Goal: Task Accomplishment & Management: Complete application form

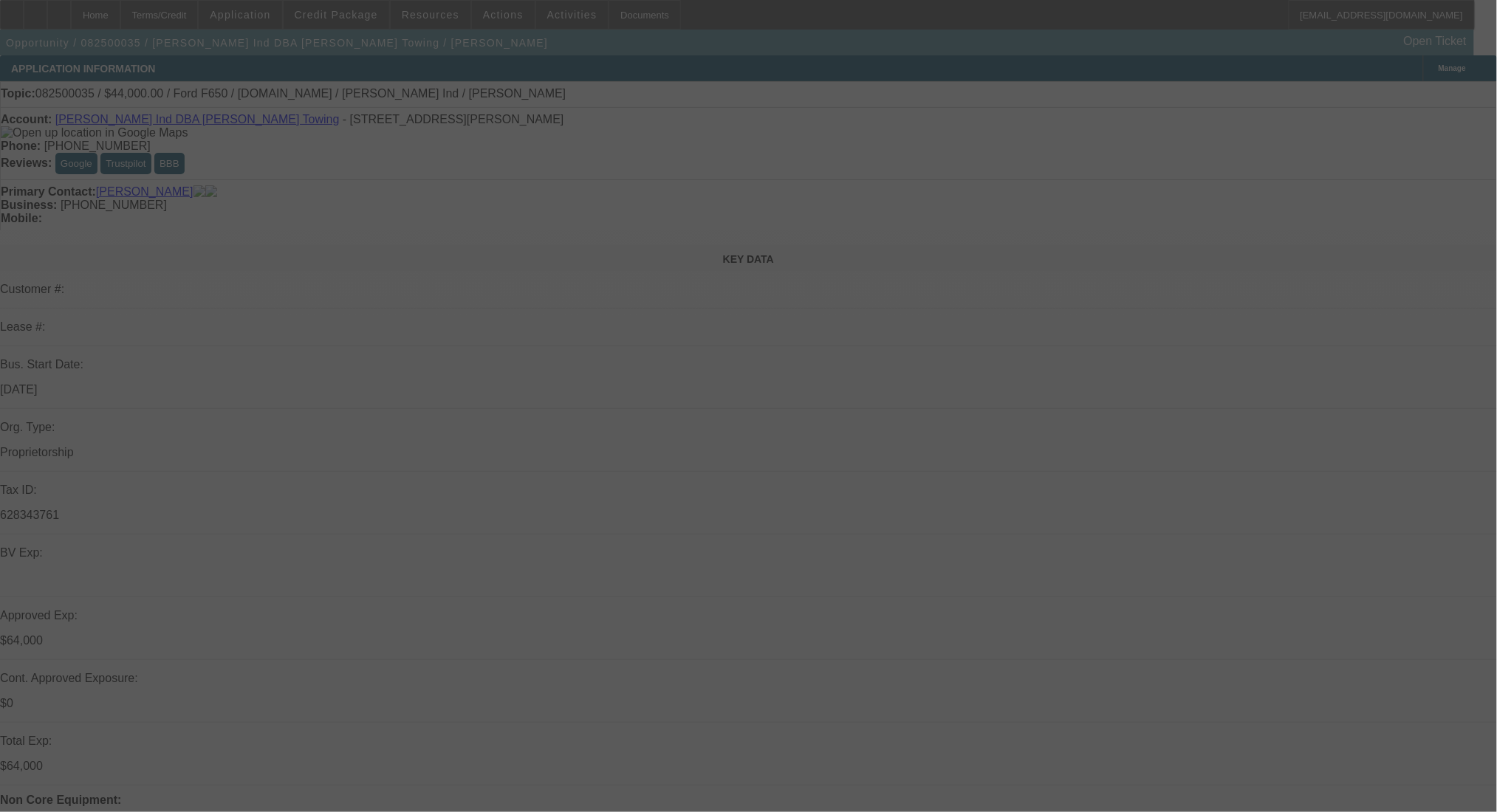
select select "0"
select select "2"
select select "0"
select select "6"
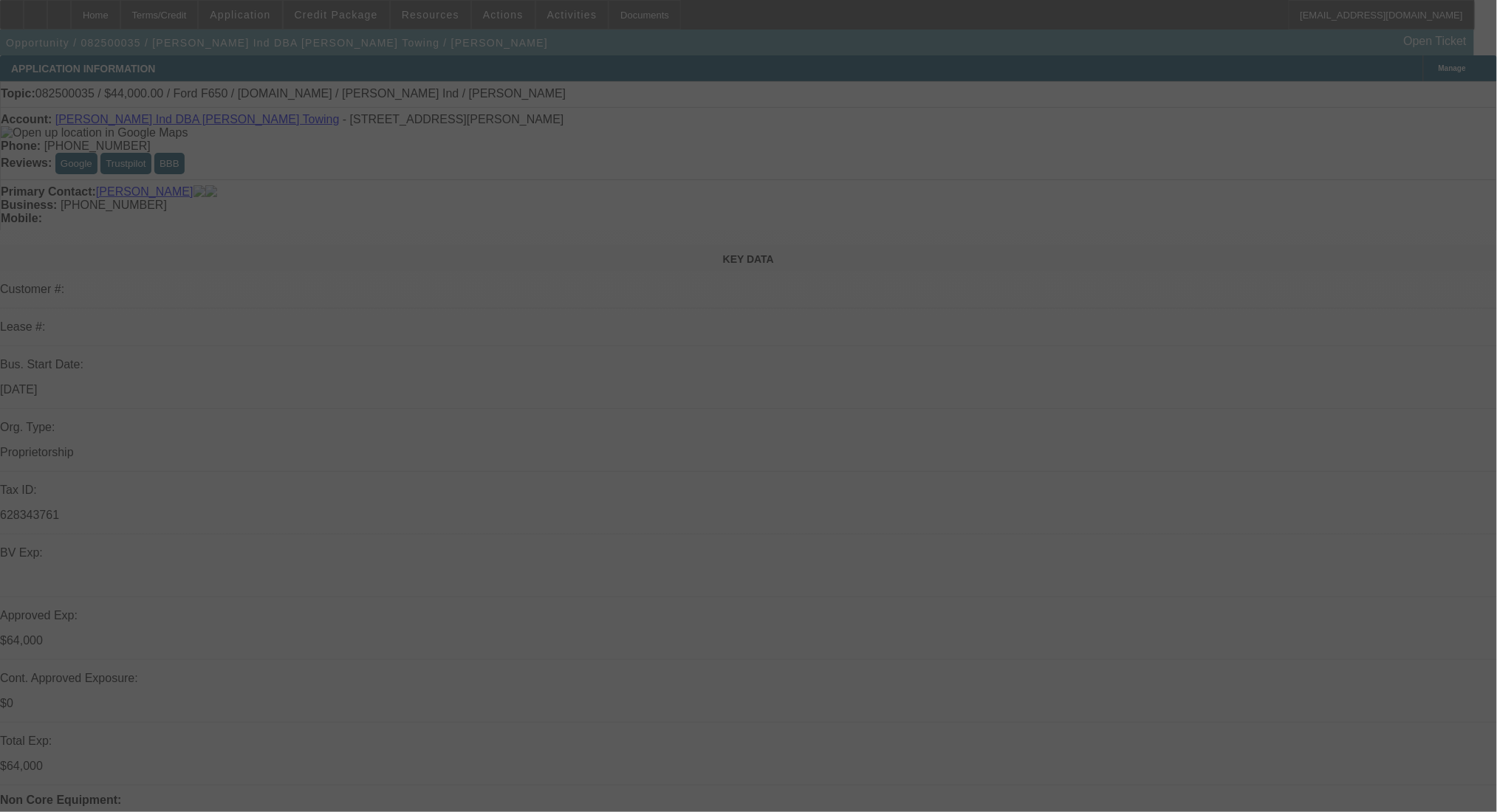
select select "2"
select select "0"
select select "6"
select select "0"
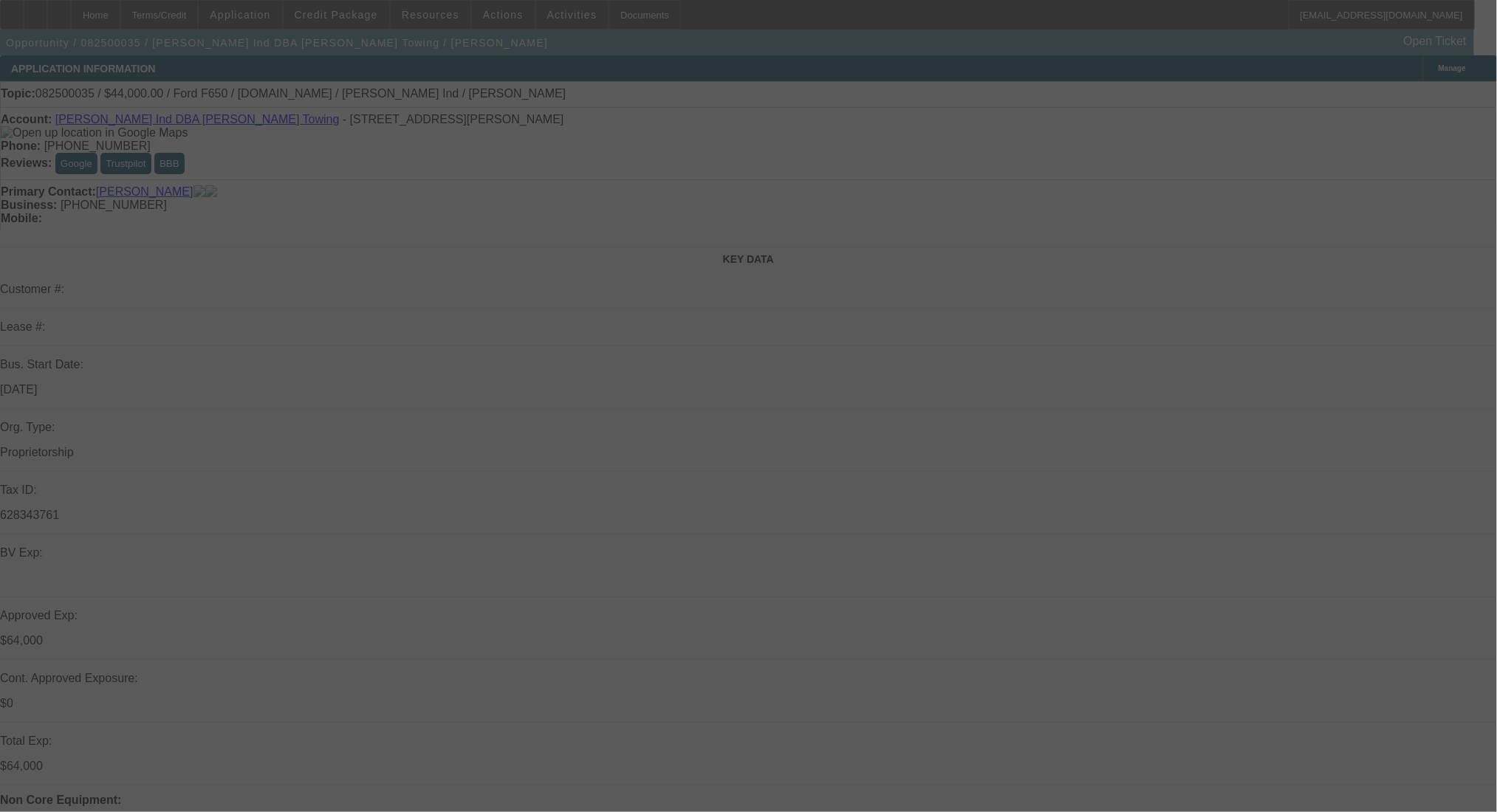
select select "2"
select select "0"
select select "6"
select select "0"
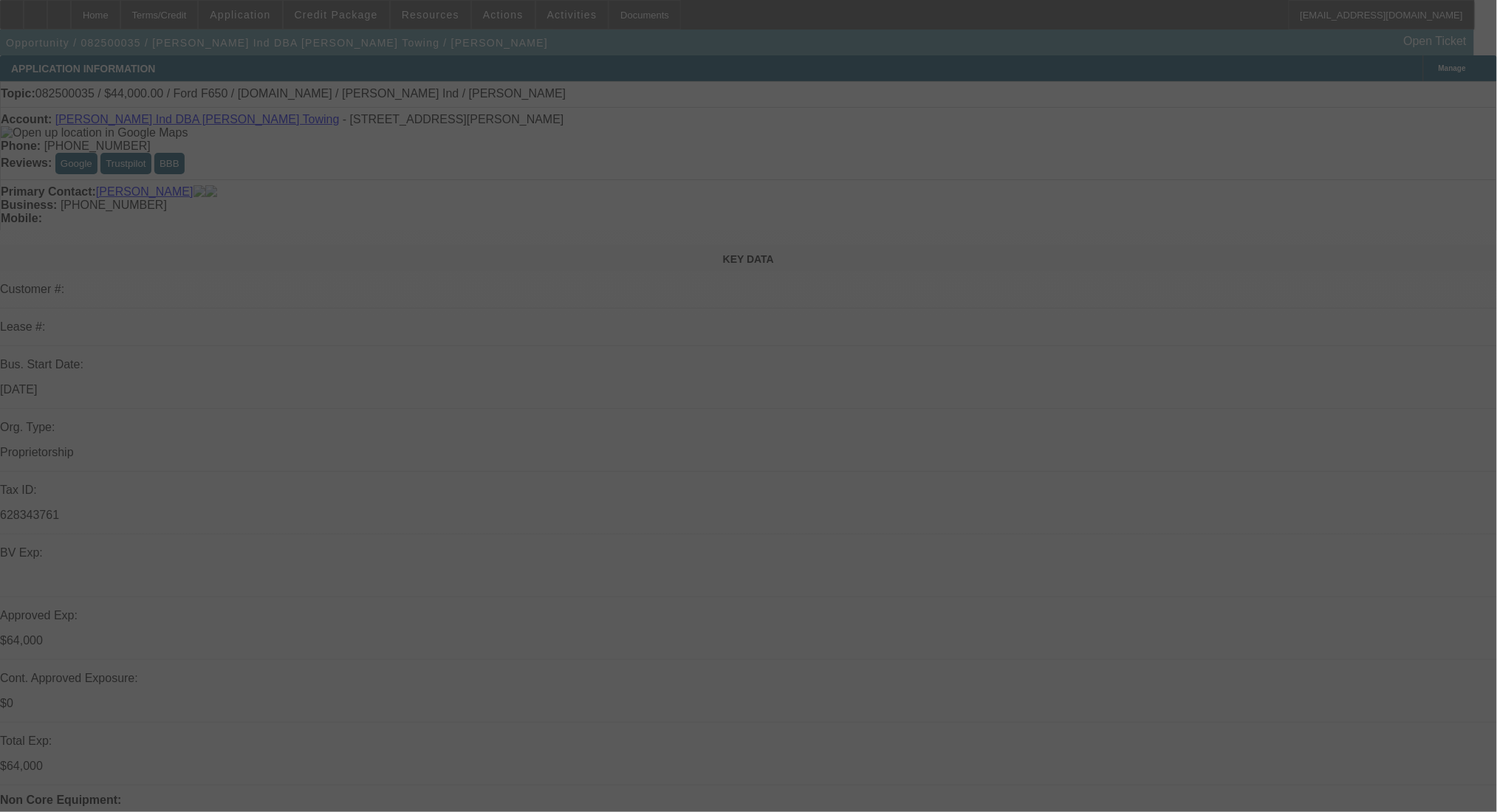
select select "2"
select select "0"
select select "6"
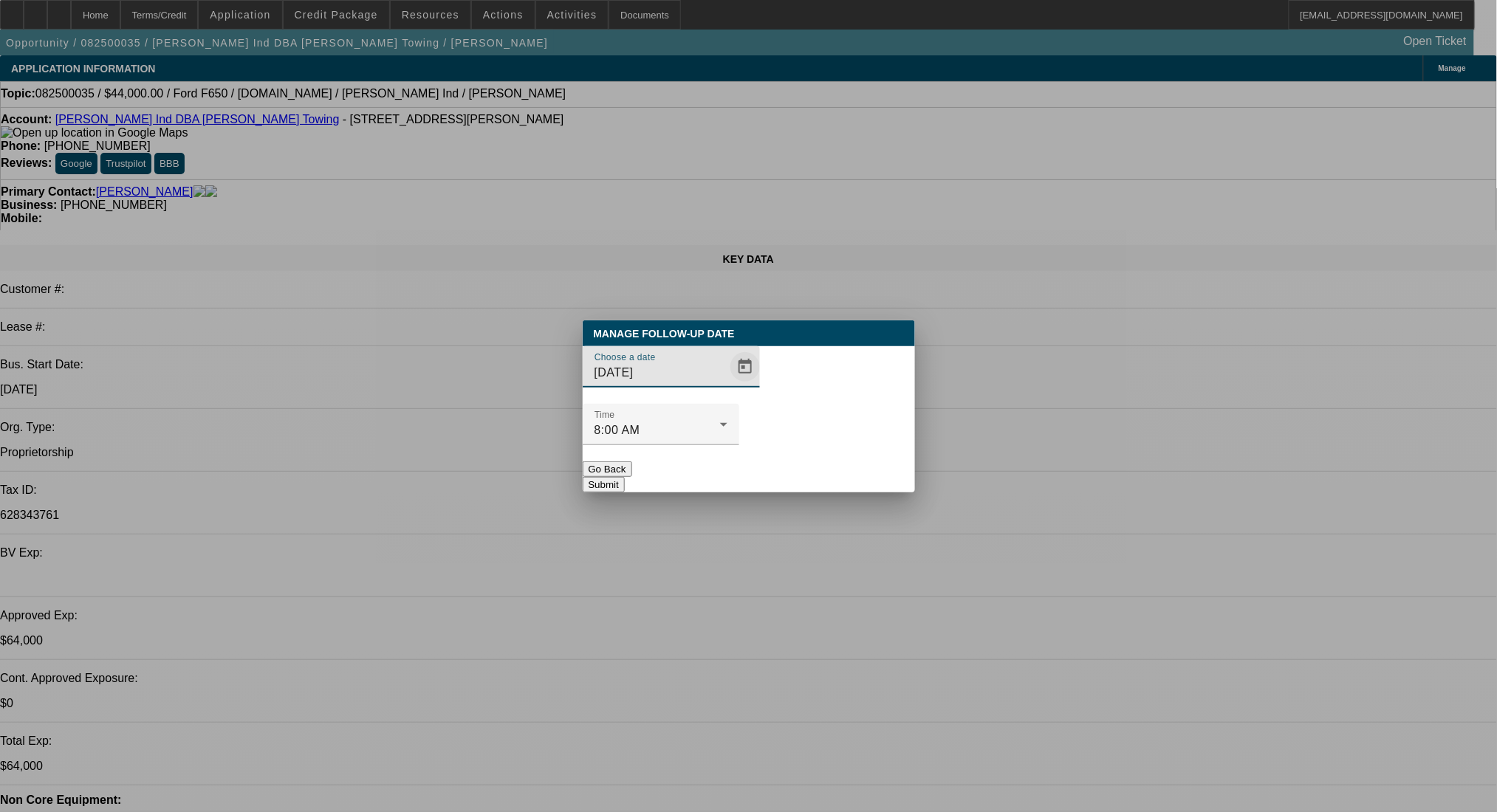
click at [727, 384] on span "Open calendar" at bounding box center [745, 367] width 35 height 35
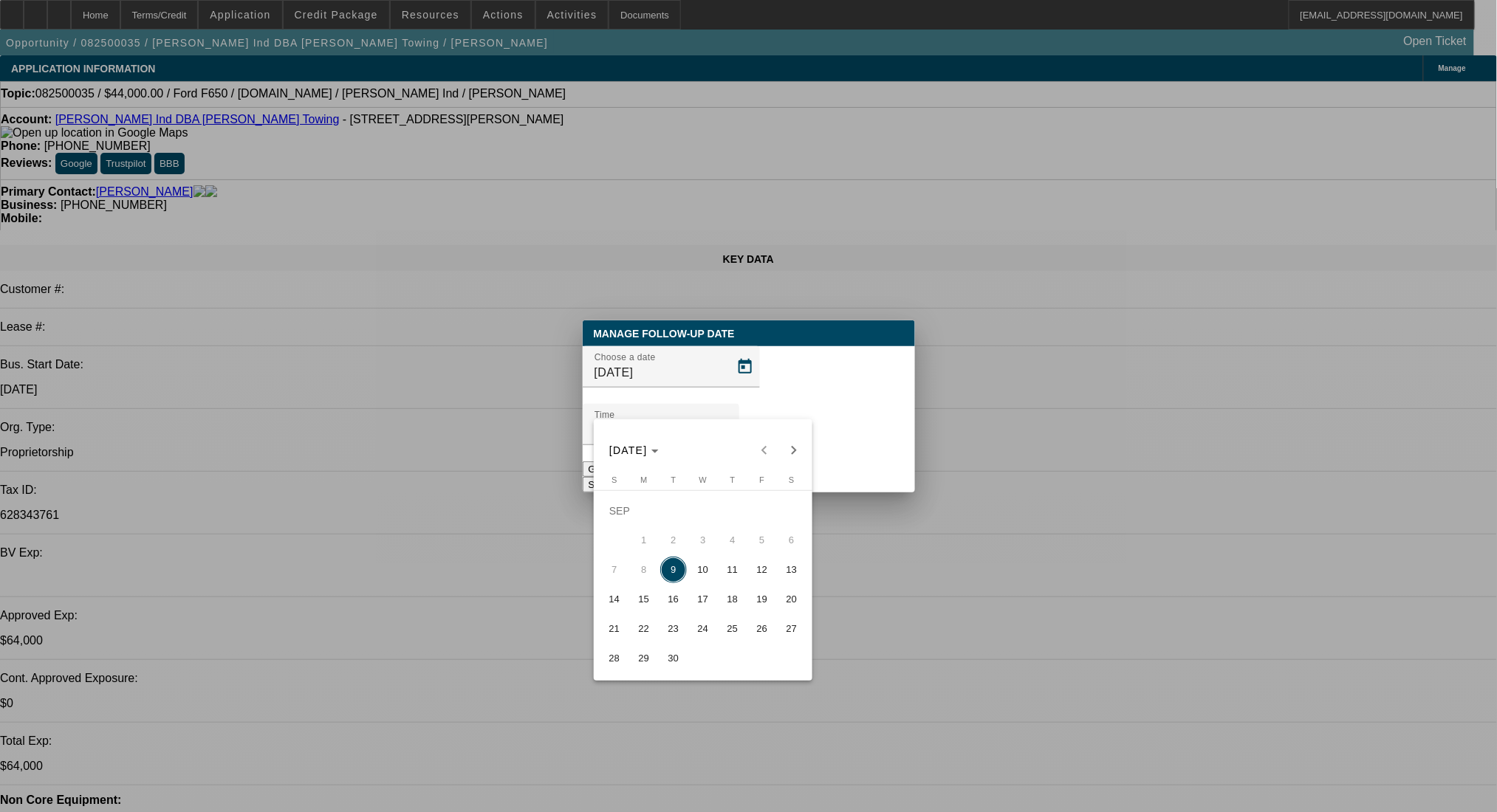
click at [641, 601] on span "15" at bounding box center [644, 599] width 26 height 26
type input "9/15/2025"
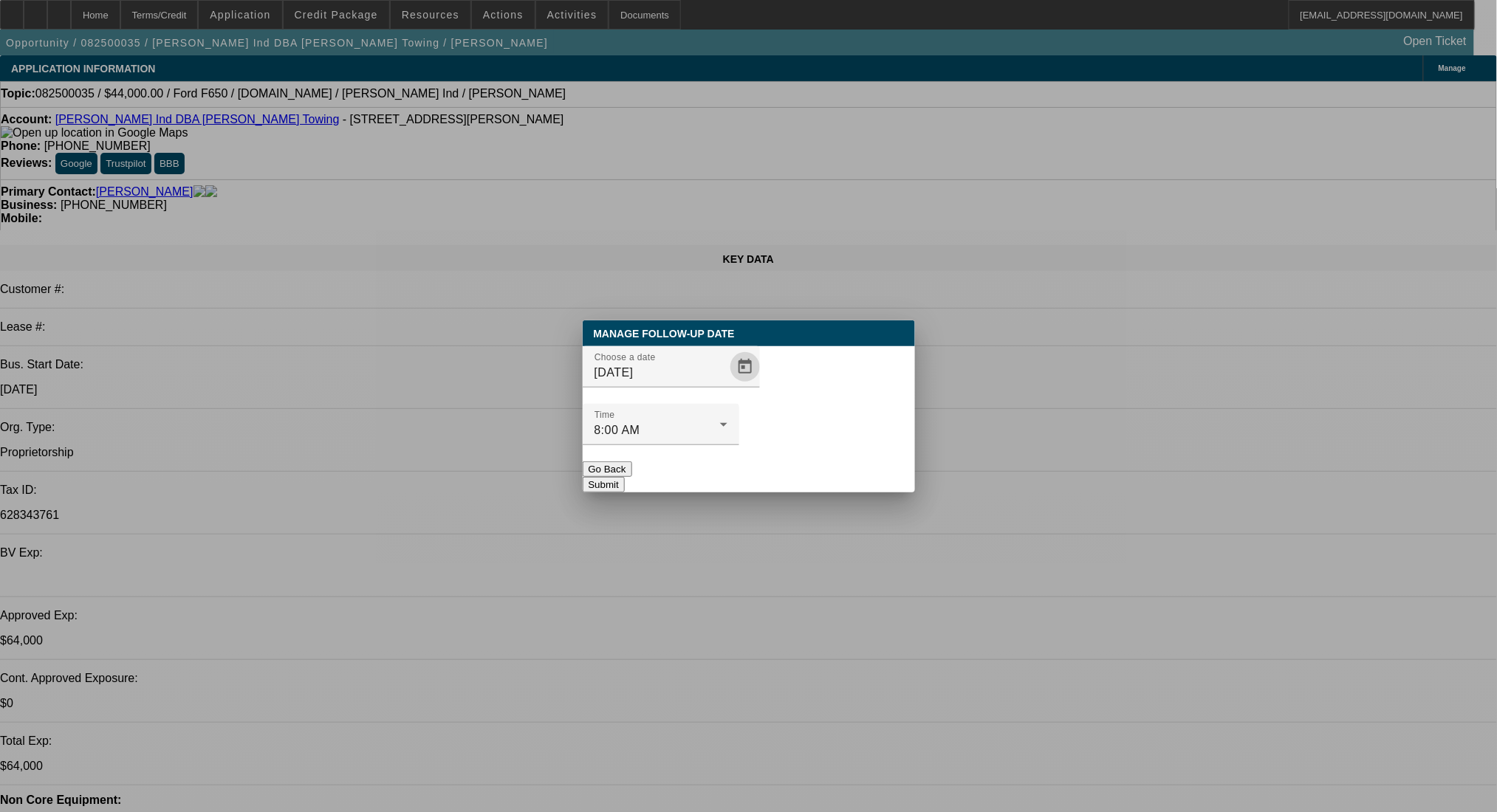
click at [625, 477] on button "Submit" at bounding box center [604, 484] width 42 height 15
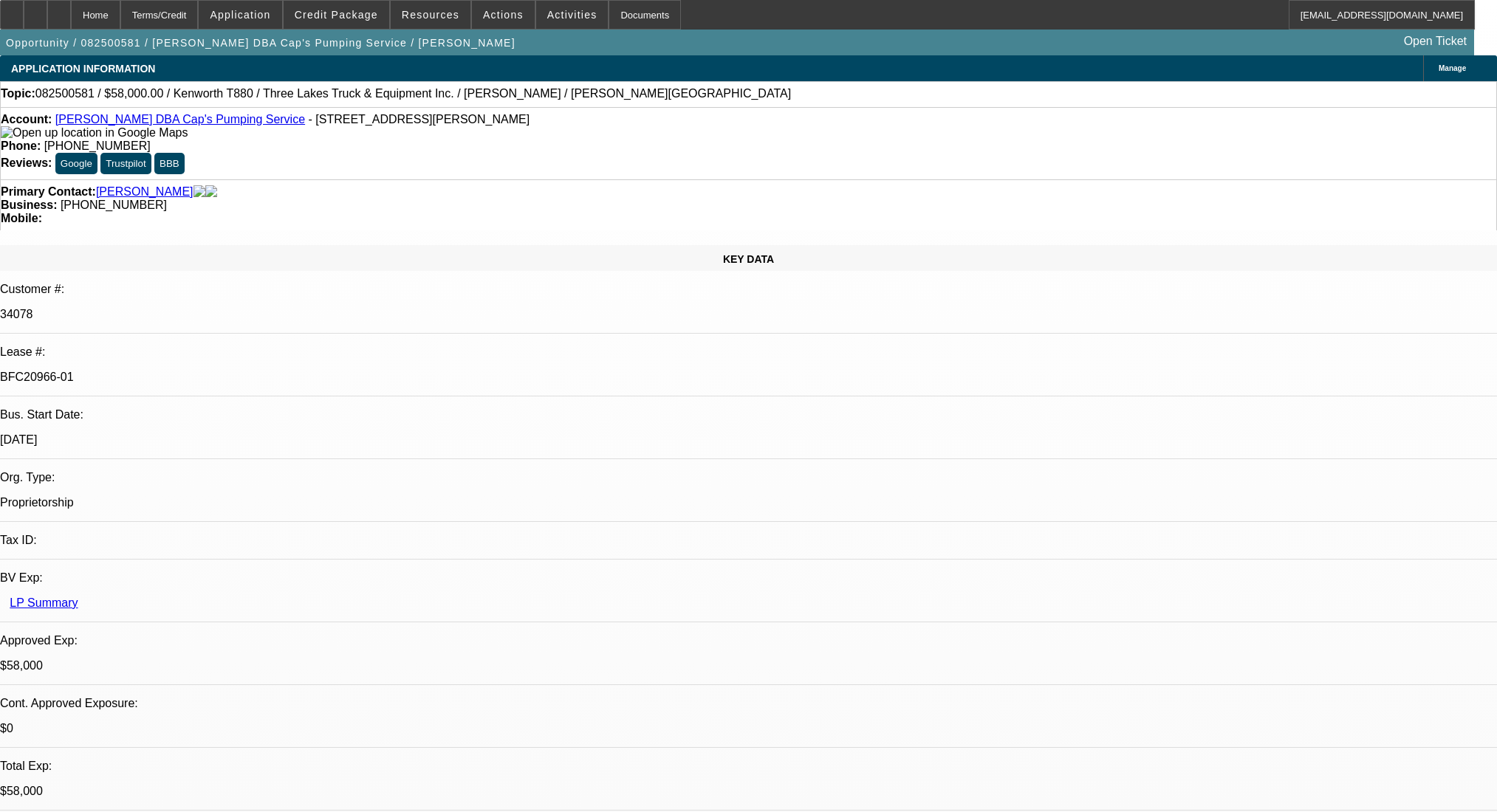
select select "0"
select select "9"
select select "0"
select select "6"
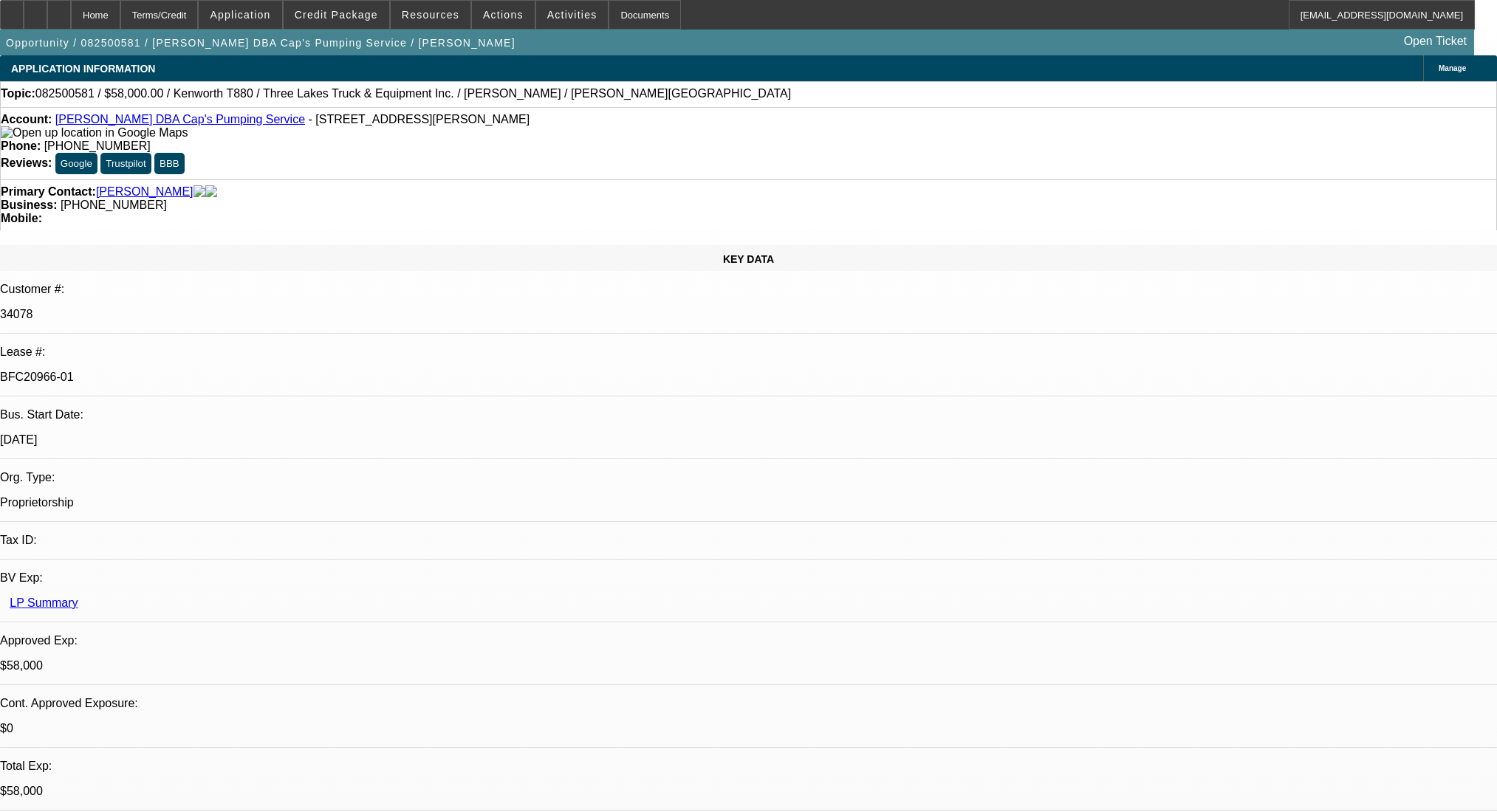
select select "0"
select select "9"
select select "0"
select select "6"
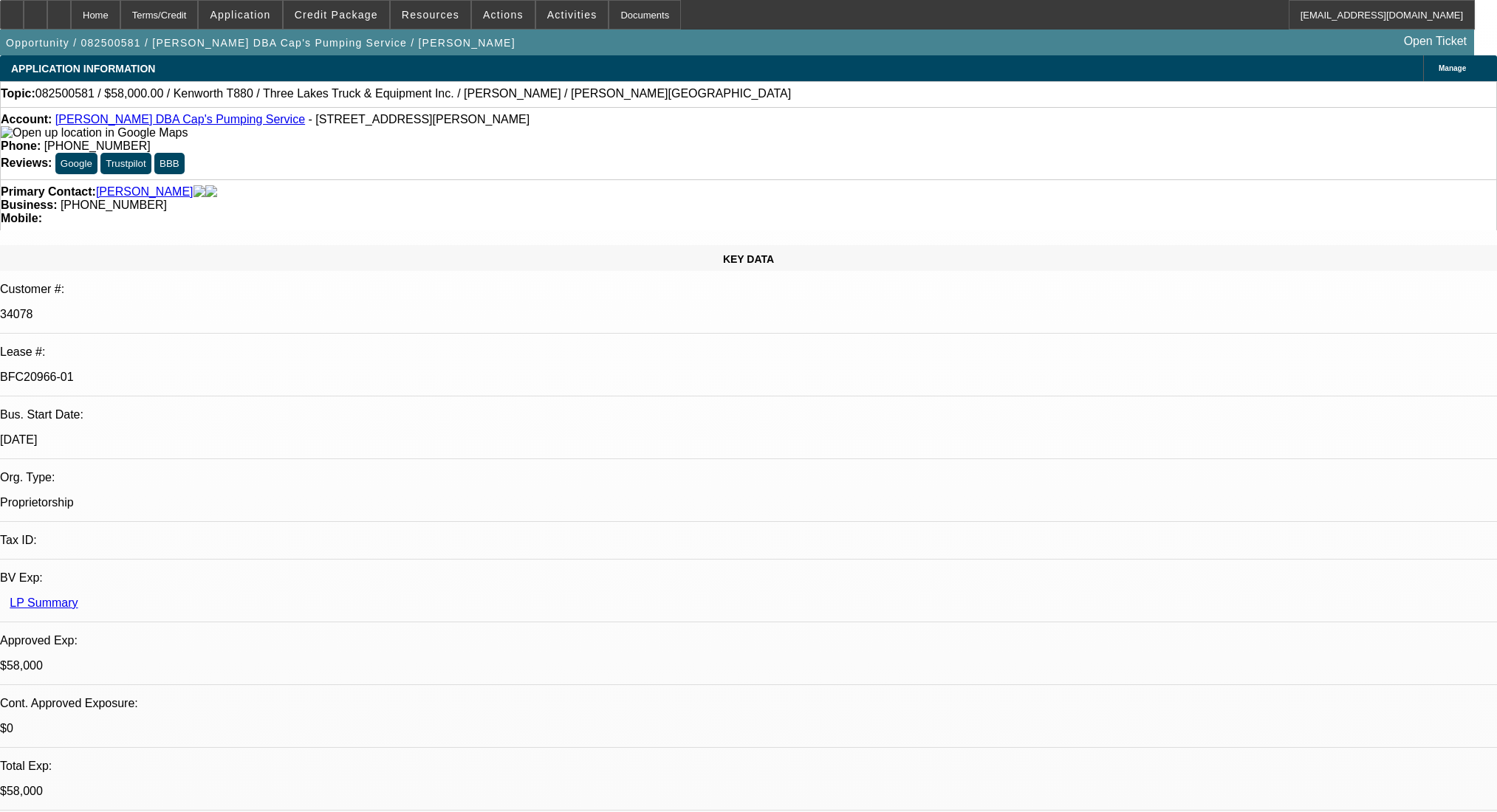
select select "0"
select select "9"
select select "0.1"
select select "4"
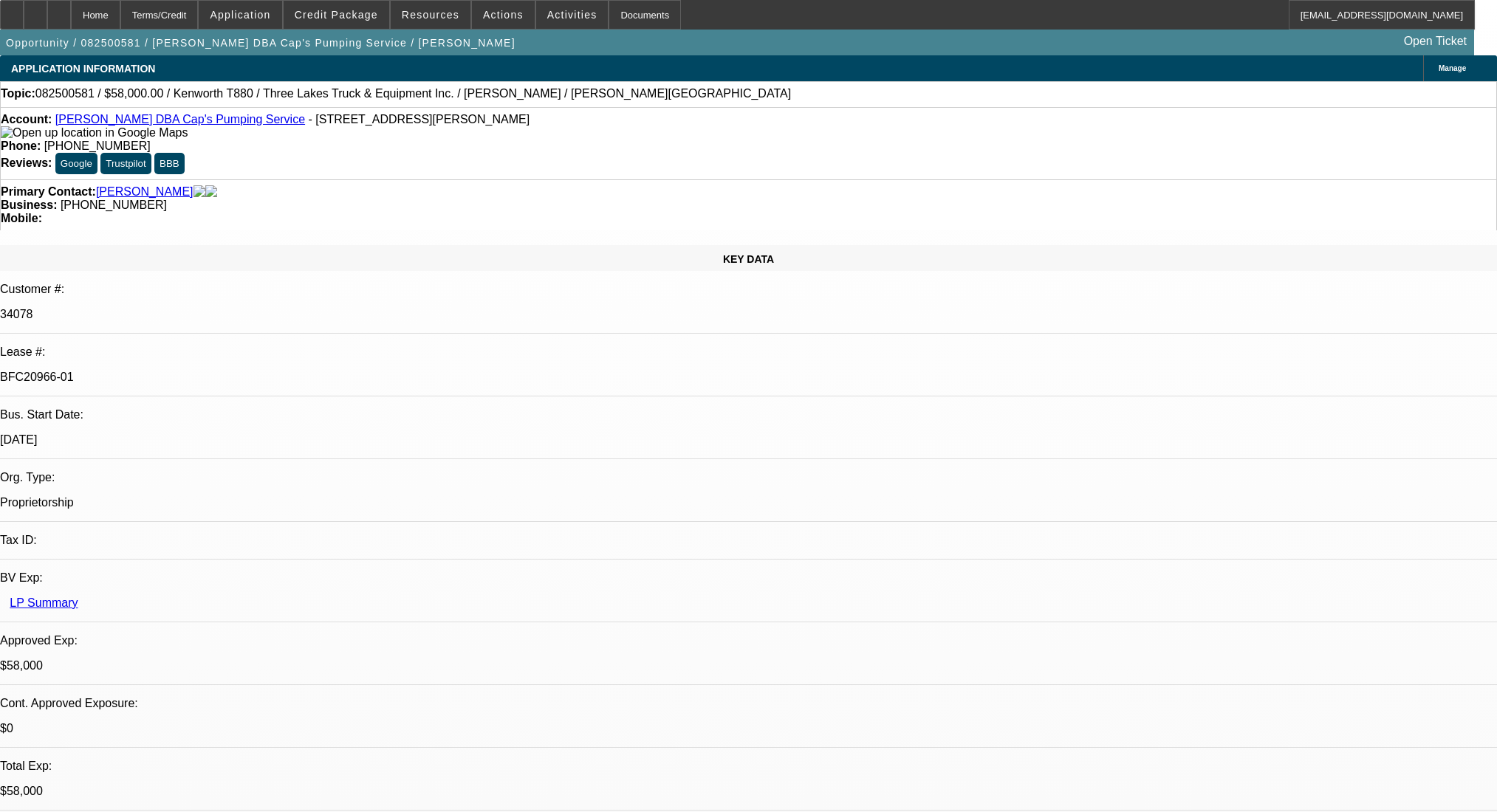
select select "0"
select select "0.1"
select select "4"
click at [71, 12] on div at bounding box center [59, 14] width 24 height 30
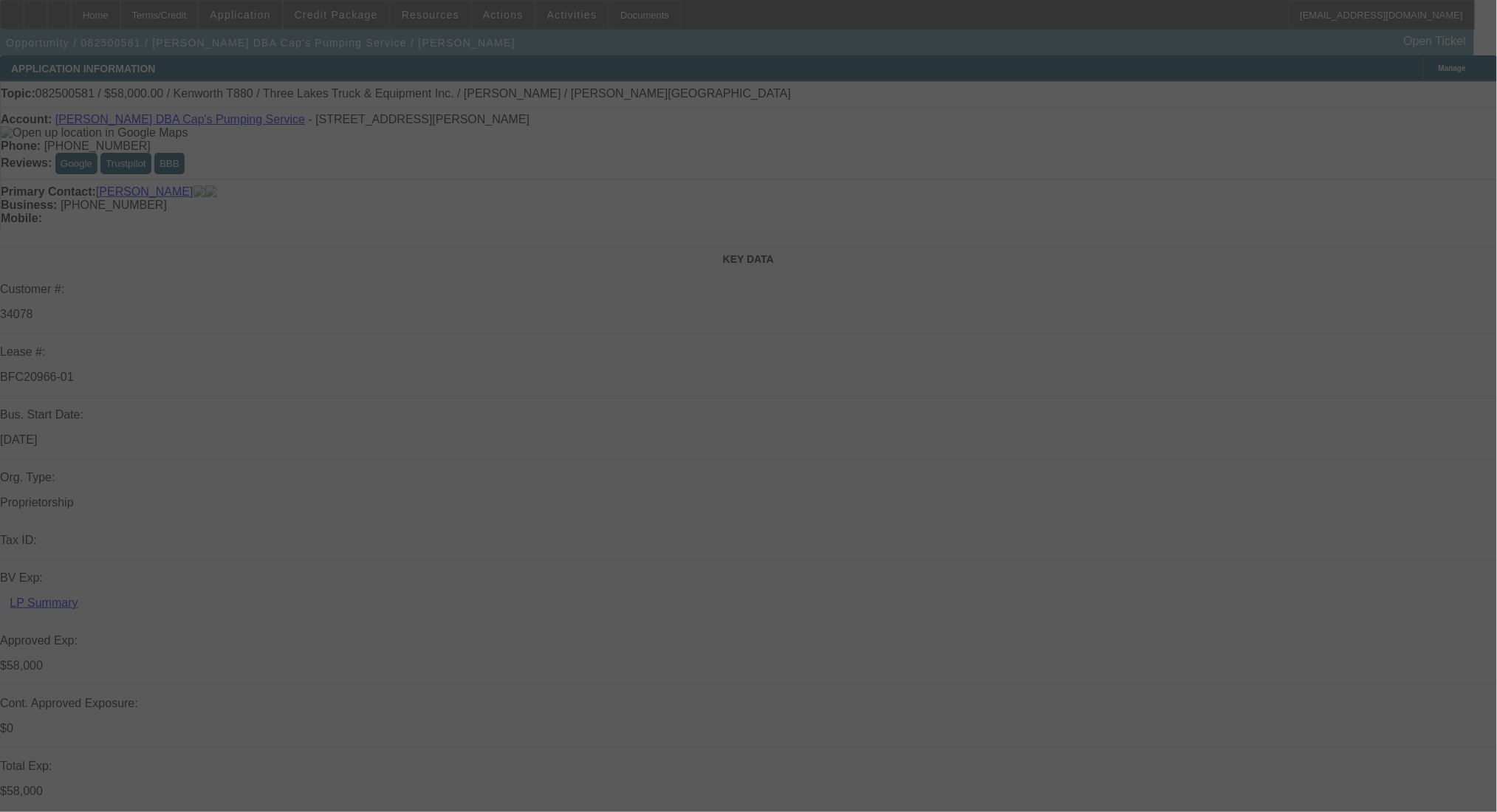
select select "0"
select select "9"
select select "0"
select select "6"
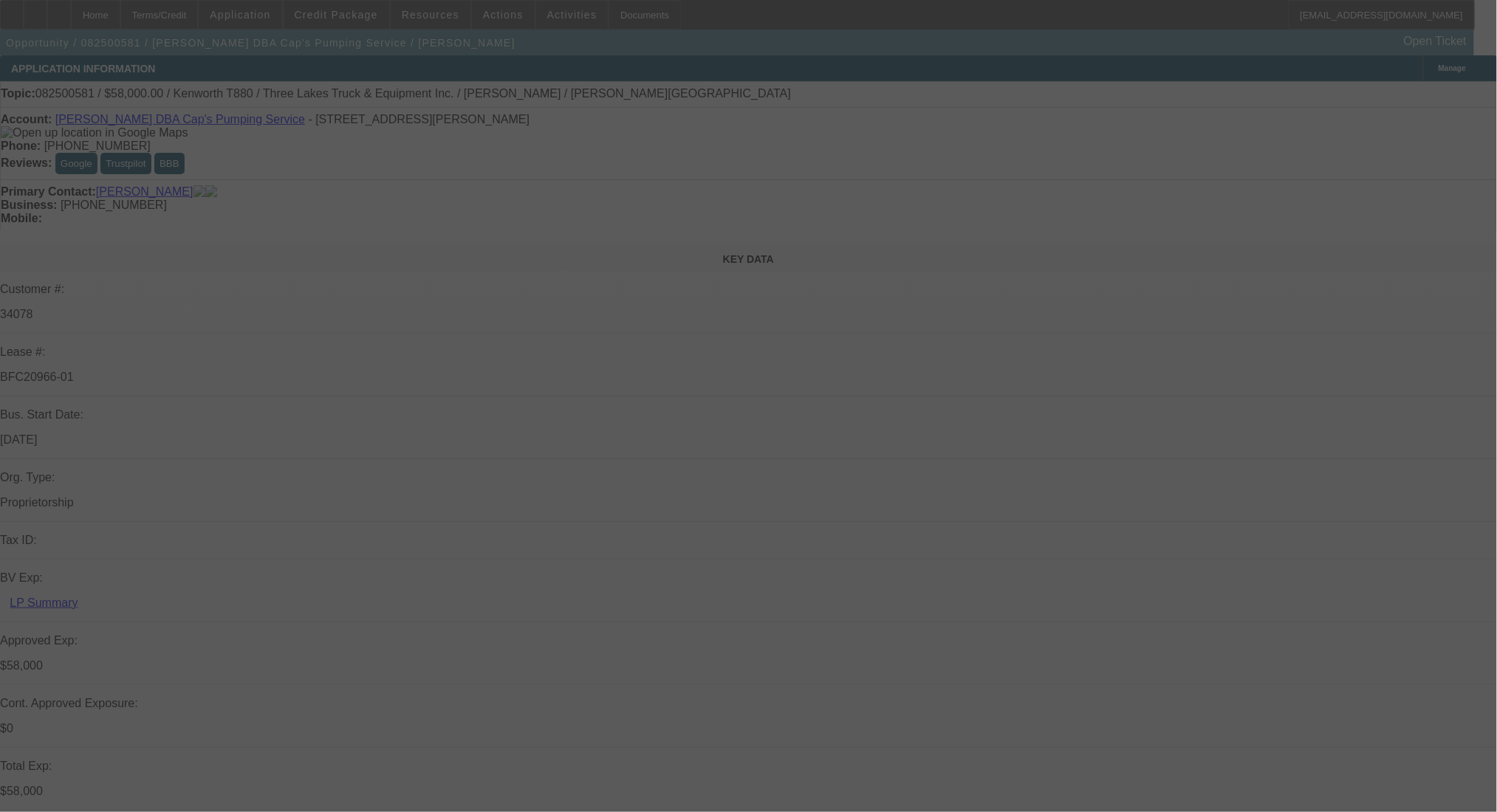
select select "0"
select select "9"
select select "0"
select select "6"
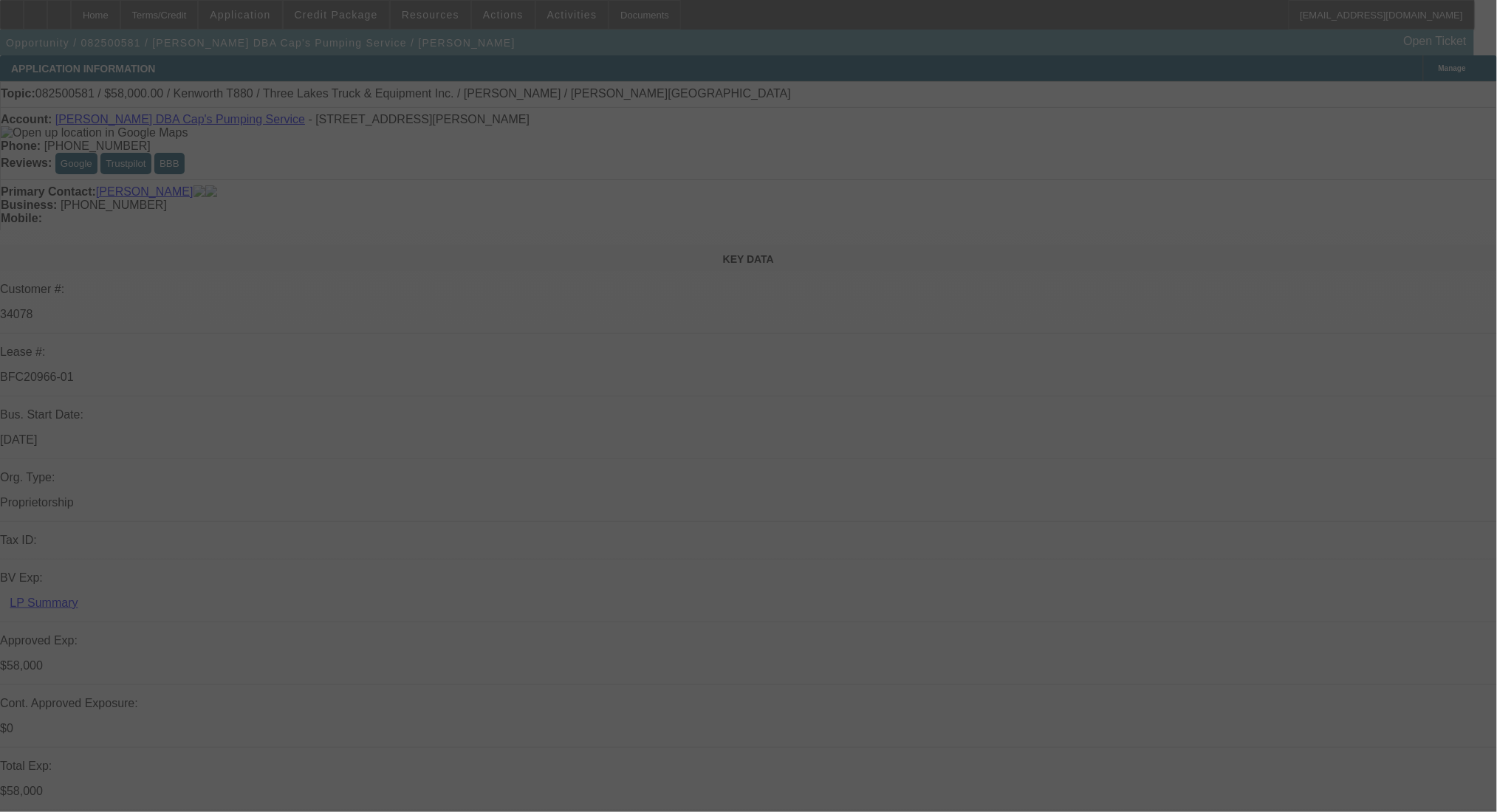
select select "0"
select select "9"
select select "0.1"
select select "4"
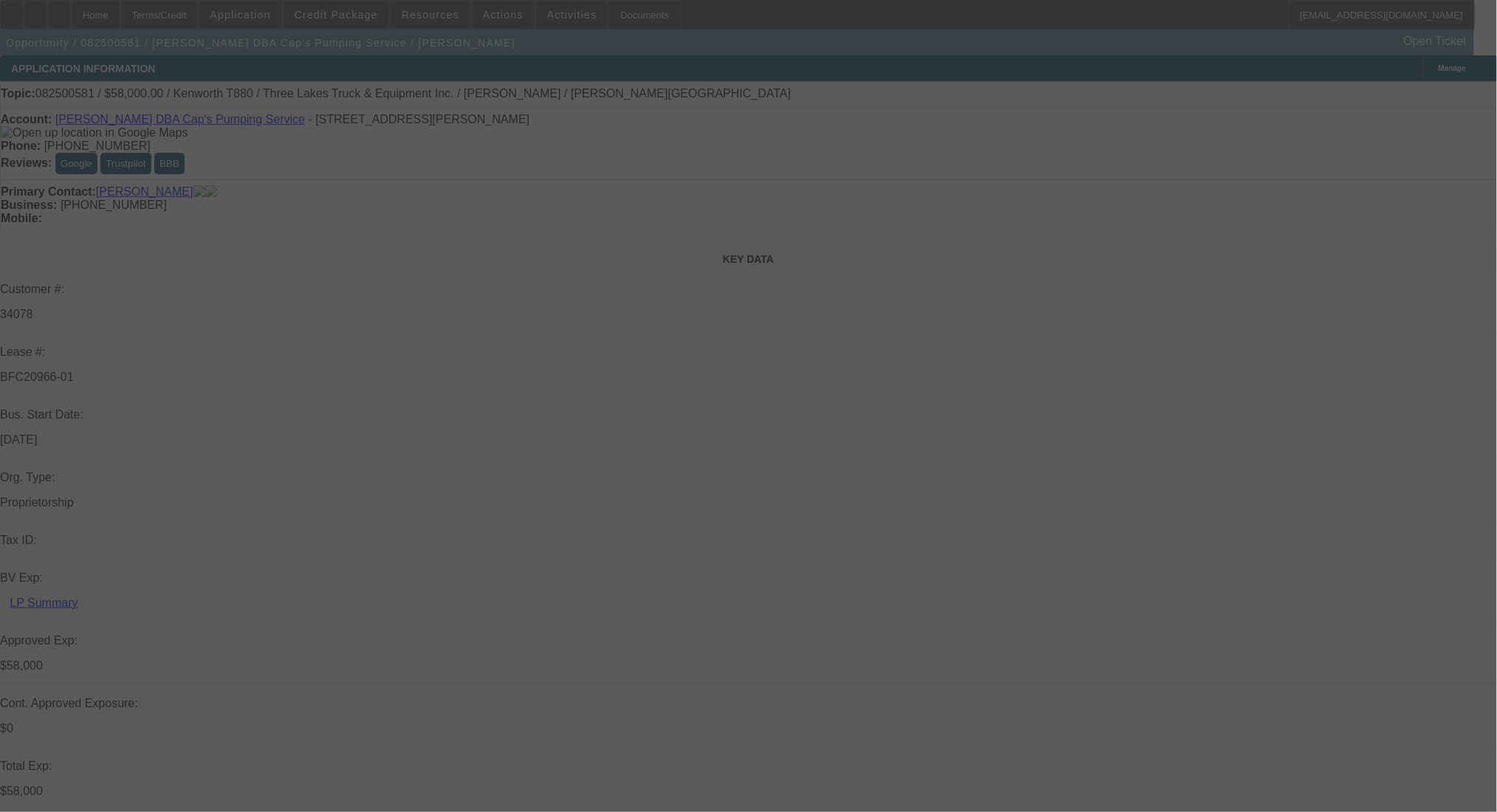
select select "0"
select select "0.1"
select select "4"
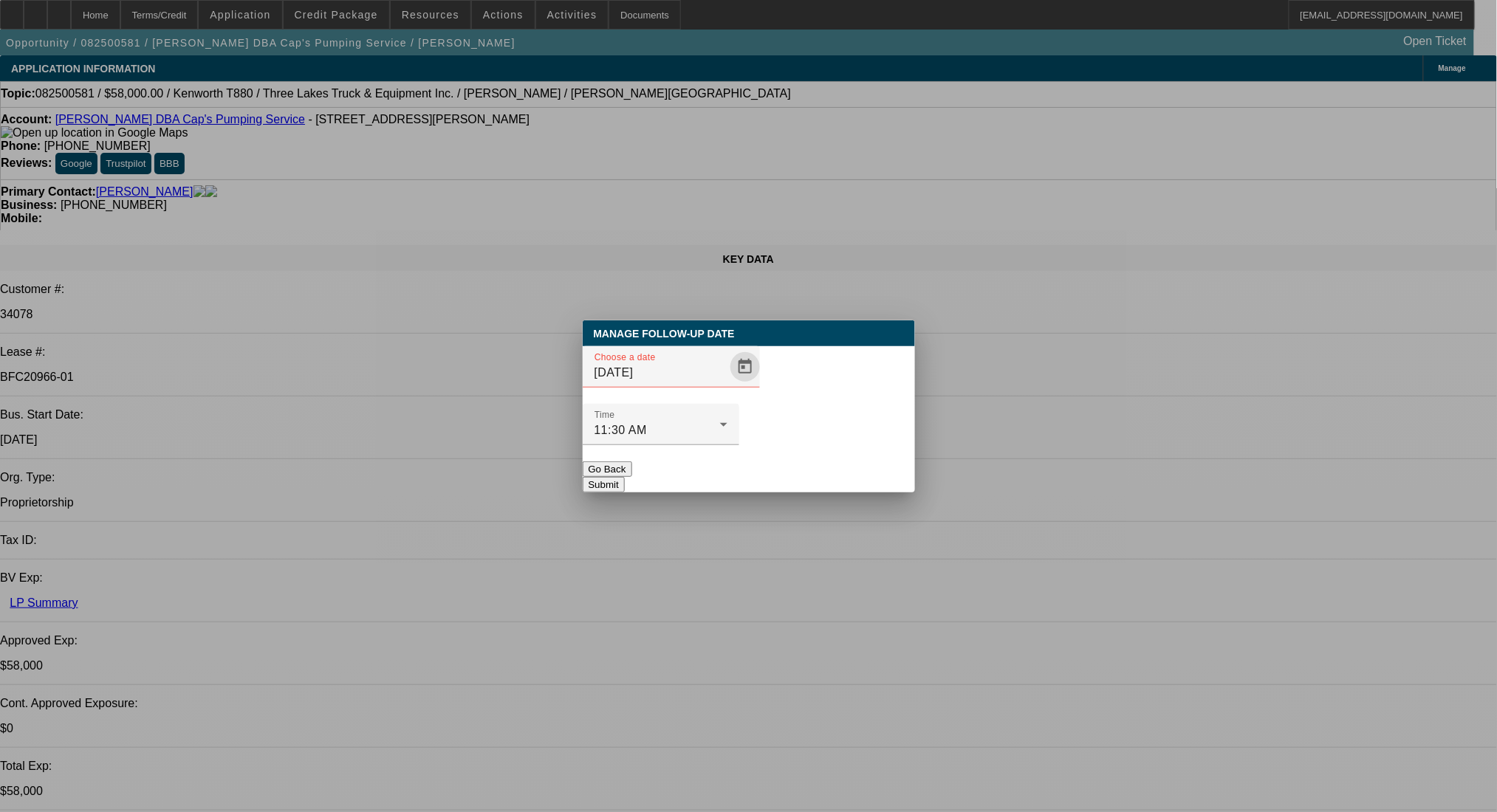
click at [727, 384] on span "Open calendar" at bounding box center [745, 367] width 35 height 35
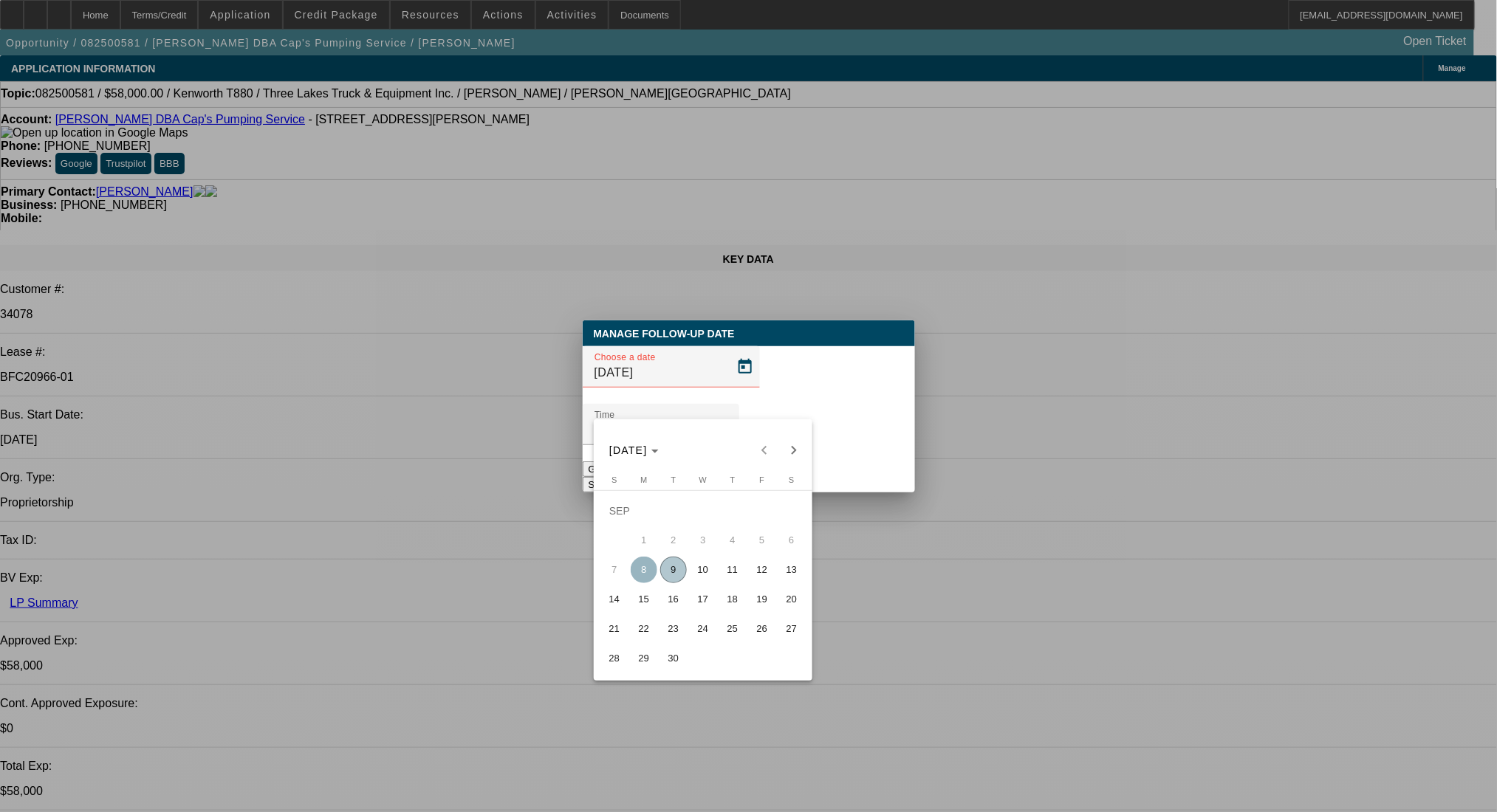
click at [698, 579] on span "10" at bounding box center [702, 569] width 26 height 26
type input "[DATE]"
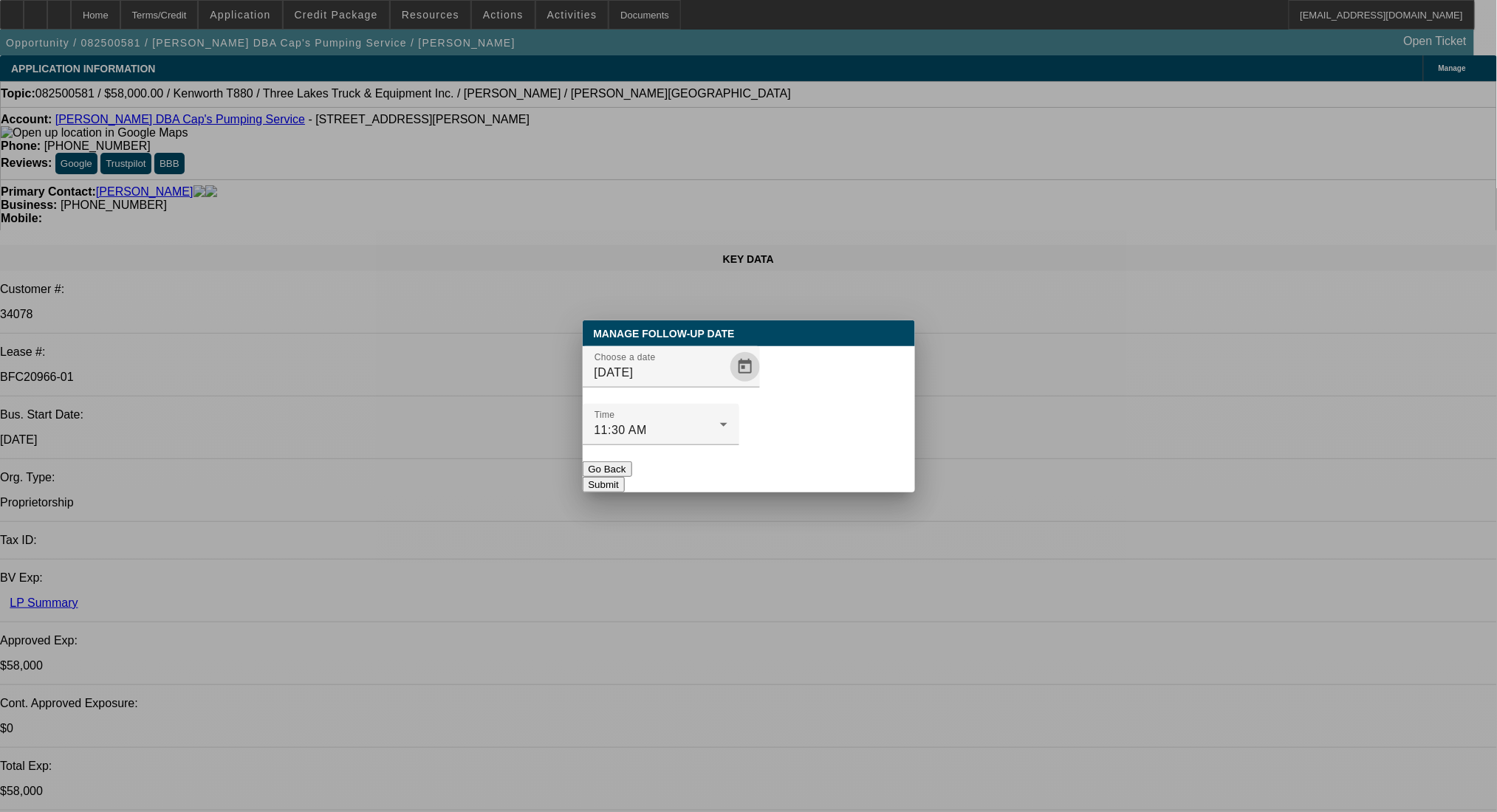
click at [625, 477] on button "Submit" at bounding box center [604, 484] width 42 height 15
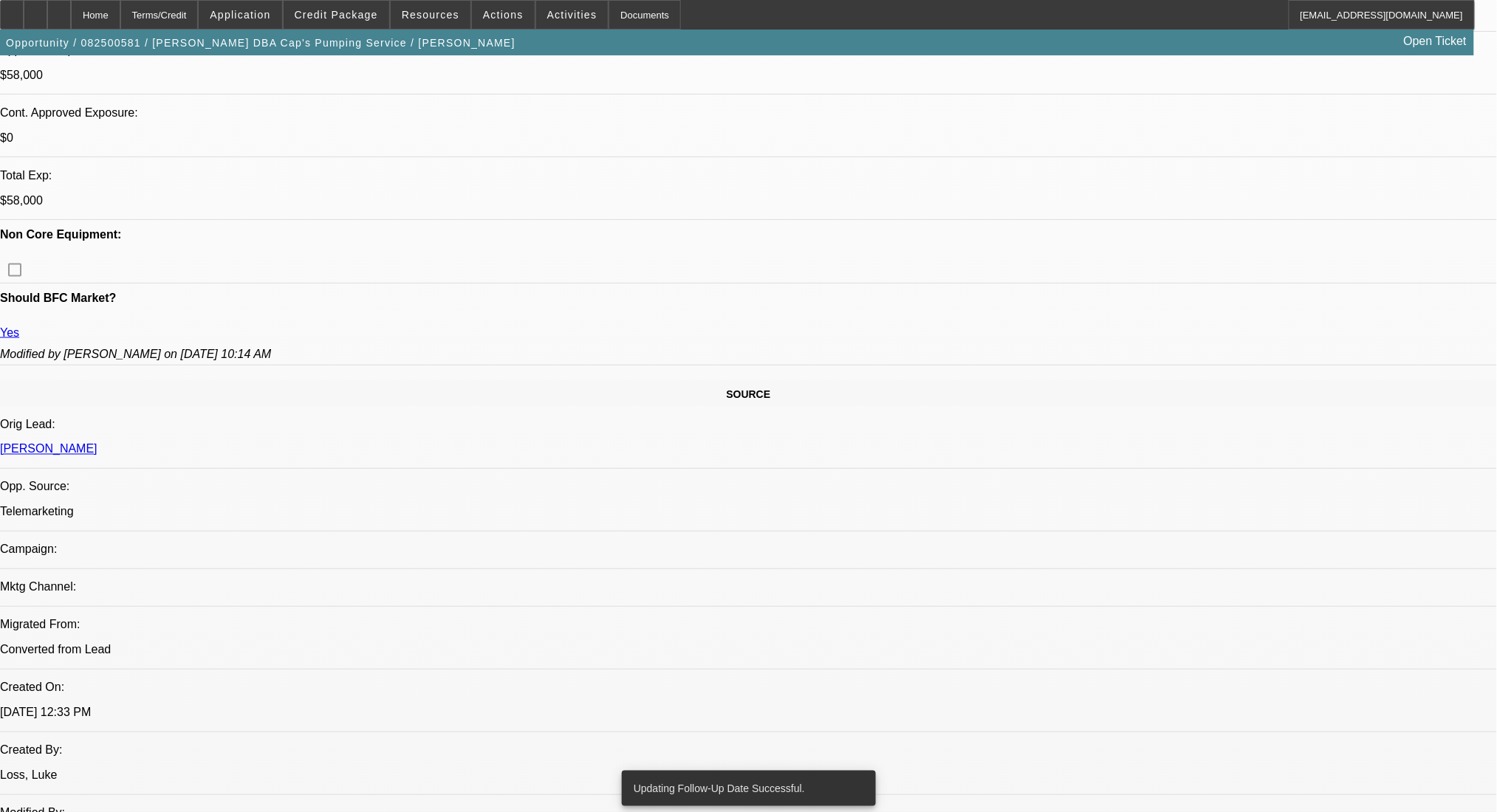
scroll to position [1083, 0]
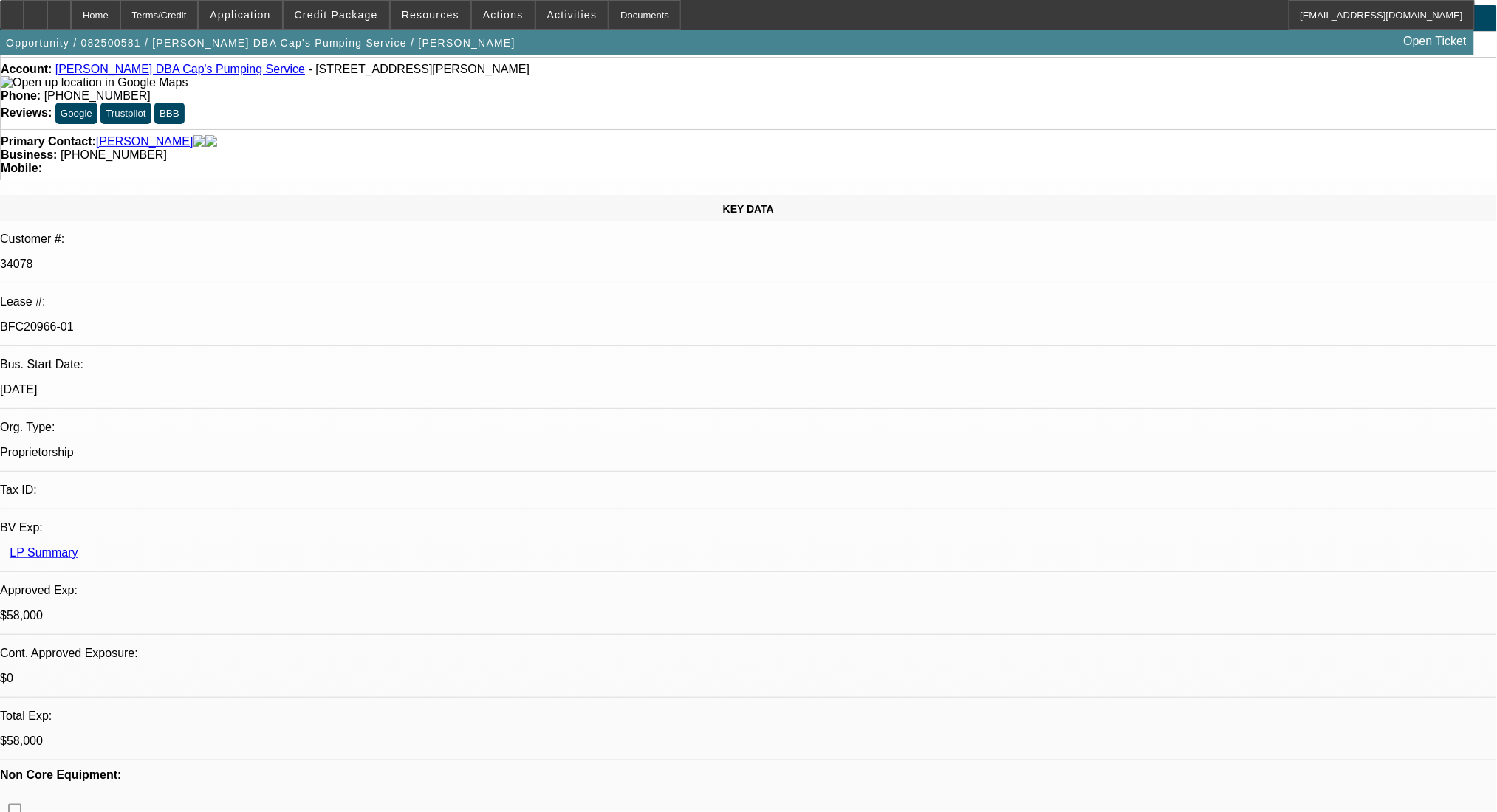
scroll to position [0, 0]
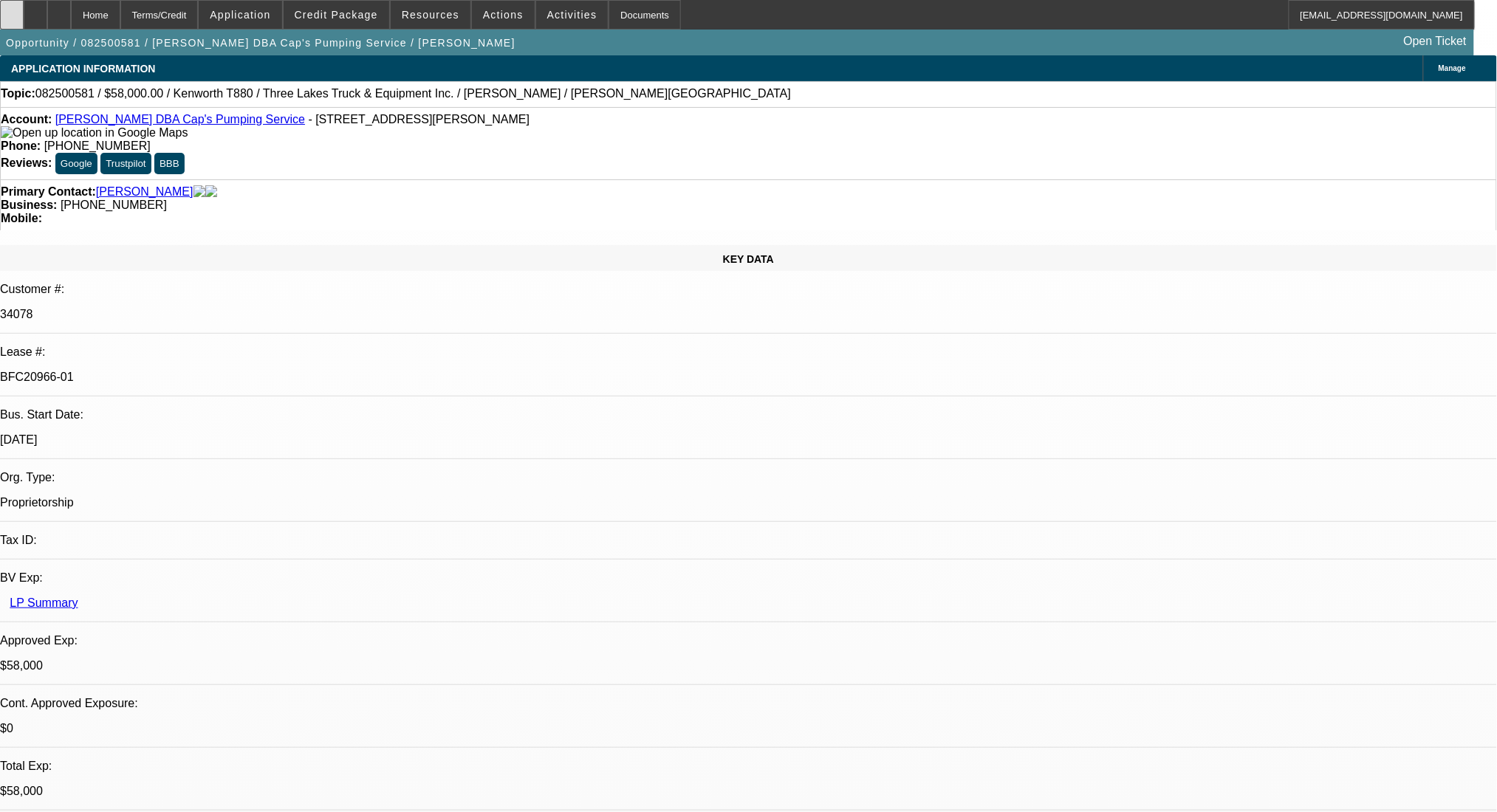
click at [24, 14] on div at bounding box center [12, 14] width 24 height 30
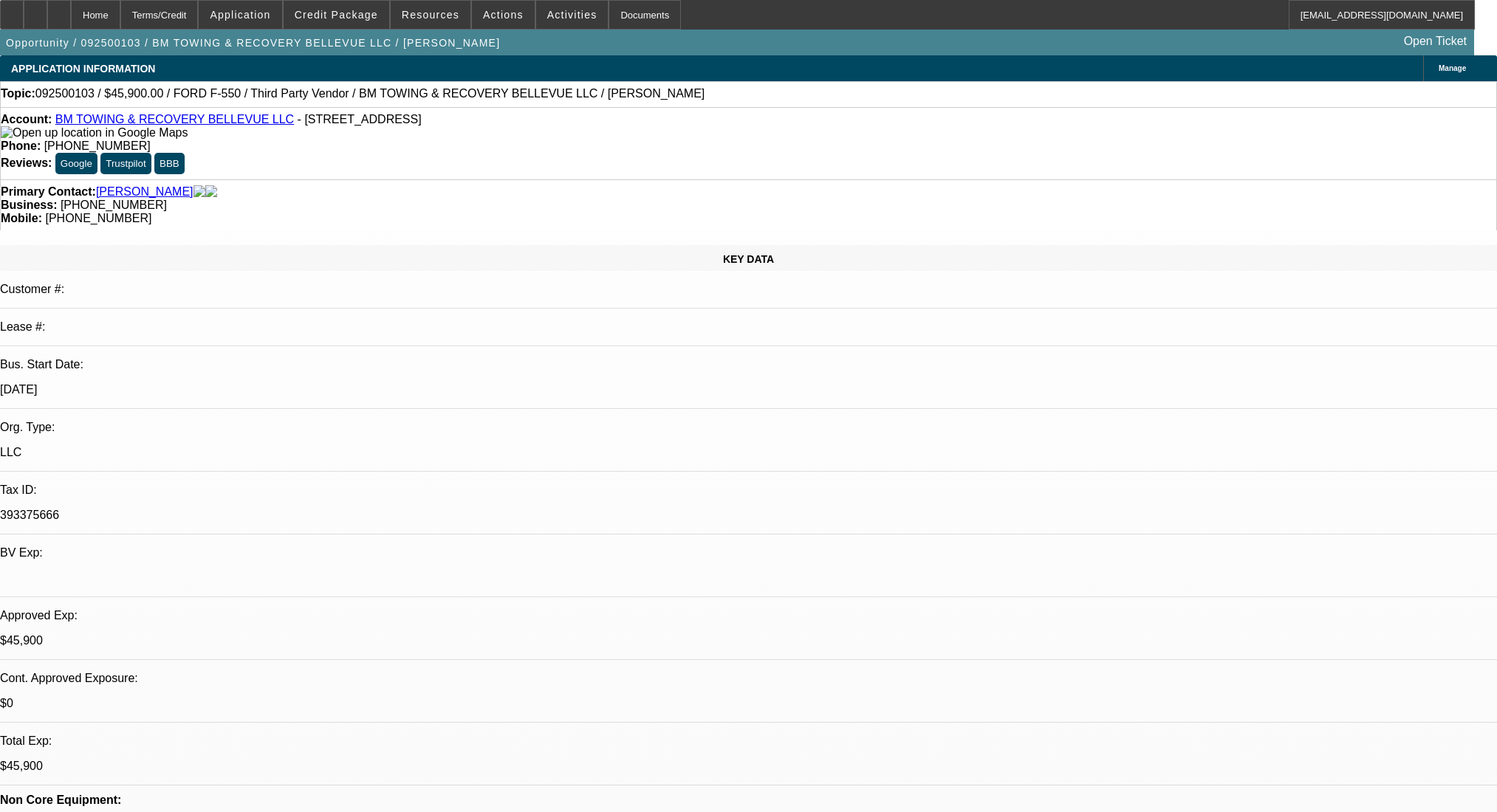
select select "0.15"
select select "2"
select select "0.1"
select select "4"
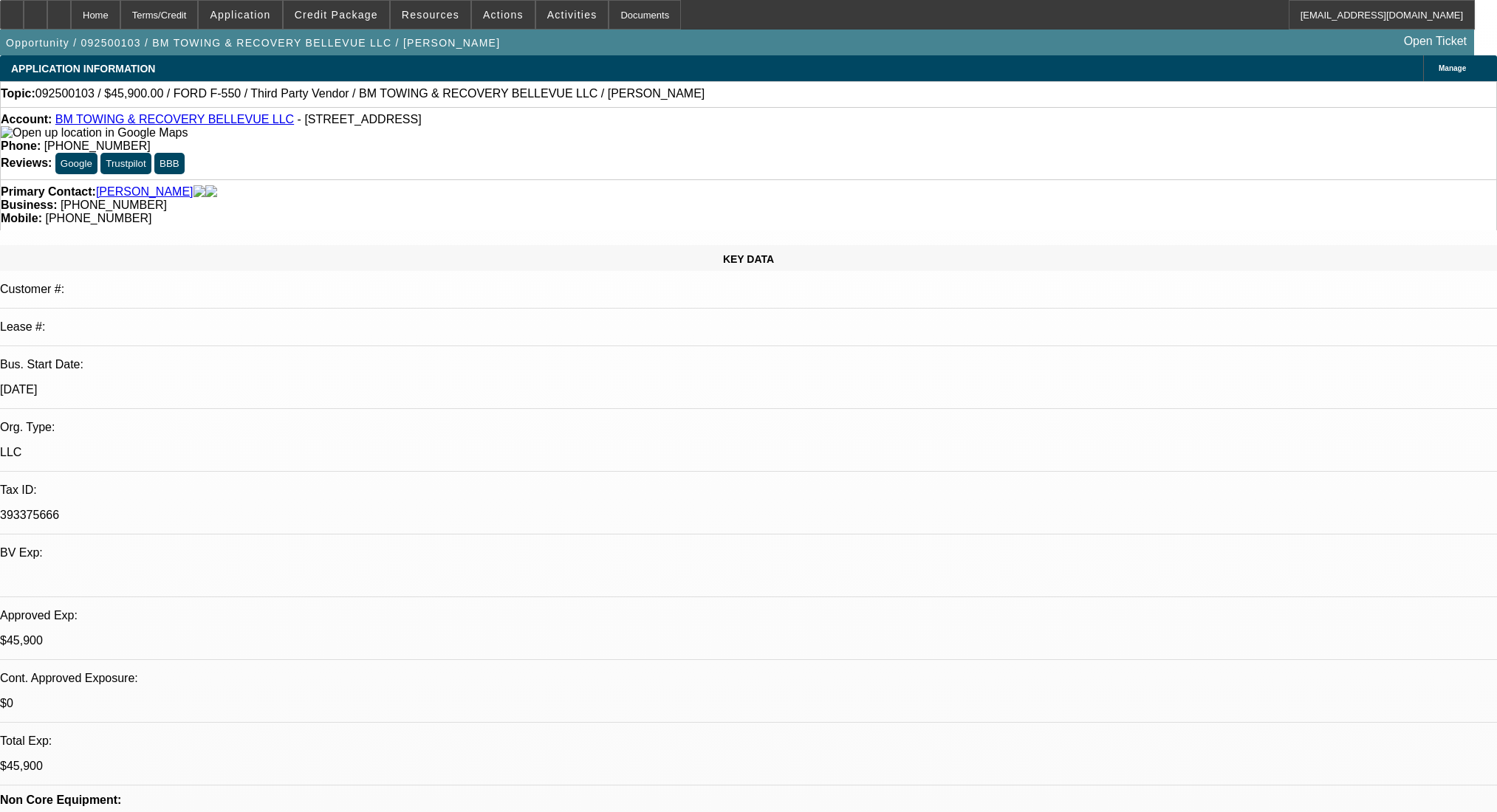
select select "0"
select select "2"
select select "0.1"
select select "4"
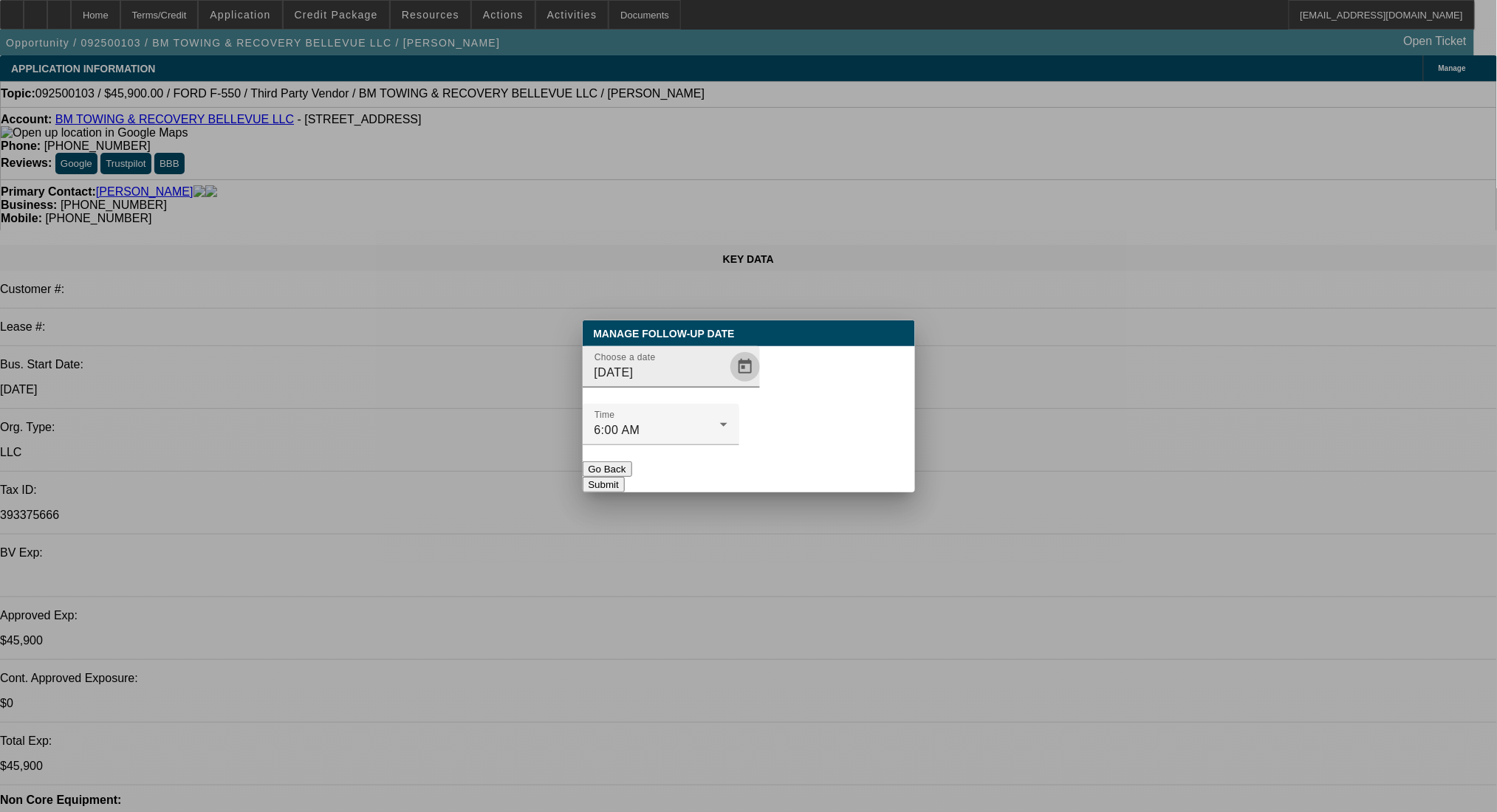
click at [727, 384] on span "Open calendar" at bounding box center [745, 367] width 35 height 35
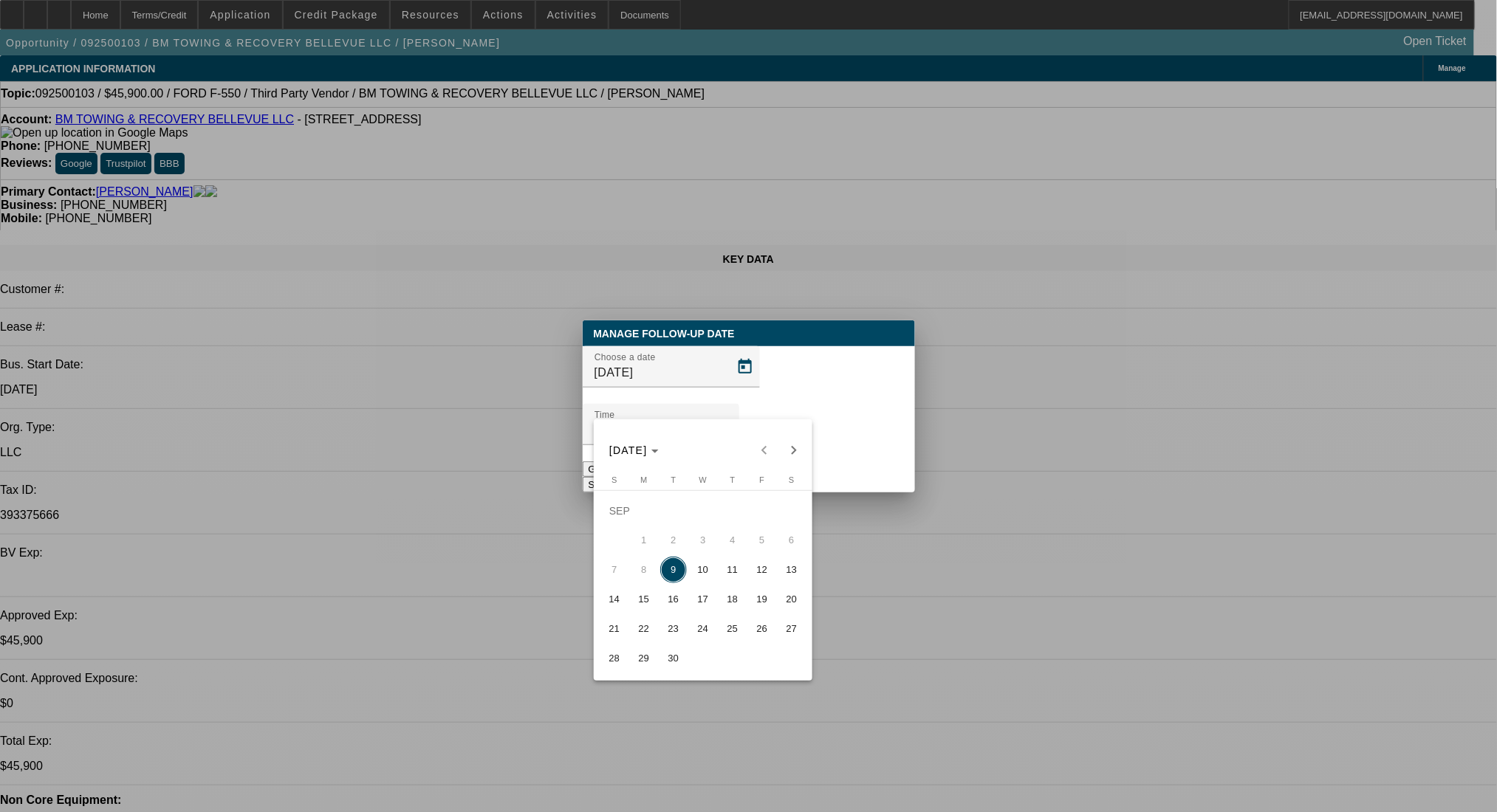
click at [695, 572] on span "10" at bounding box center [702, 569] width 26 height 26
type input "[DATE]"
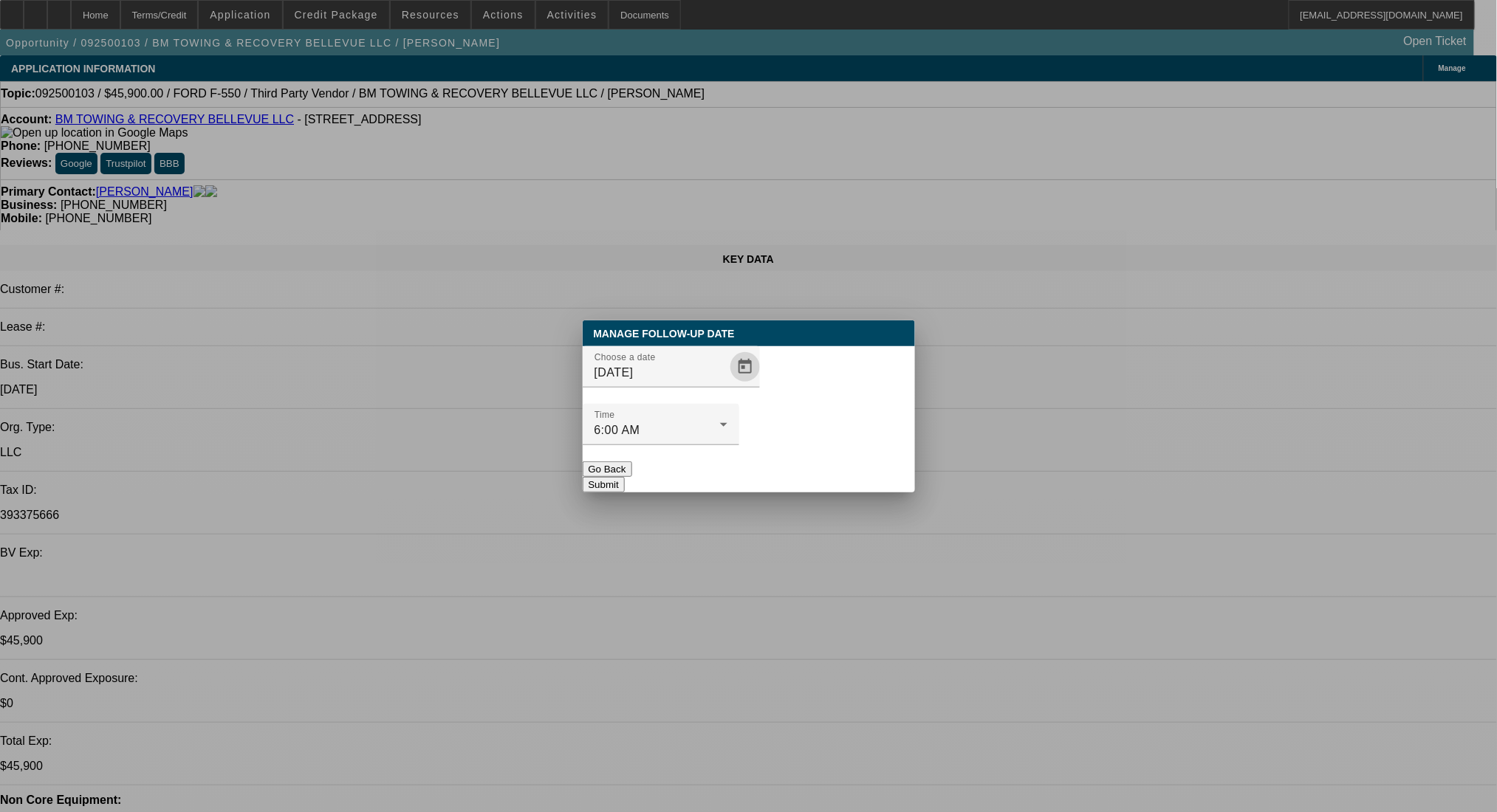
click at [625, 477] on button "Submit" at bounding box center [604, 484] width 42 height 15
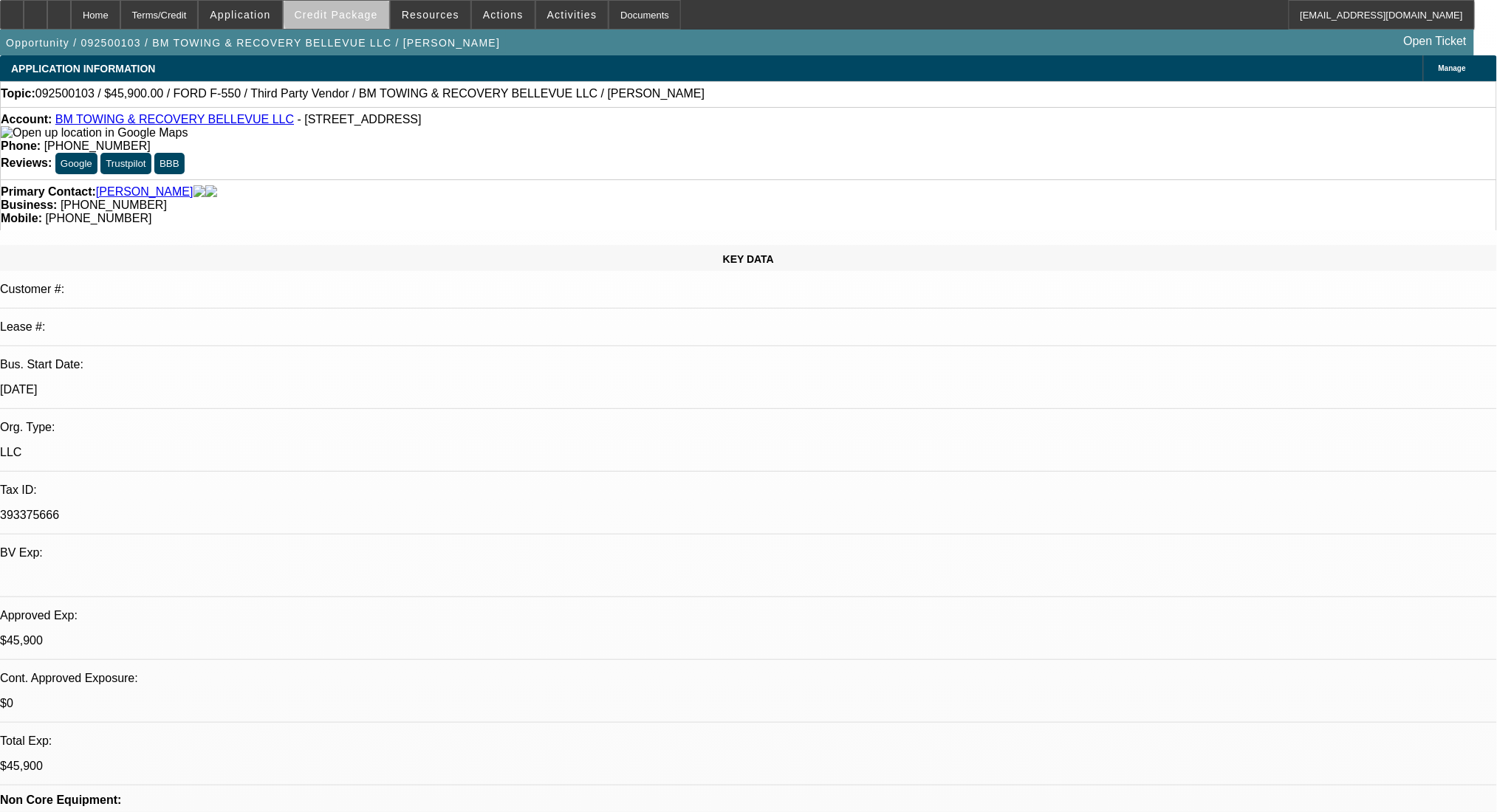
click at [368, 7] on span at bounding box center [336, 14] width 106 height 35
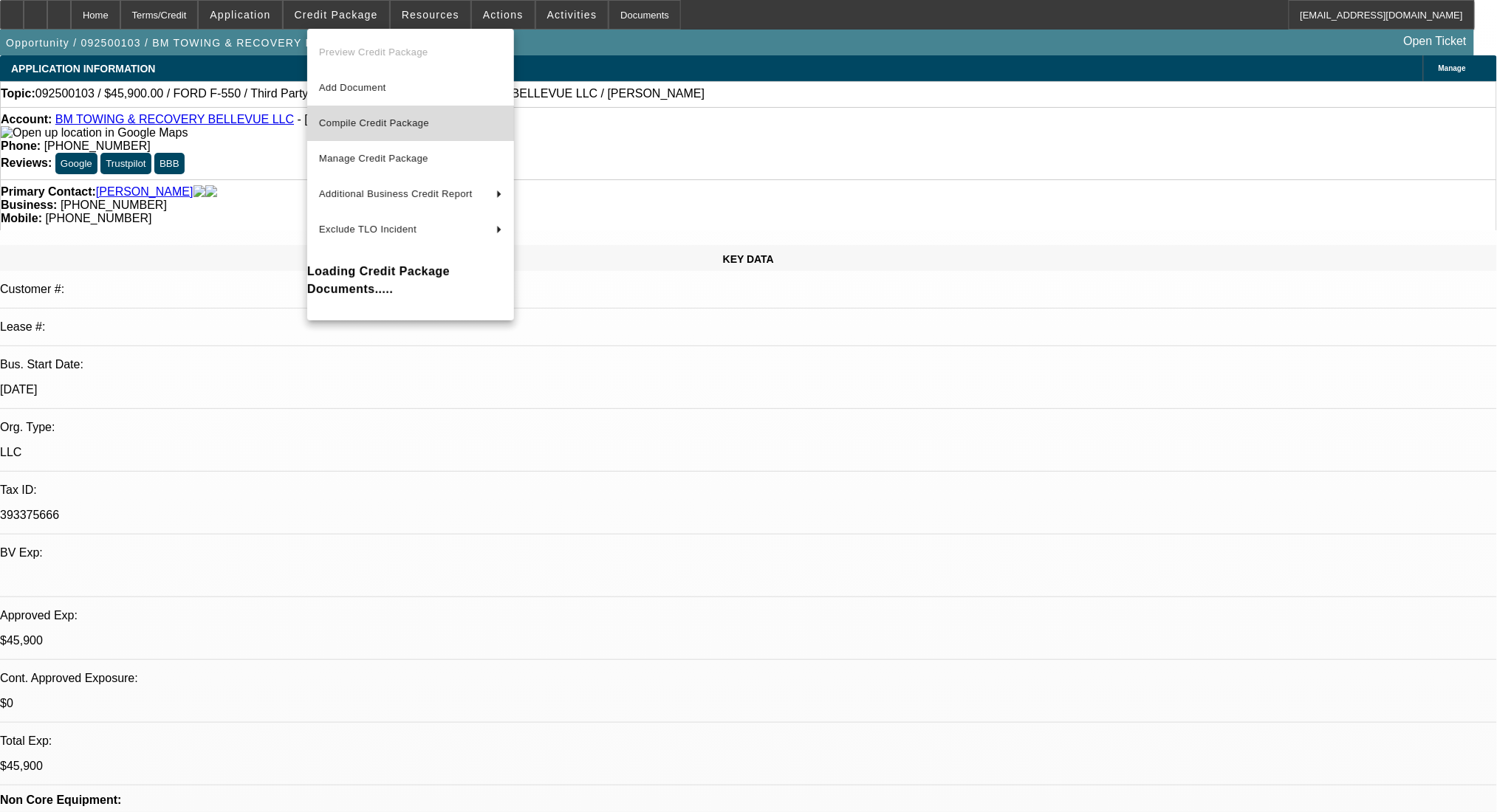
click at [368, 120] on span "Compile Credit Package" at bounding box center [373, 123] width 110 height 11
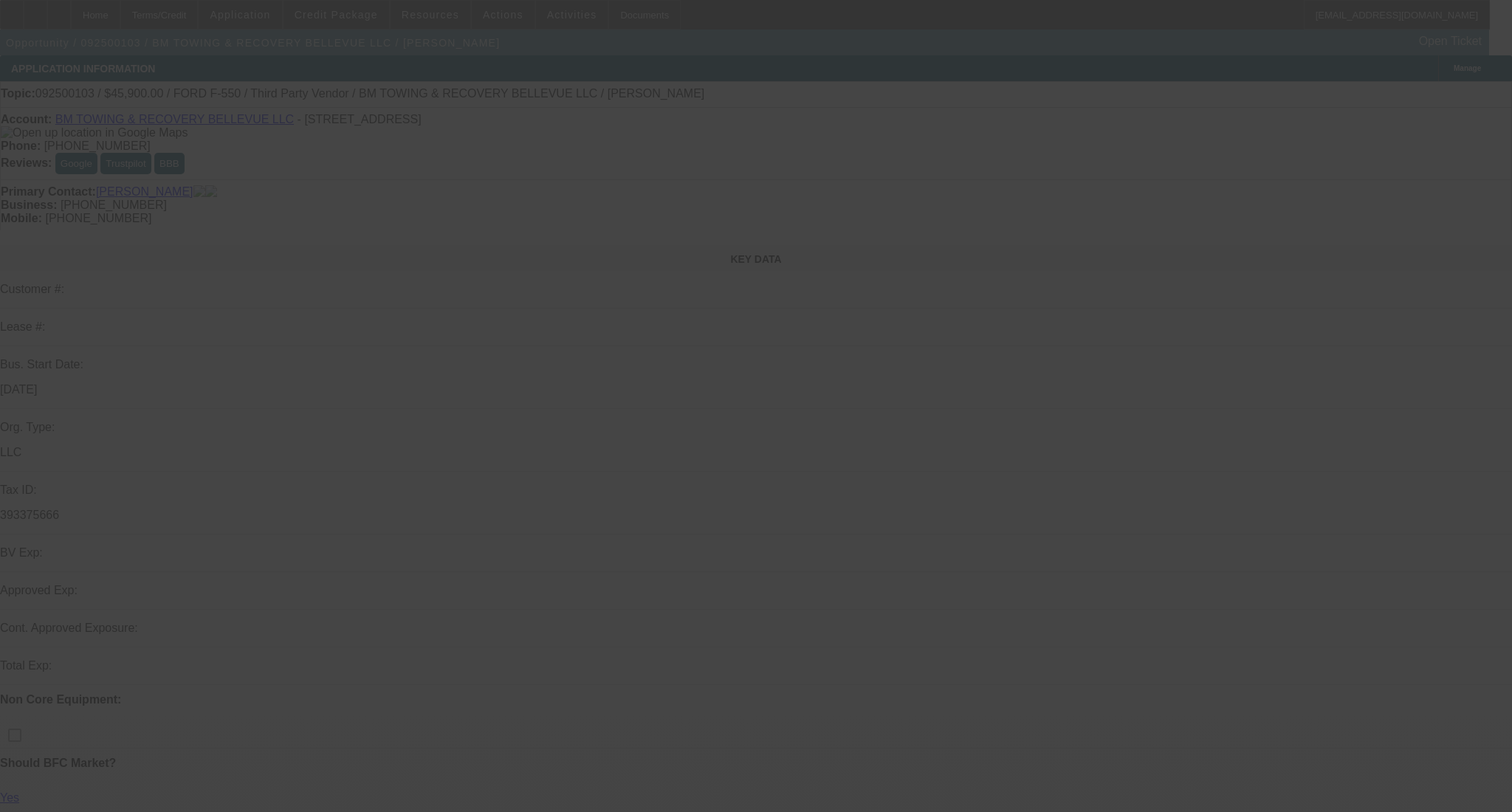
select select "0.15"
select select "2"
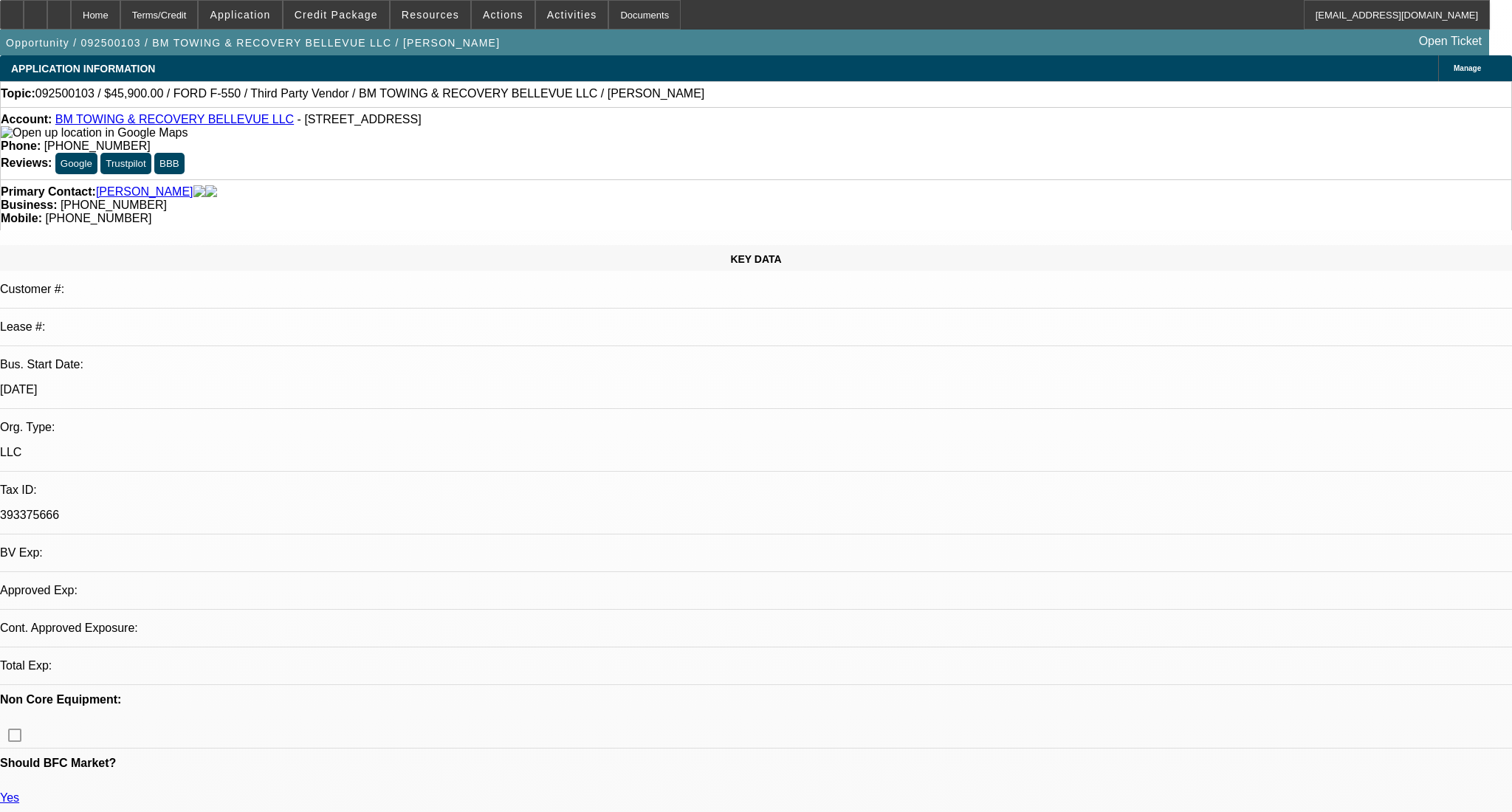
select select "2"
select select "0.1"
select select "4"
select select "0"
select select "2"
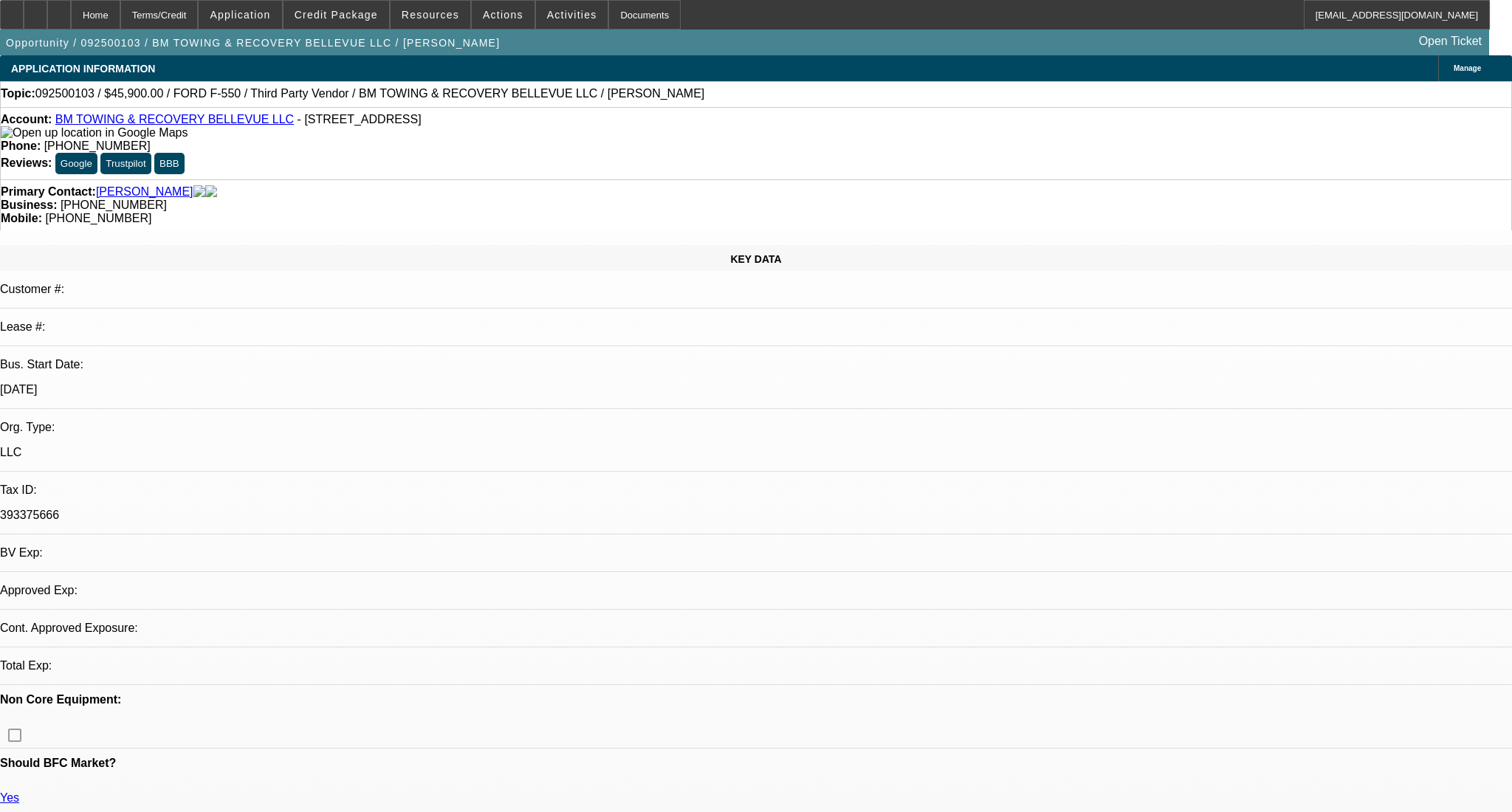
select select "2"
select select "0.1"
select select "4"
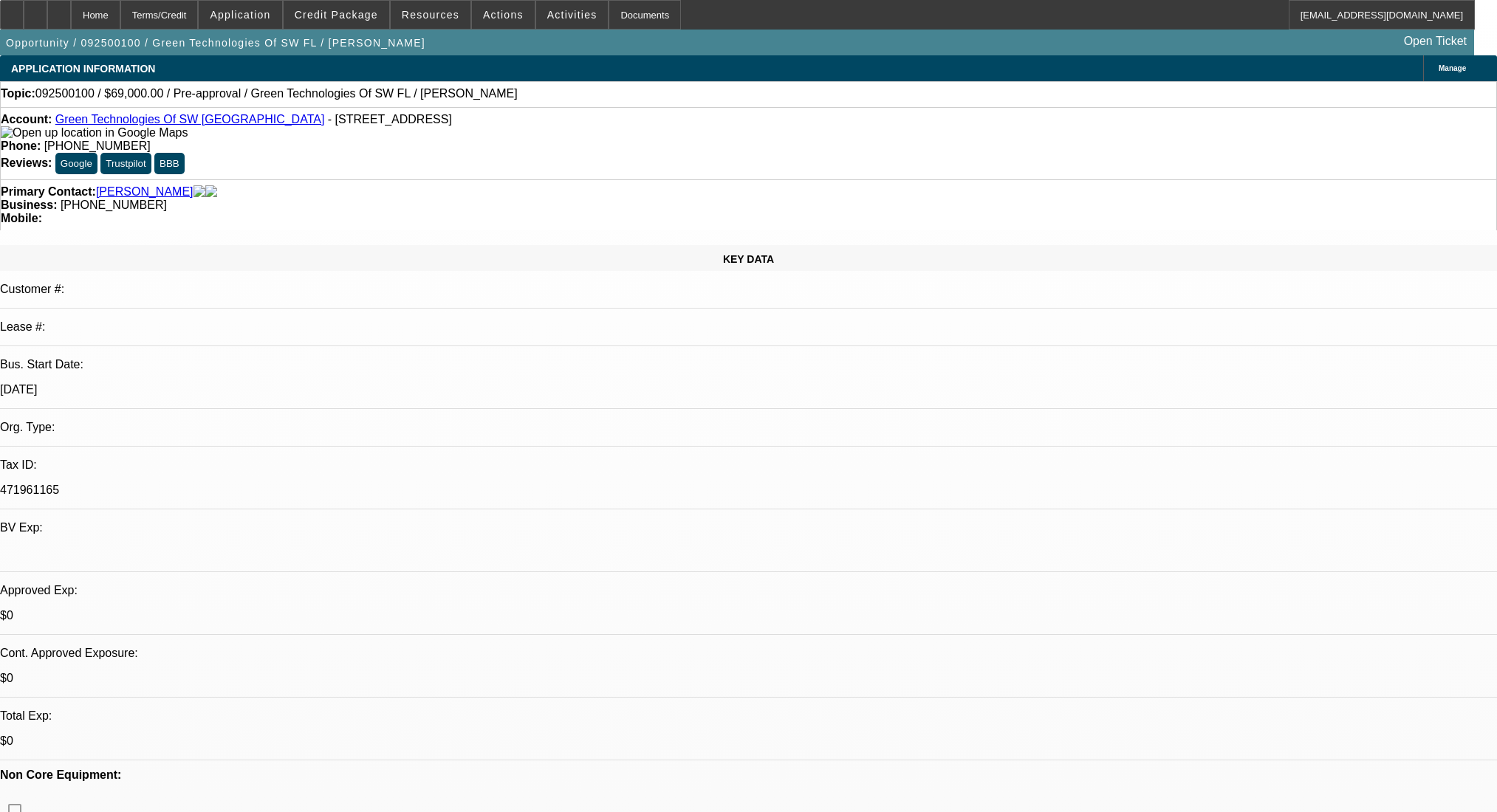
select select "0"
select select "2"
select select "0.1"
select select "4"
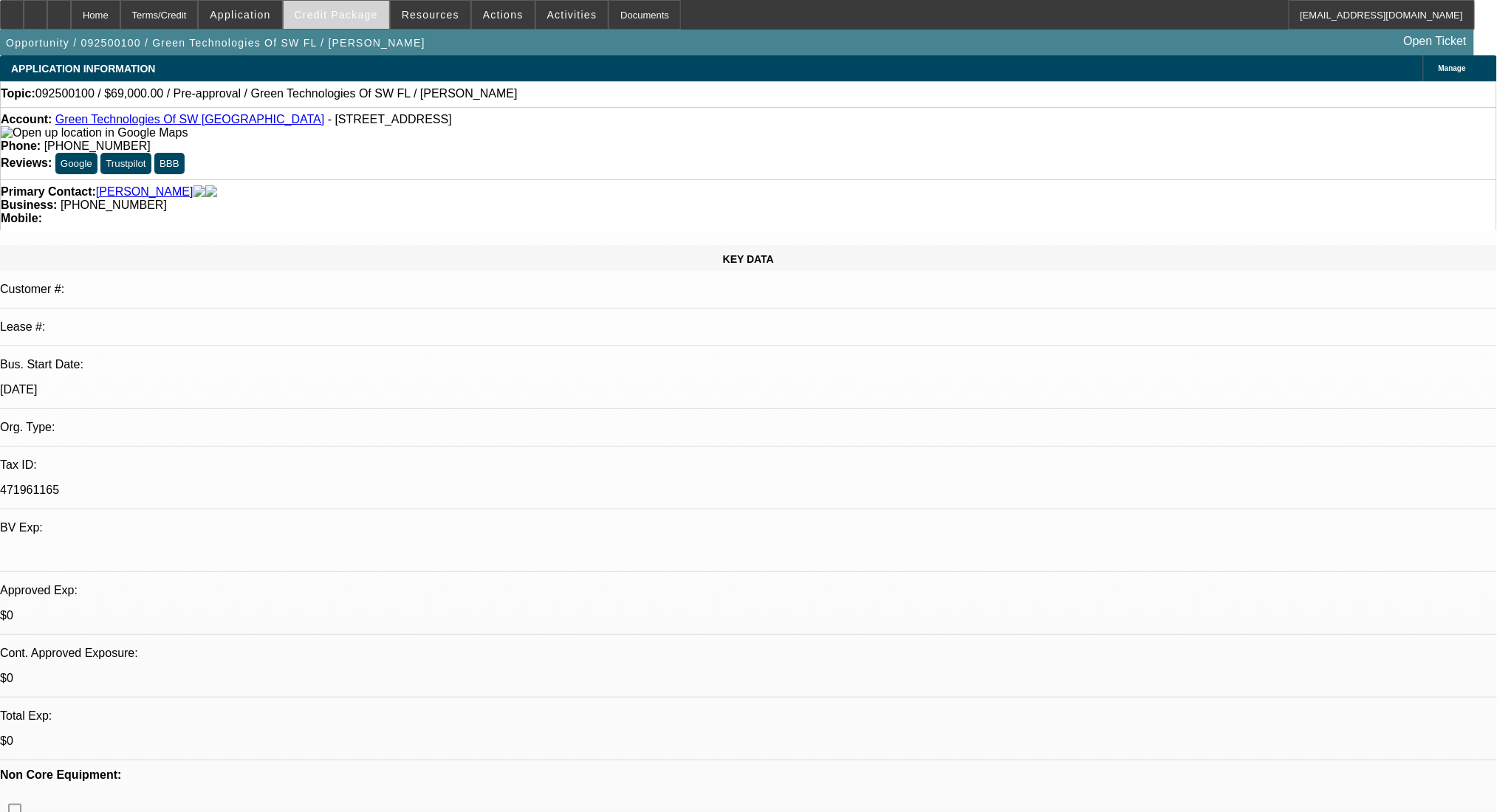
click at [347, 10] on span "Credit Package" at bounding box center [336, 14] width 83 height 12
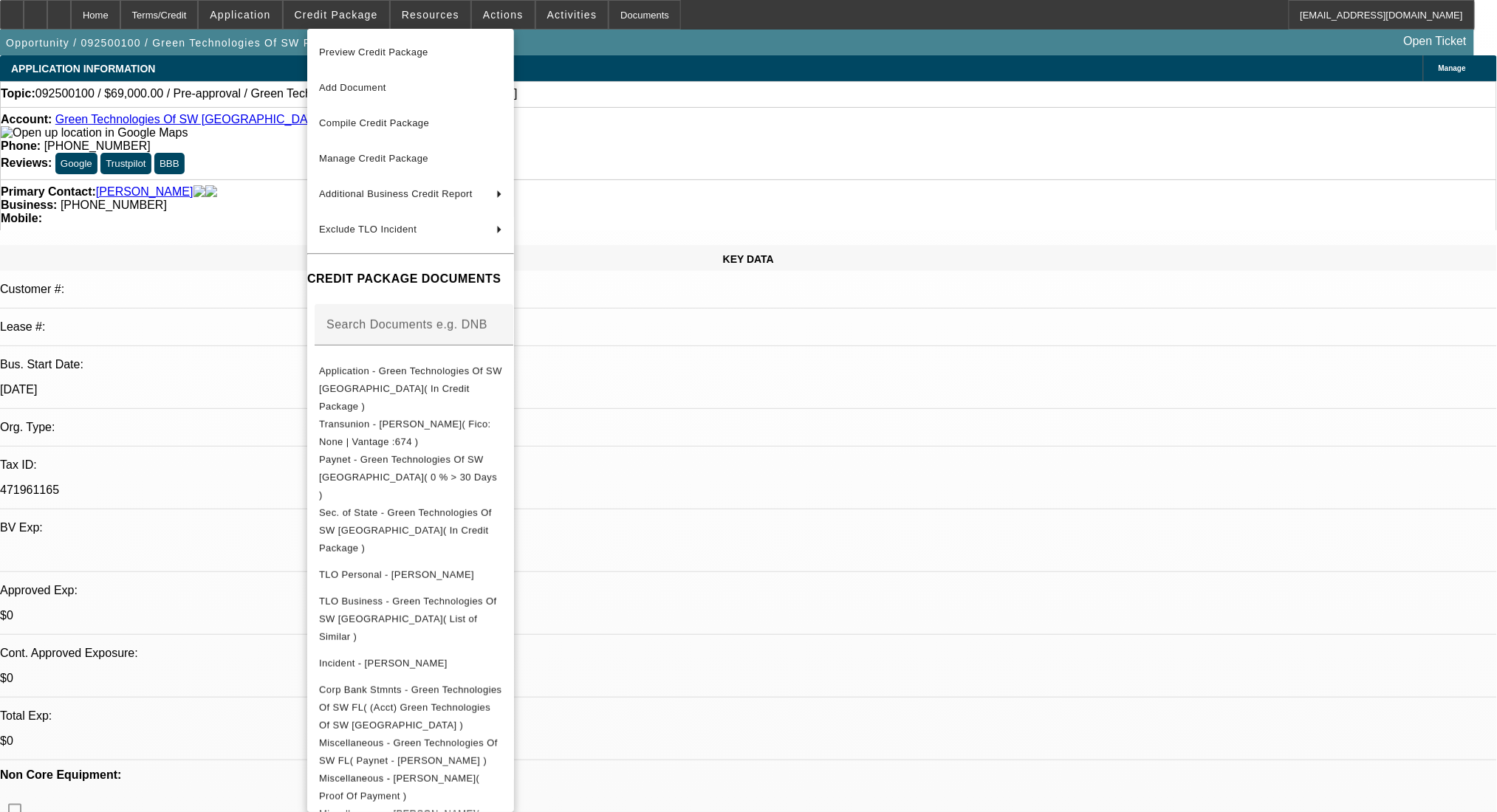
click at [783, 430] on div at bounding box center [748, 406] width 1497 height 812
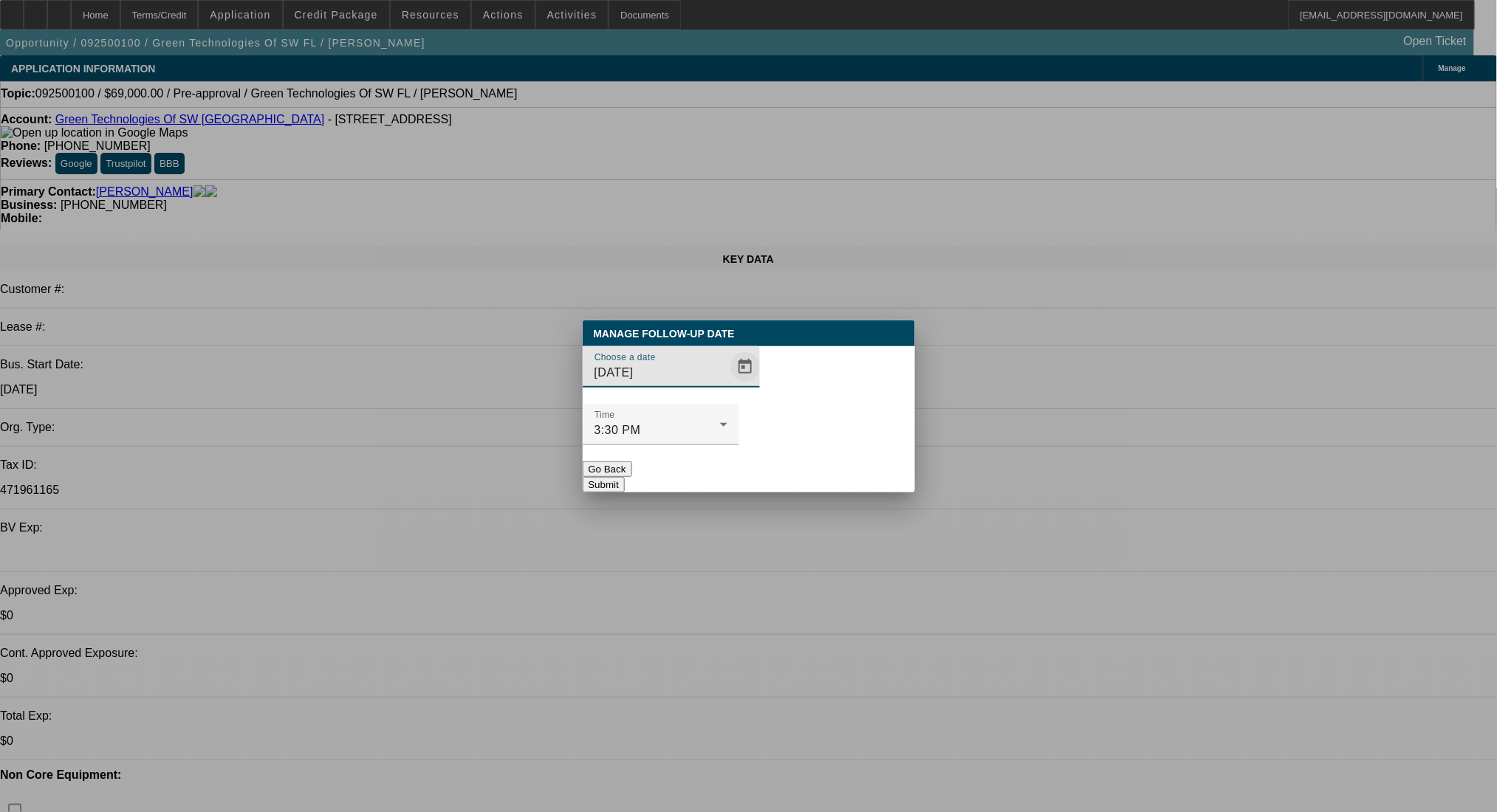
click at [727, 384] on span "Open calendar" at bounding box center [745, 367] width 35 height 35
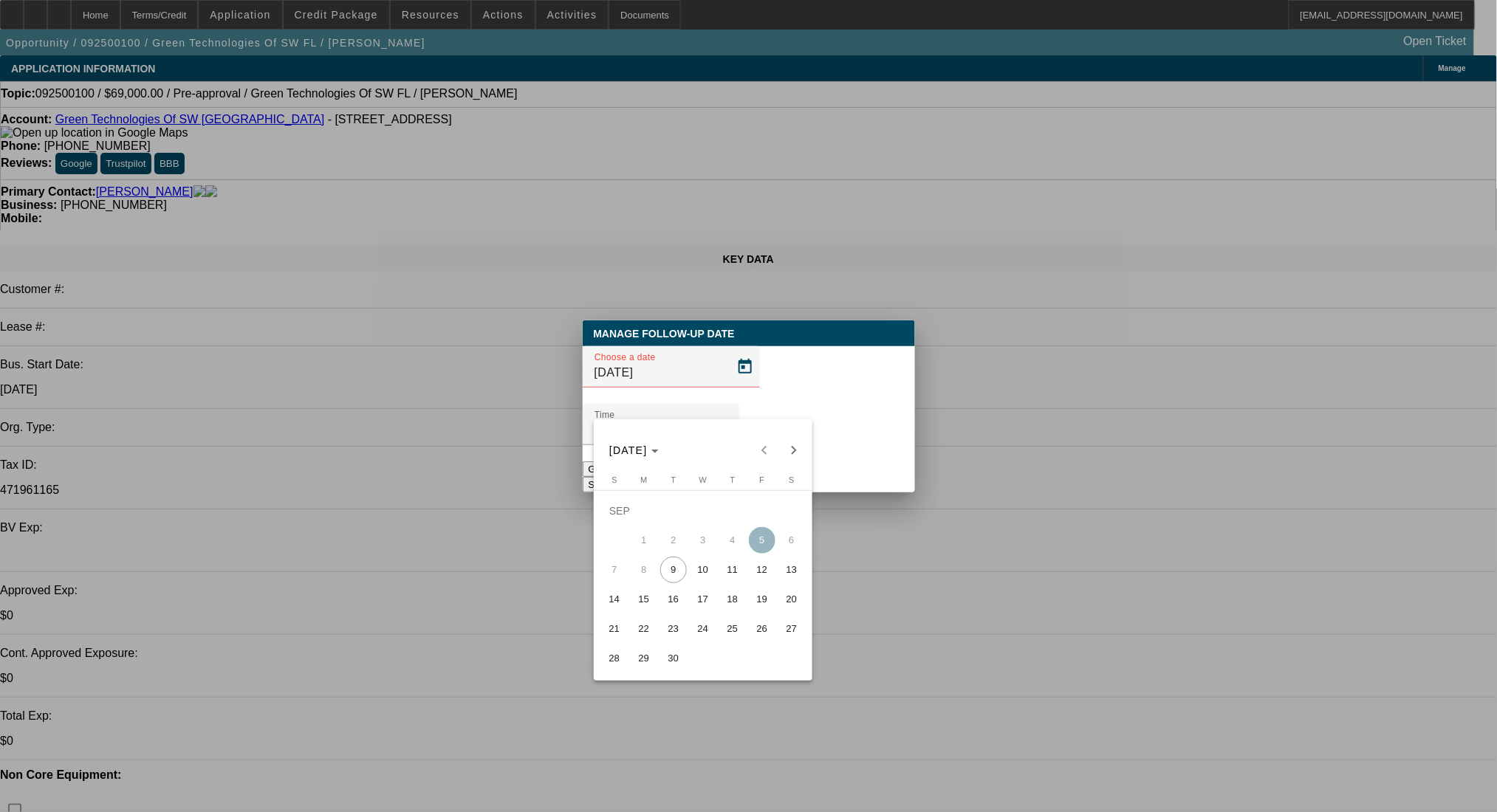
click at [702, 577] on span "10" at bounding box center [702, 569] width 26 height 26
type input "9/10/2025"
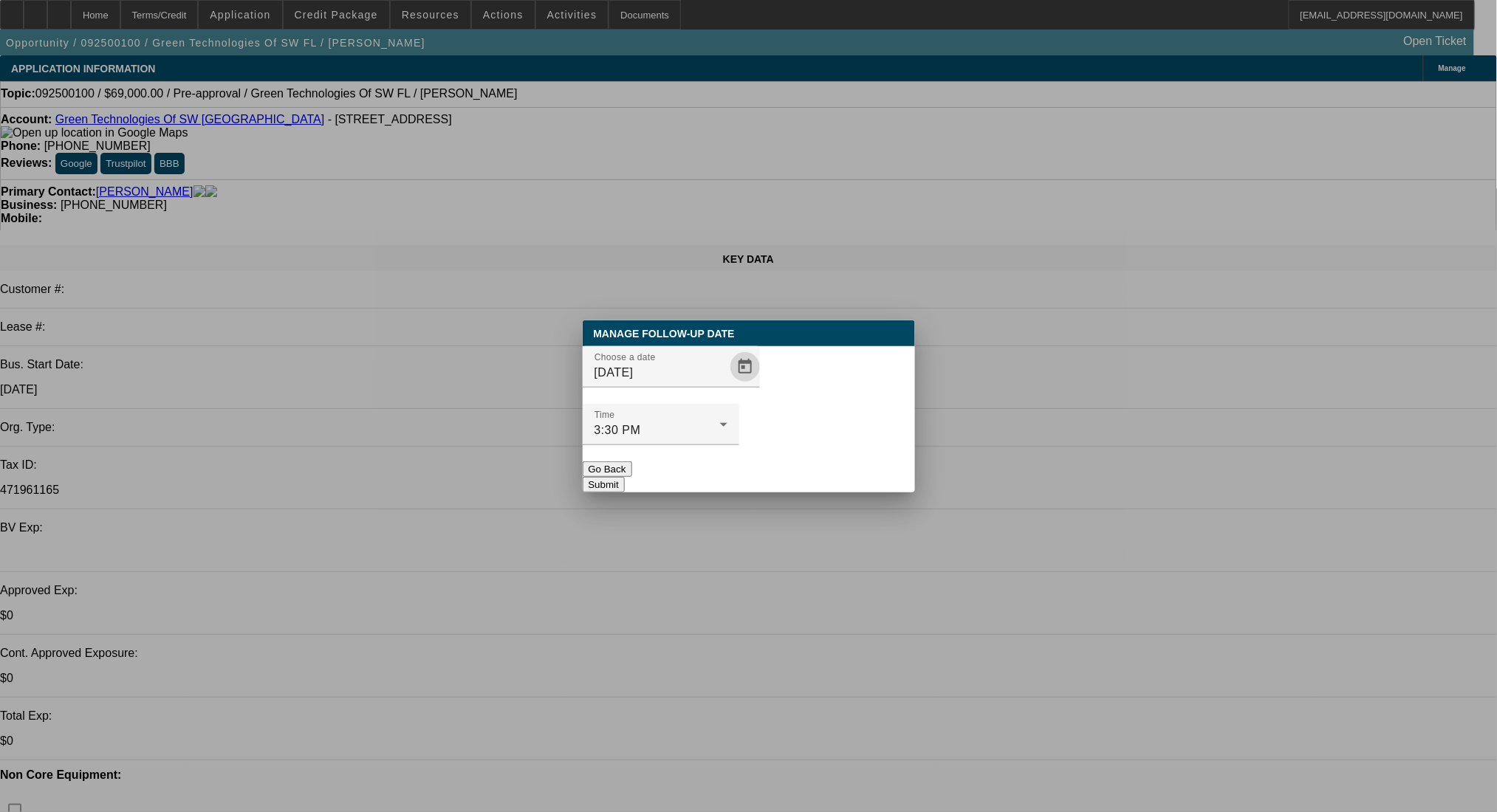
click at [625, 477] on button "Submit" at bounding box center [604, 484] width 42 height 15
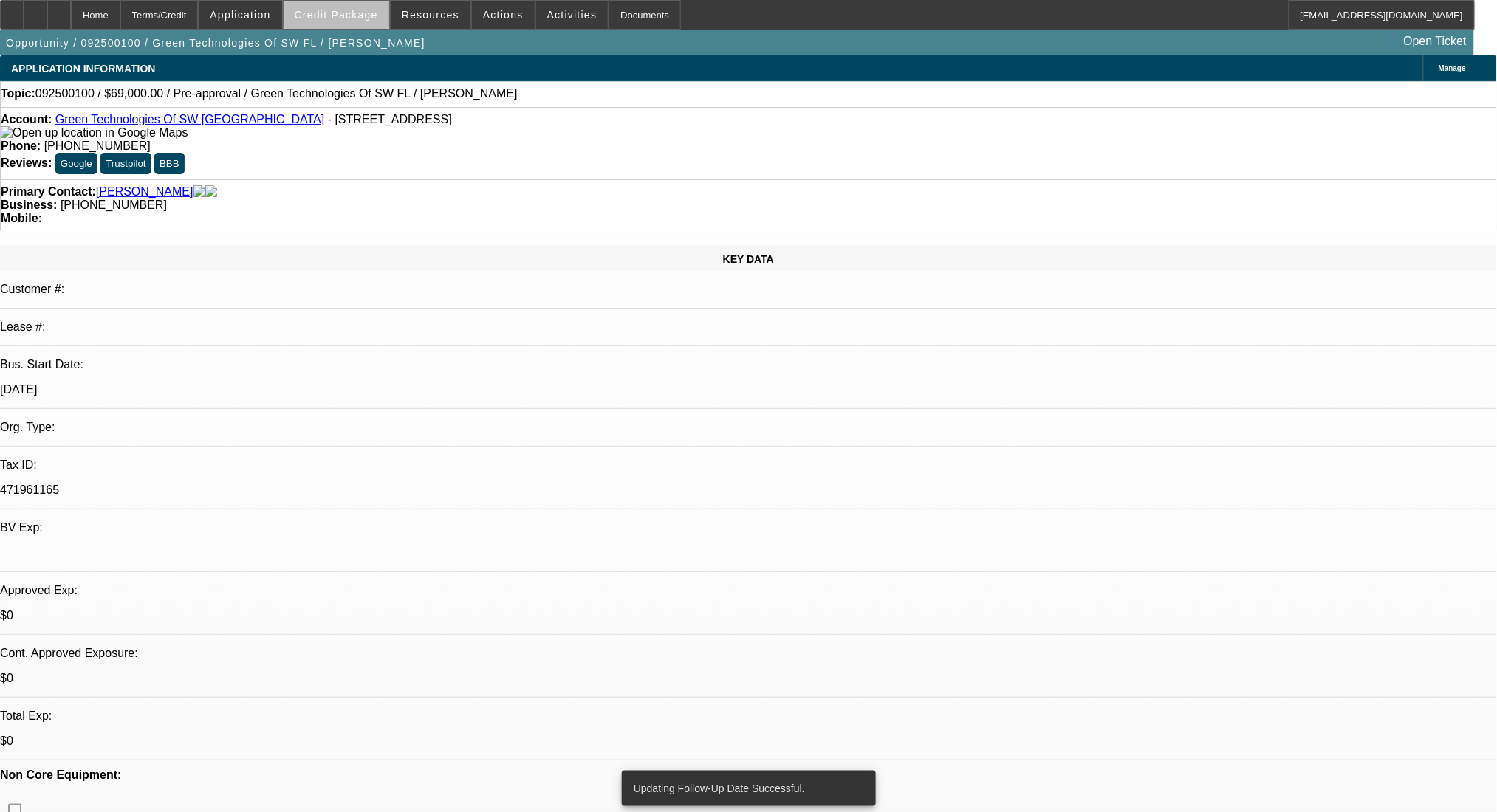
click at [376, 16] on span "Credit Package" at bounding box center [336, 14] width 83 height 12
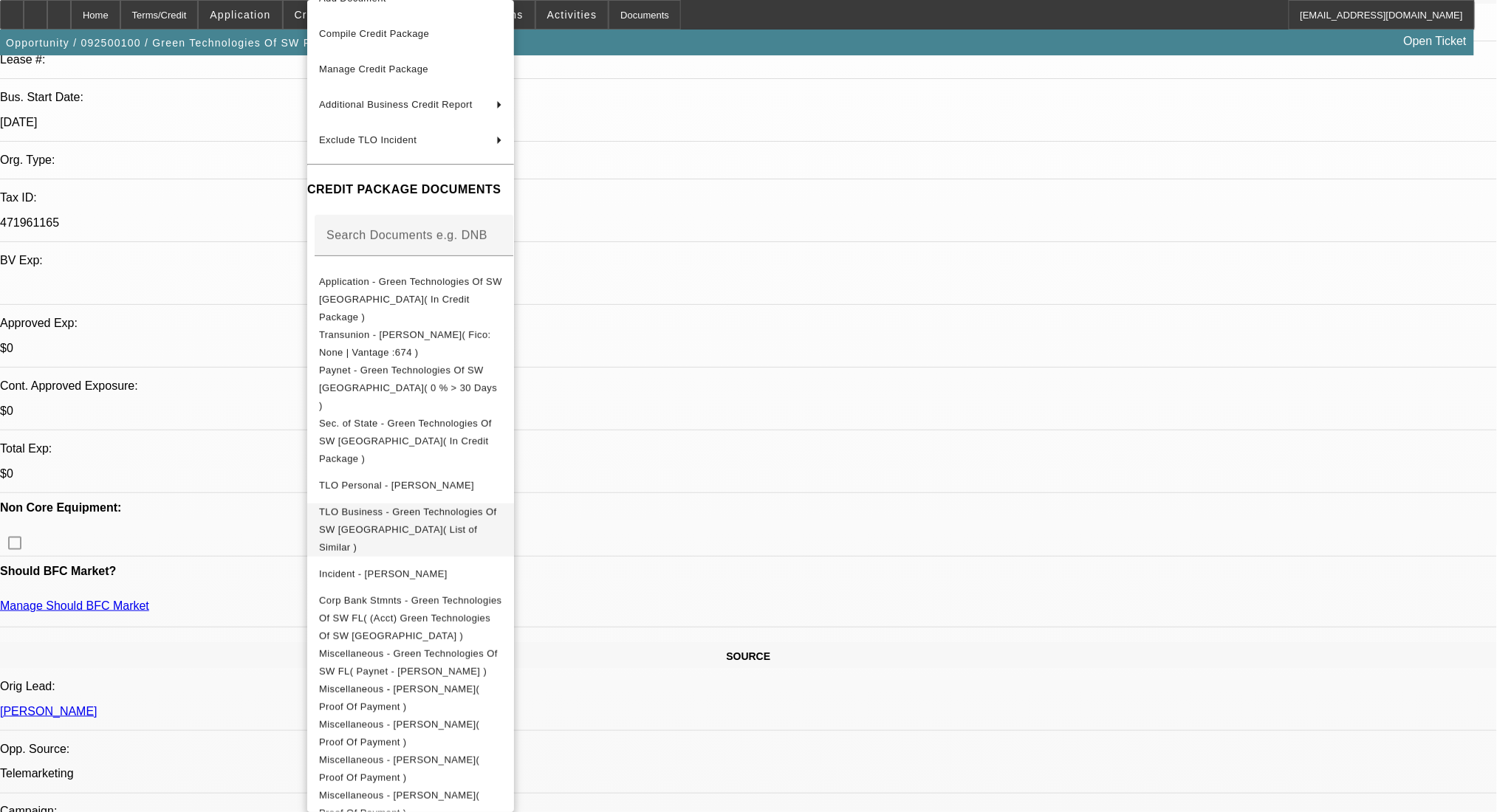
scroll to position [295, 0]
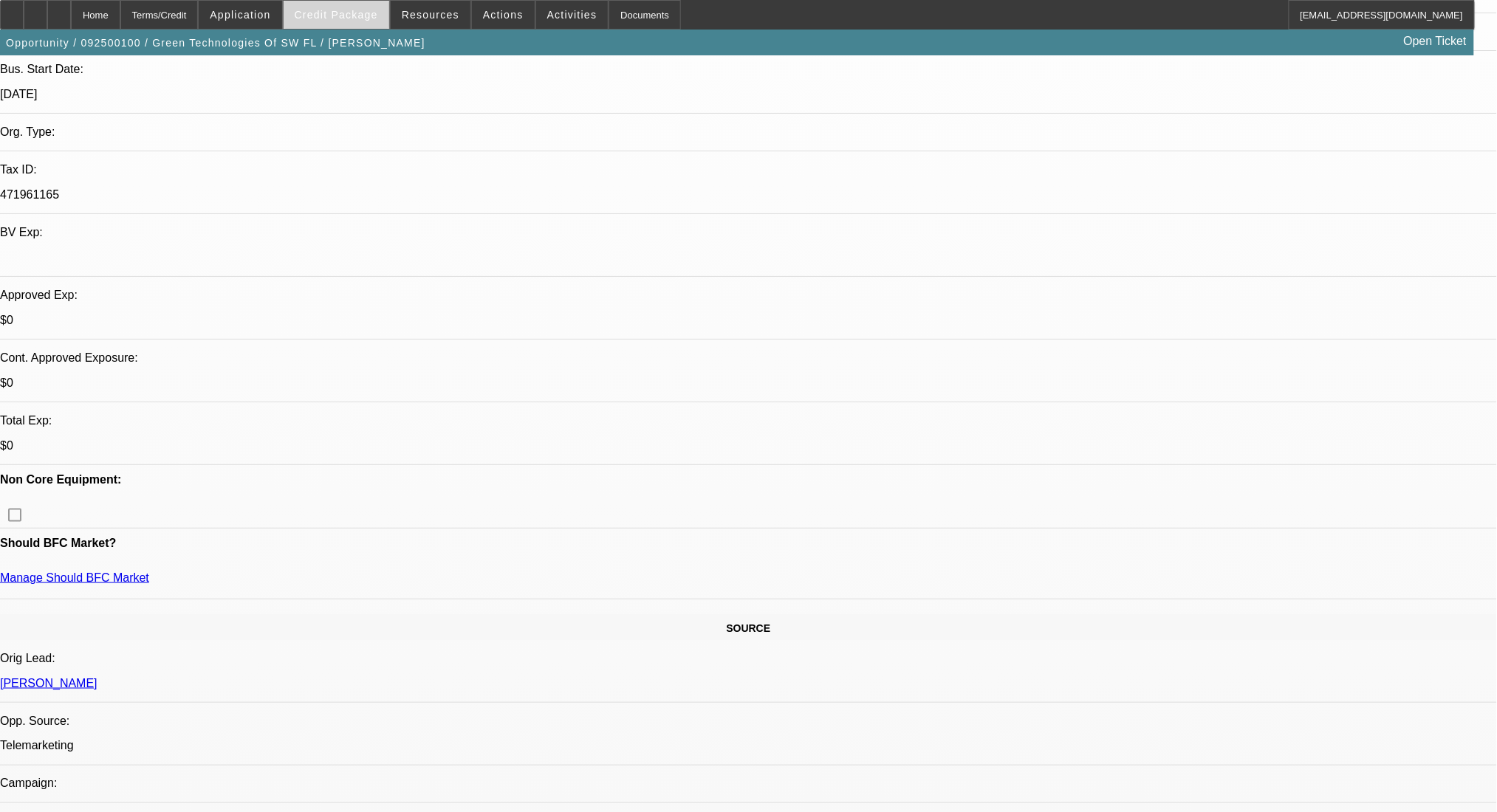
click at [375, 17] on span "Credit Package" at bounding box center [336, 14] width 83 height 12
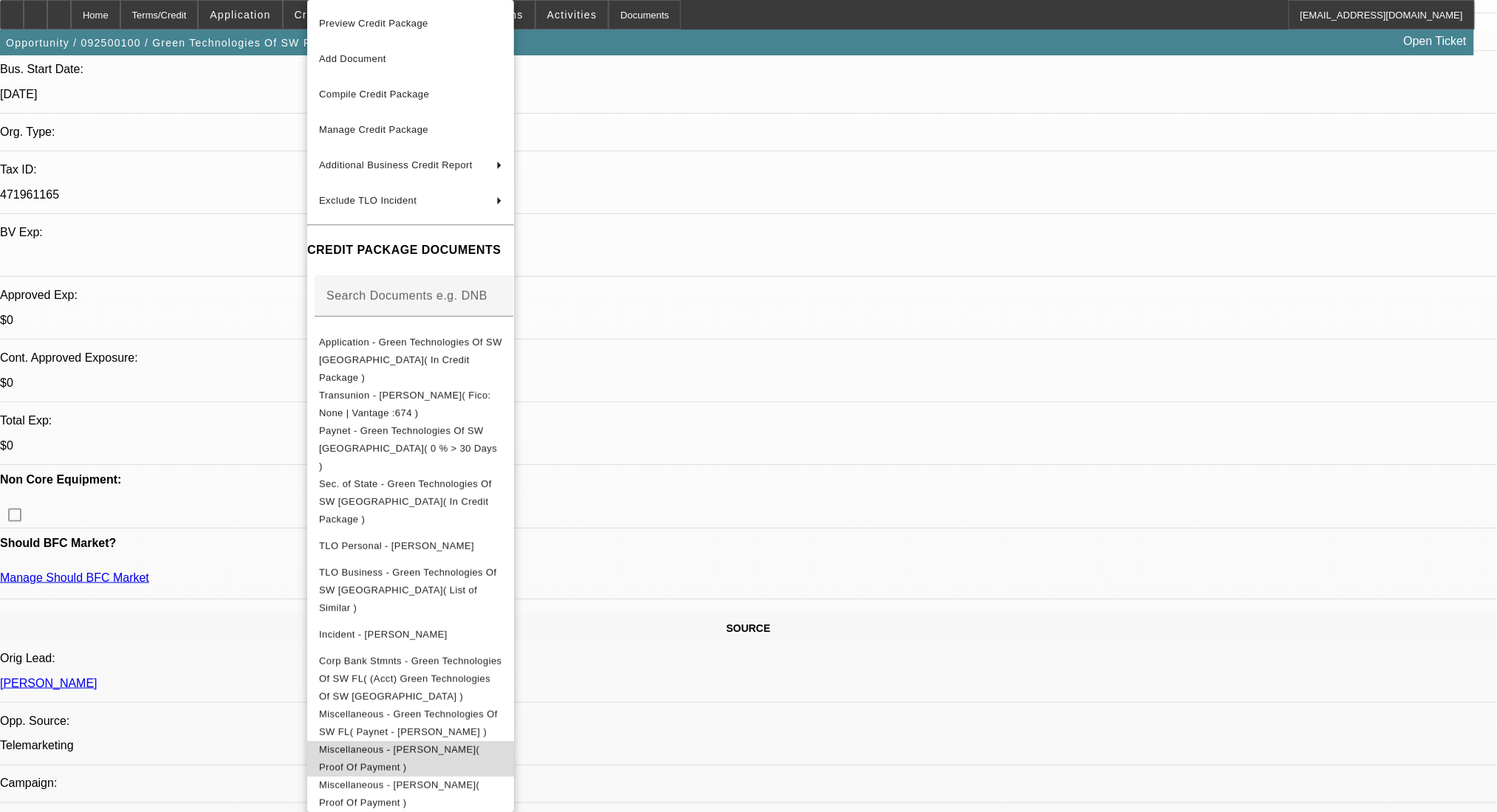
click at [473, 745] on span "Miscellaneous - Taylor, Christopher( Proof Of Payment )" at bounding box center [399, 759] width 160 height 29
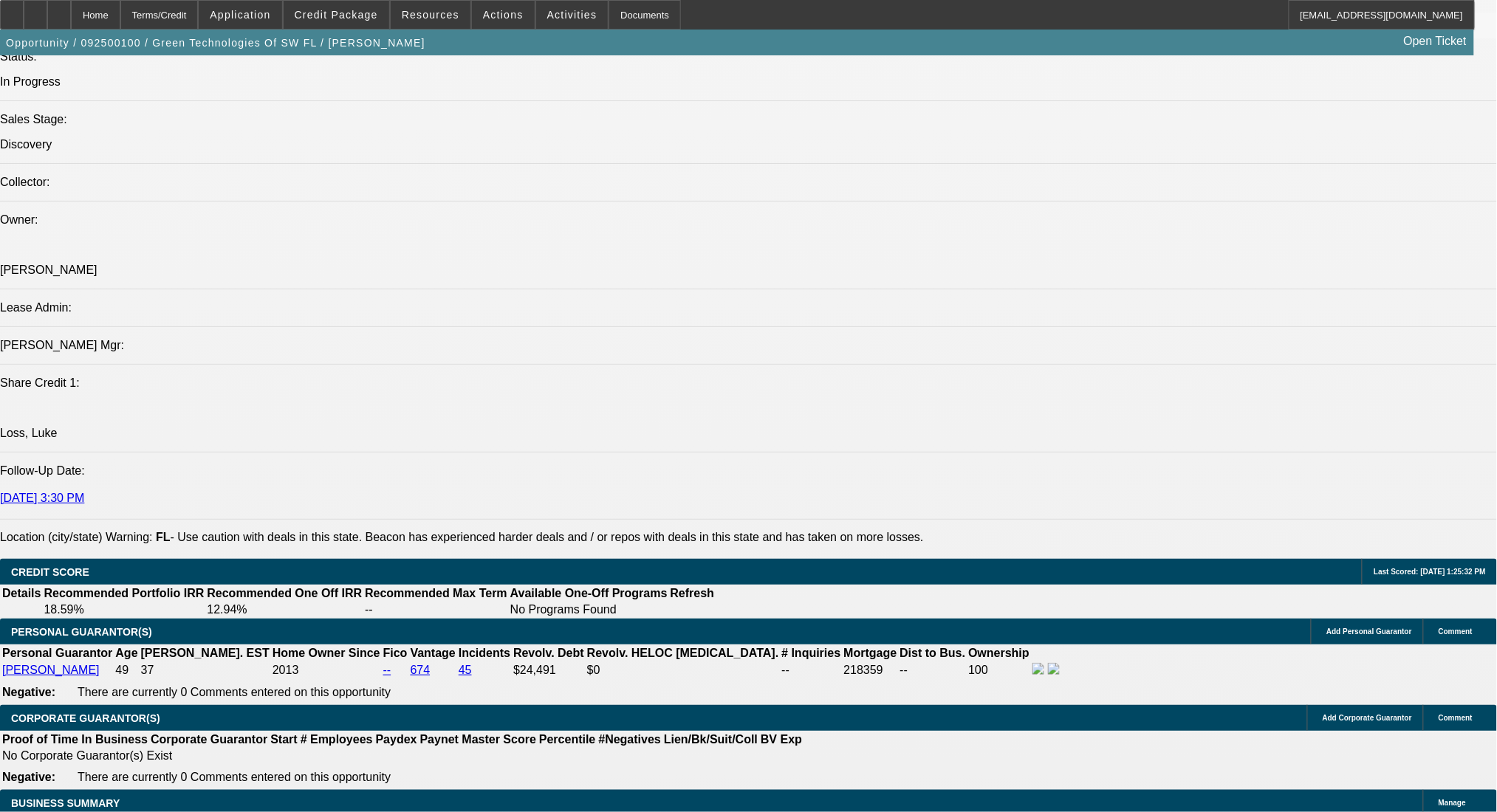
scroll to position [1871, 0]
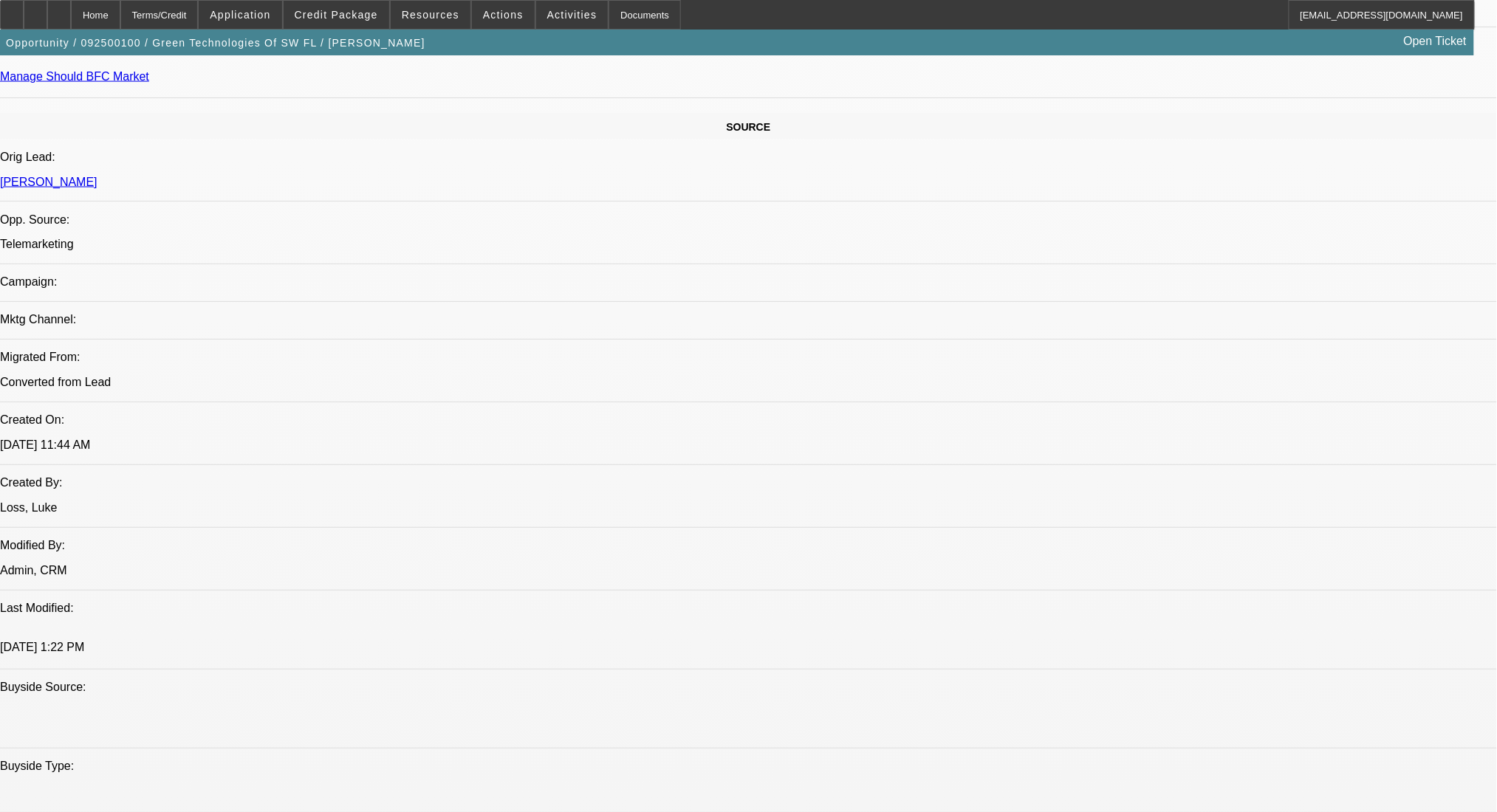
scroll to position [787, 0]
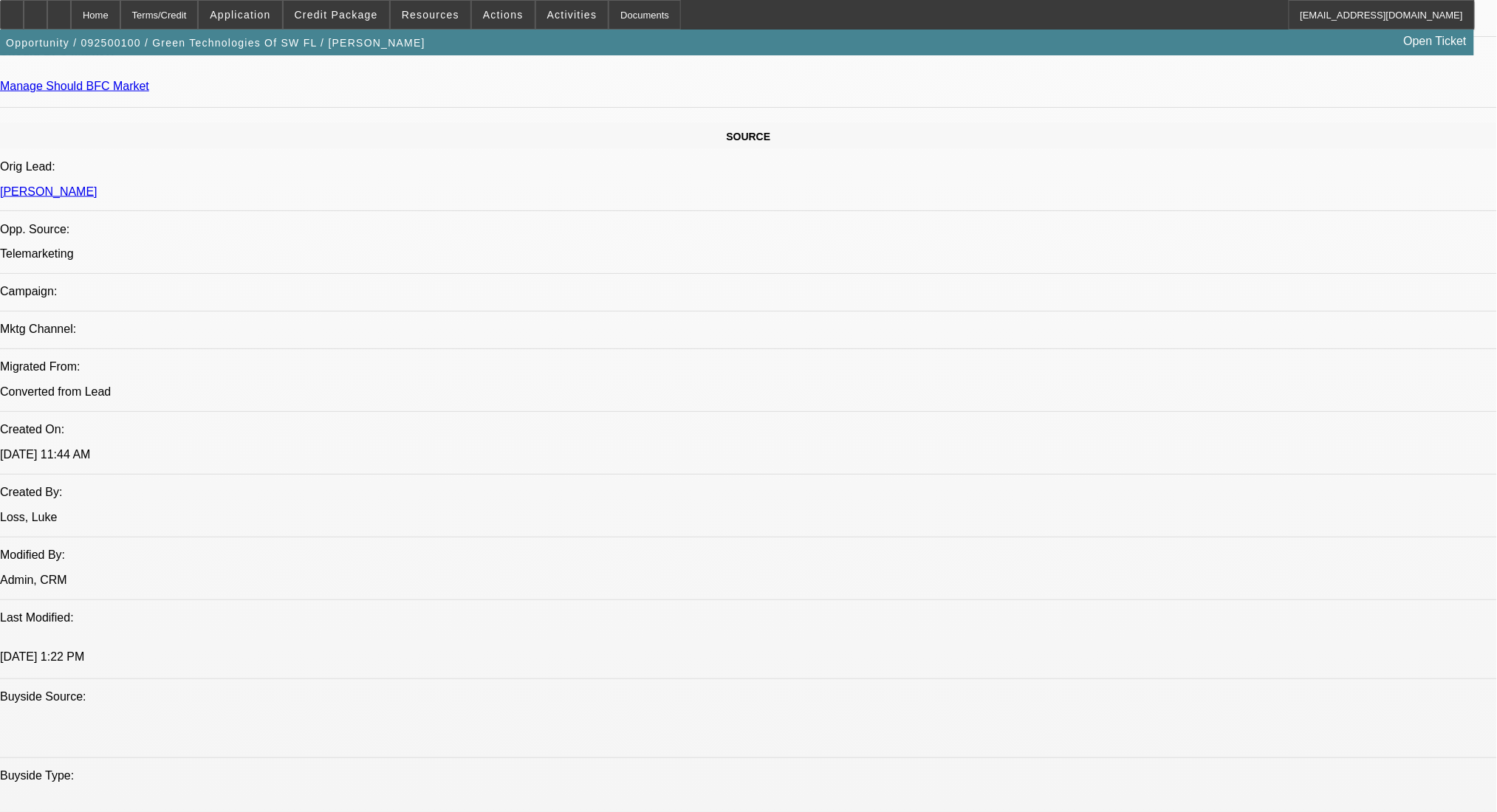
click at [357, 0] on span at bounding box center [336, 14] width 106 height 35
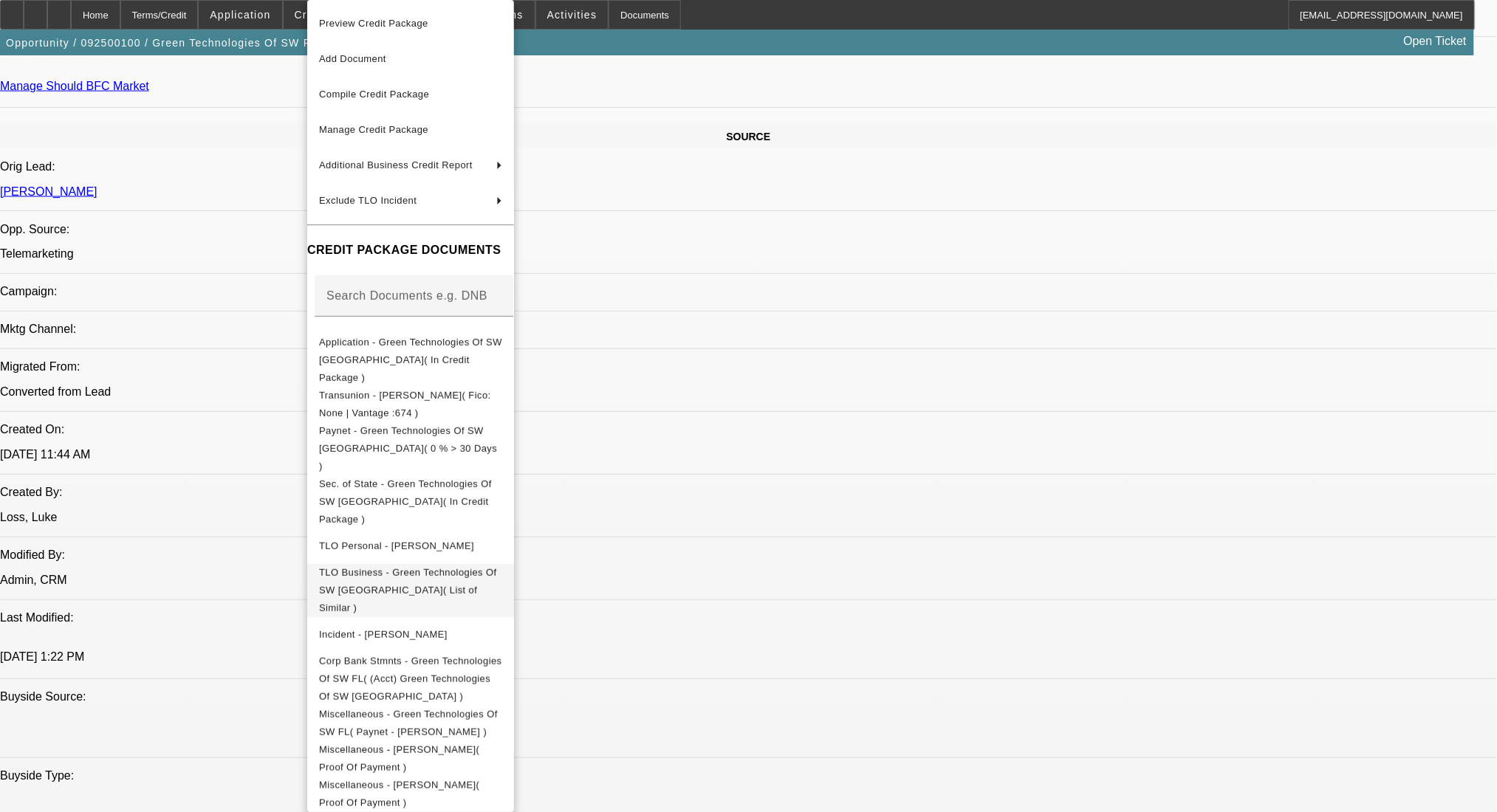
scroll to position [61, 0]
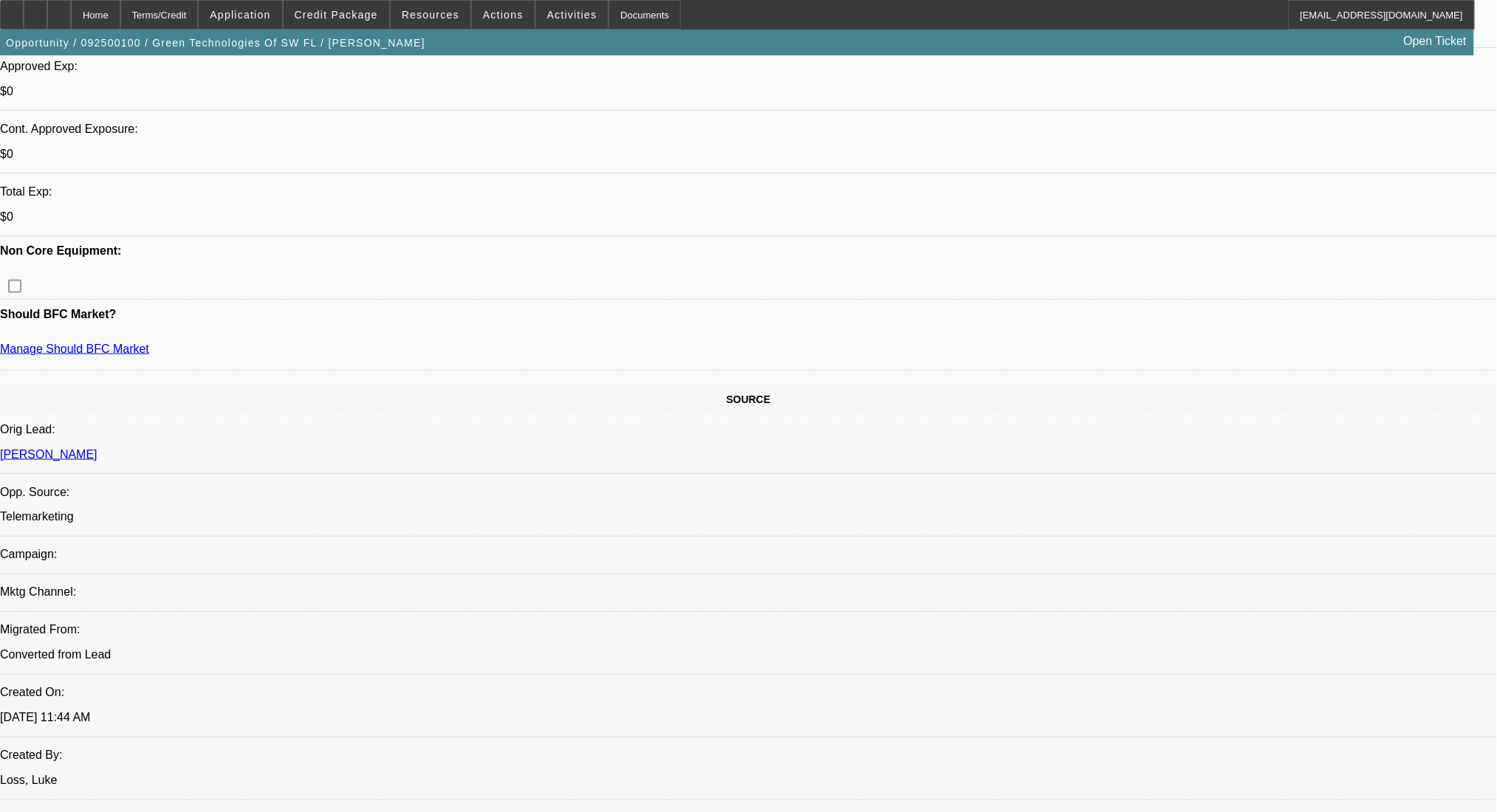
scroll to position [492, 0]
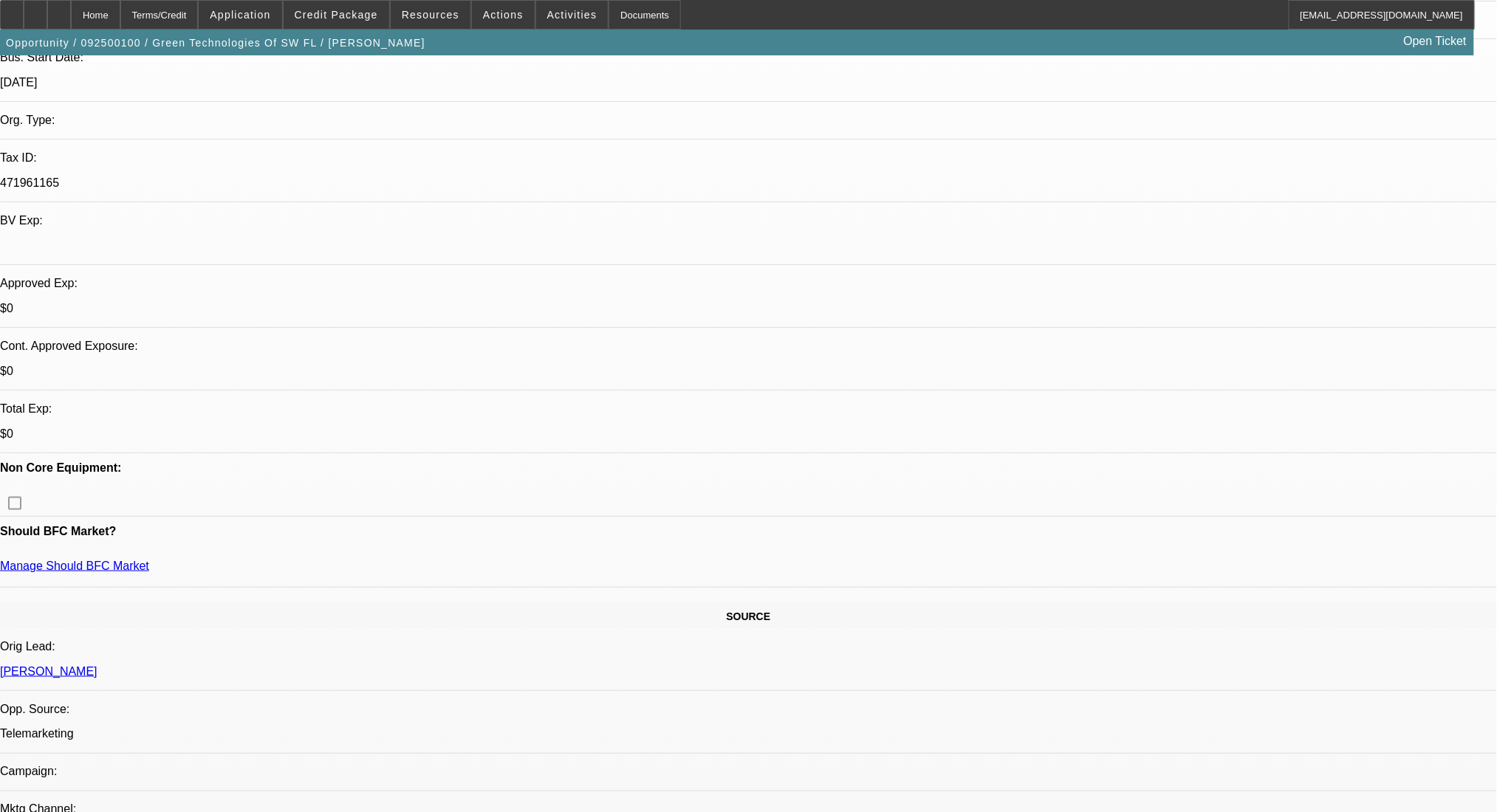
scroll to position [295, 0]
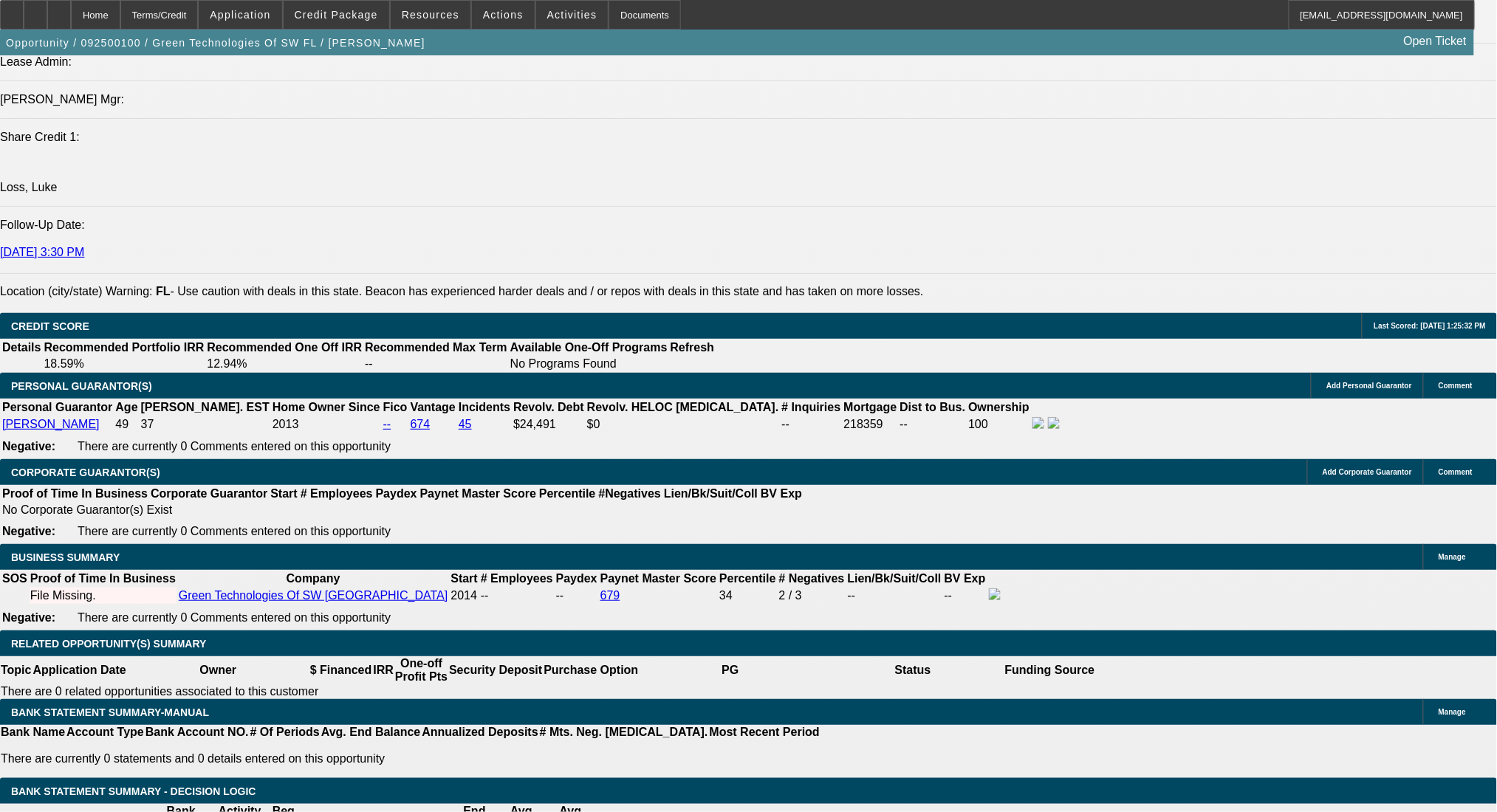
scroll to position [2068, 0]
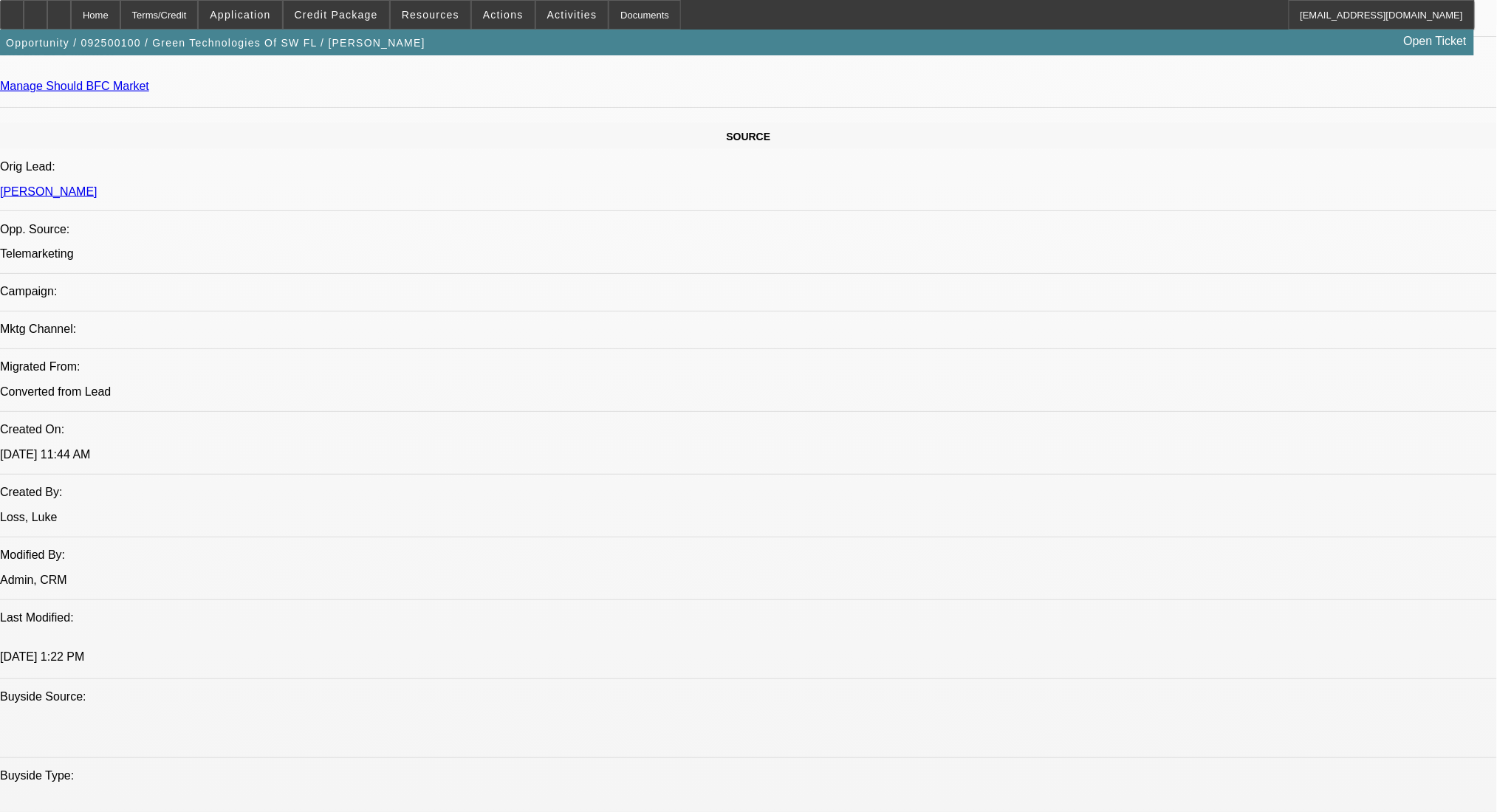
scroll to position [388, 0]
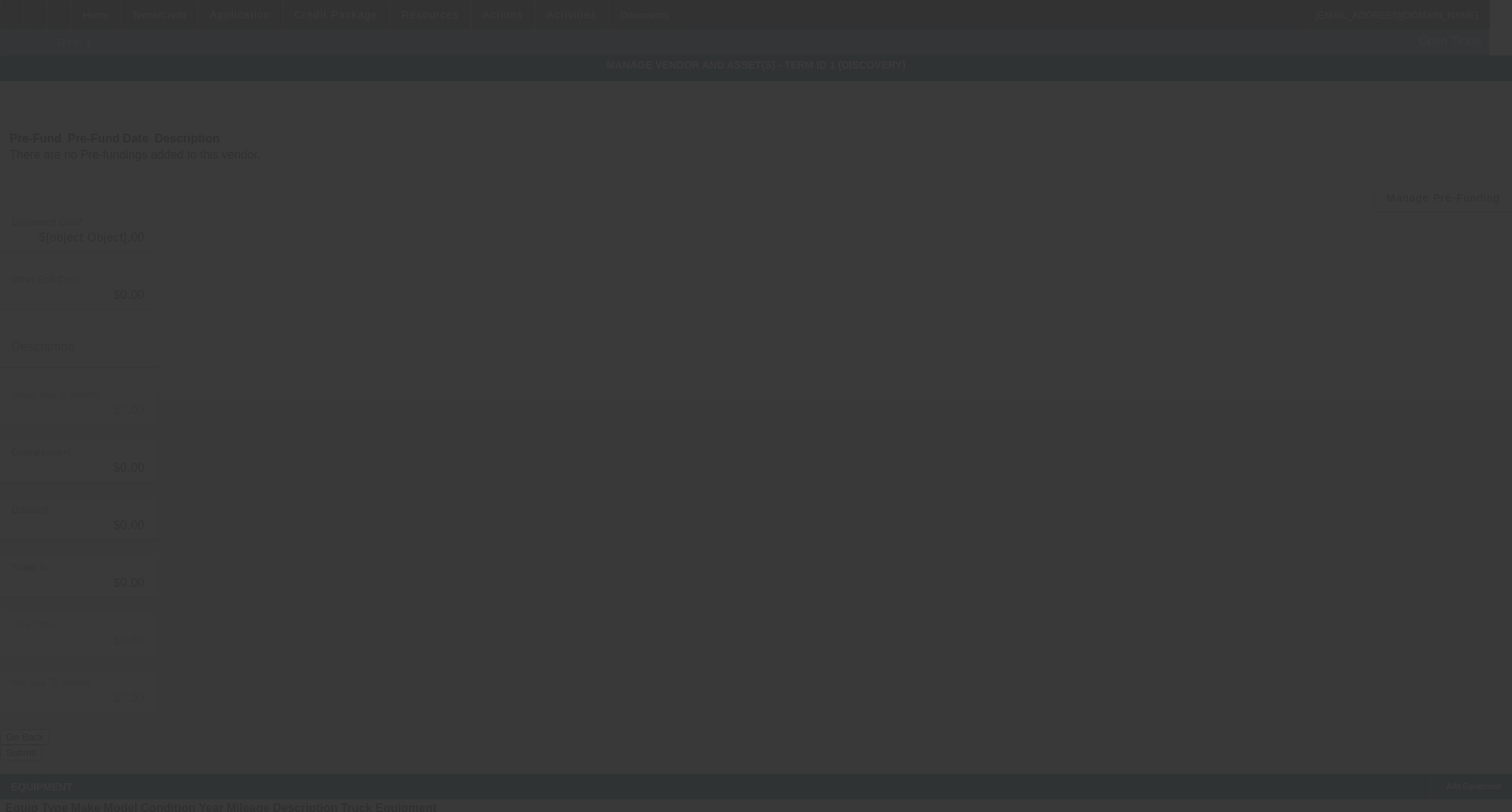
type input "$70,000.00"
type input "$1,000.00"
type input "$69,000.00"
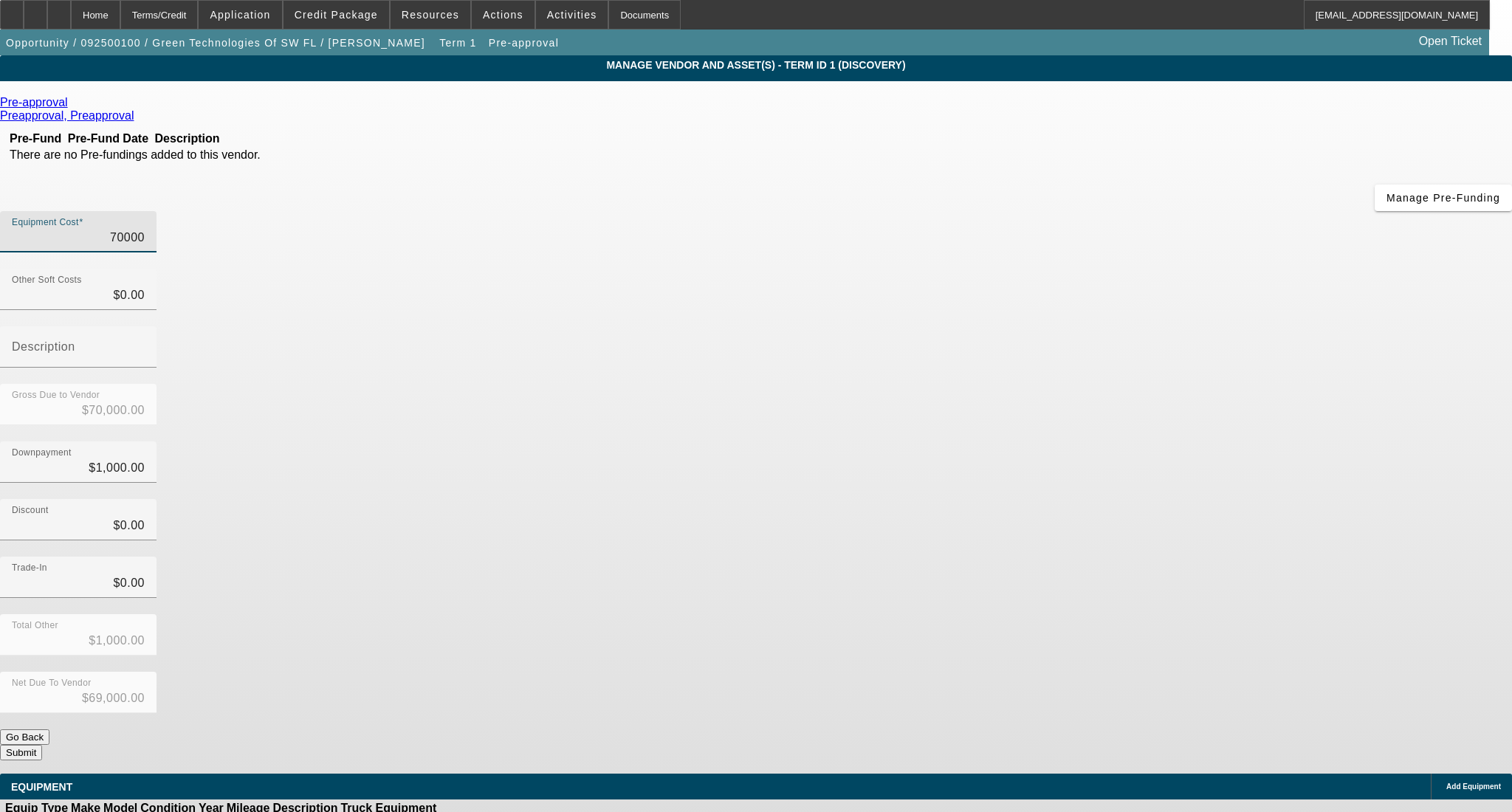
drag, startPoint x: 882, startPoint y: 128, endPoint x: 995, endPoint y: 133, distance: 113.1
click at [995, 211] on div "Equipment Cost 70000" at bounding box center [756, 240] width 1512 height 58
type input "5"
type input "$5.00"
type input "$-995.00"
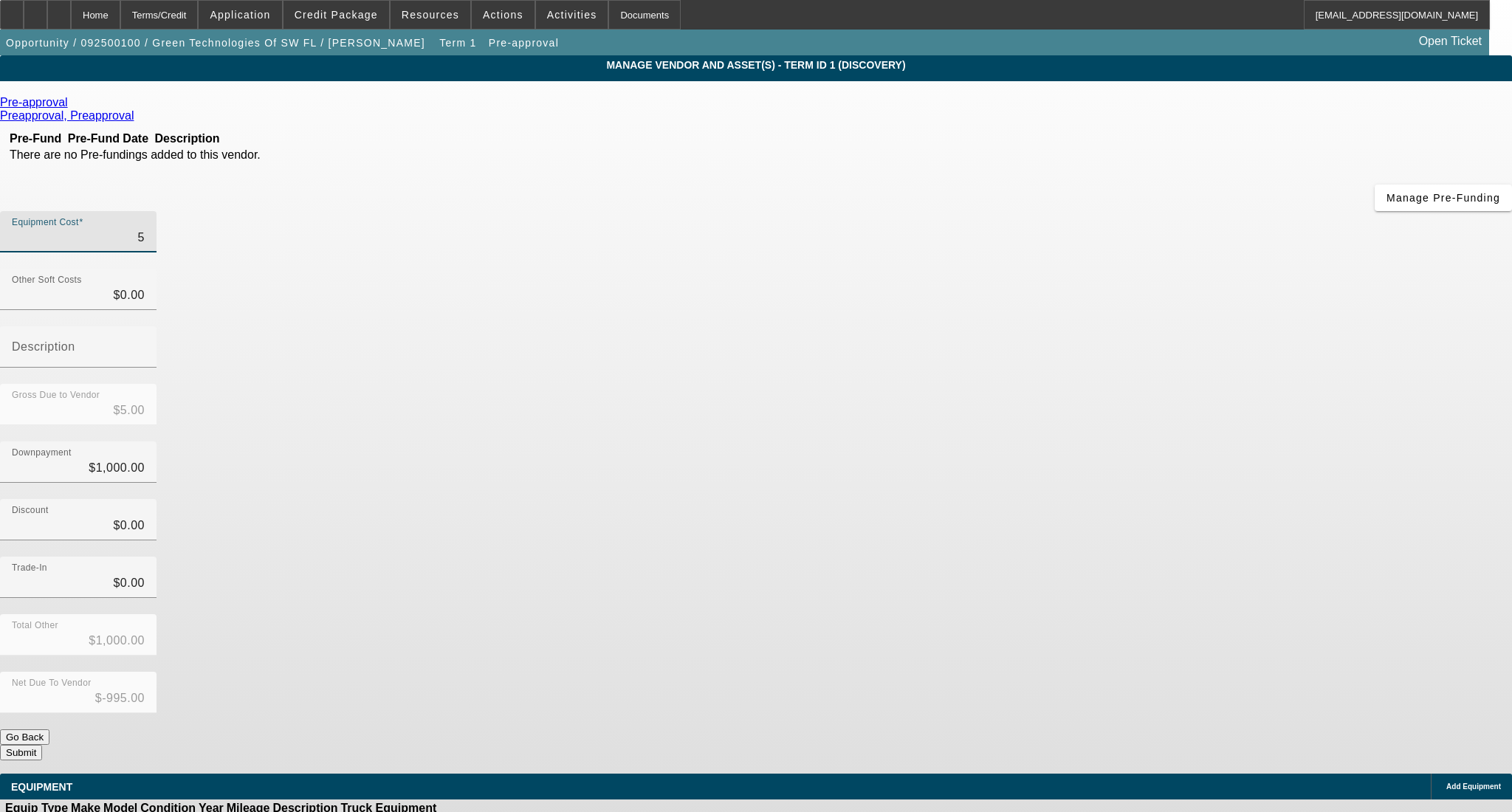
type input "54"
type input "$54.00"
type input "$-946.00"
type input "548"
type input "$548.00"
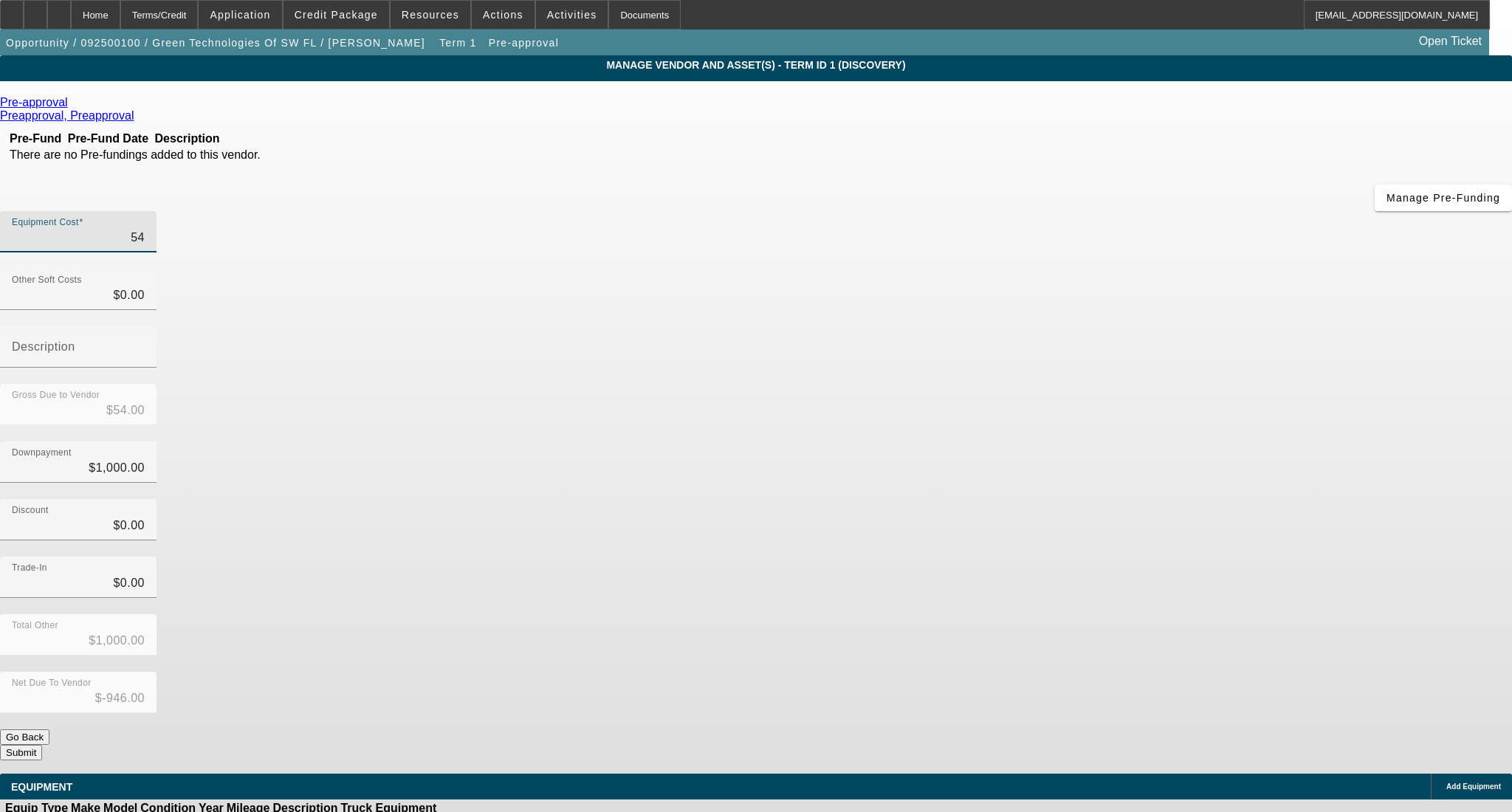
type input "$-452.00"
type input "5480"
type input "$5,480.00"
type input "$4,480.00"
type input "54803"
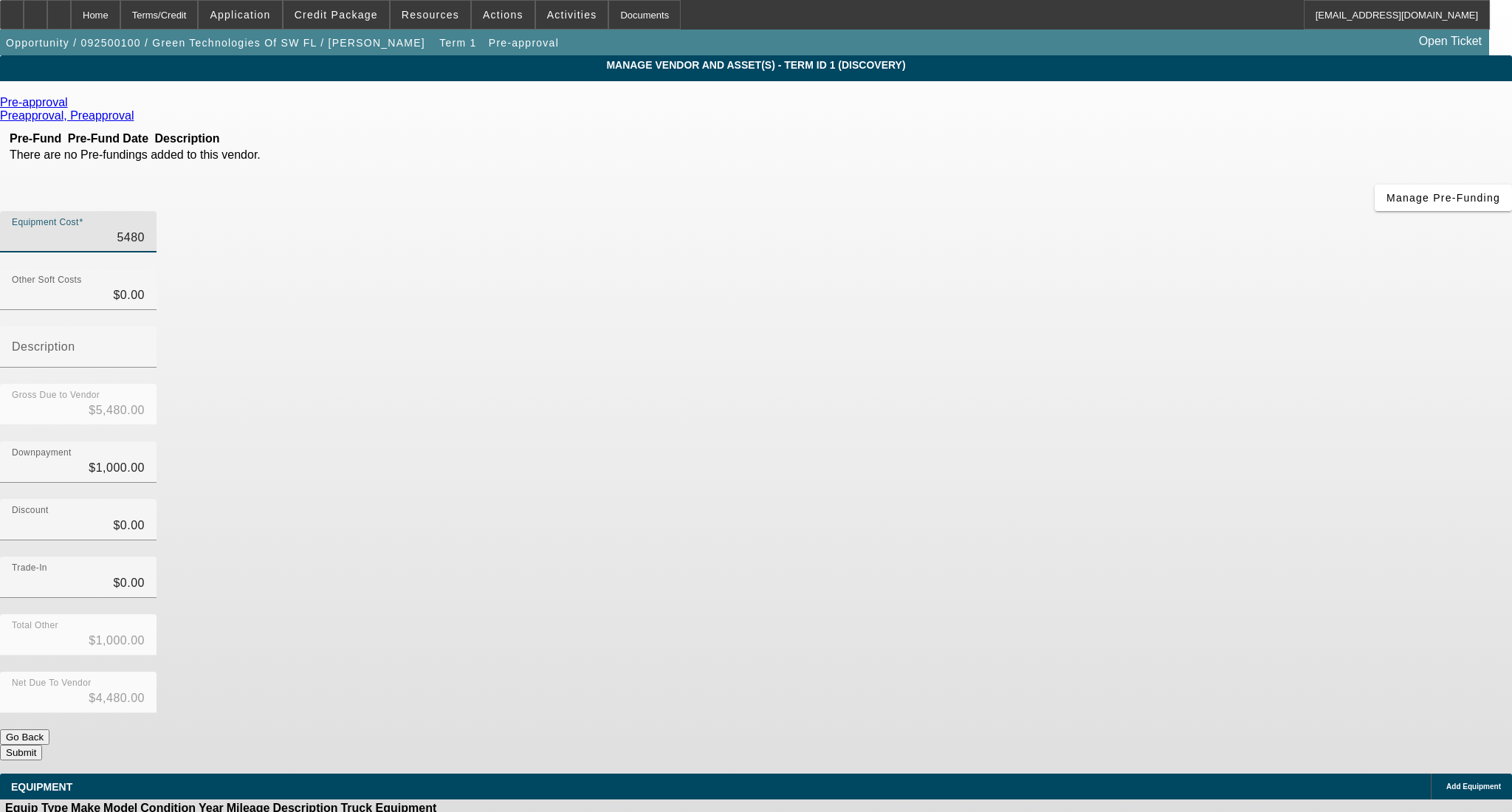
type input "$54,803.00"
type input "$53,803.00"
type input "5480"
type input "$5,480.00"
type input "$4,480.00"
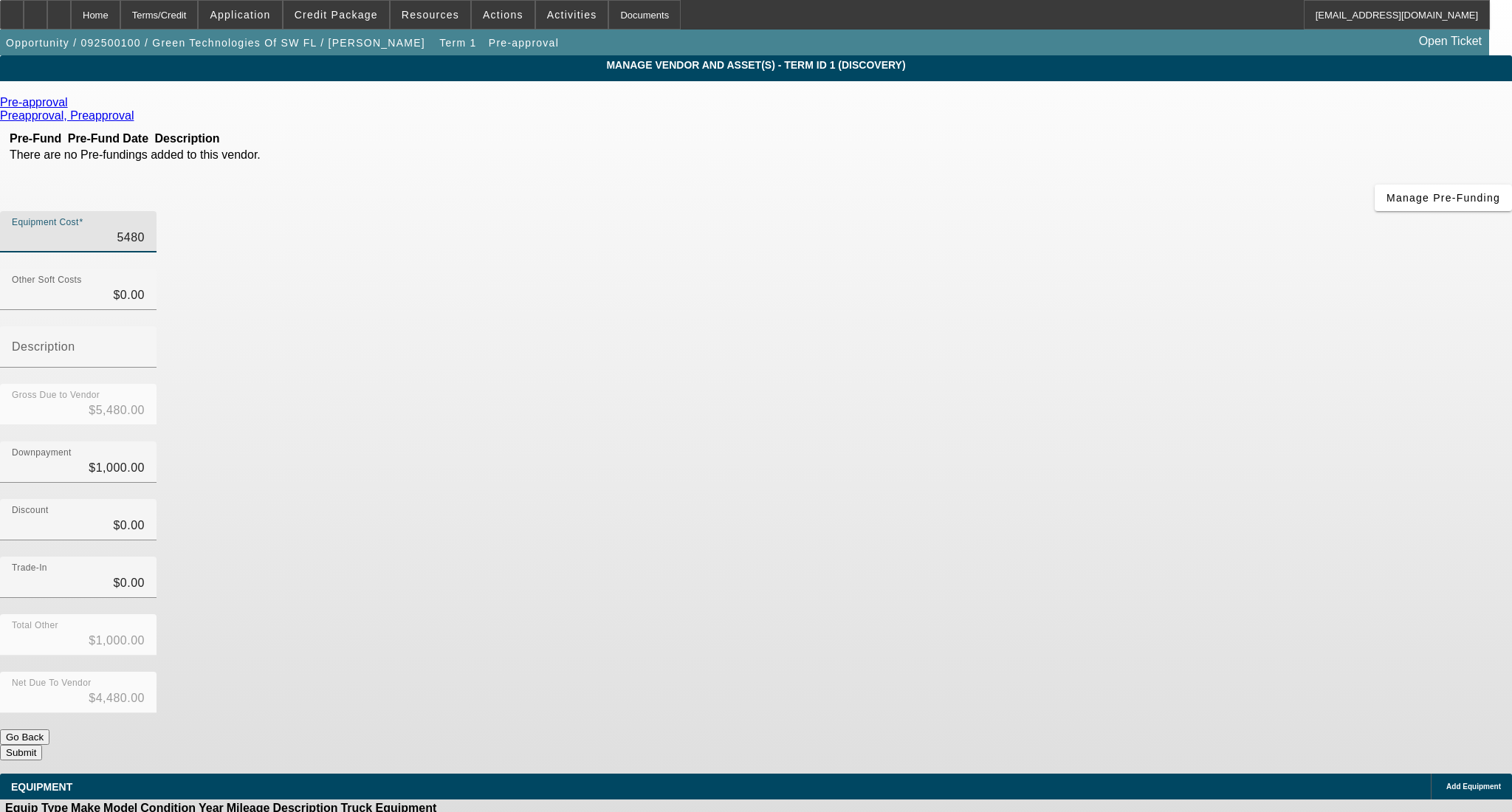
type input "54804"
type input "$54,804.00"
type input "$53,804.00"
type input "54804.9"
type input "$54,804.90"
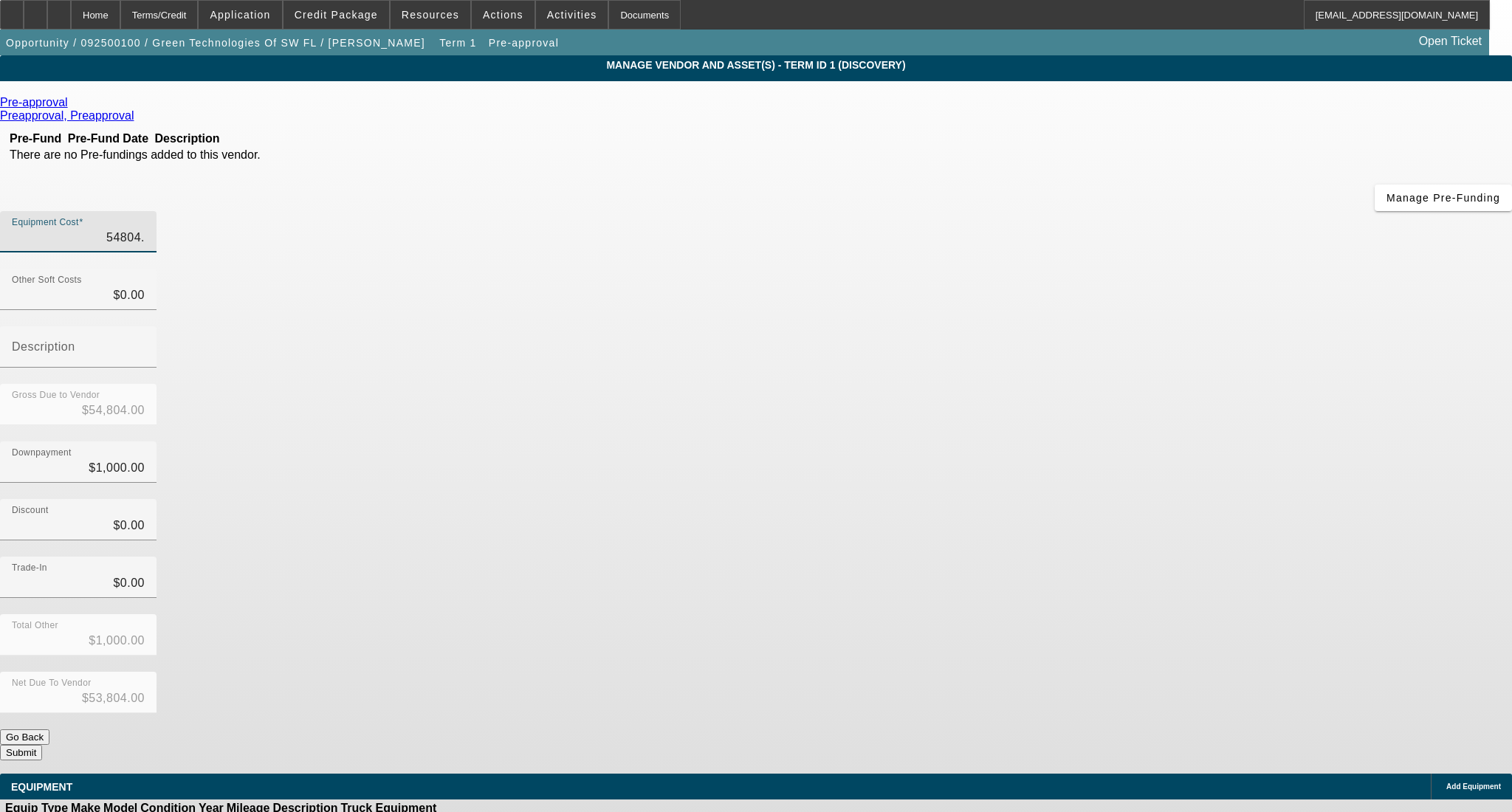
type input "$53,804.90"
type input "54804.99"
type input "$54,804.99"
type input "$53,804.99"
type input "$54,804.99"
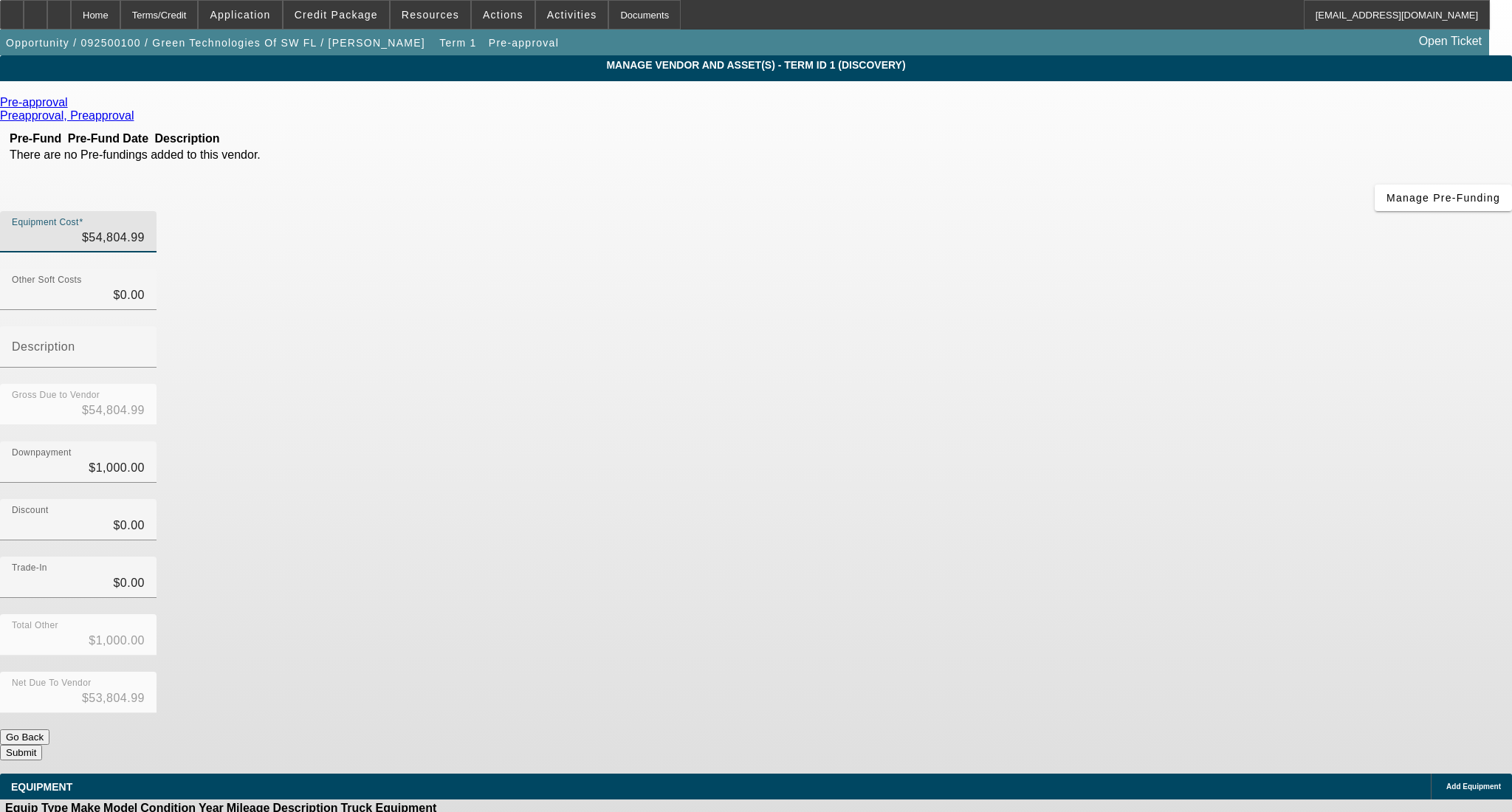
click at [403, 105] on div "Pre-approval" at bounding box center [756, 103] width 1512 height 14
click at [71, 107] on icon at bounding box center [71, 103] width 0 height 13
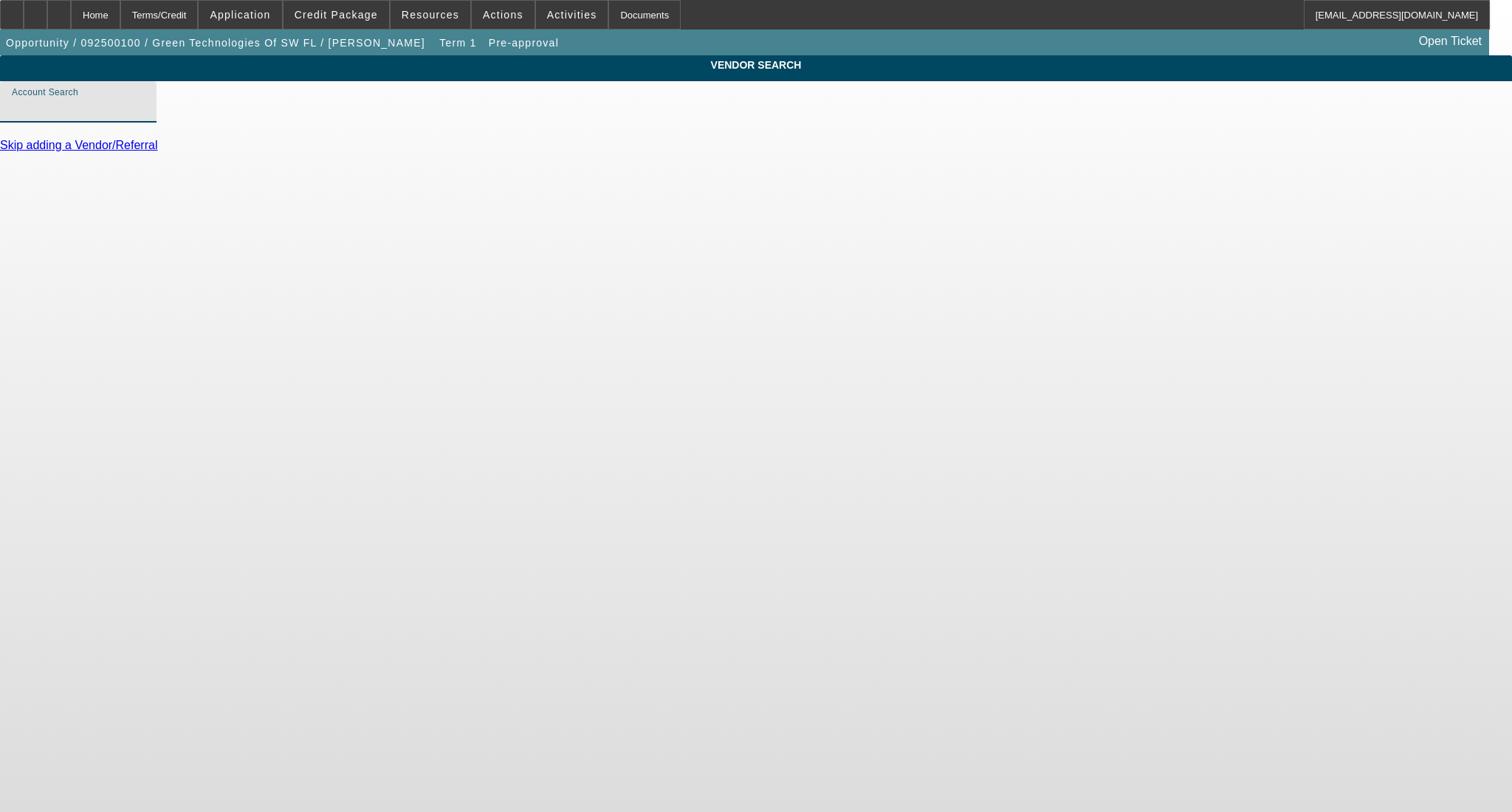
click at [145, 117] on input "Account Search" at bounding box center [78, 108] width 133 height 18
type input "Bank Payoff (Northbrook, IL) - Payoff, Payoff"
click at [79, 185] on link "Update Vendor" at bounding box center [39, 179] width 79 height 13
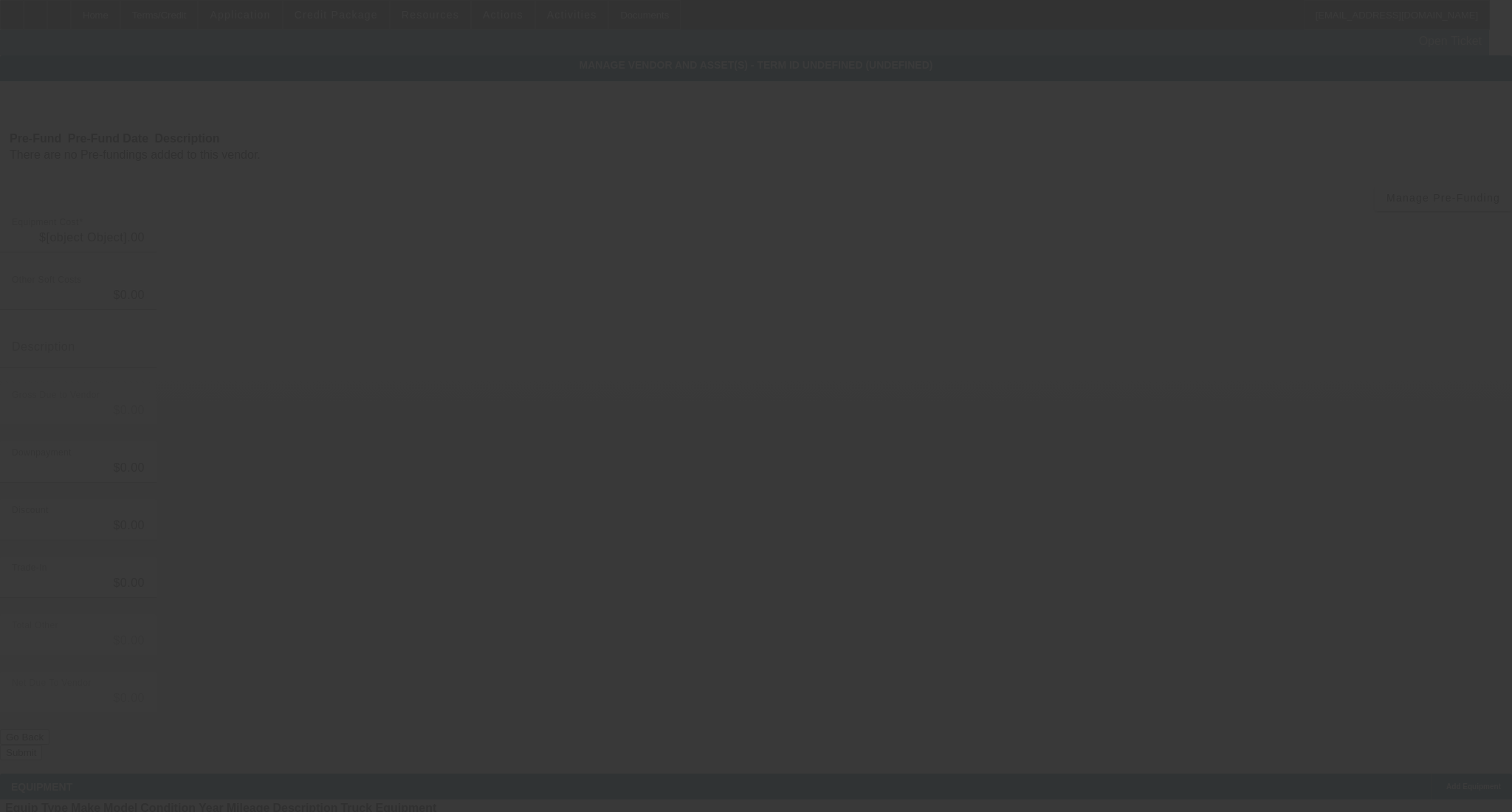
type input "$54,804.99"
type input "$1,000.00"
type input "$53,804.99"
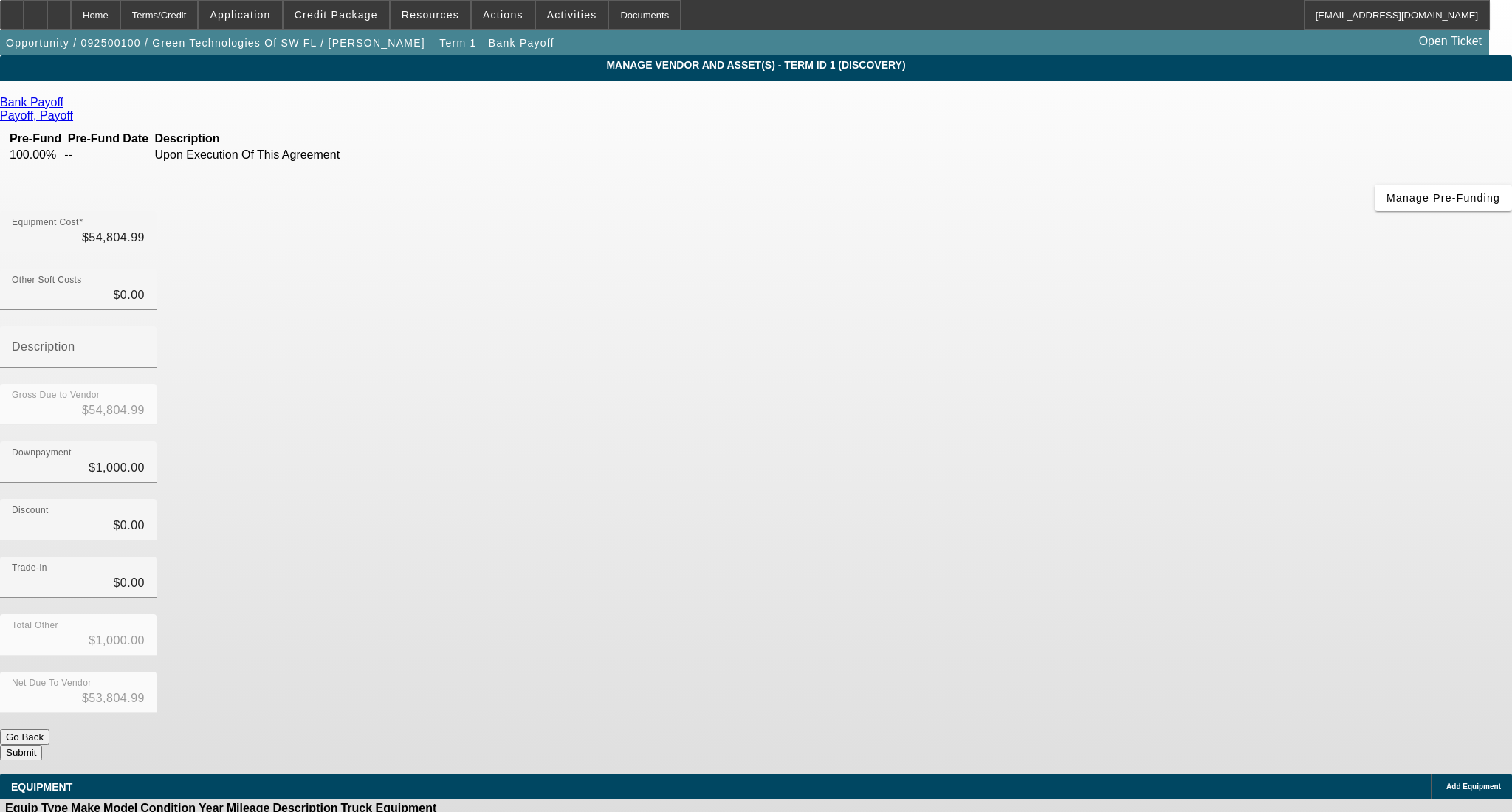
click at [42, 746] on button "Submit" at bounding box center [21, 753] width 42 height 15
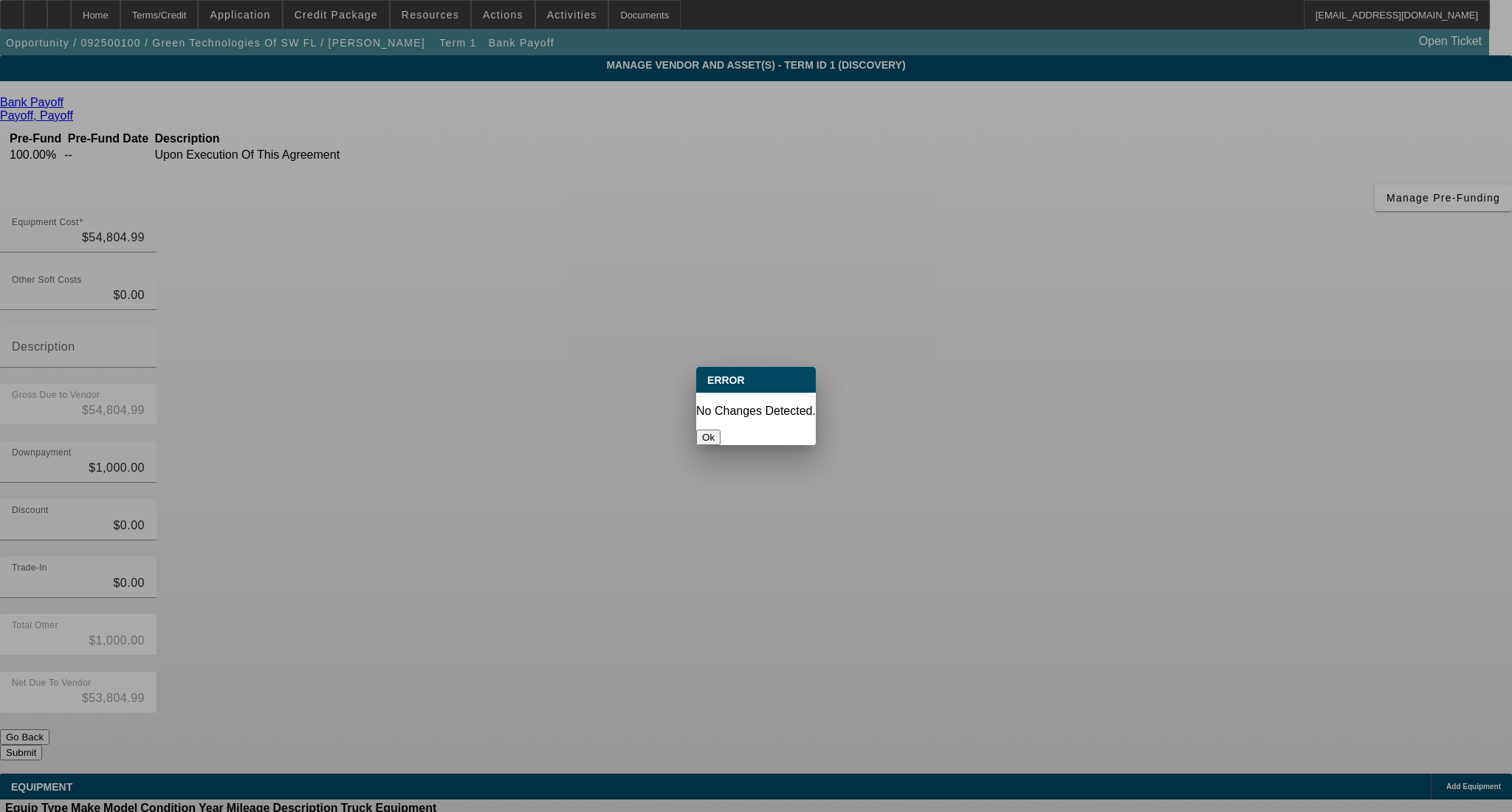
click at [720, 430] on button "Ok" at bounding box center [708, 437] width 24 height 15
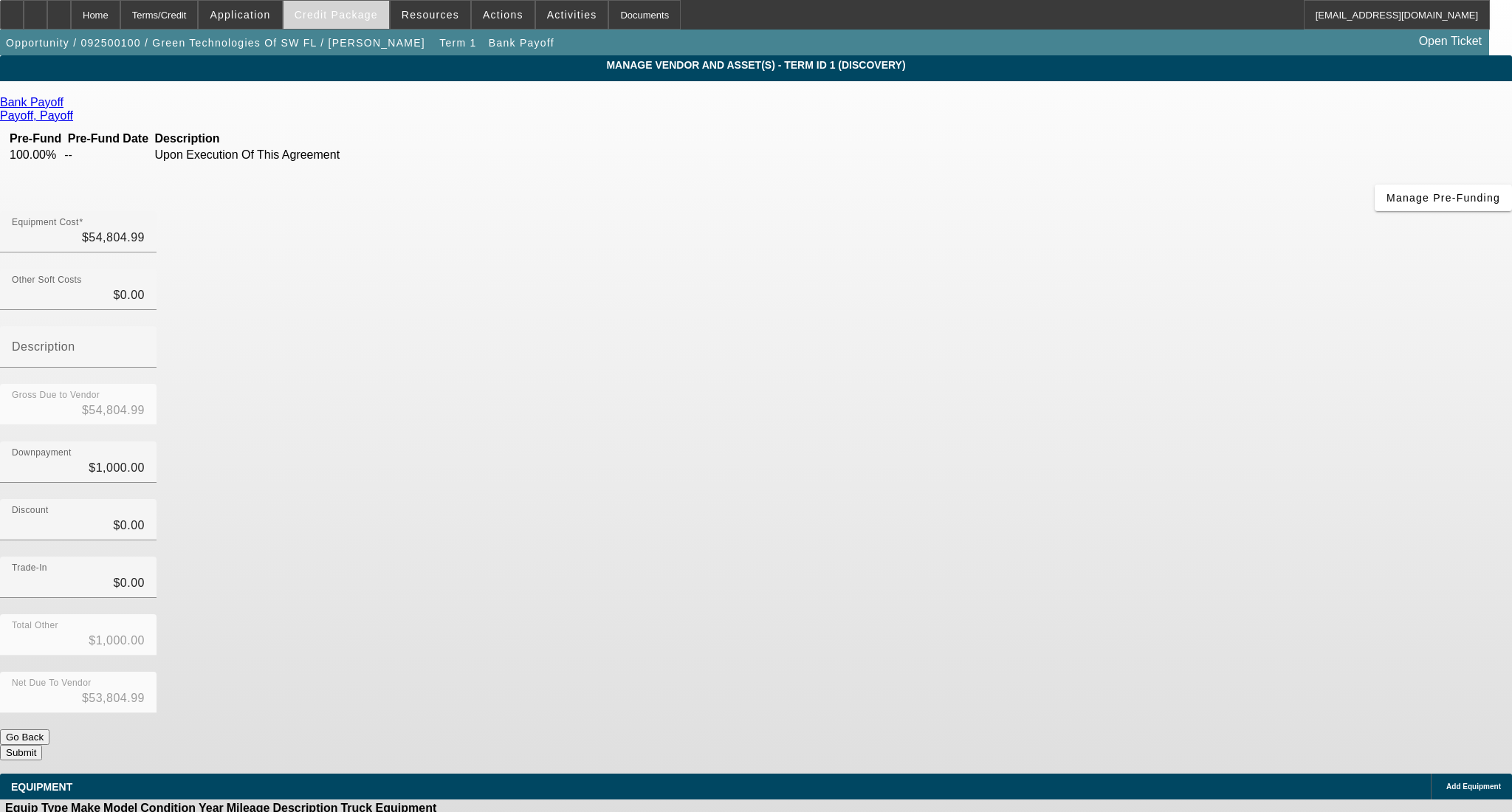
click at [337, 4] on span at bounding box center [336, 14] width 106 height 35
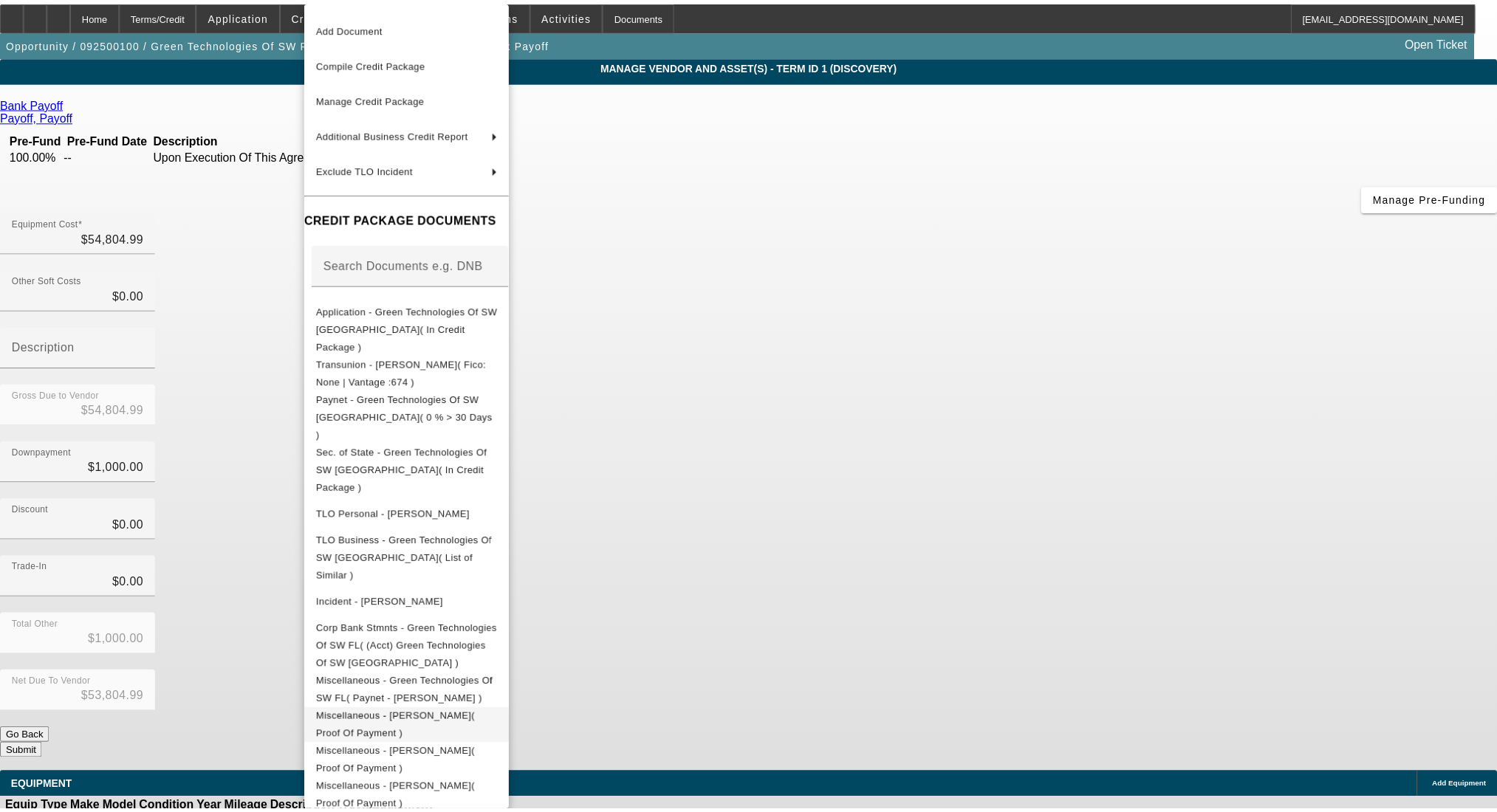
scroll to position [61, 0]
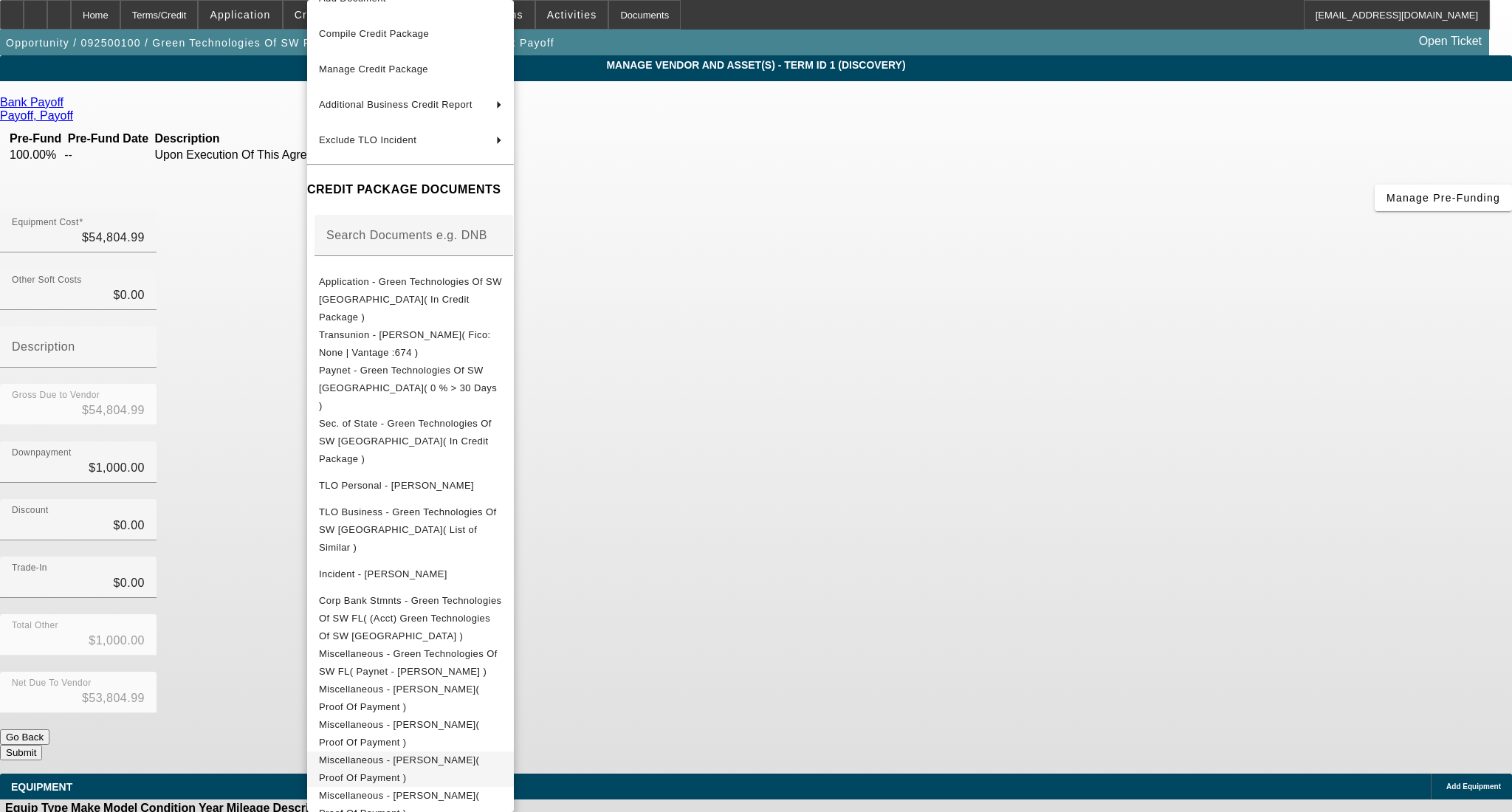
click at [514, 752] on button "Miscellaneous - Taylor, Christopher( Proof Of Payment )" at bounding box center [411, 770] width 207 height 35
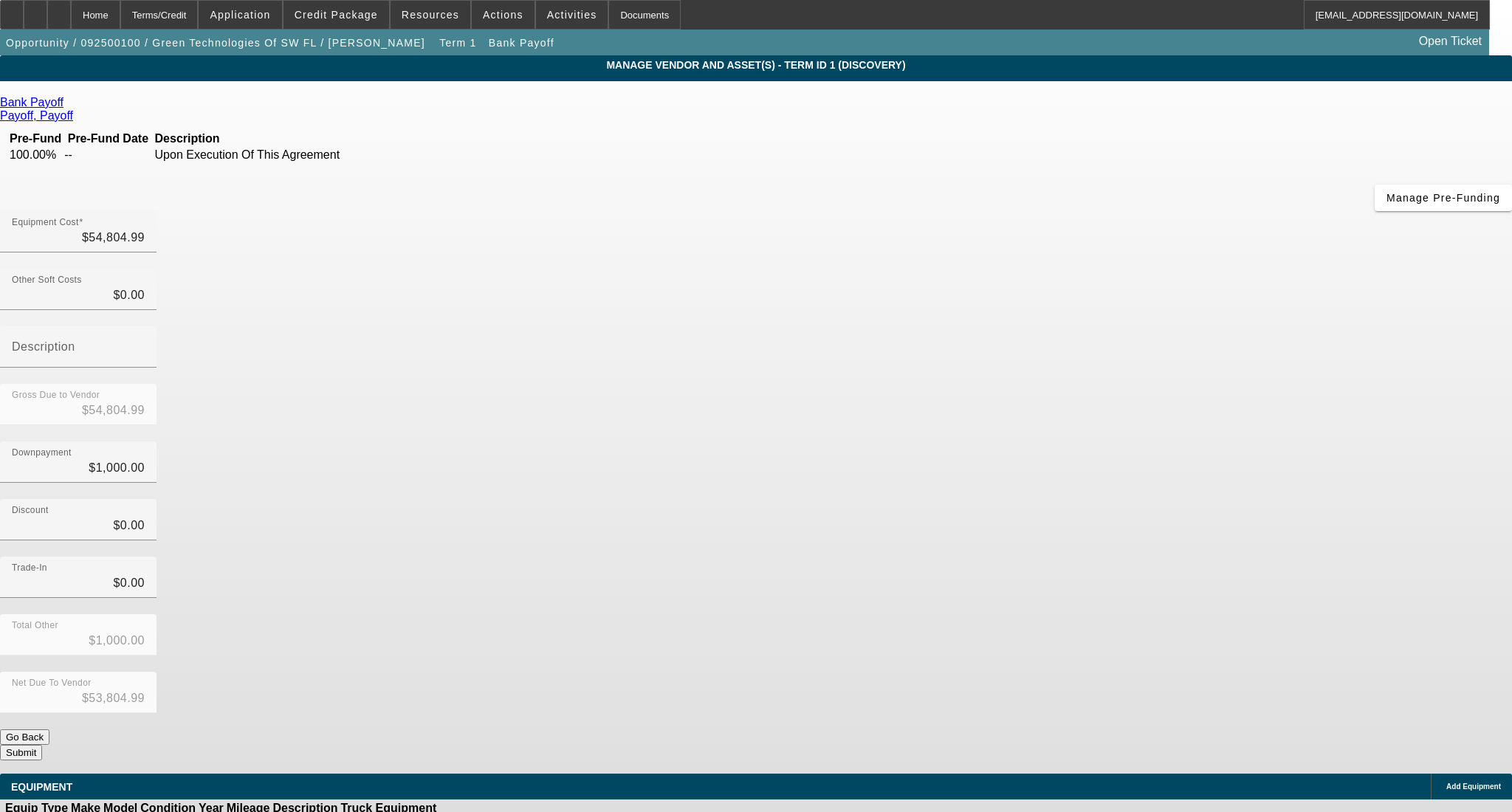
click at [42, 746] on button "Submit" at bounding box center [21, 753] width 42 height 15
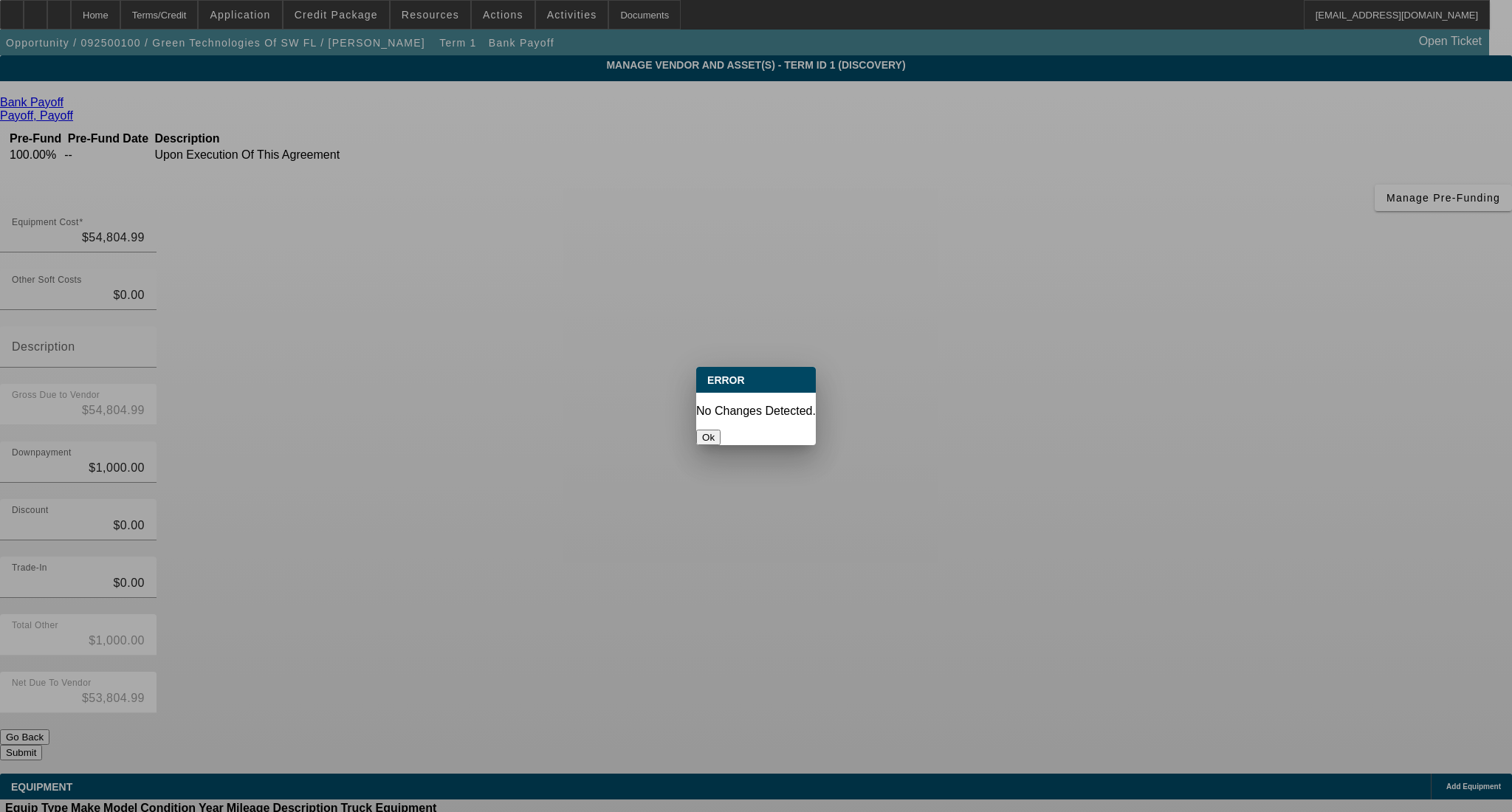
click at [728, 430] on div "Ok" at bounding box center [756, 437] width 119 height 15
click at [720, 430] on button "Ok" at bounding box center [708, 437] width 24 height 15
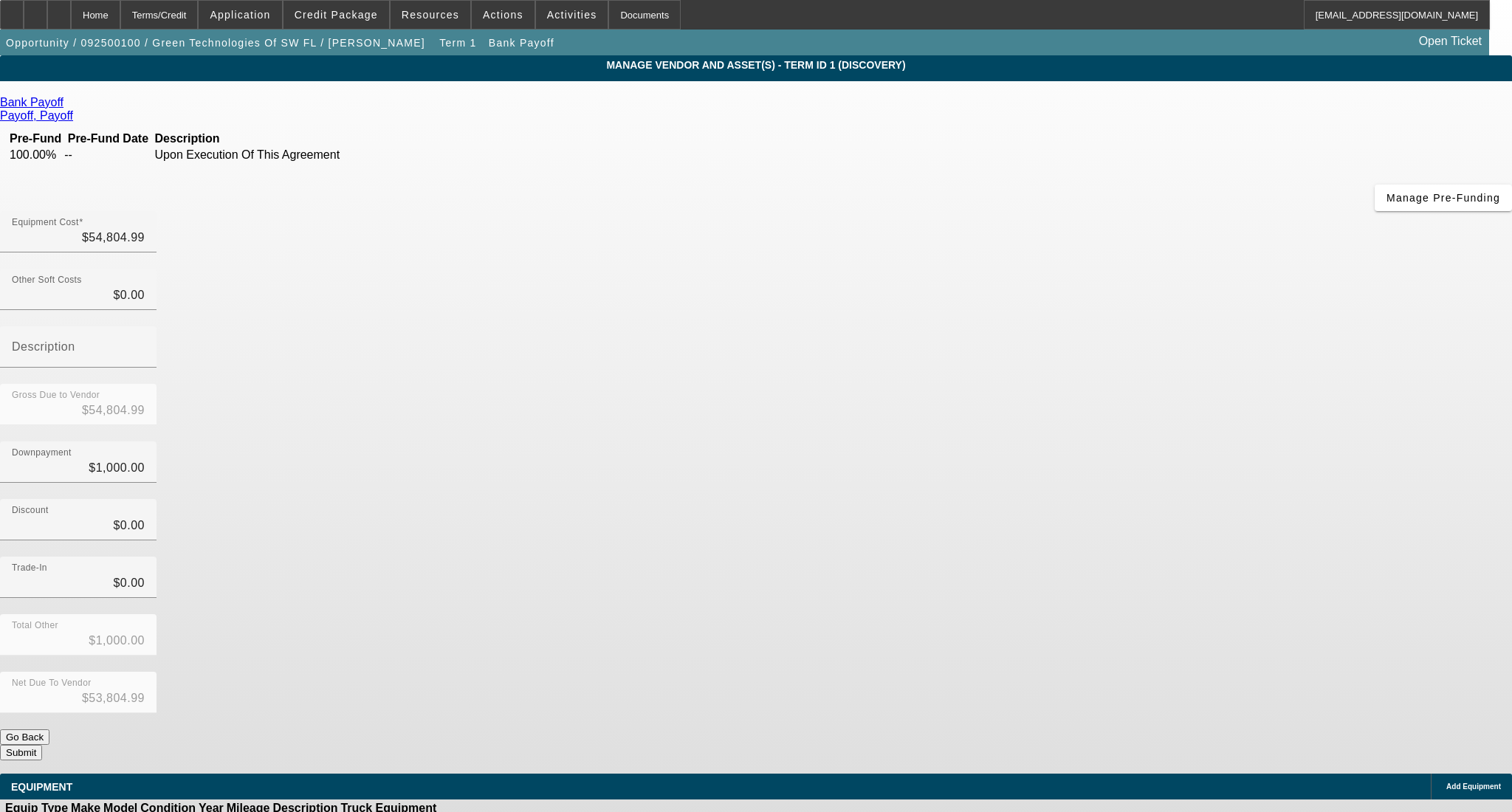
click at [1117, 593] on form "Bank Payoff Payoff, Payoff Pre-Fund Pre-Fund Date Description 100.00% -- Upon E…" at bounding box center [756, 464] width 1512 height 738
click at [42, 746] on button "Submit" at bounding box center [21, 753] width 42 height 15
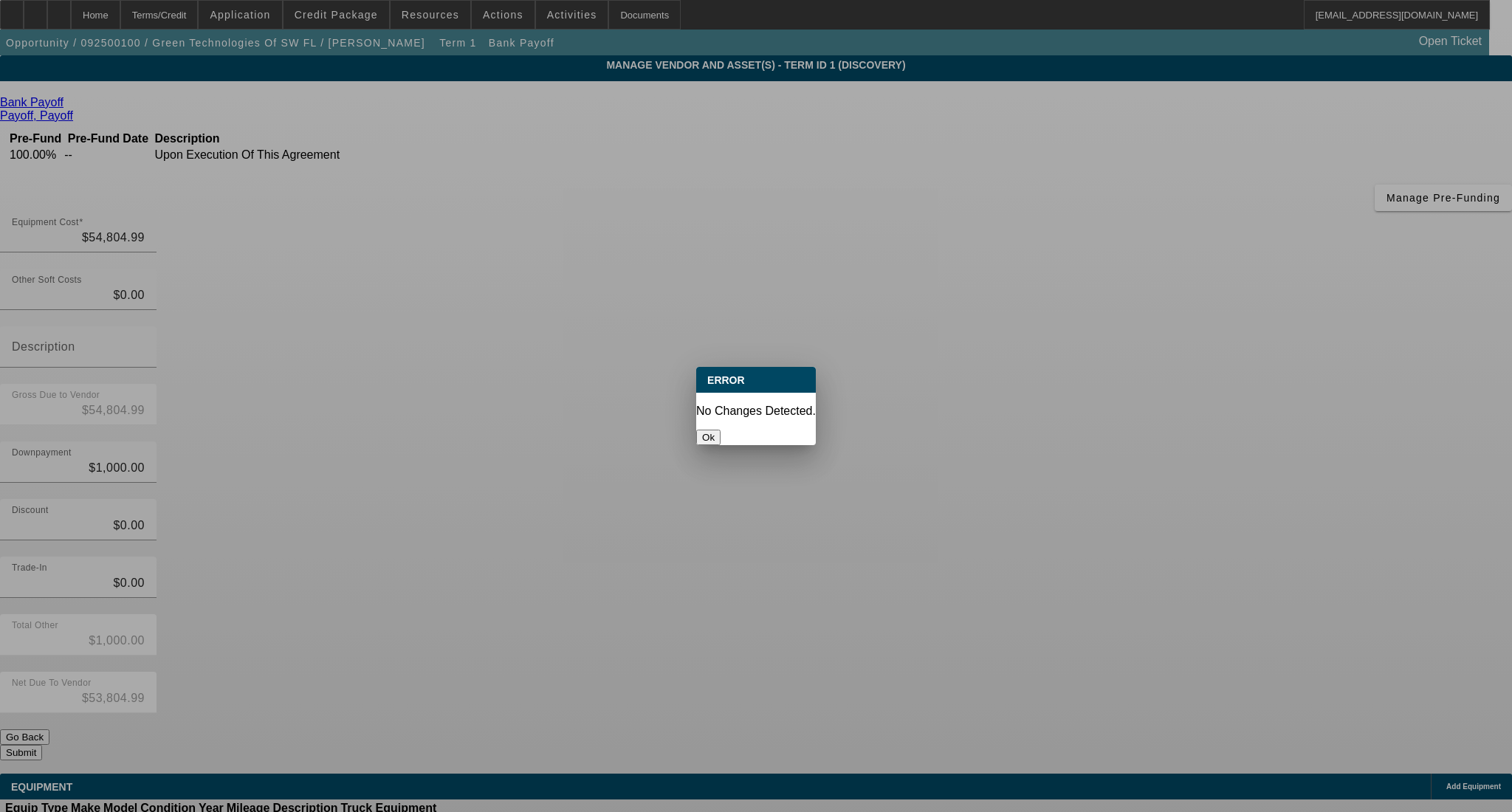
click at [736, 435] on div "Ok" at bounding box center [756, 437] width 119 height 15
click at [720, 430] on button "Ok" at bounding box center [708, 437] width 24 height 15
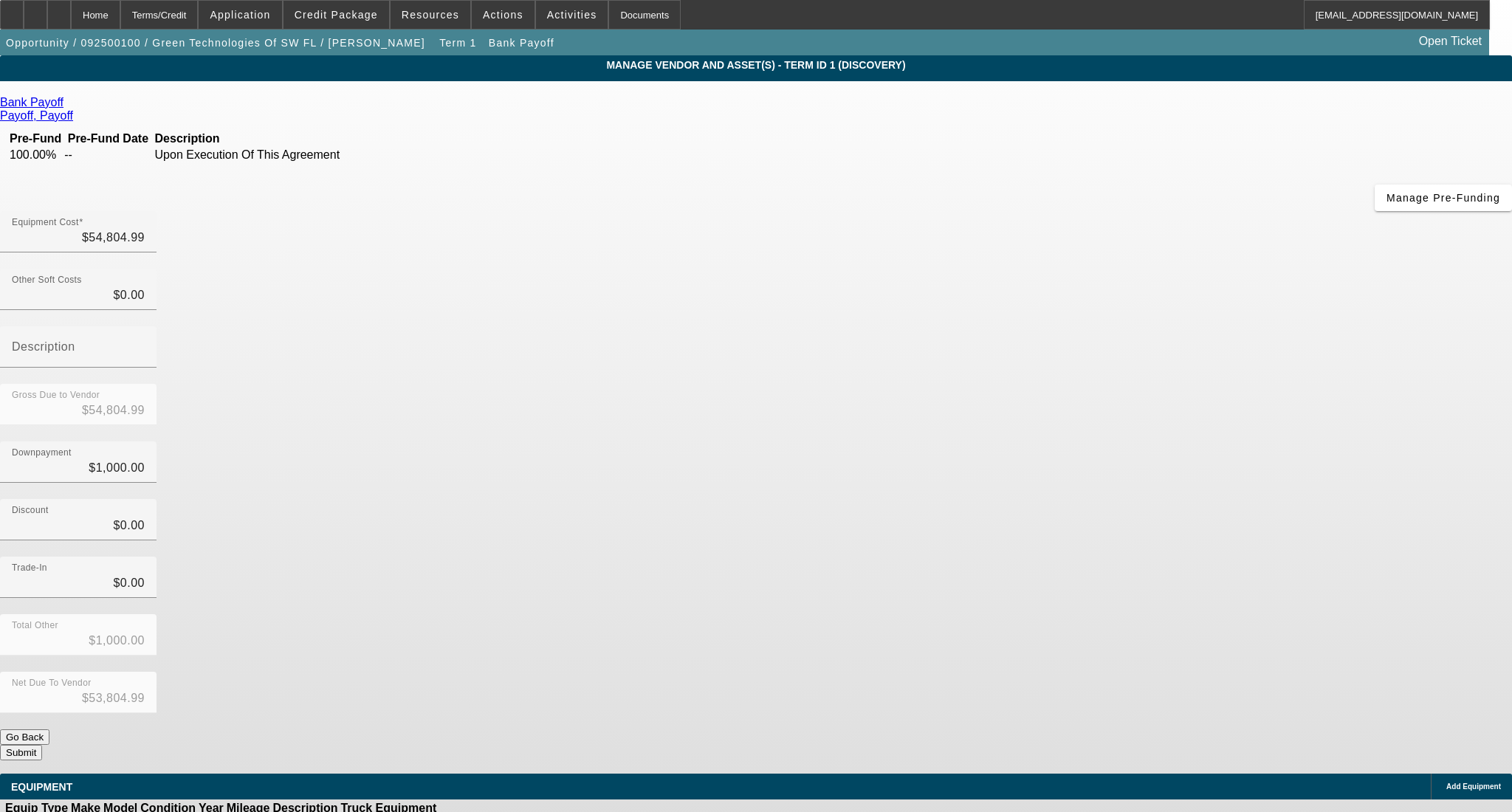
click at [752, 424] on div "Bank Payoff Payoff, Payoff Pre-Fund Pre-Fund Date Description 100.00% -- Upon E…" at bounding box center [756, 428] width 1512 height 665
click at [120, 10] on div "Home" at bounding box center [96, 14] width 50 height 30
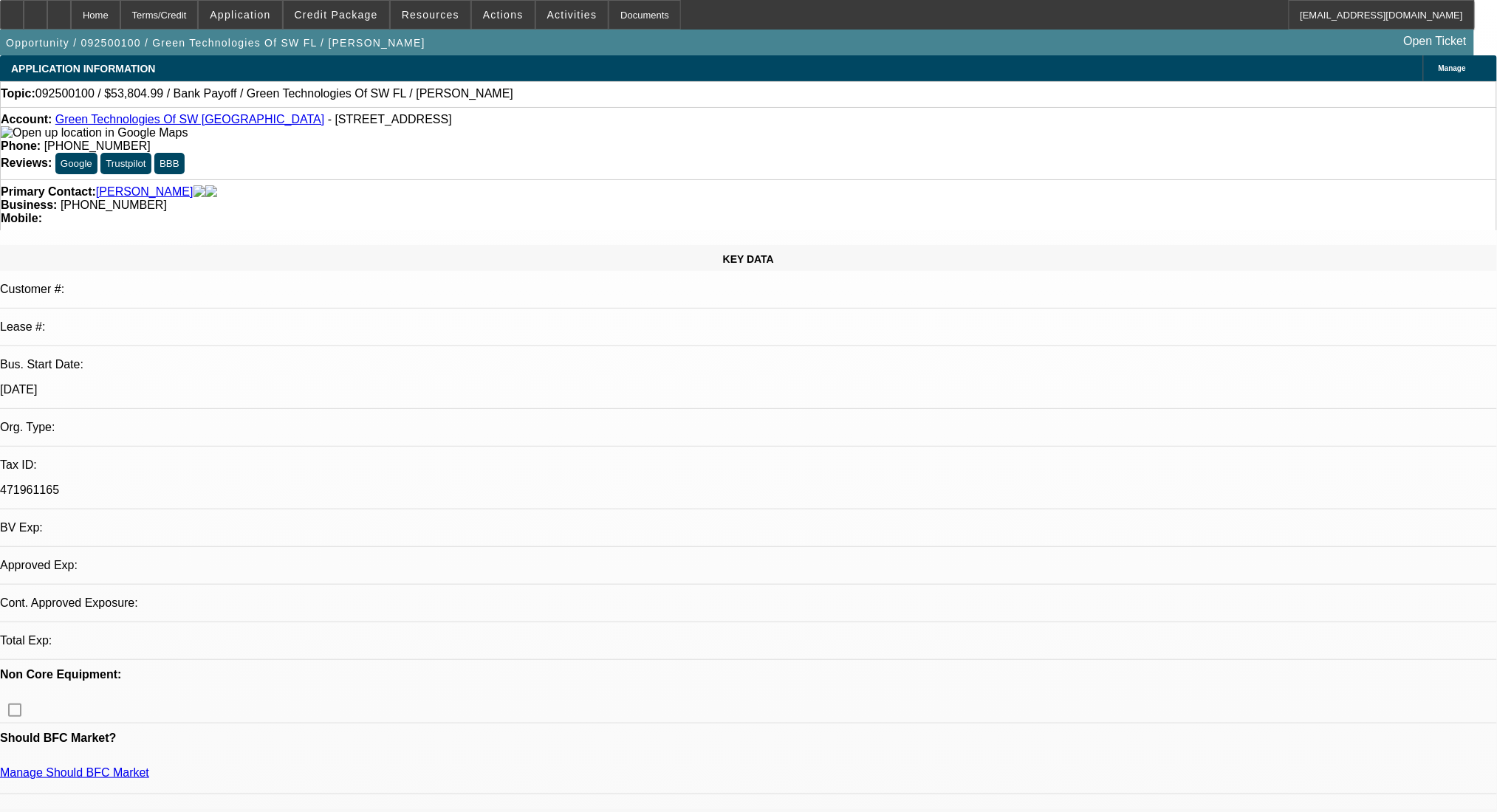
select select "0"
select select "2"
select select "0.1"
select select "4"
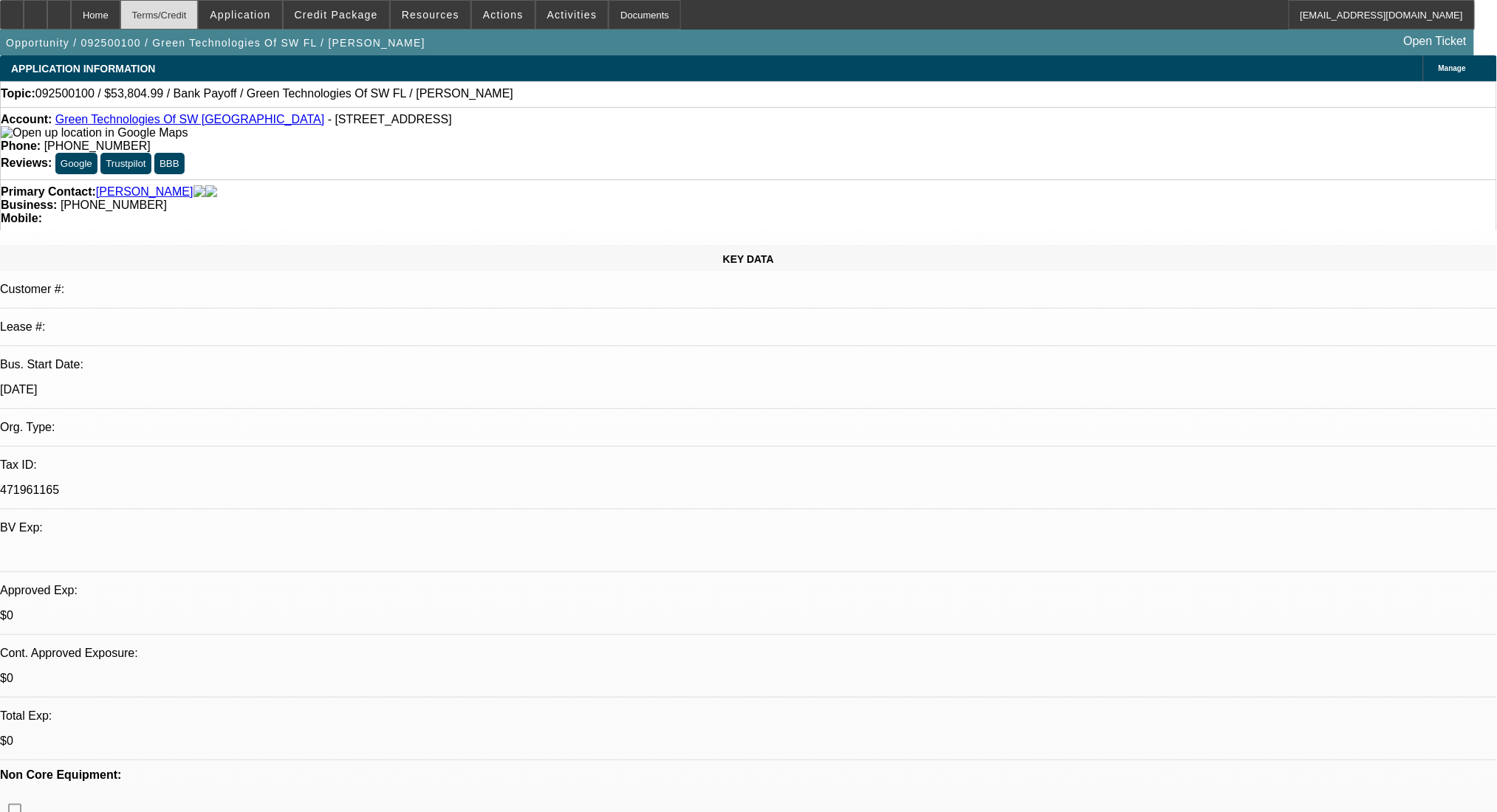
click at [199, 22] on div "Terms/Credit" at bounding box center [159, 14] width 78 height 30
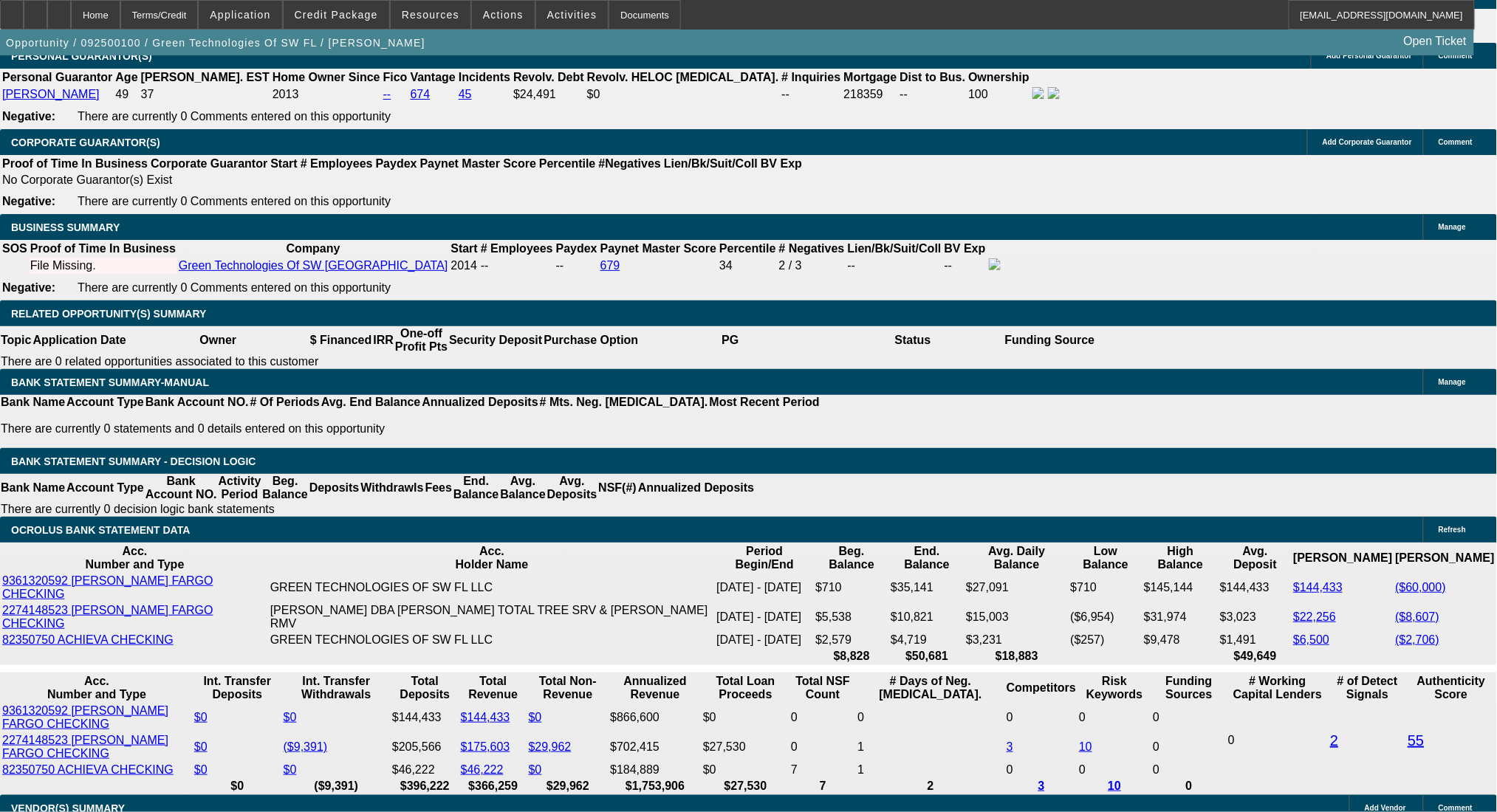
type input "60"
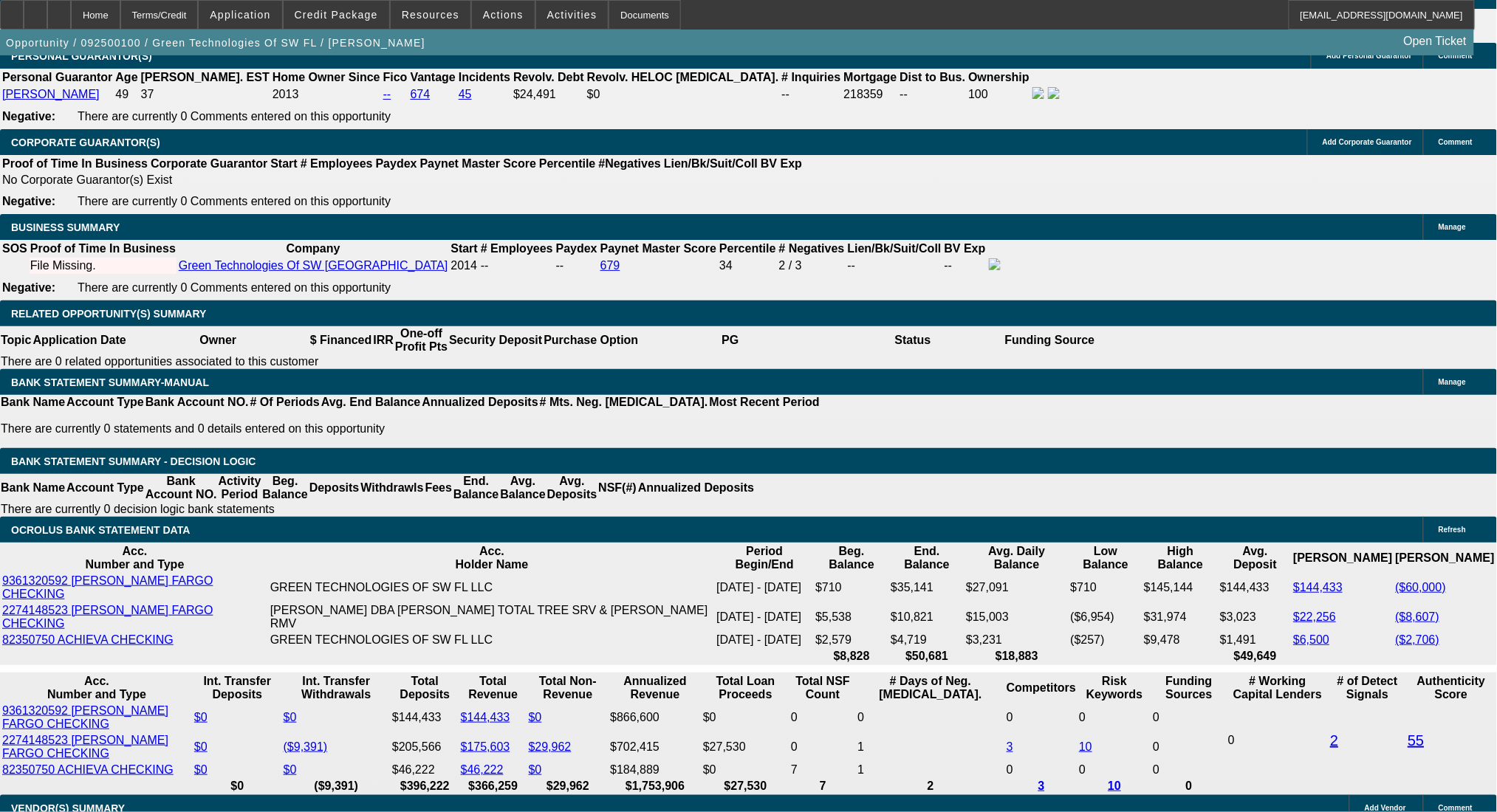
type input "$0.00"
type input "15"
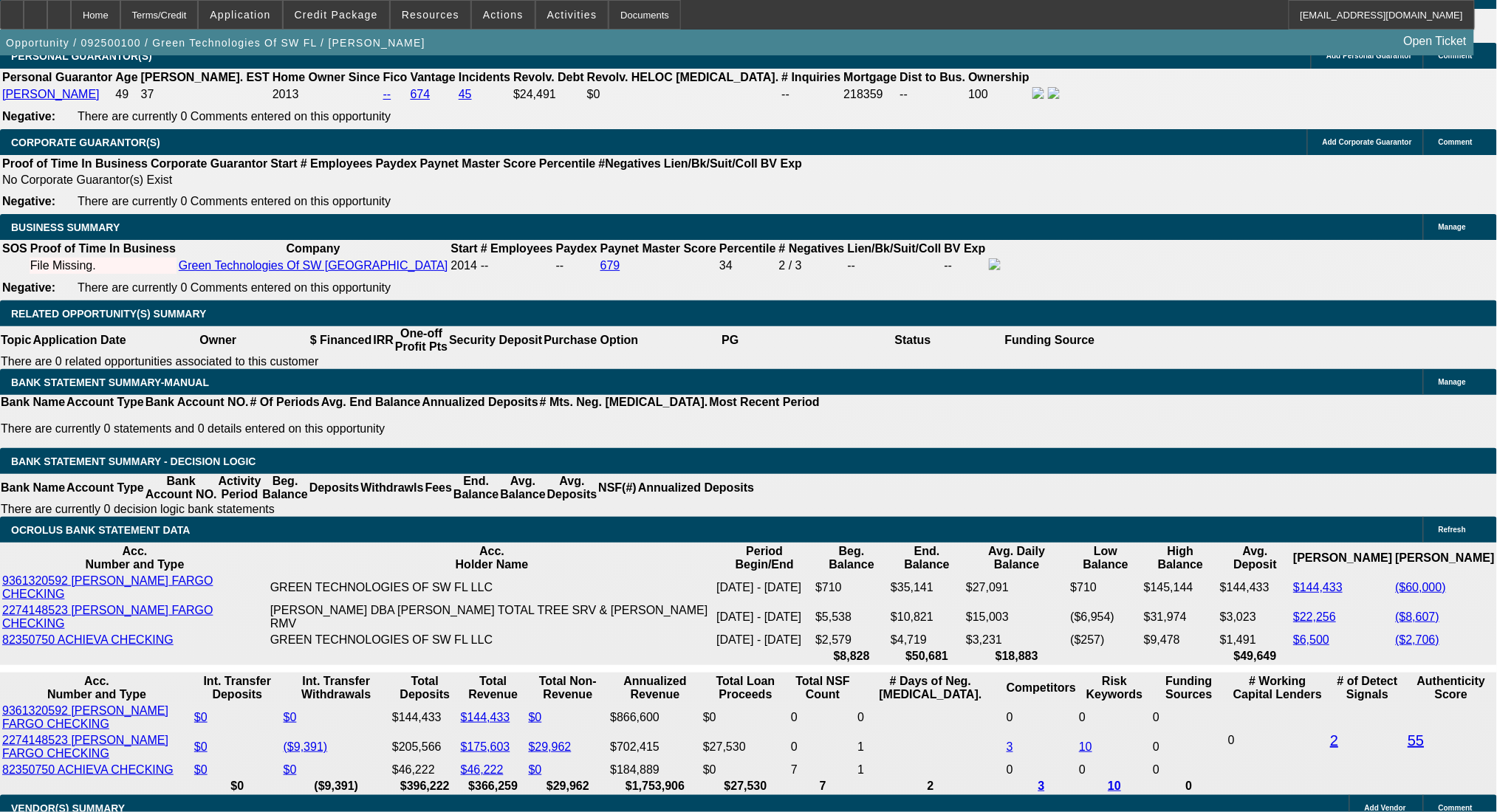
type input "$1,839.46"
type input "$919.73"
type input "$2,560.04"
type input "$1,280.02"
type input "15"
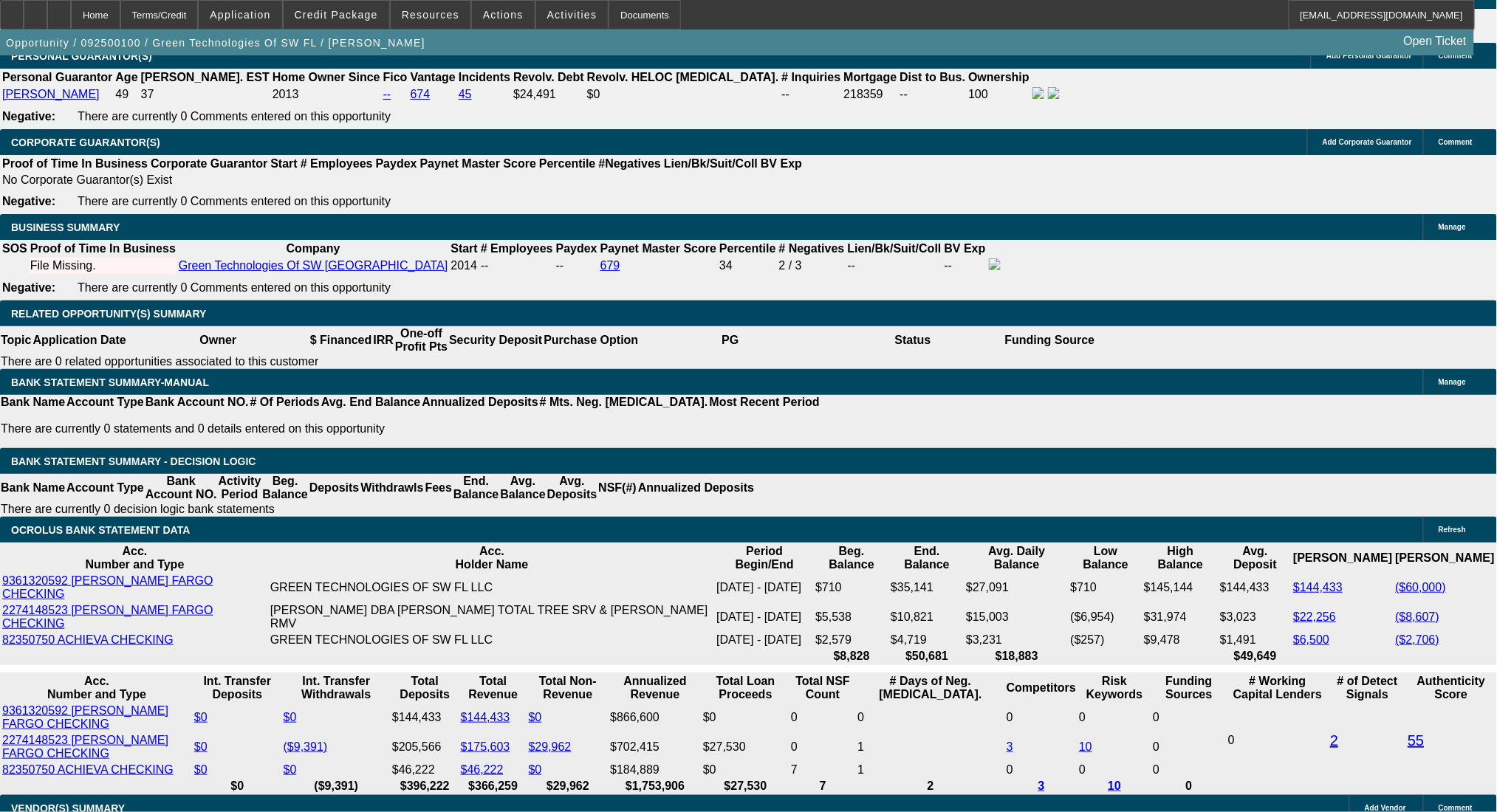
drag, startPoint x: 300, startPoint y: 464, endPoint x: 381, endPoint y: 478, distance: 82.2
type input "48"
type input "$27,748.42"
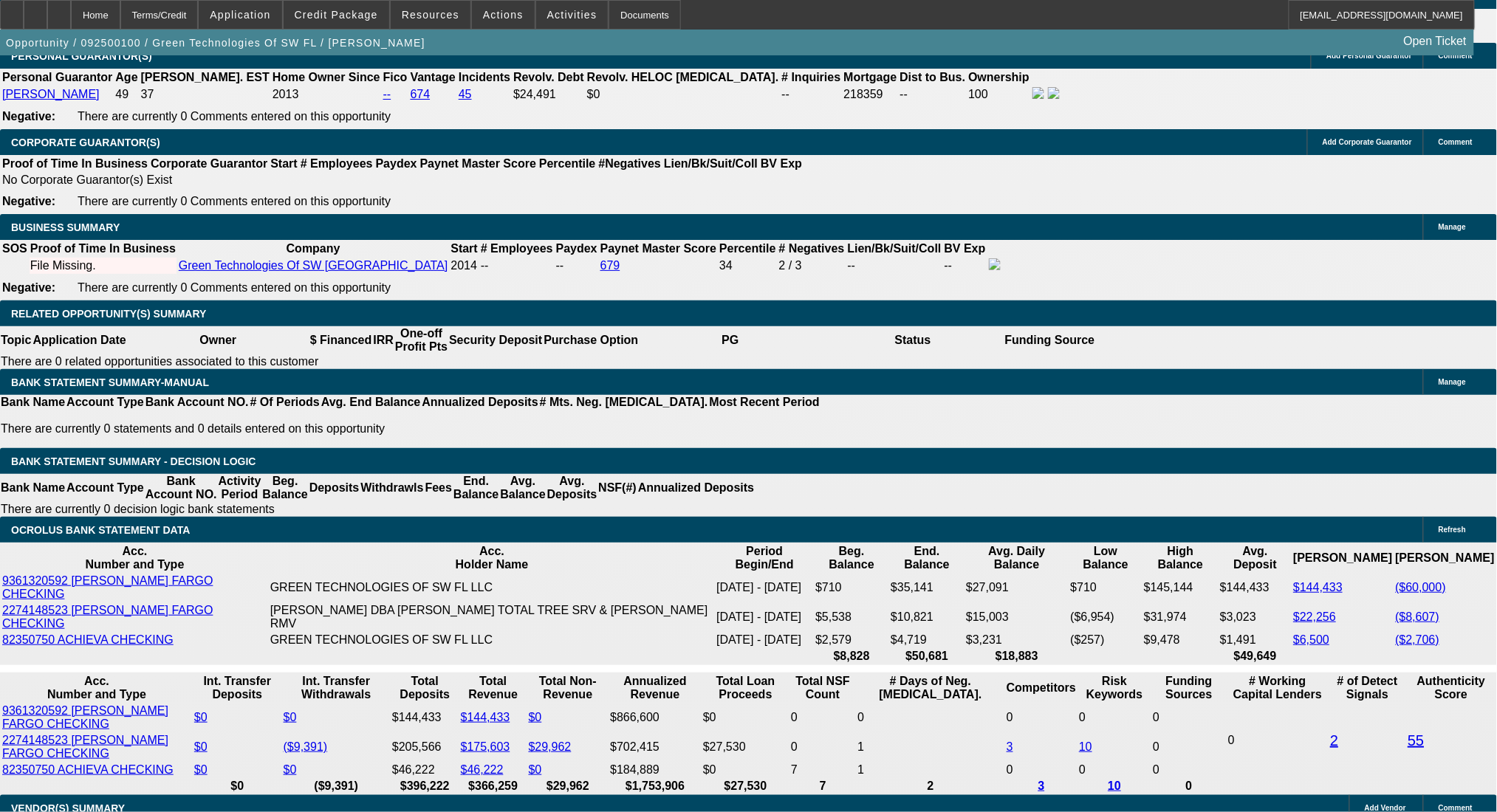
type input "$13,874.21"
type input "$2,994.86"
type input "$1,497.43"
type input "48"
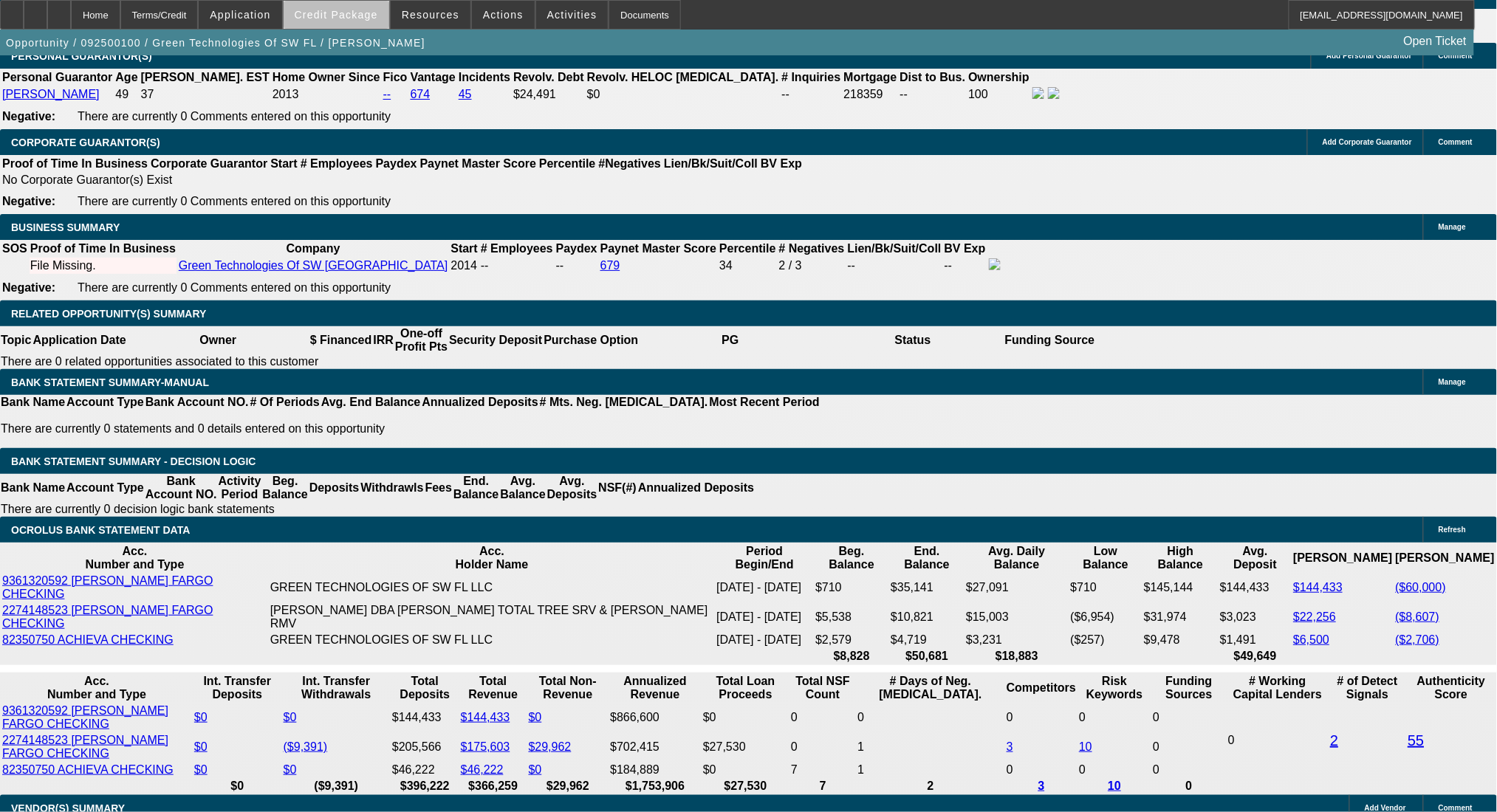
click at [372, 25] on span at bounding box center [336, 14] width 106 height 35
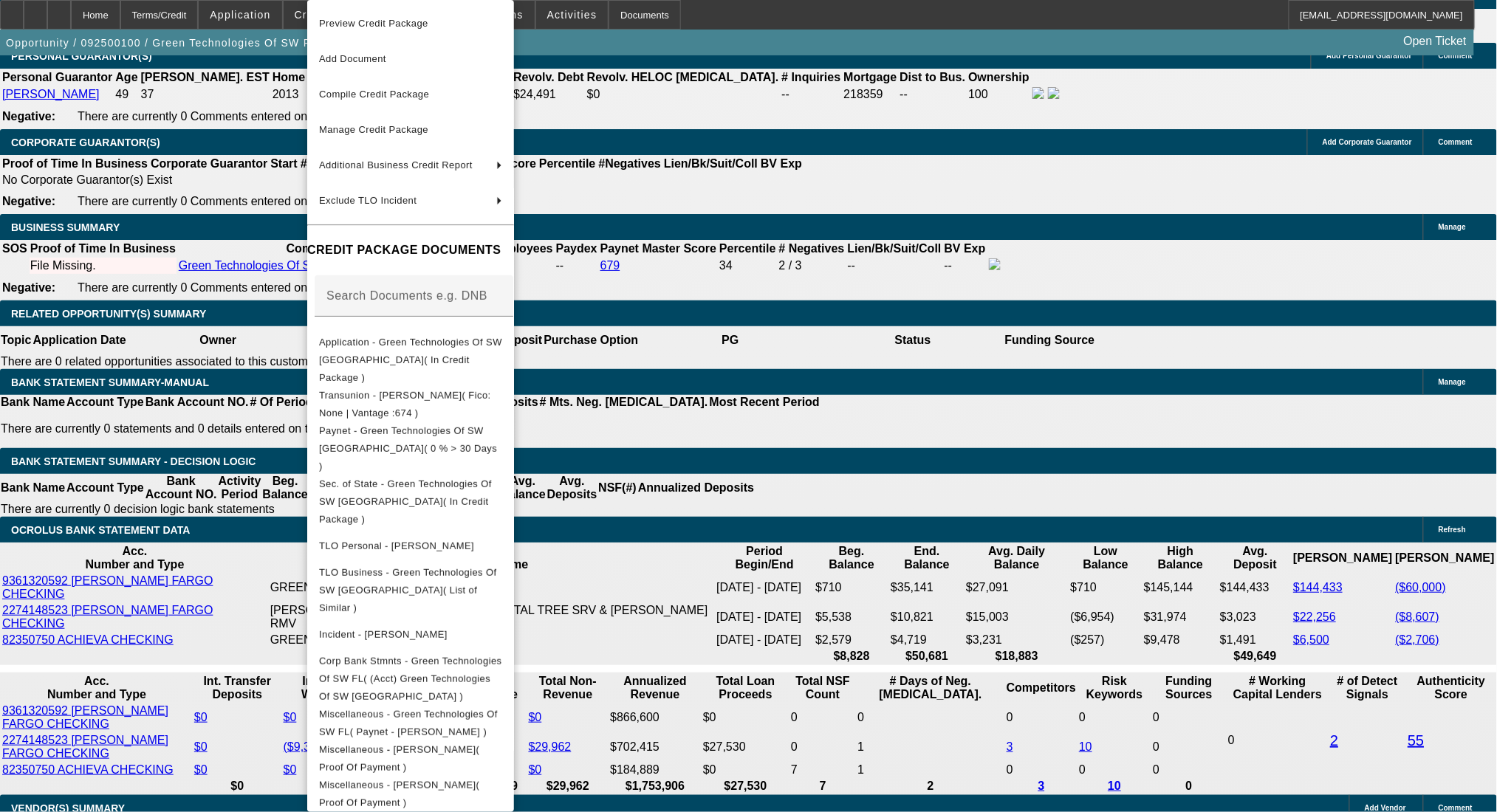
click at [845, 451] on div at bounding box center [748, 406] width 1497 height 812
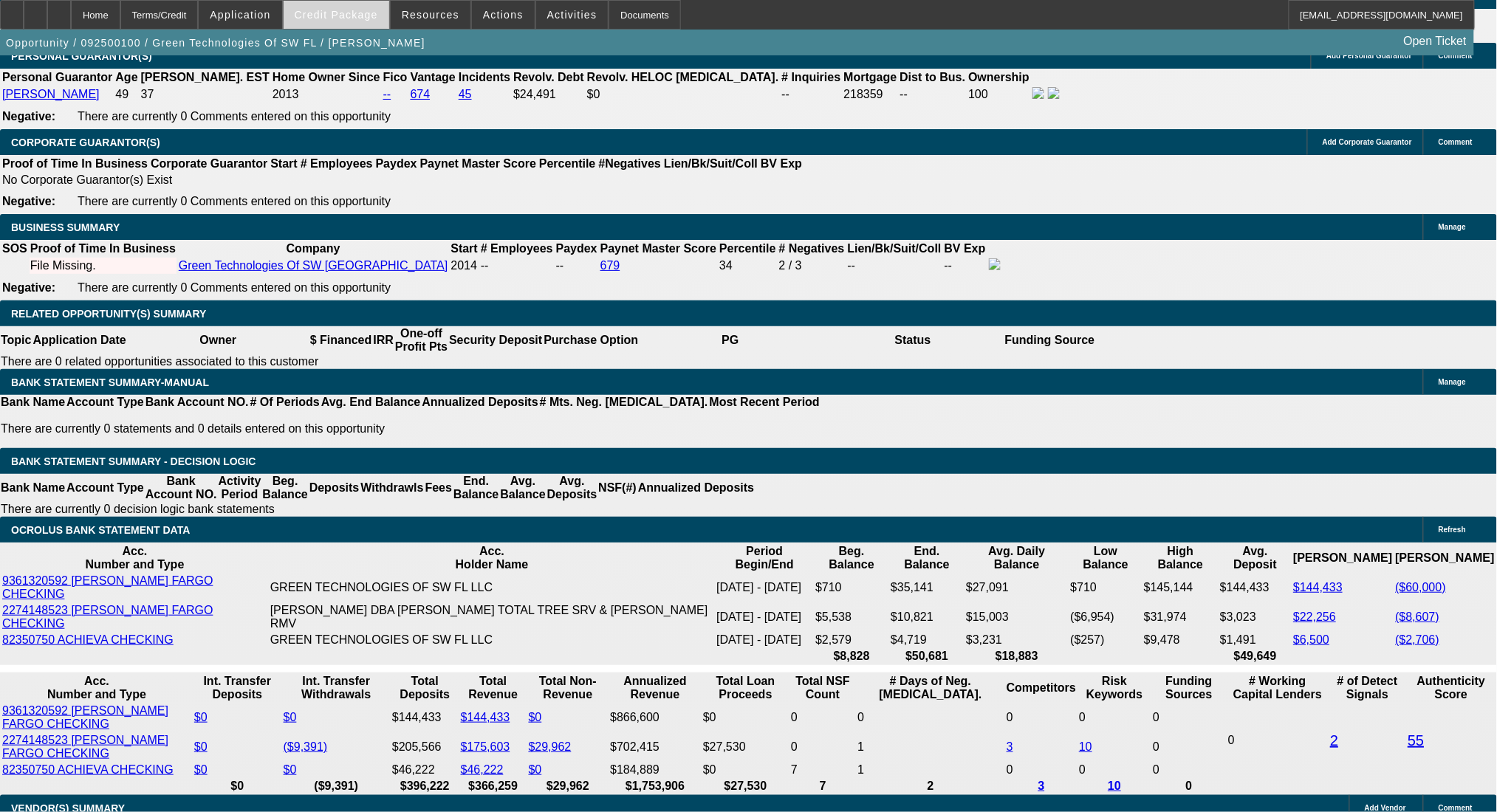
click at [375, 18] on span "Credit Package" at bounding box center [336, 14] width 83 height 12
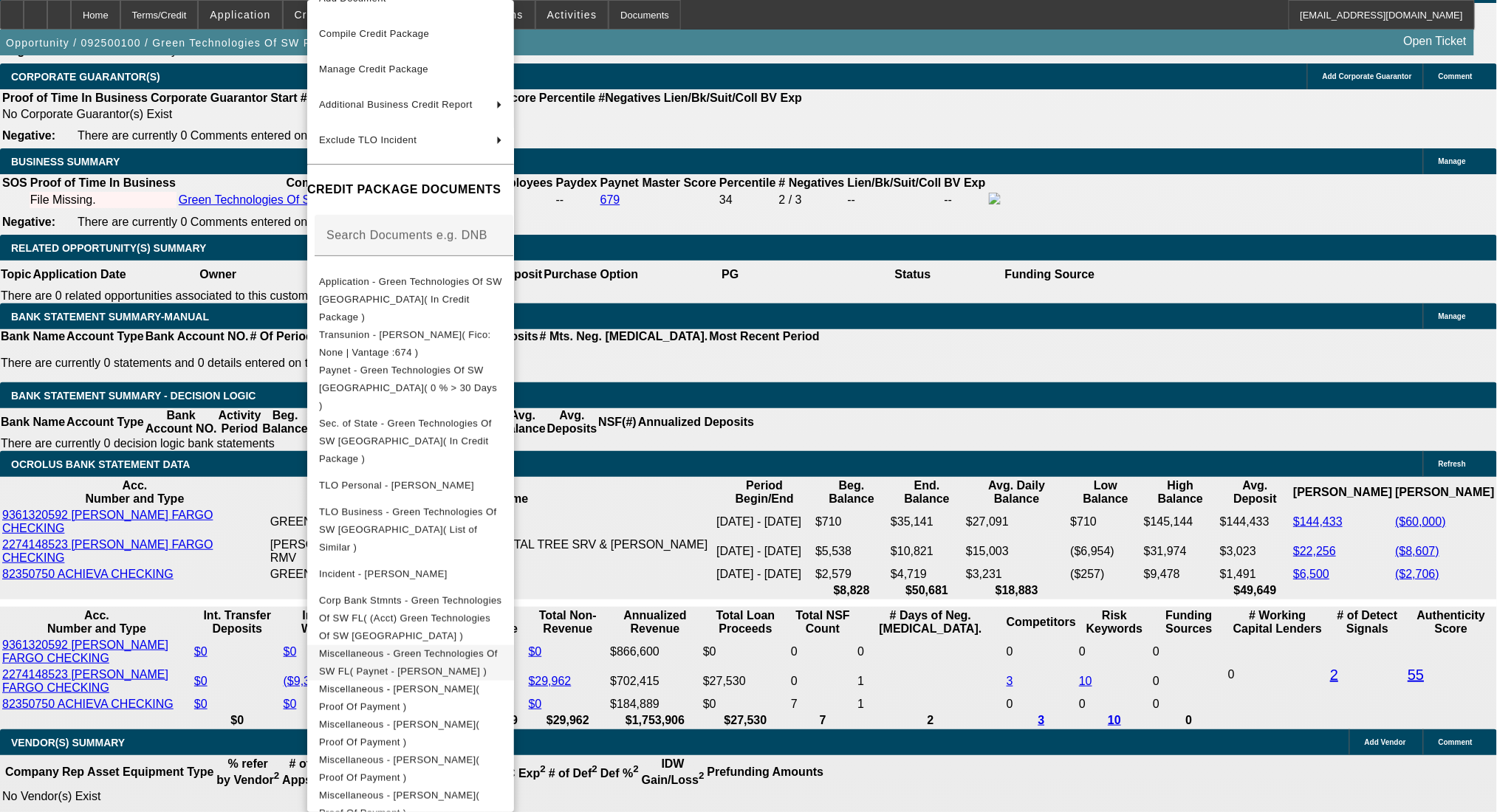
scroll to position [2400, 0]
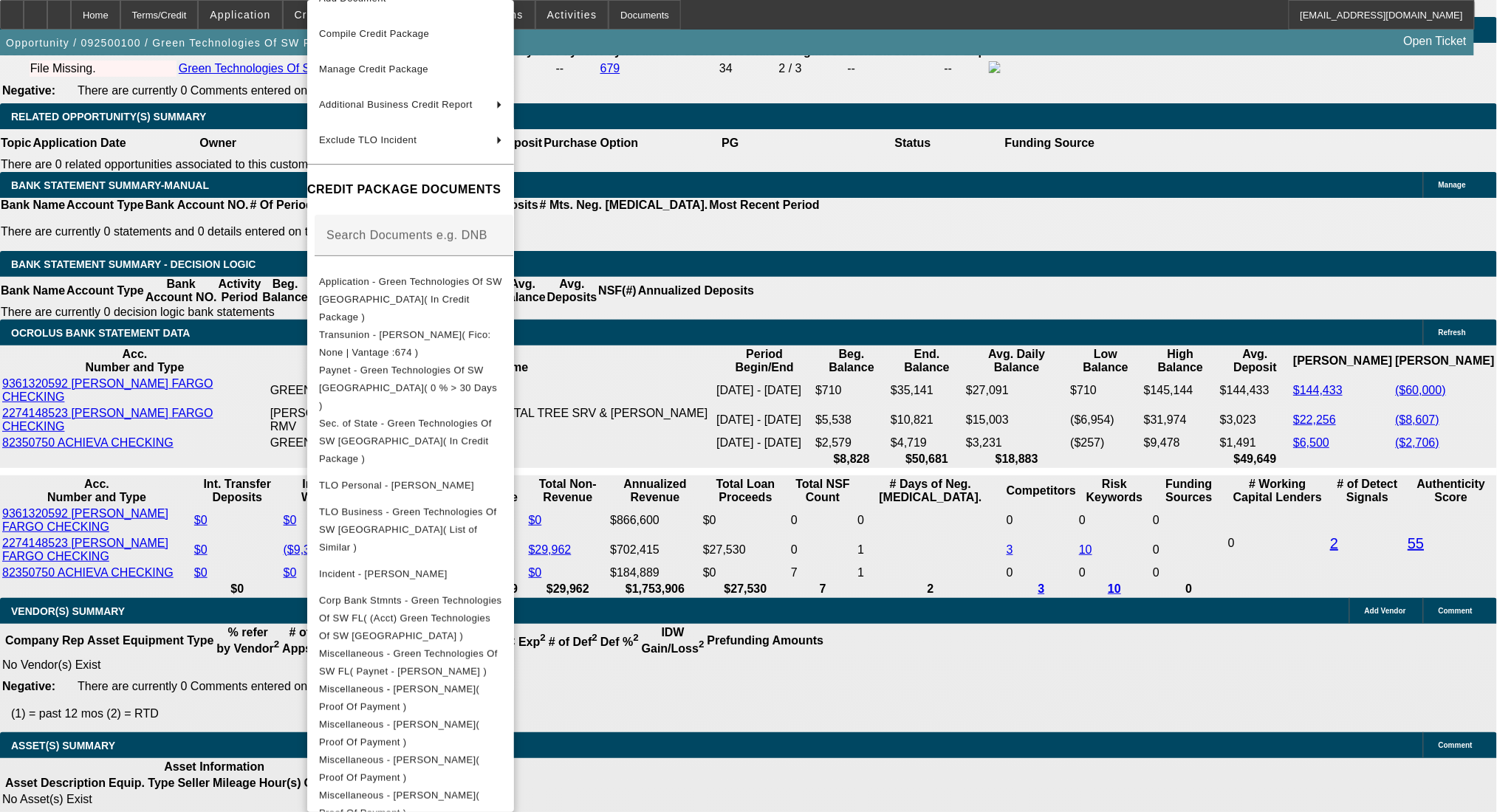
click at [806, 374] on div at bounding box center [748, 406] width 1497 height 812
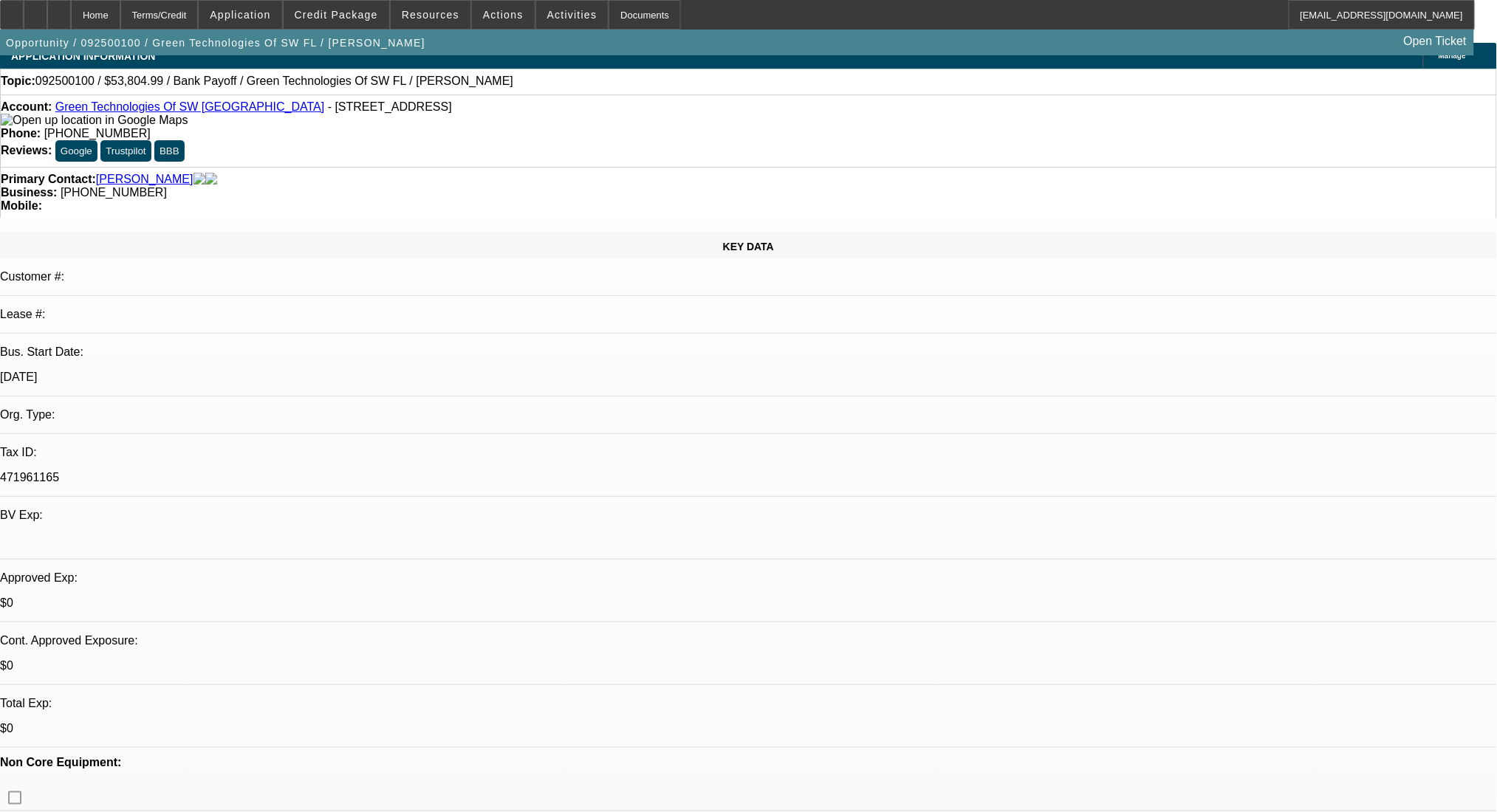
scroll to position [0, 0]
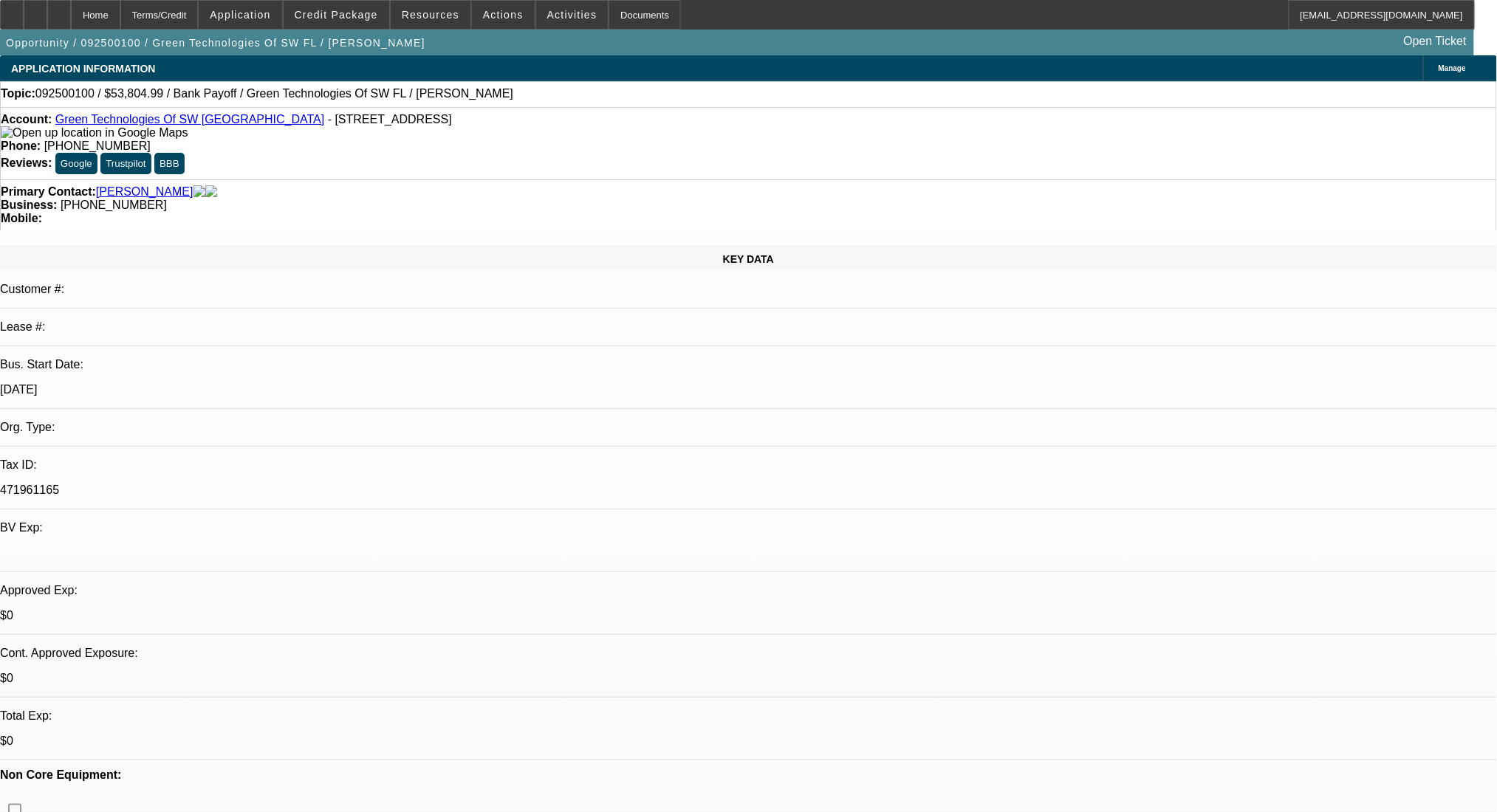
click at [155, 122] on link "Green Technologies Of SW FL" at bounding box center [190, 119] width 270 height 13
drag, startPoint x: 630, startPoint y: 168, endPoint x: 560, endPoint y: 179, distance: 70.9
click at [560, 179] on div "Primary Contact: Taylor, Christopher Business: (239) 878-2120 Mobile:" at bounding box center [748, 205] width 1497 height 51
copy span "(239) 878-2120"
click at [349, 22] on span at bounding box center [336, 14] width 106 height 35
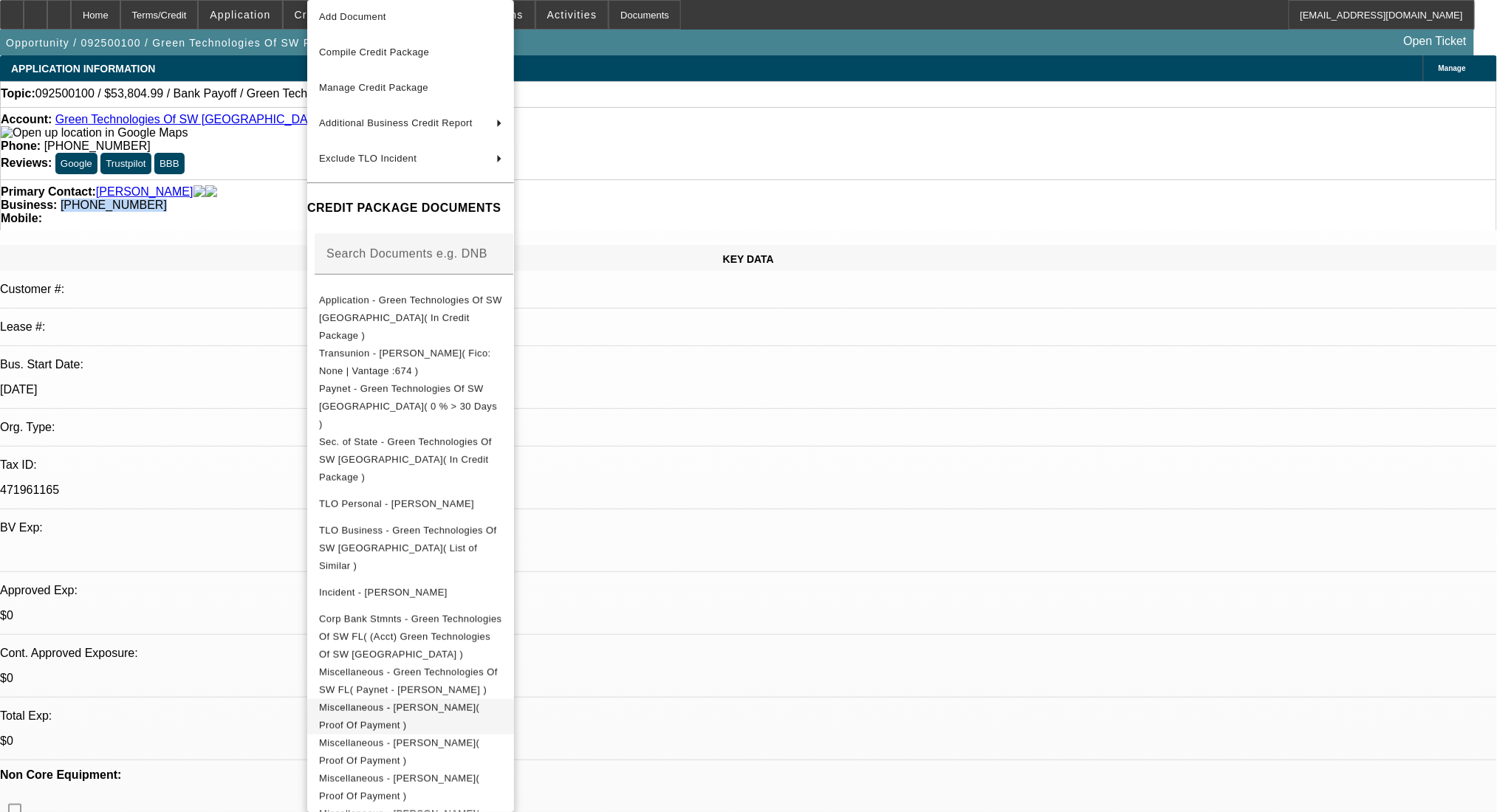
scroll to position [61, 0]
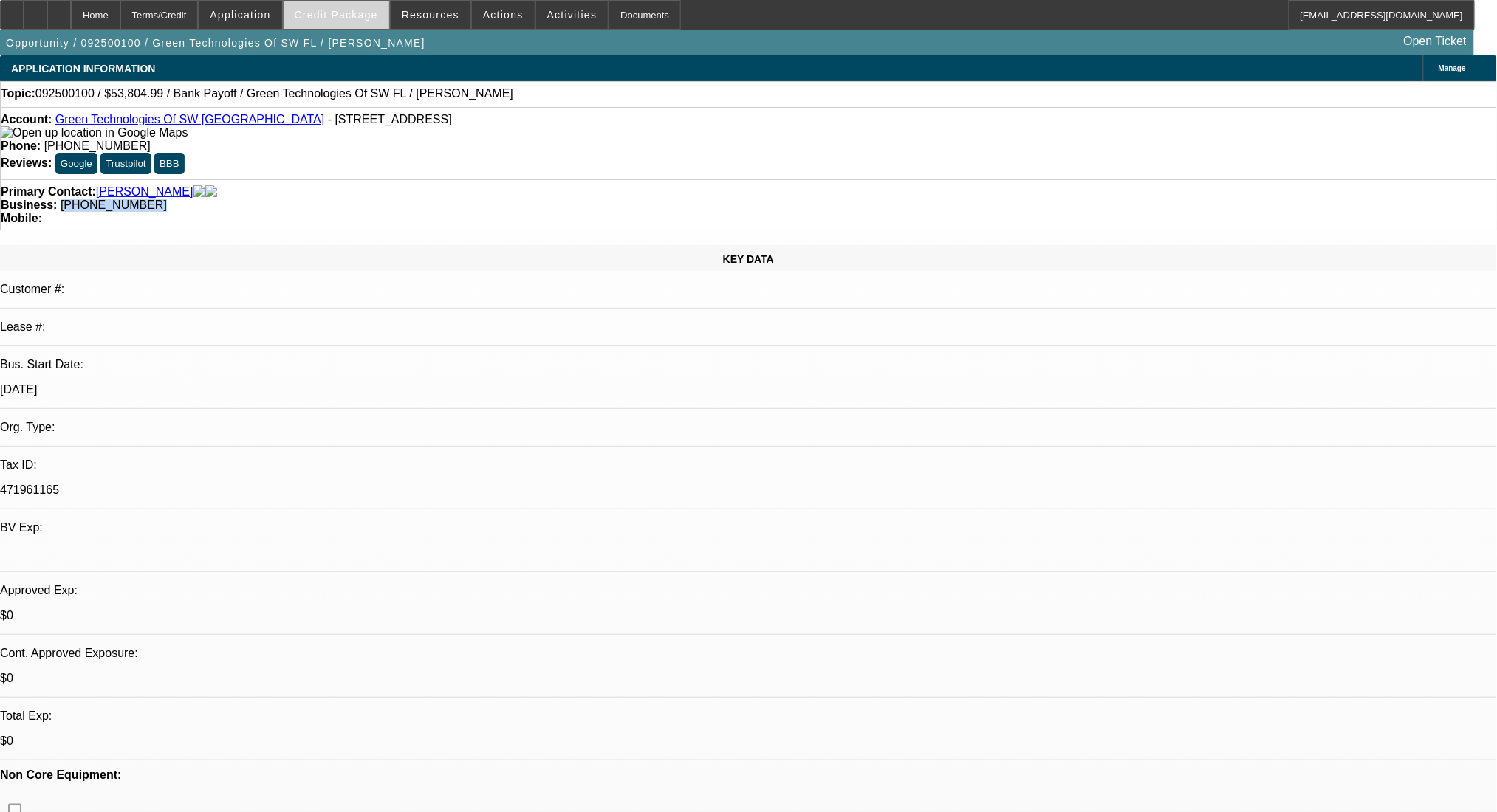
click at [360, 5] on span at bounding box center [336, 14] width 106 height 35
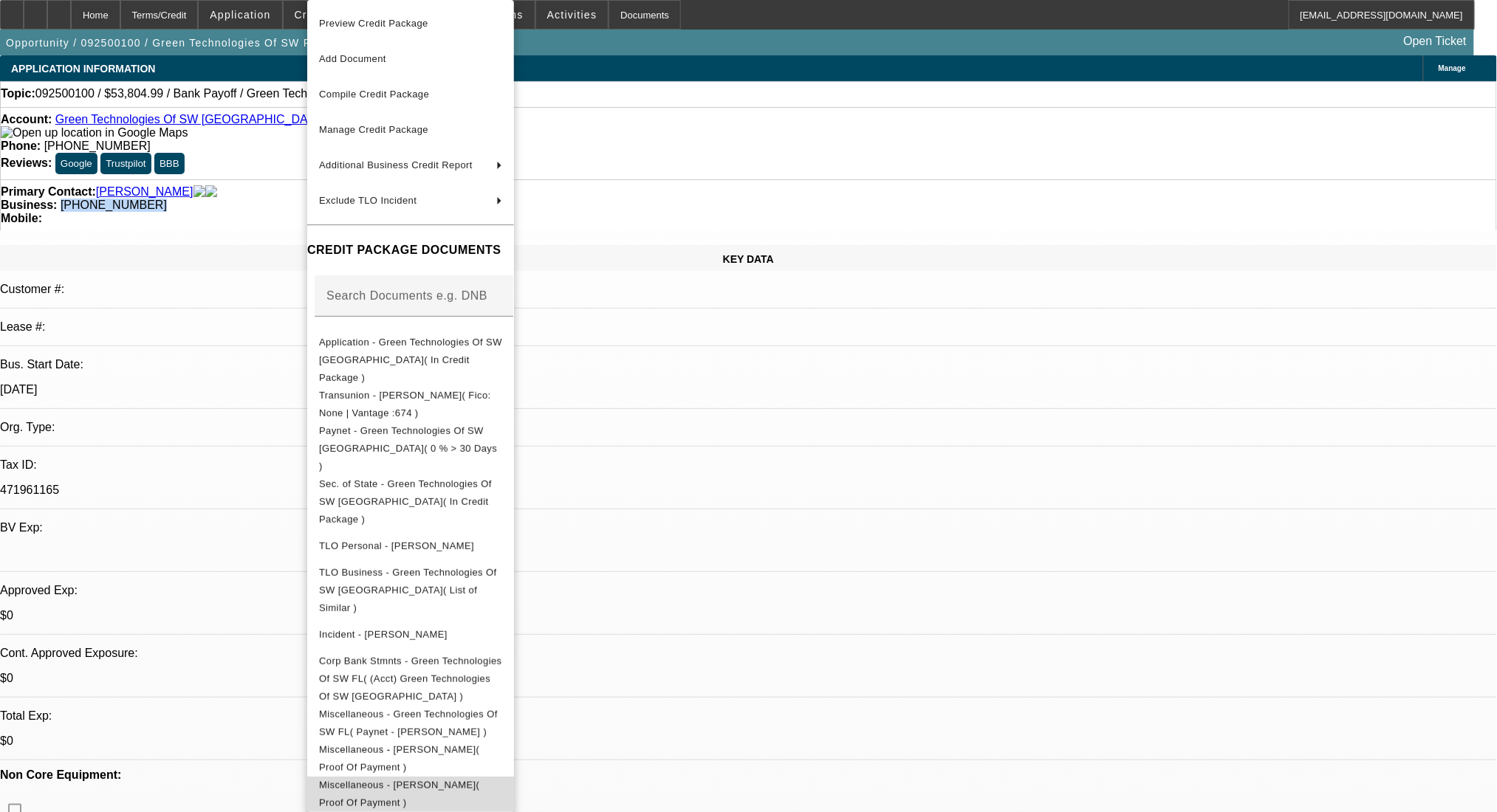
click at [481, 777] on span "Miscellaneous - Taylor, Christopher( Proof Of Payment )" at bounding box center [410, 794] width 183 height 35
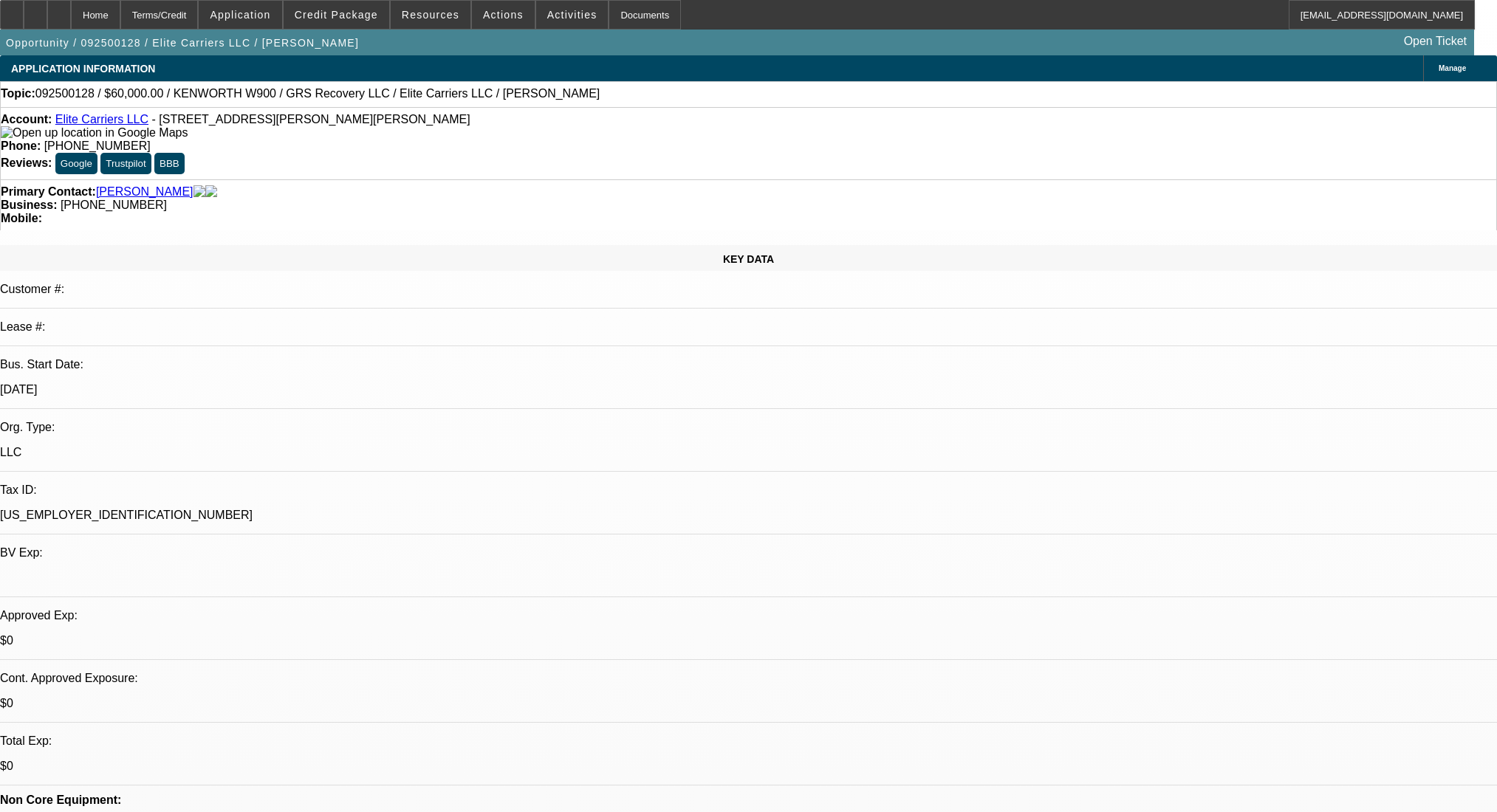
select select "0"
select select "2"
select select "0.1"
select select "4"
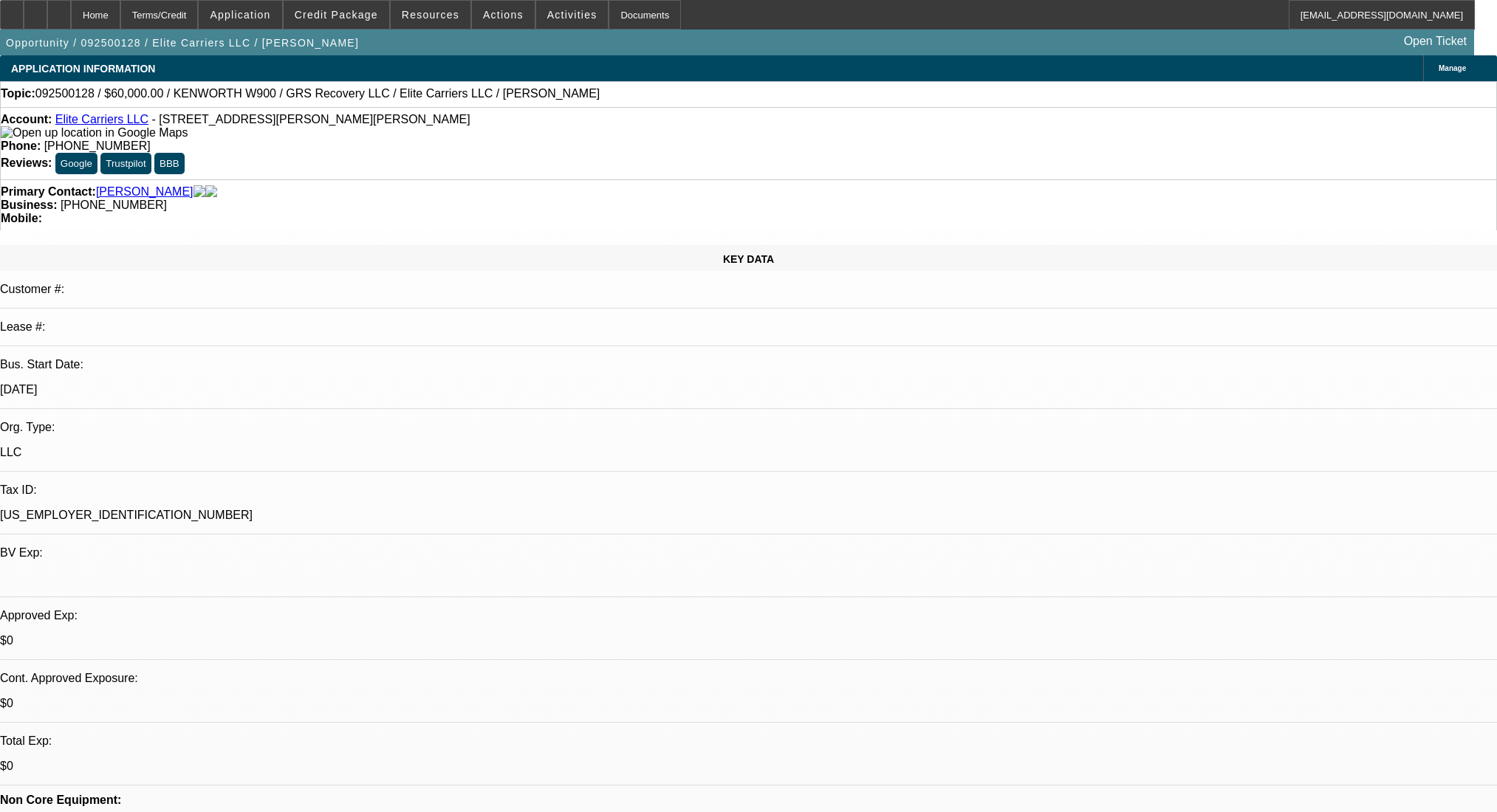
select select "0"
select select "2"
select select "0.1"
select select "4"
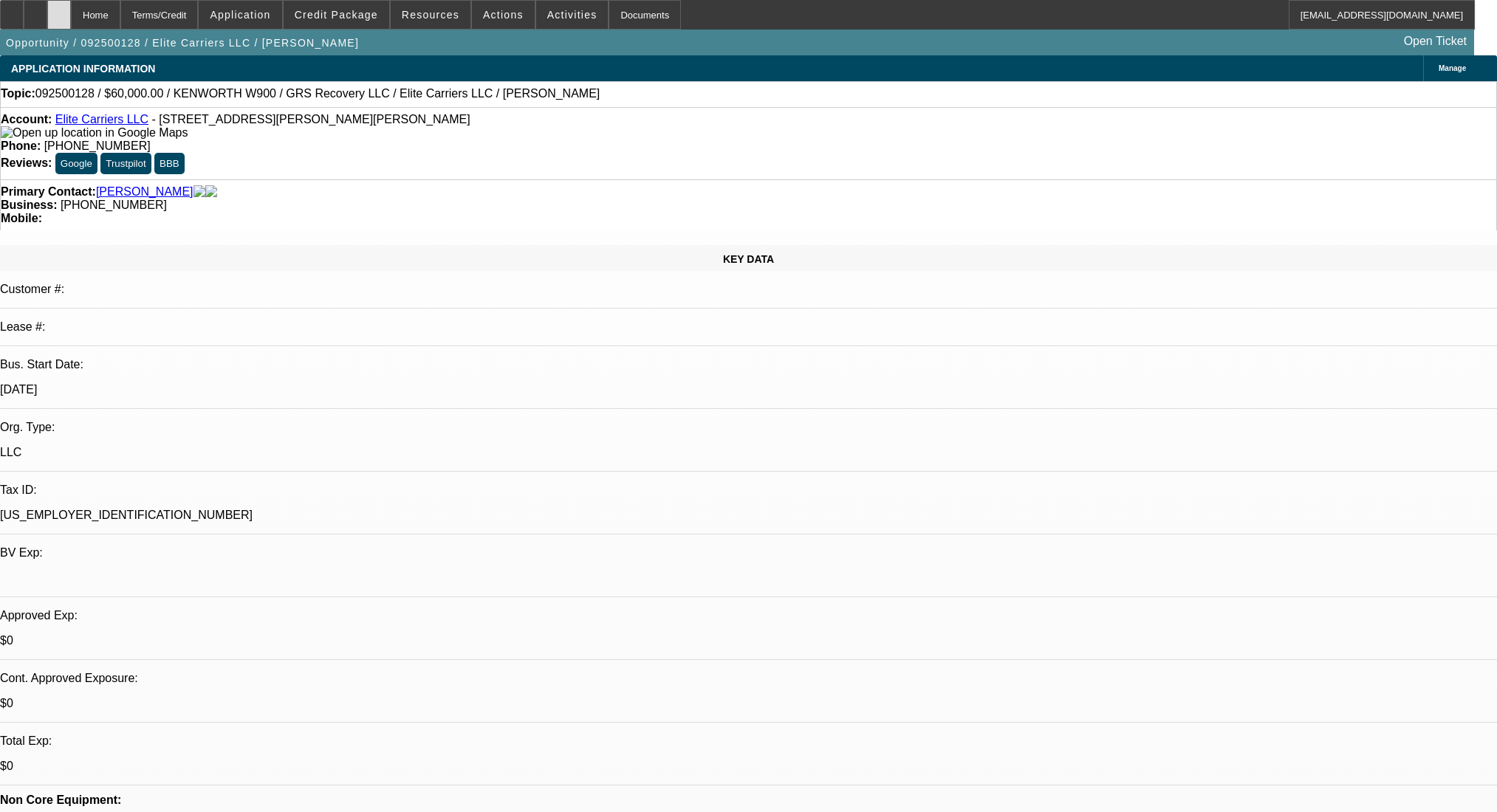
scroll to position [2045, 0]
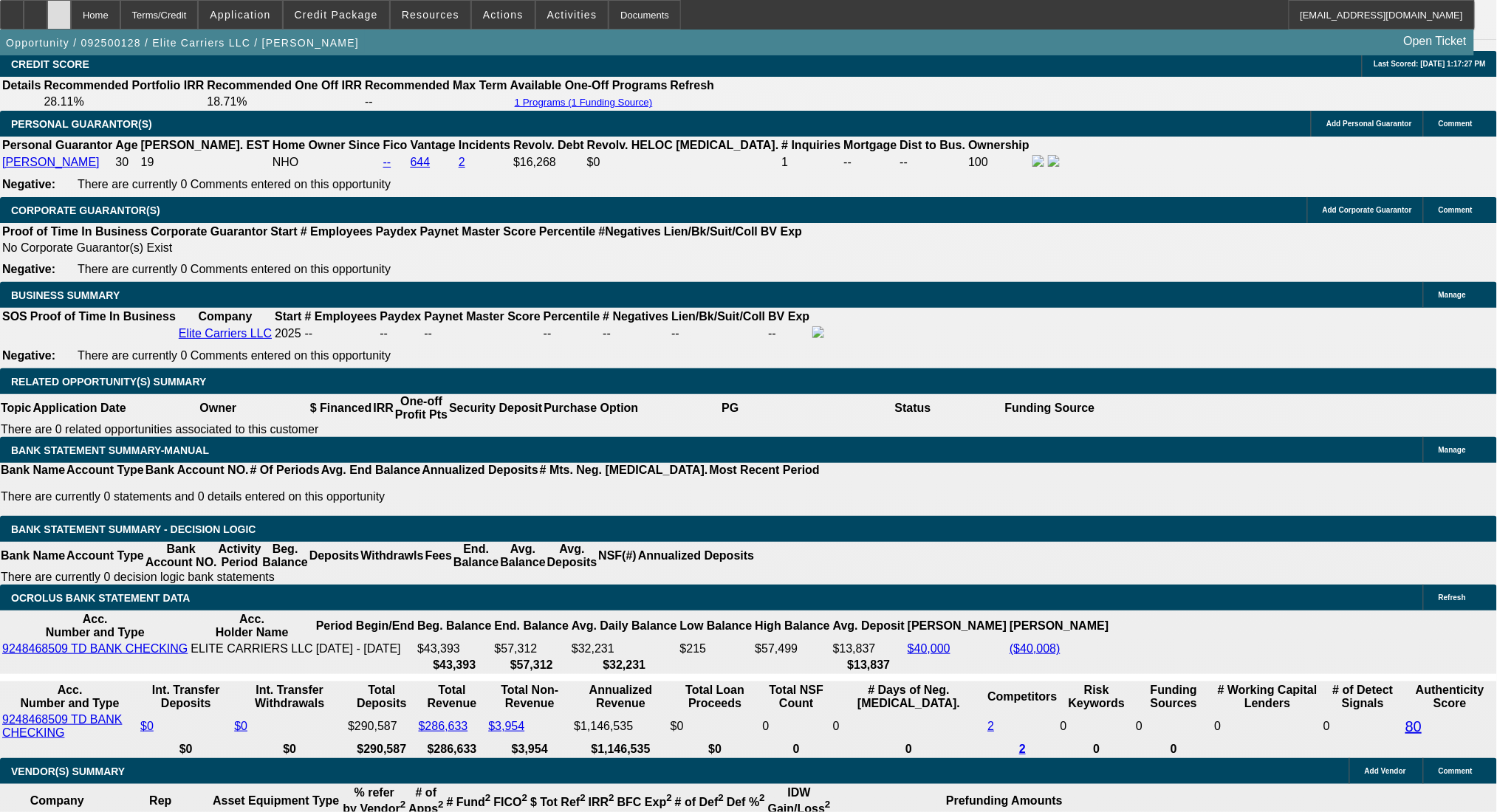
click at [59, 10] on icon at bounding box center [59, 10] width 0 height 0
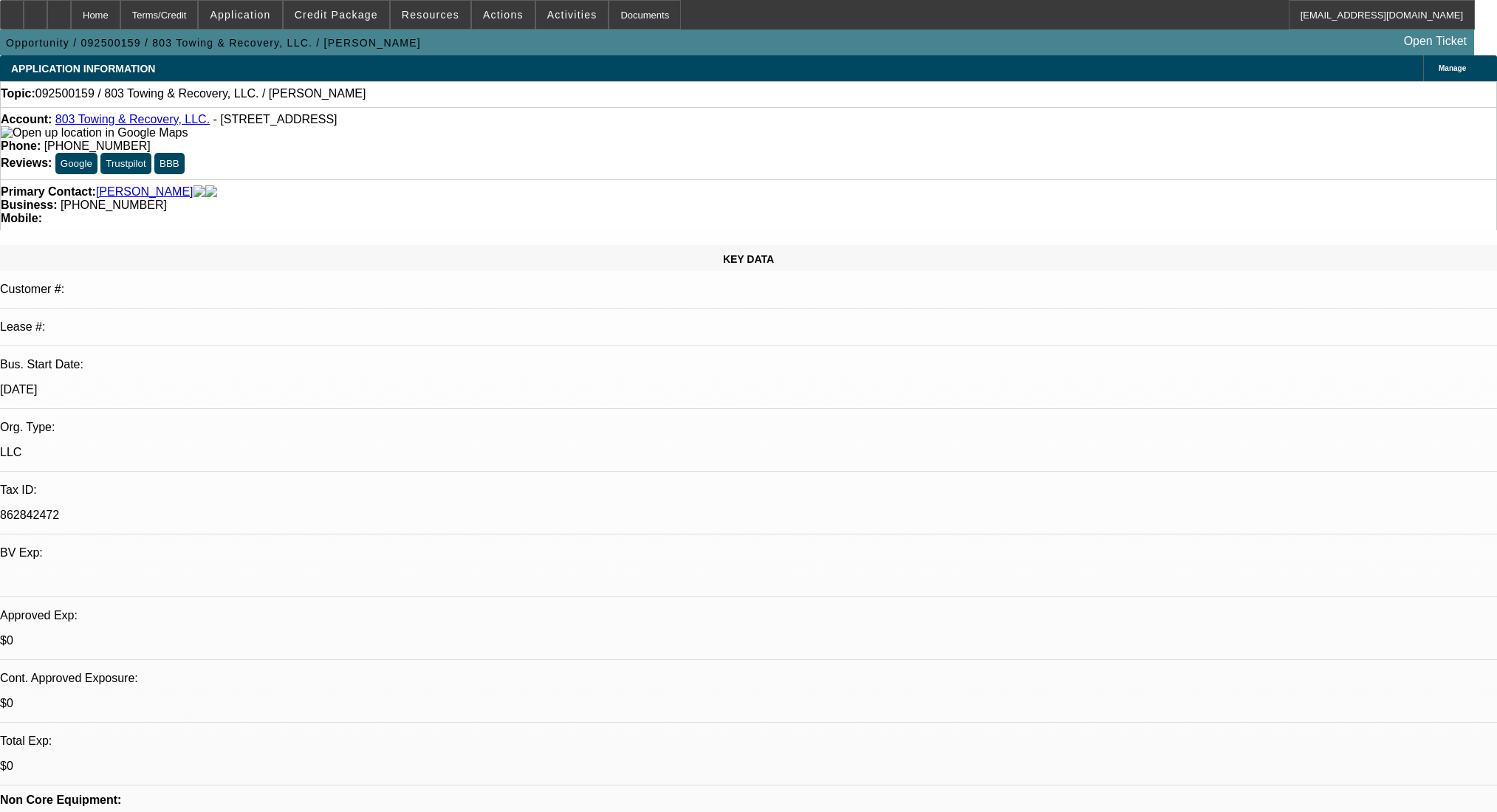
select select "0"
select select "2"
select select "0.1"
select select "4"
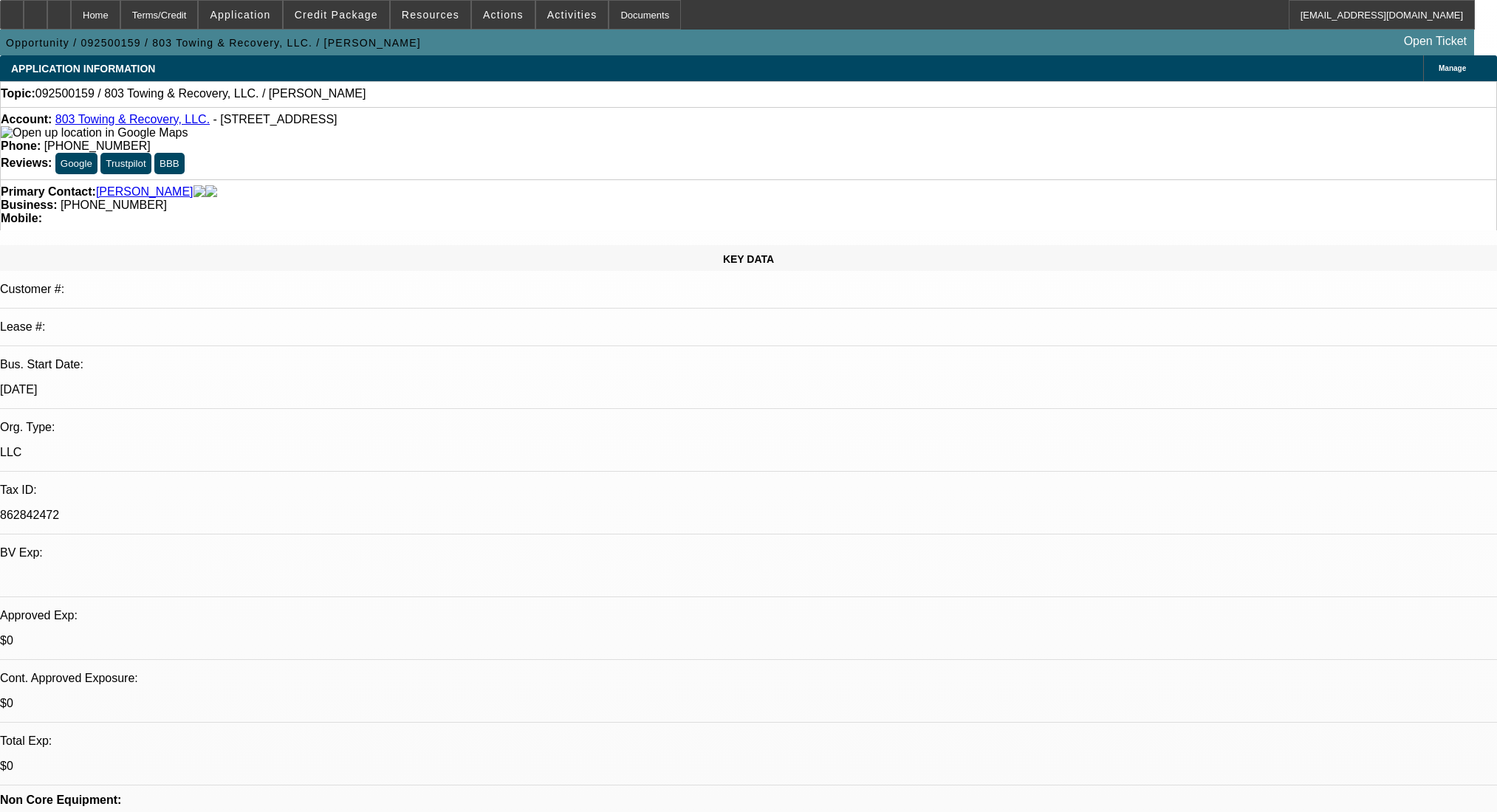
scroll to position [295, 0]
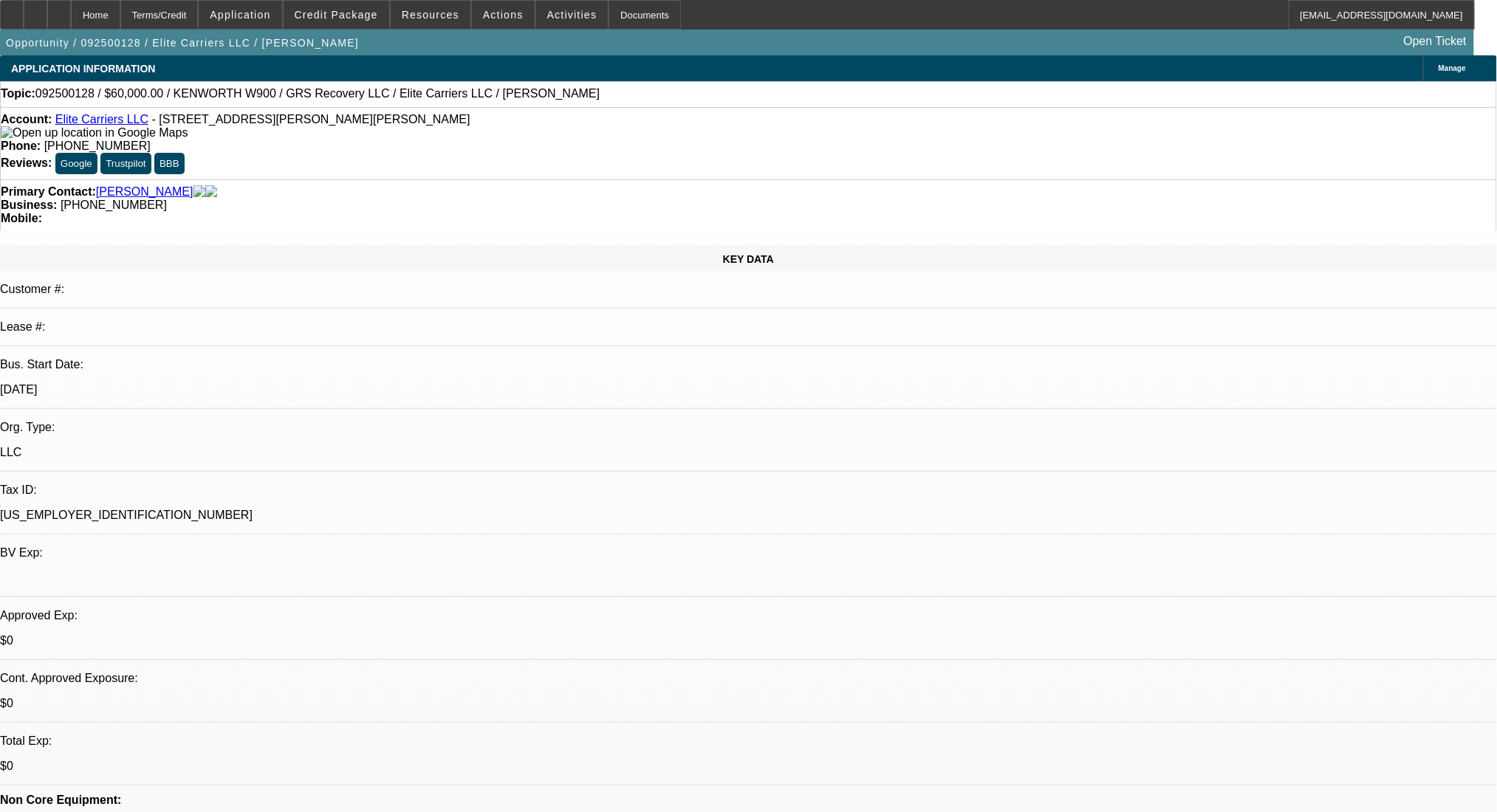
select select "0"
select select "2"
select select "0.1"
select select "4"
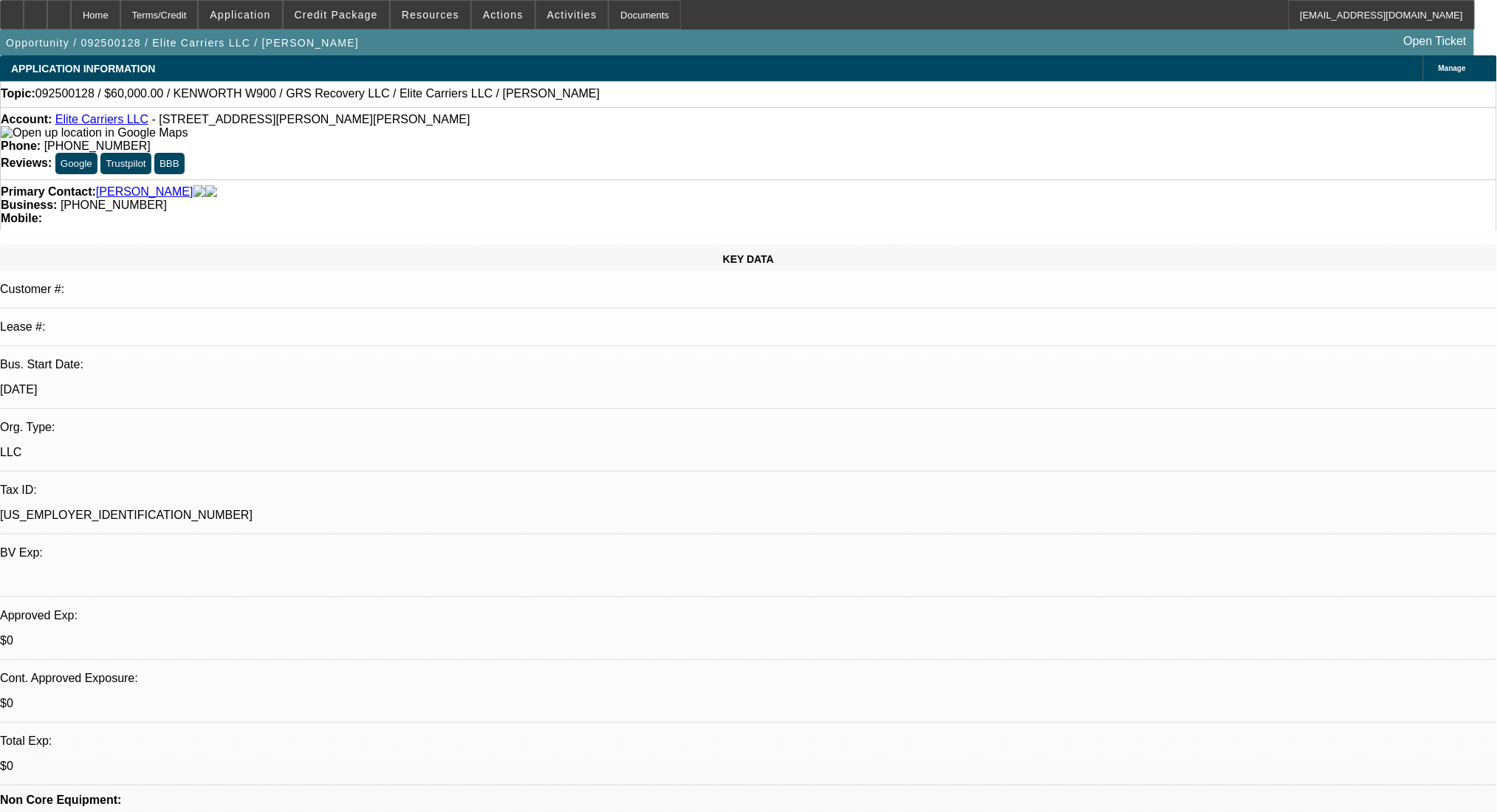
select select "0"
select select "2"
select select "0.1"
select select "4"
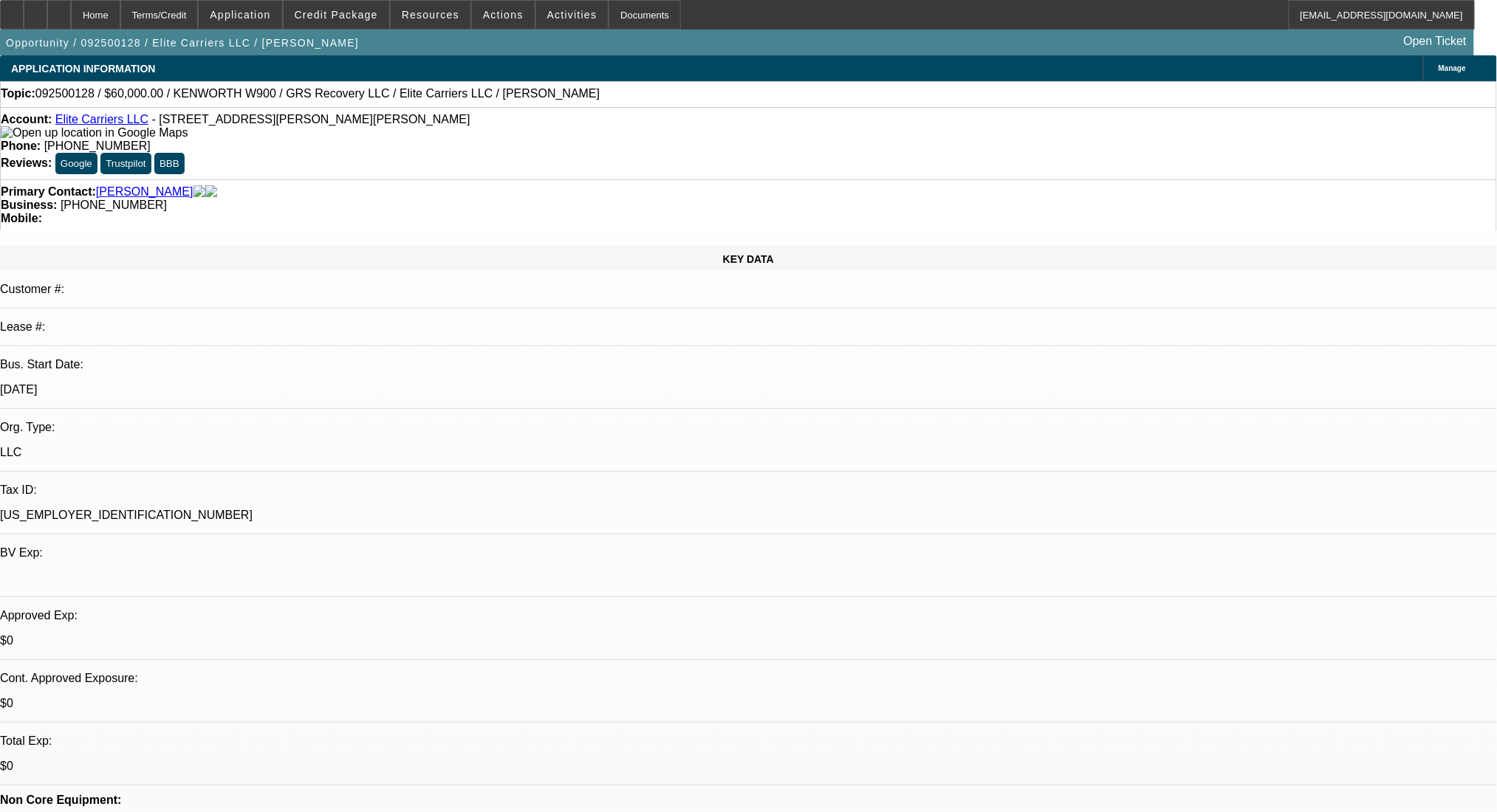
select select "0"
select select "2"
select select "0.1"
select select "4"
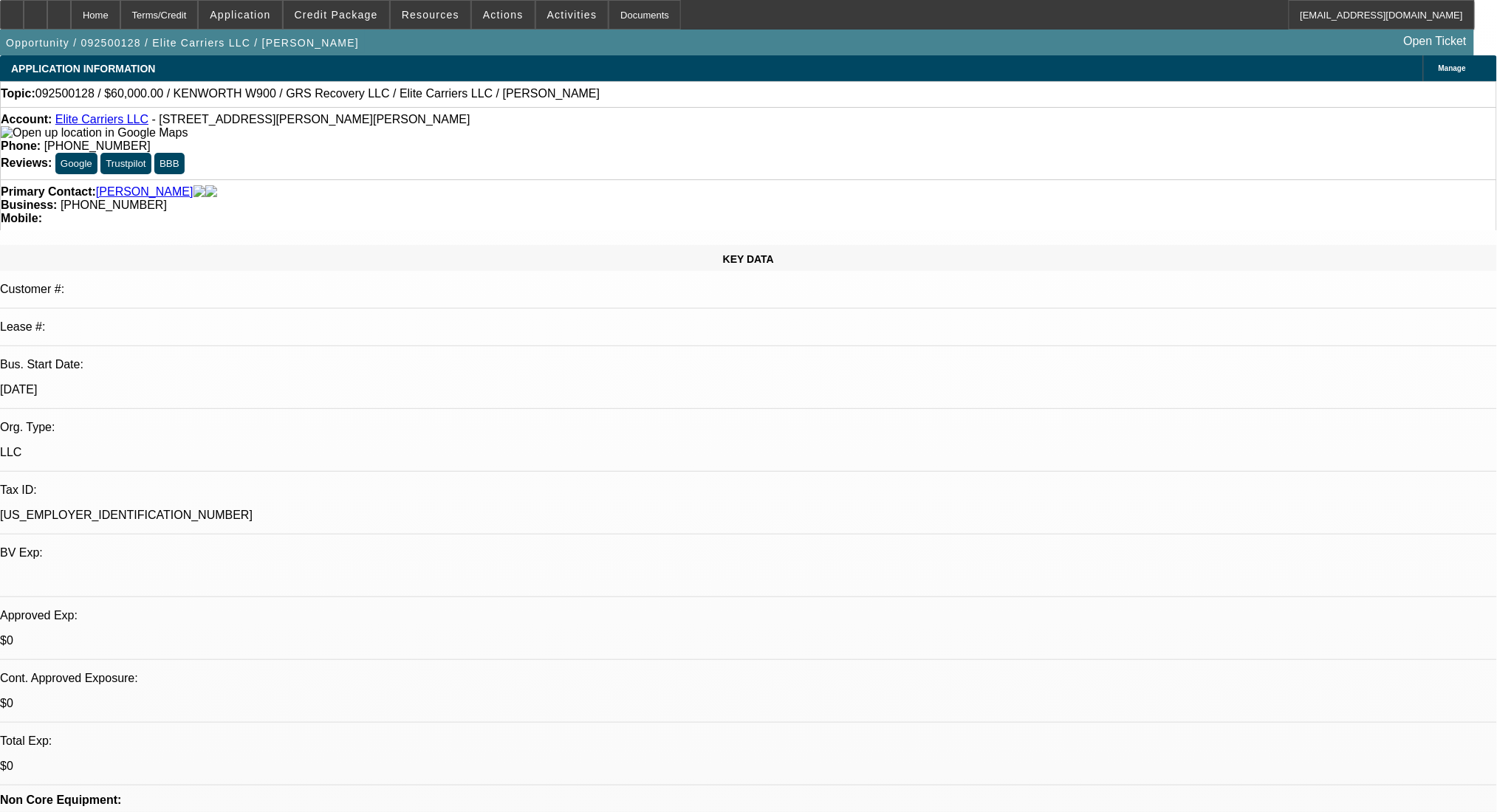
select select "0"
select select "2"
select select "0.1"
select select "4"
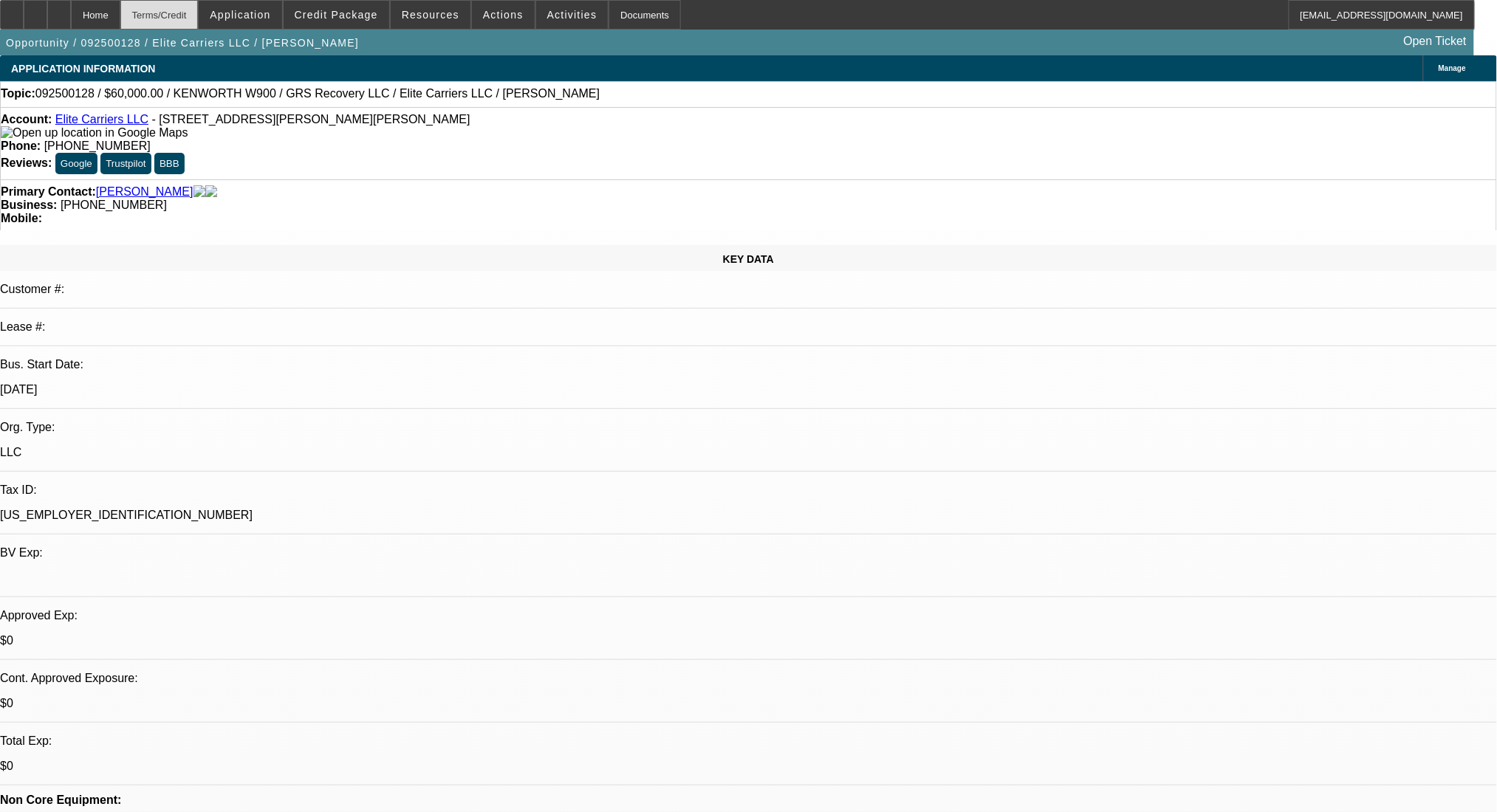
click at [199, 7] on div "Terms/Credit" at bounding box center [159, 14] width 78 height 30
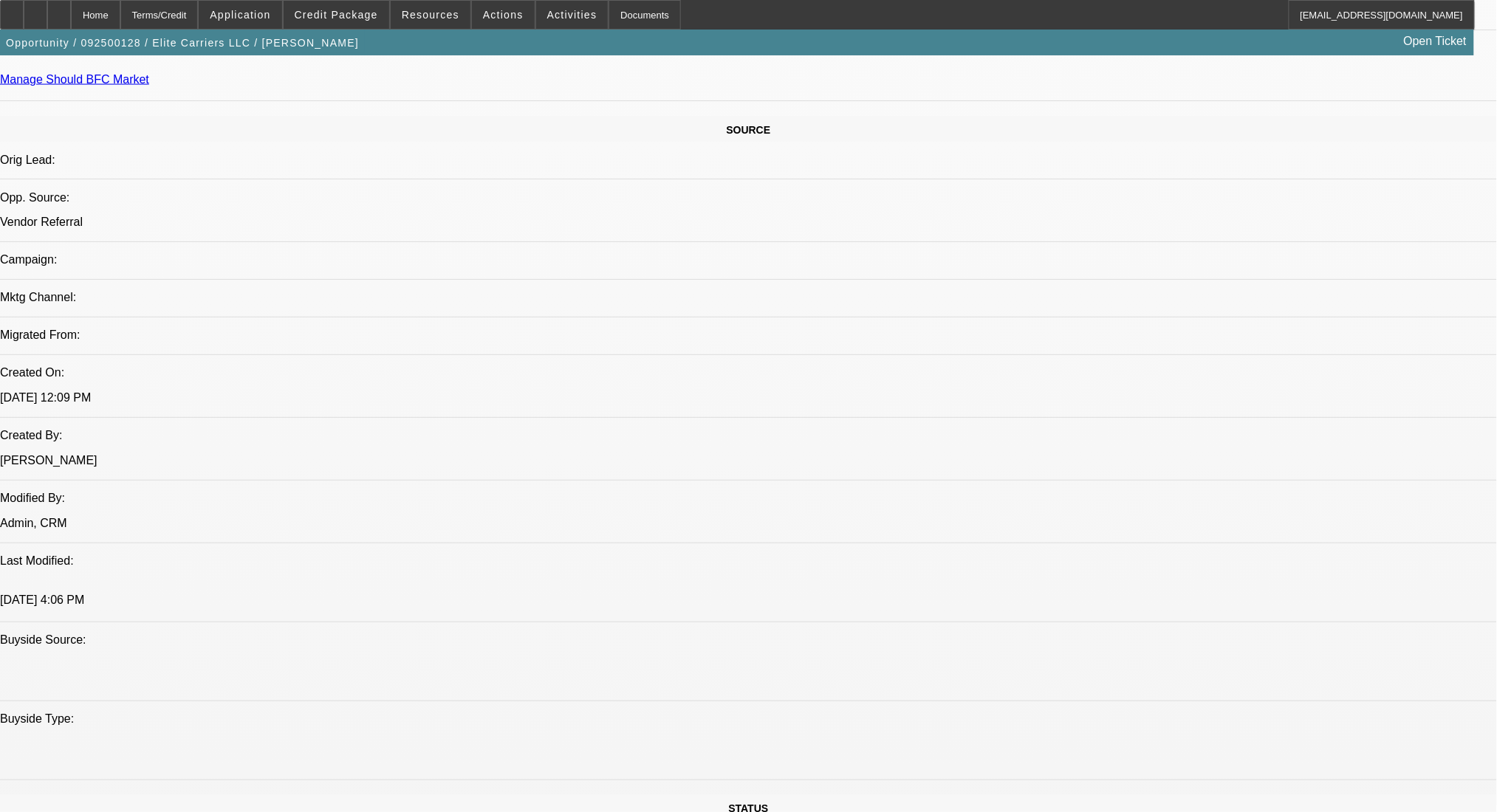
scroll to position [327, 0]
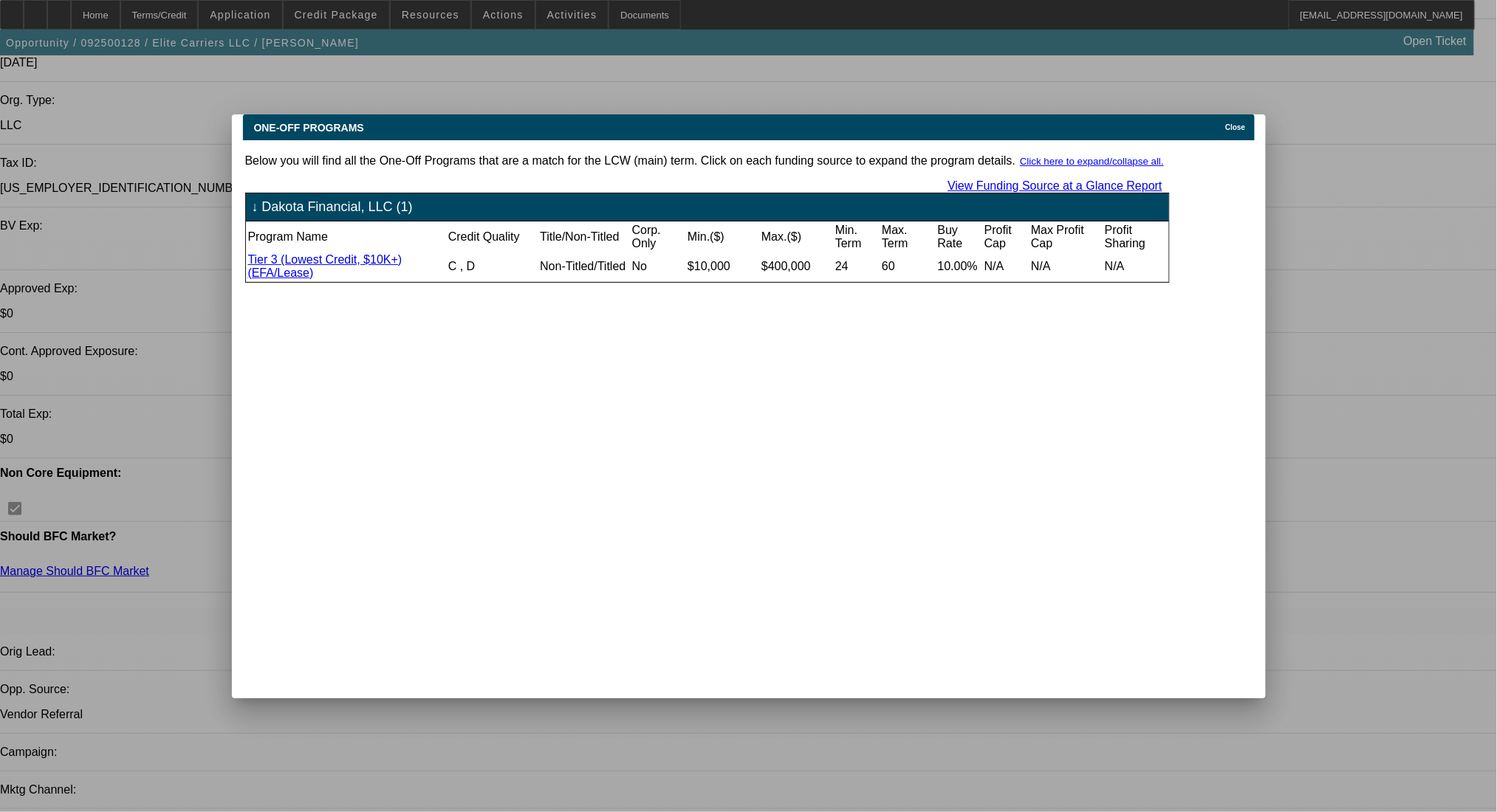
scroll to position [0, 0]
click at [1229, 118] on div "Close" at bounding box center [1237, 123] width 33 height 17
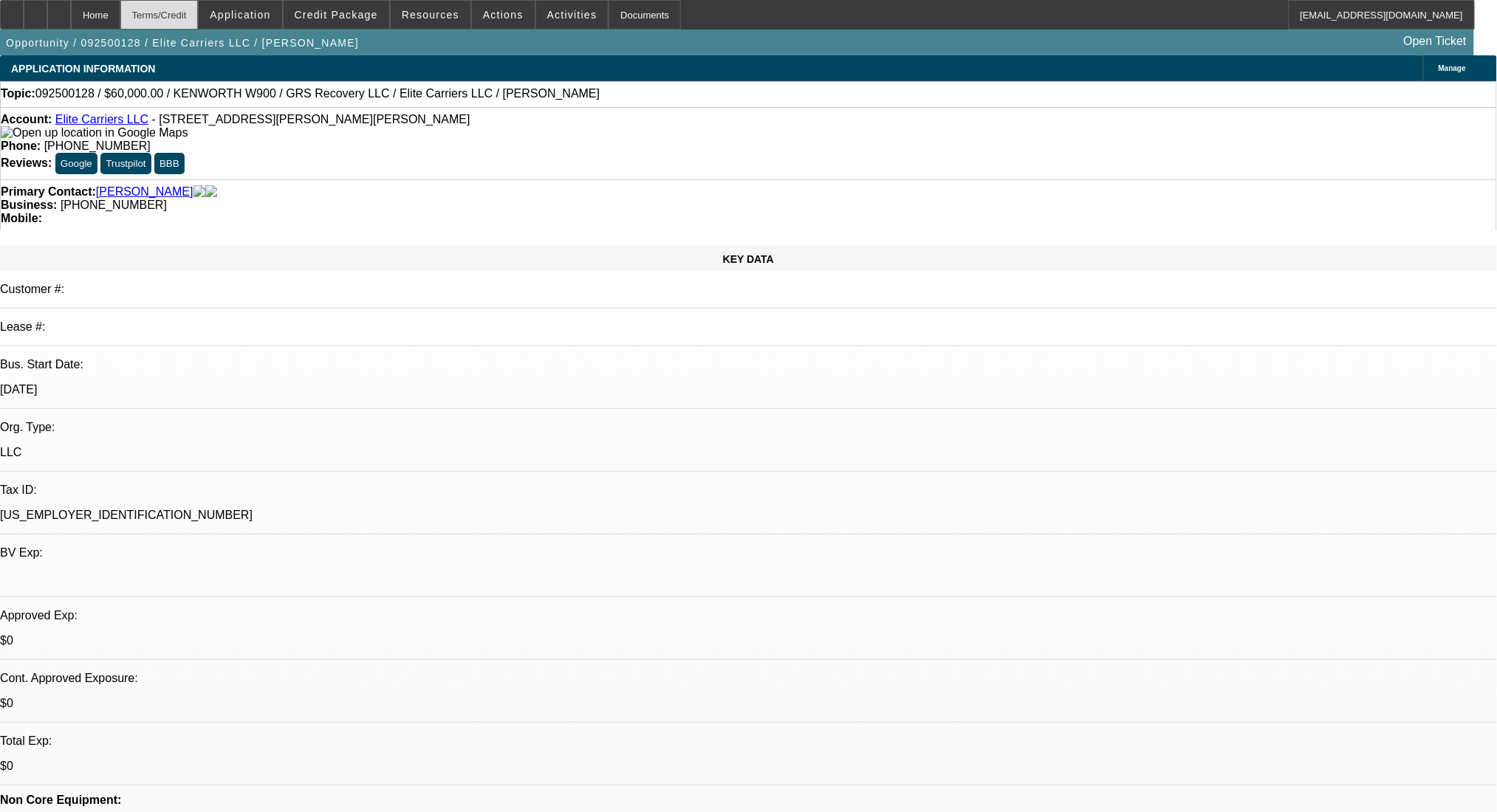
click at [189, 10] on div "Terms/Credit" at bounding box center [159, 14] width 78 height 30
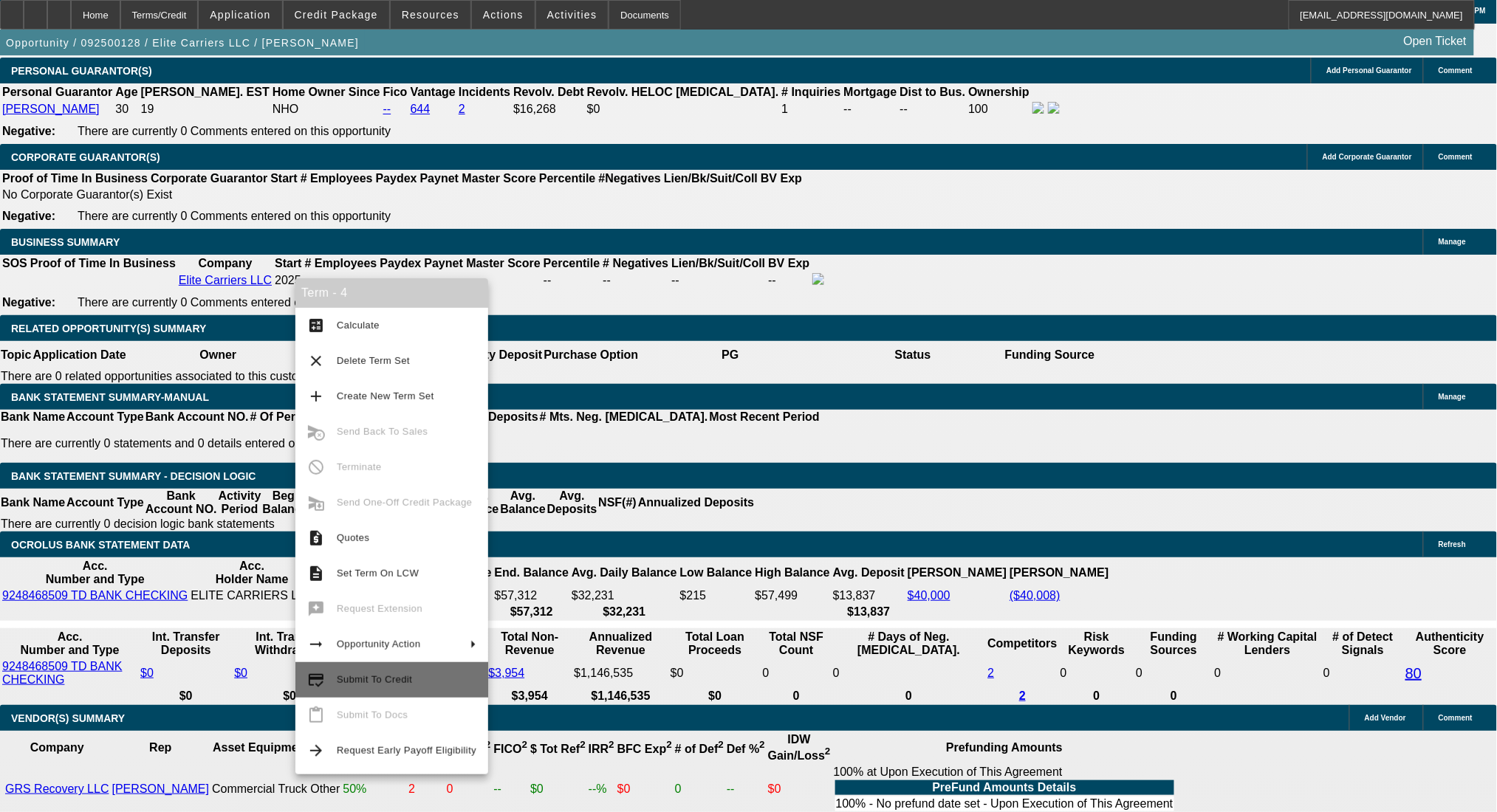
click at [439, 681] on span "Submit To Credit" at bounding box center [407, 680] width 139 height 18
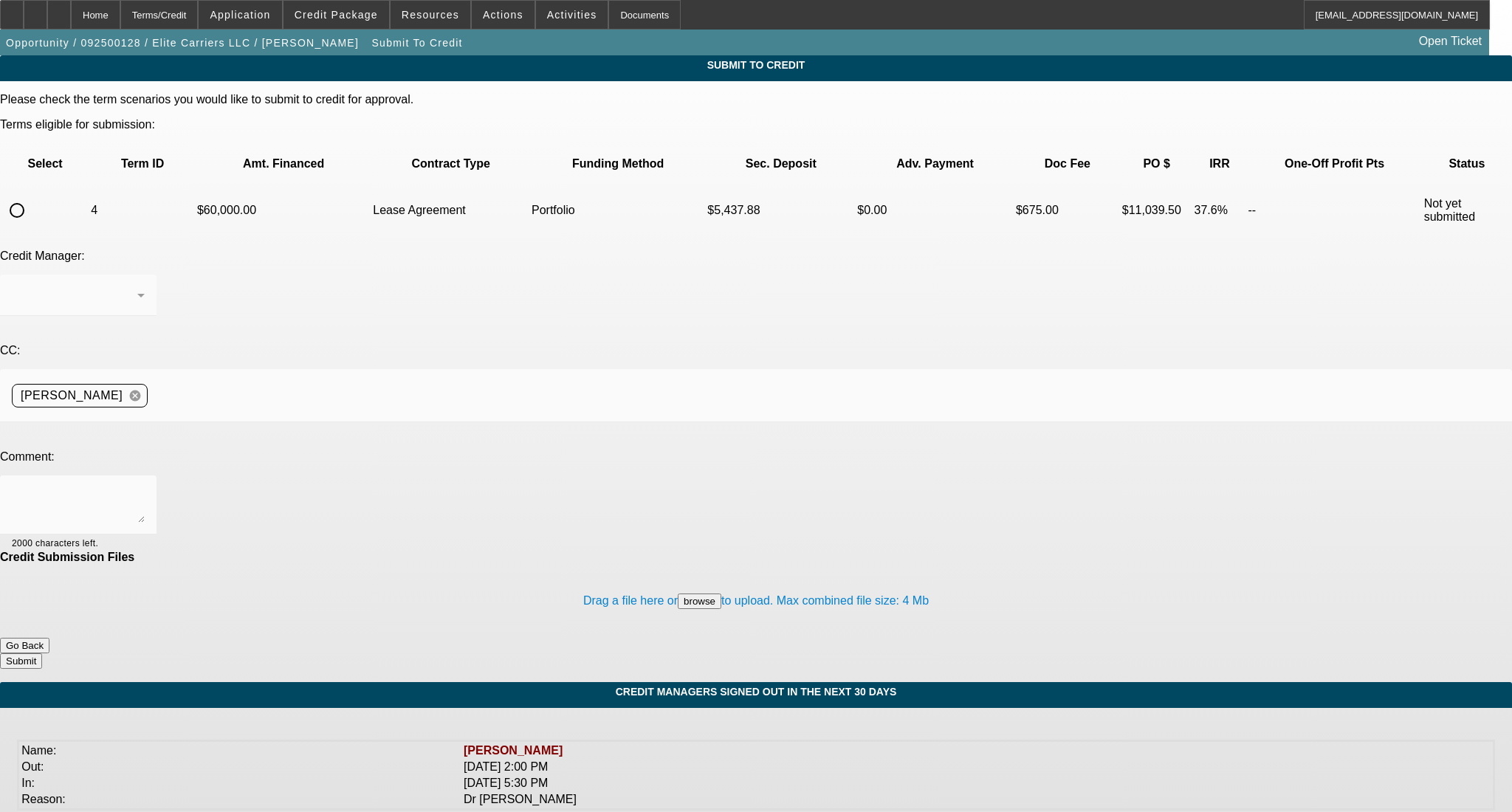
click at [32, 195] on input "radio" at bounding box center [17, 210] width 30 height 30
radio input "true"
click at [138, 287] on div "Arida, George" at bounding box center [74, 295] width 126 height 18
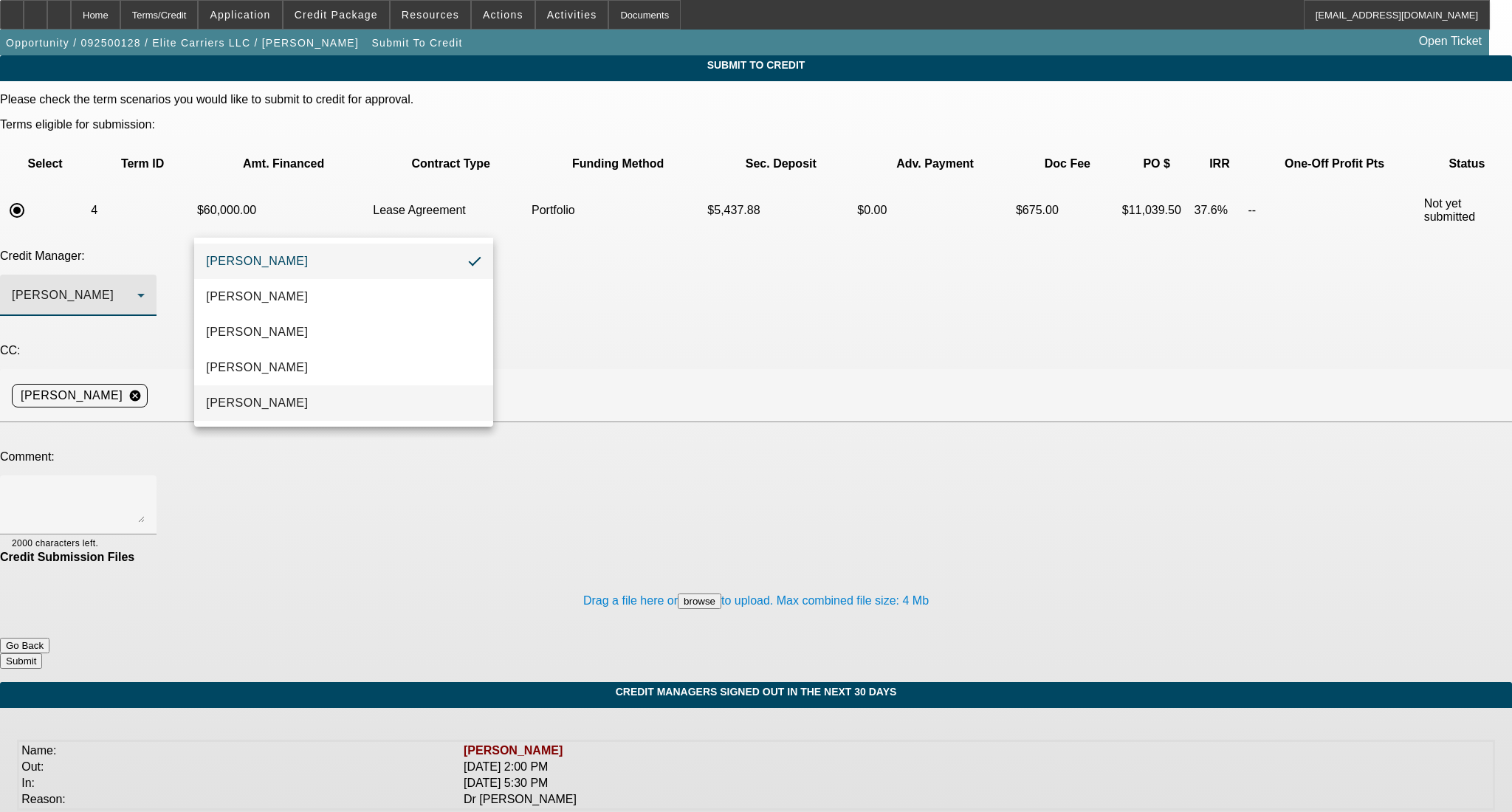
click at [395, 396] on mat-option "Oliva, Samuel" at bounding box center [343, 403] width 299 height 35
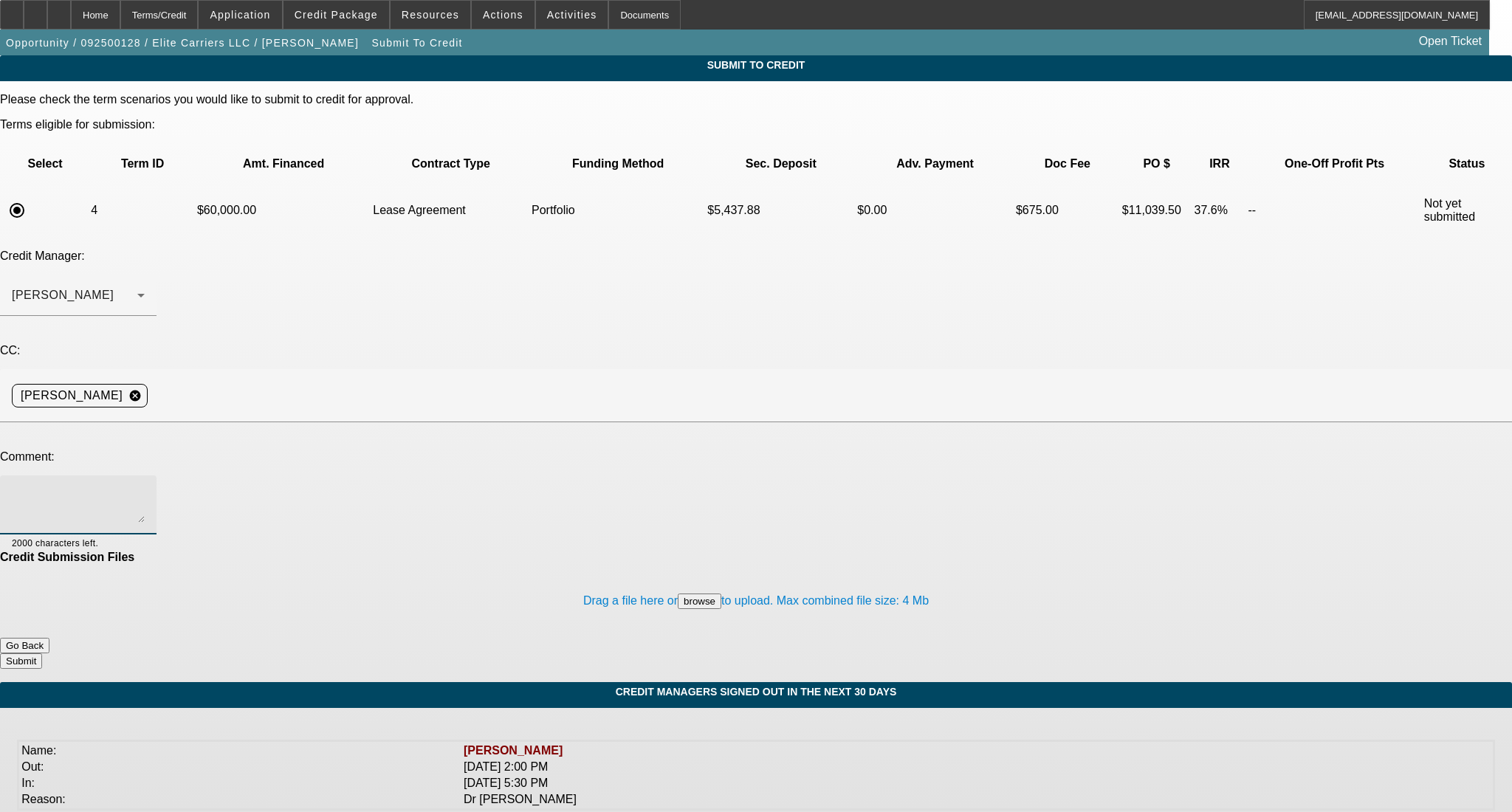
click at [145, 488] on textarea at bounding box center [78, 505] width 133 height 35
click at [145, 476] on div "Hi Sam- customer is okay with your structure. Good to get this one moving forwa…" at bounding box center [78, 505] width 133 height 59
click at [145, 488] on textarea "Hi Sam- customer is okay with your structure. Good to get this one moving forwa…" at bounding box center [78, 505] width 133 height 35
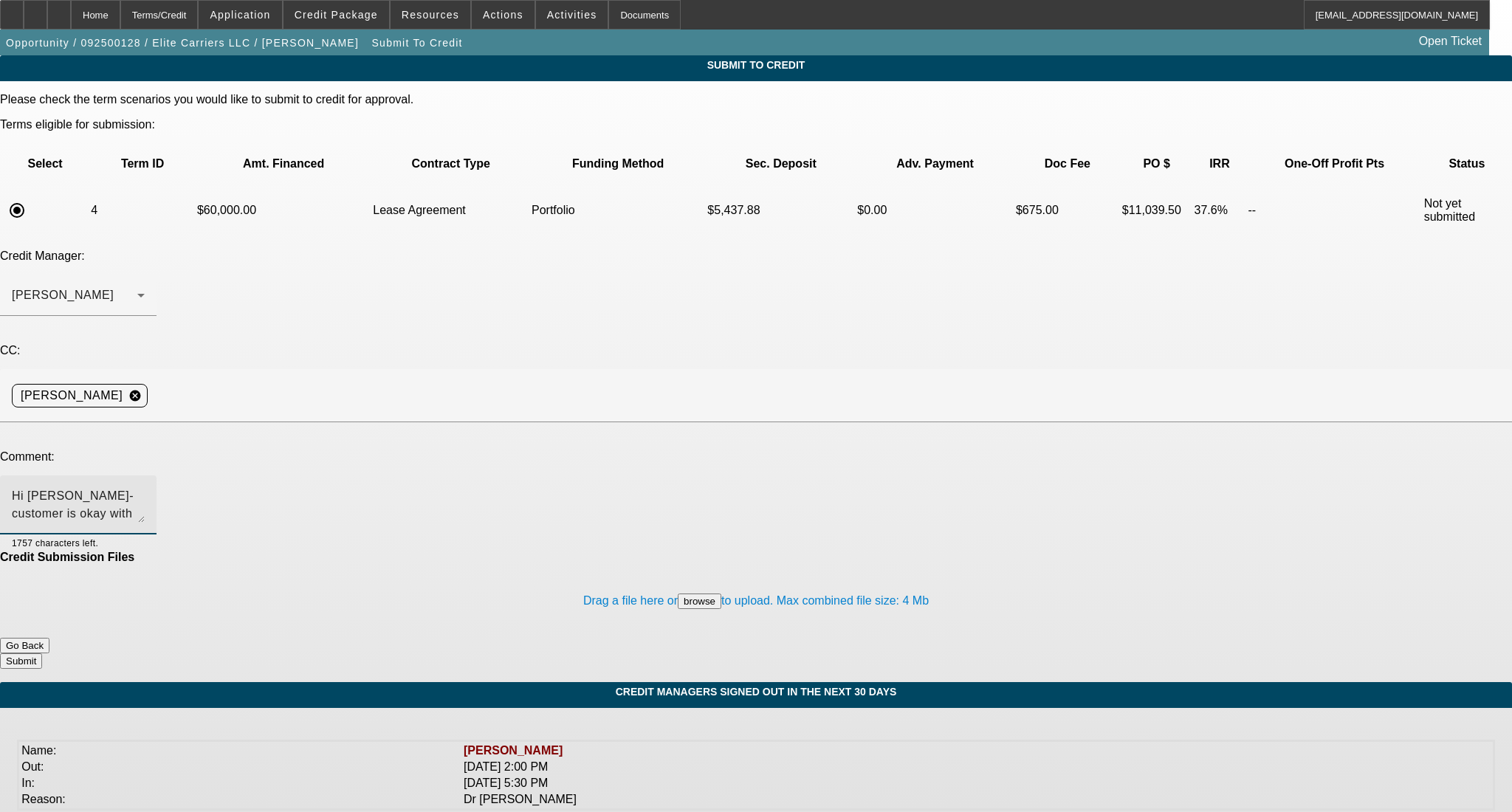
click at [145, 488] on textarea "Hi Sam- customer is okay with your structure. Good to get this one moving forwa…" at bounding box center [78, 505] width 133 height 35
type textarea "Hi Sam- customer is okay with your structure. Good to get this one moving forwa…"
click at [42, 653] on button "Submit" at bounding box center [21, 661] width 42 height 15
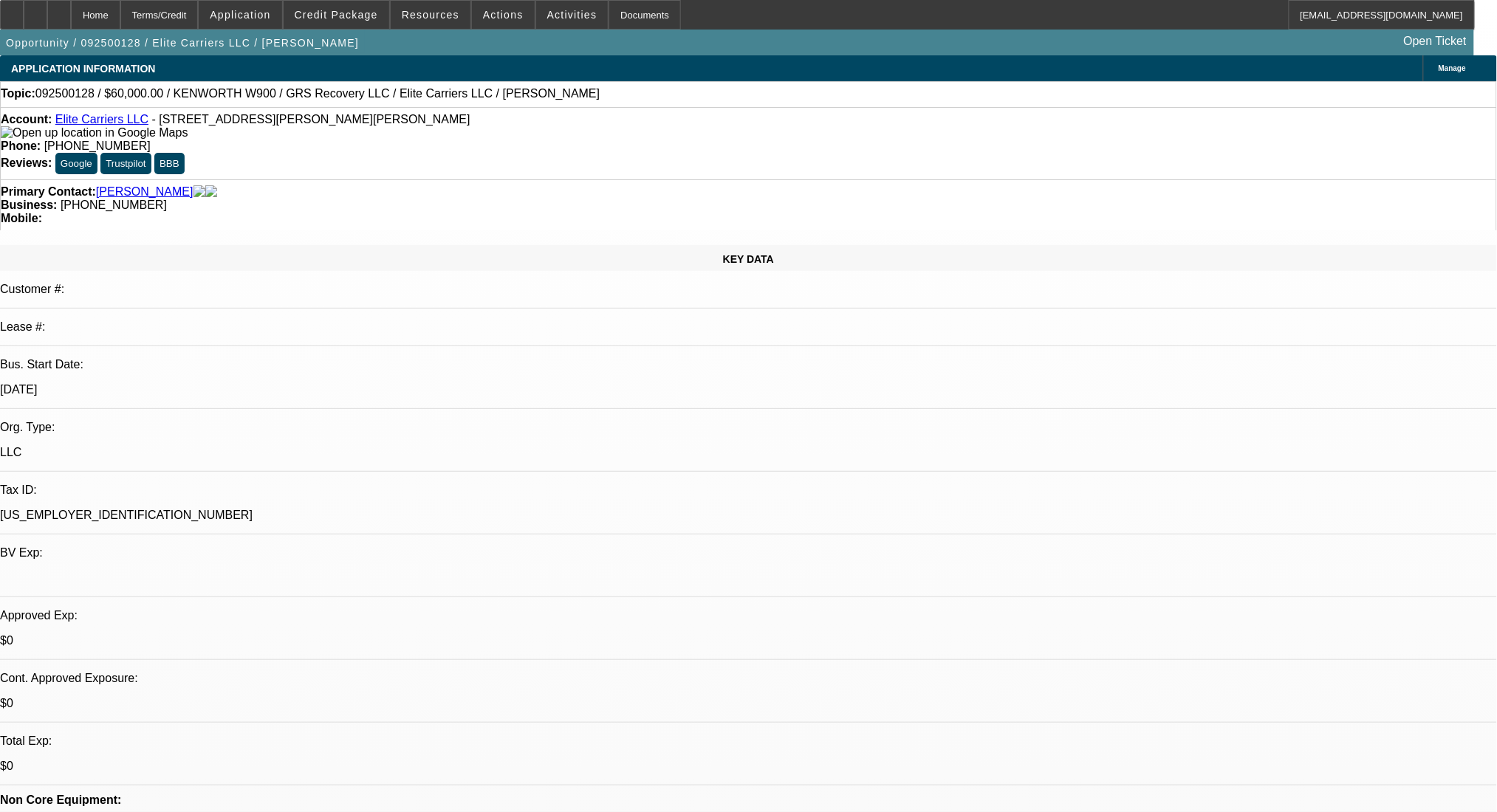
select select "0"
select select "2"
select select "0.1"
select select "4"
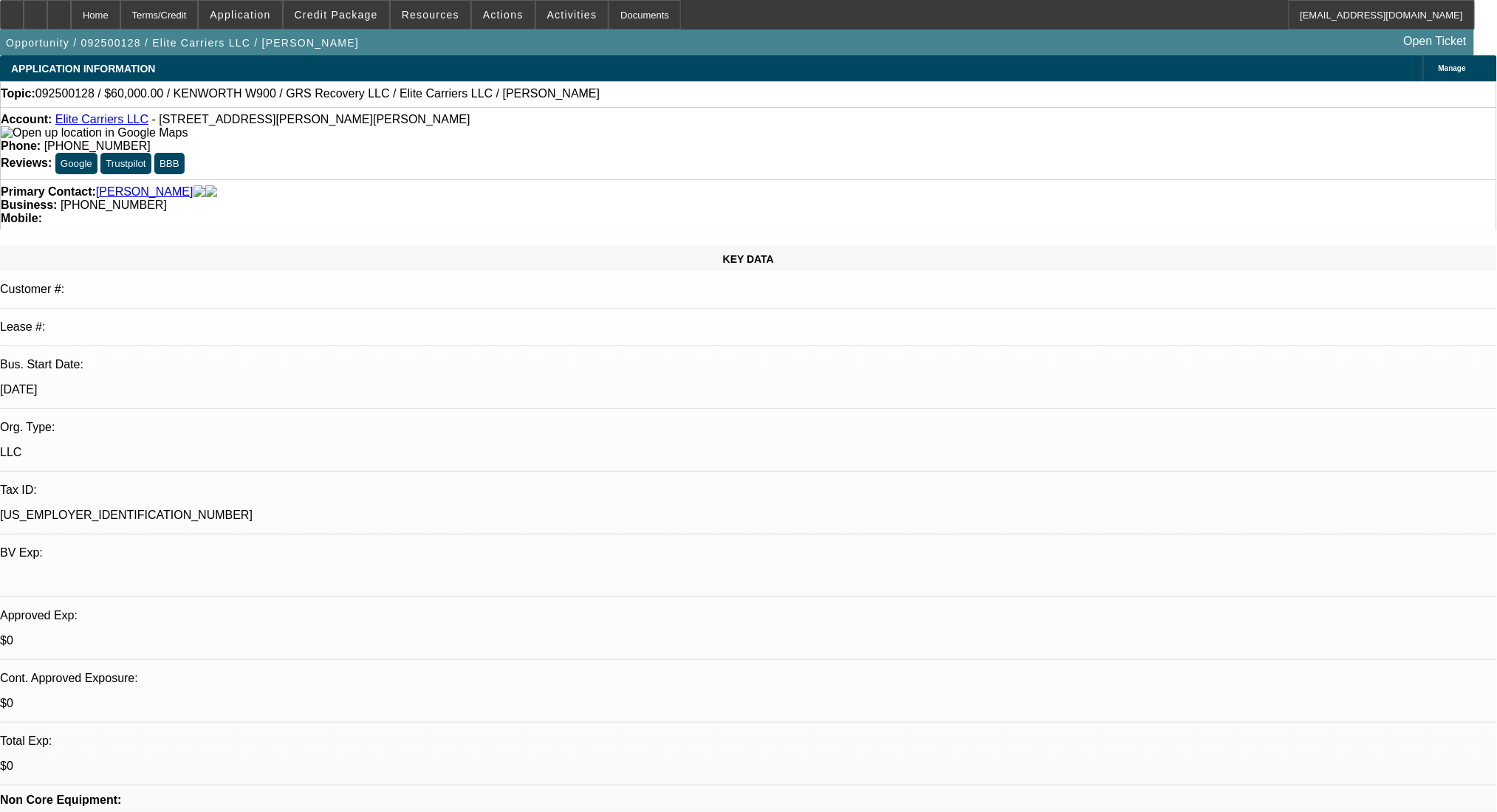
select select "0"
select select "2"
select select "0.1"
select select "4"
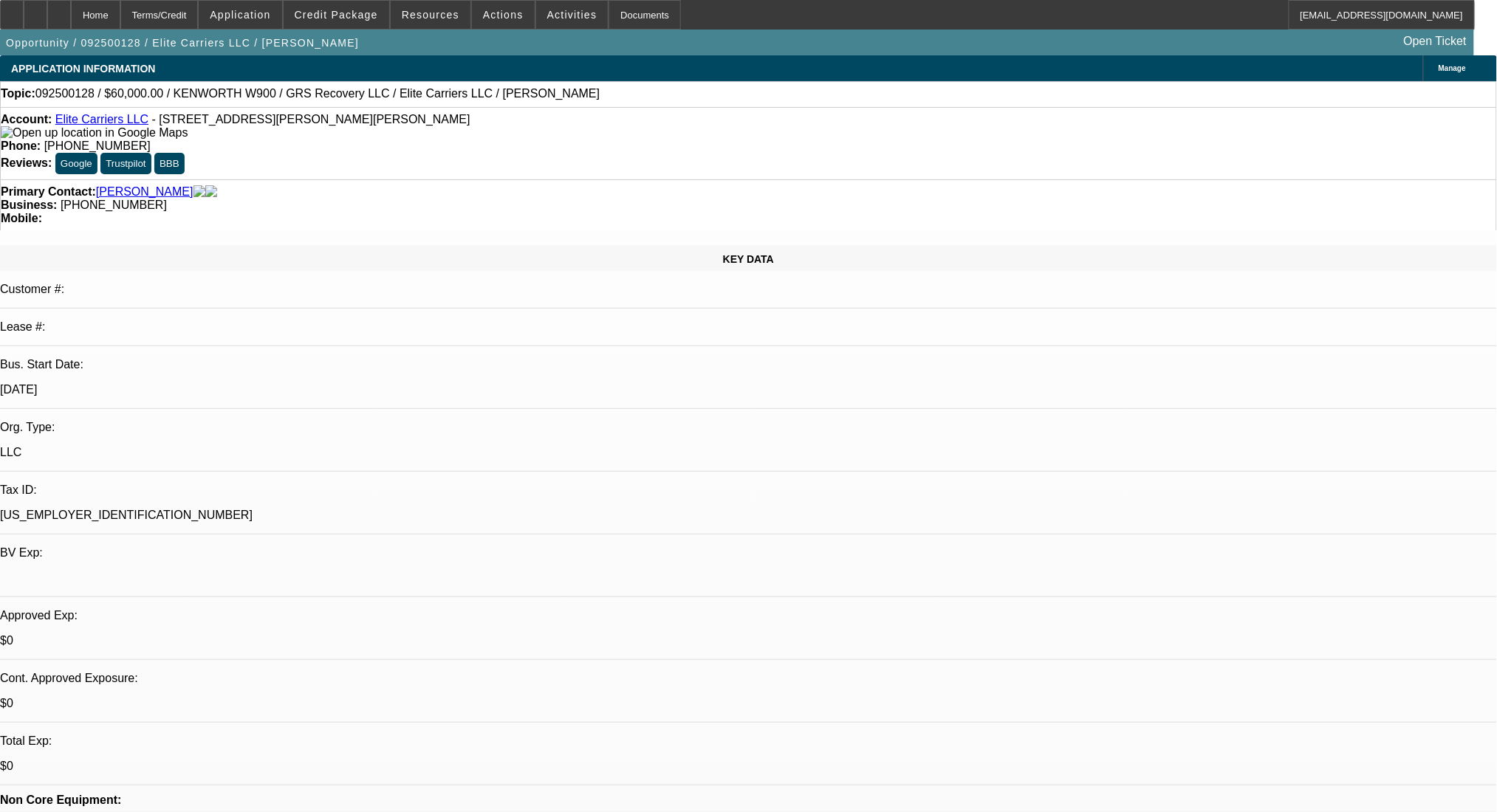
select select "0"
select select "2"
select select "0.1"
select select "4"
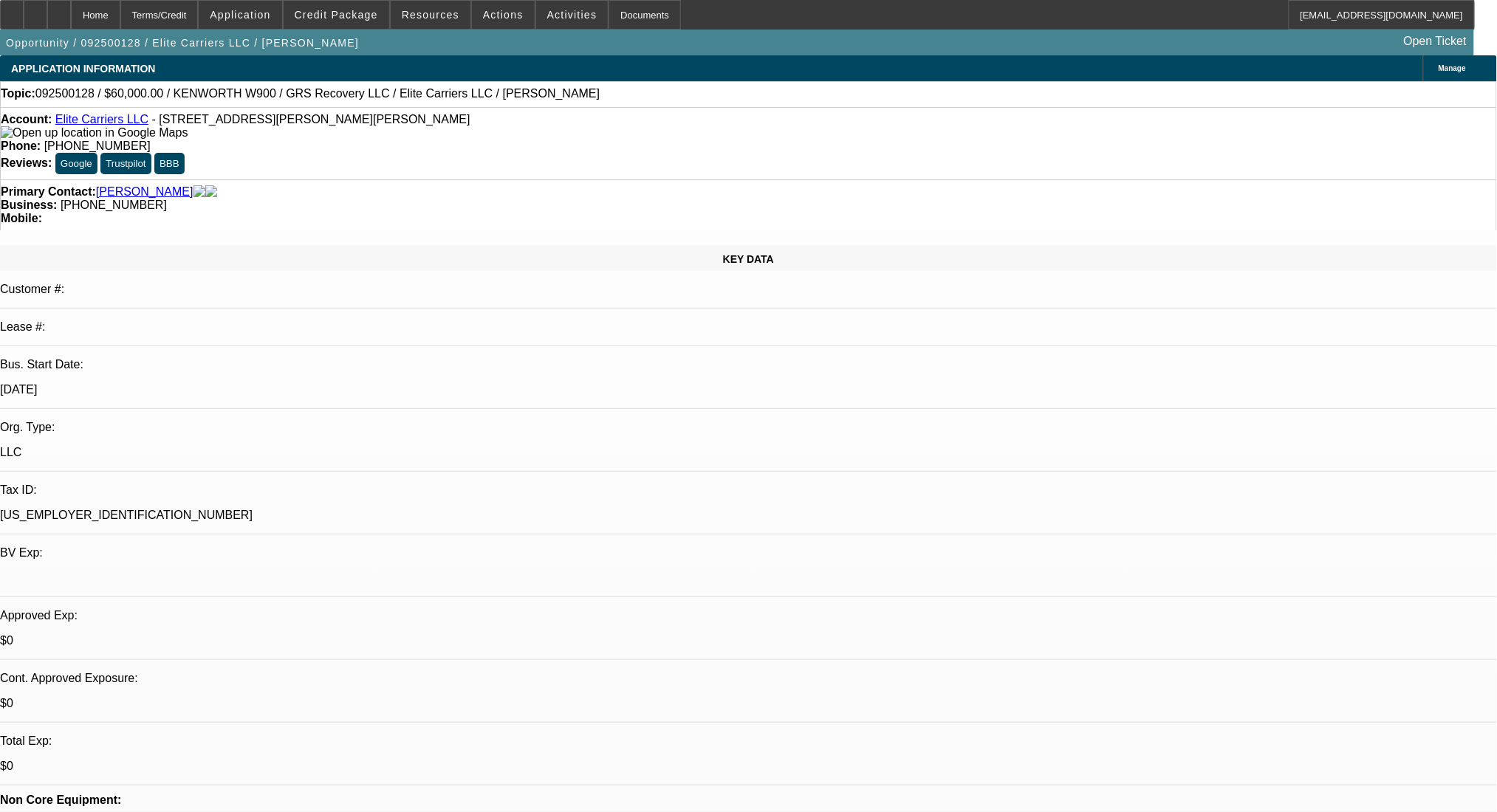
select select "0"
select select "2"
select select "0.1"
select select "4"
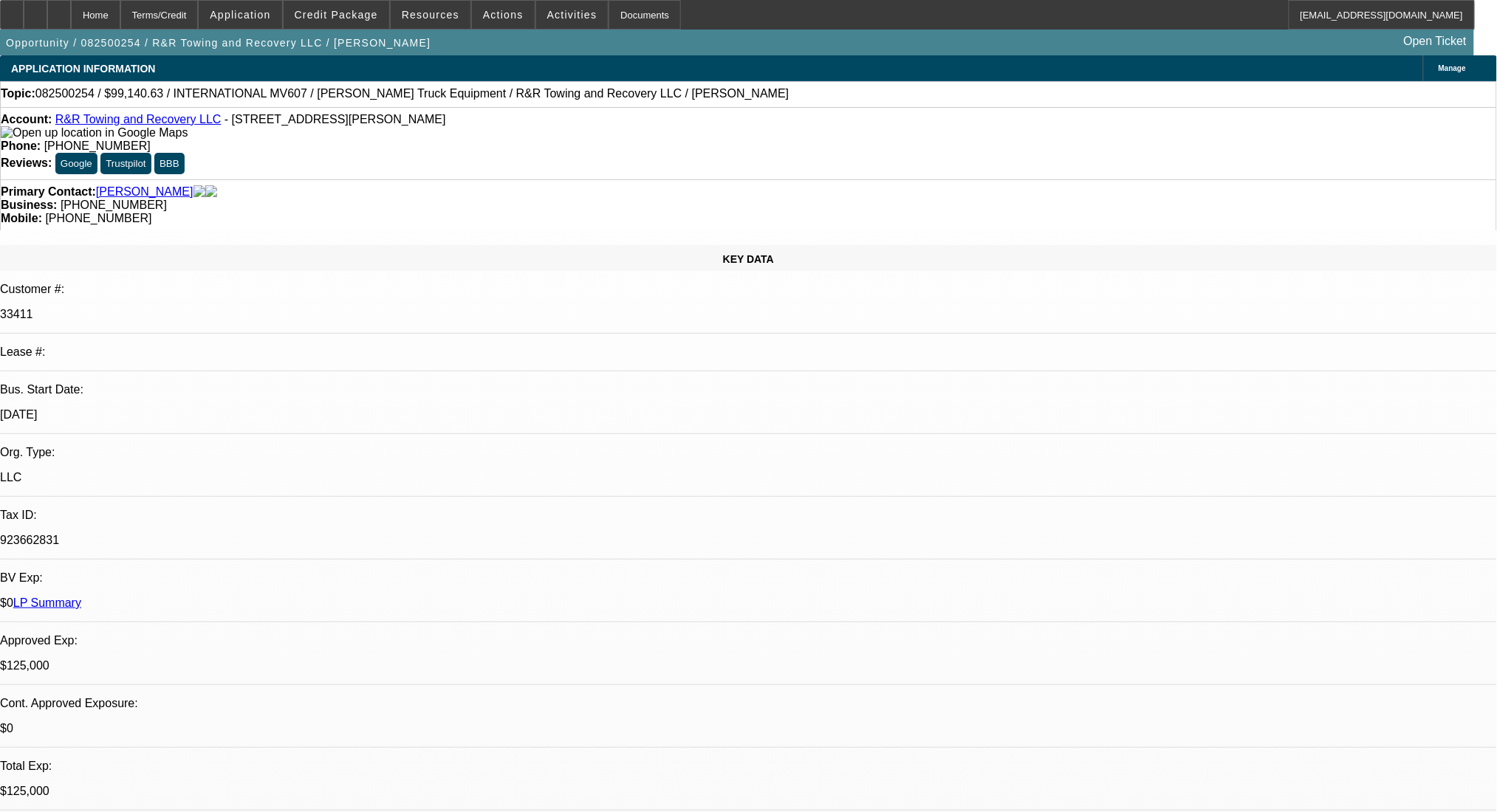
select select "0"
select select "2"
select select "0.1"
select select "4"
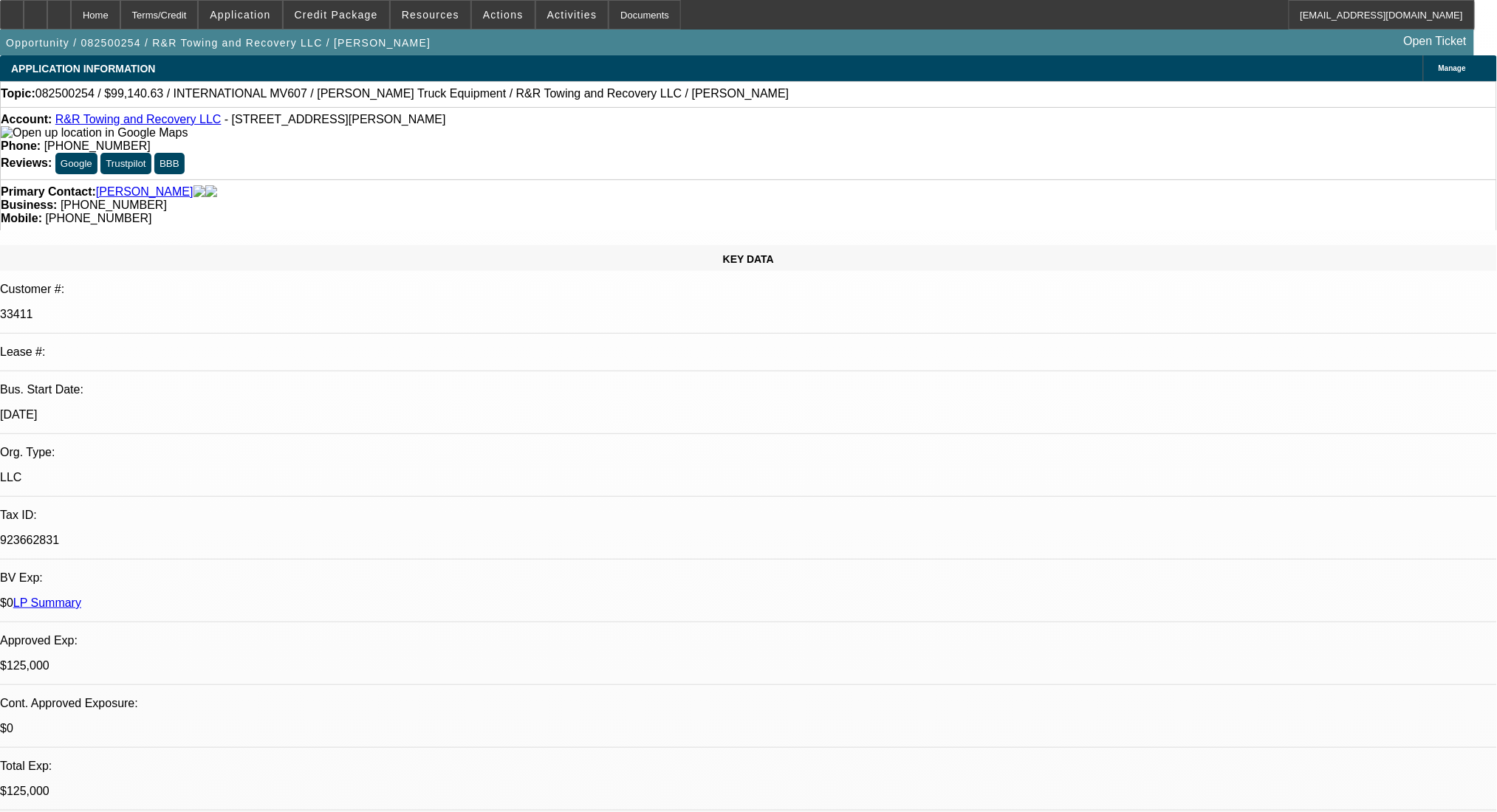
select select "0"
select select "2"
select select "0.1"
select select "4"
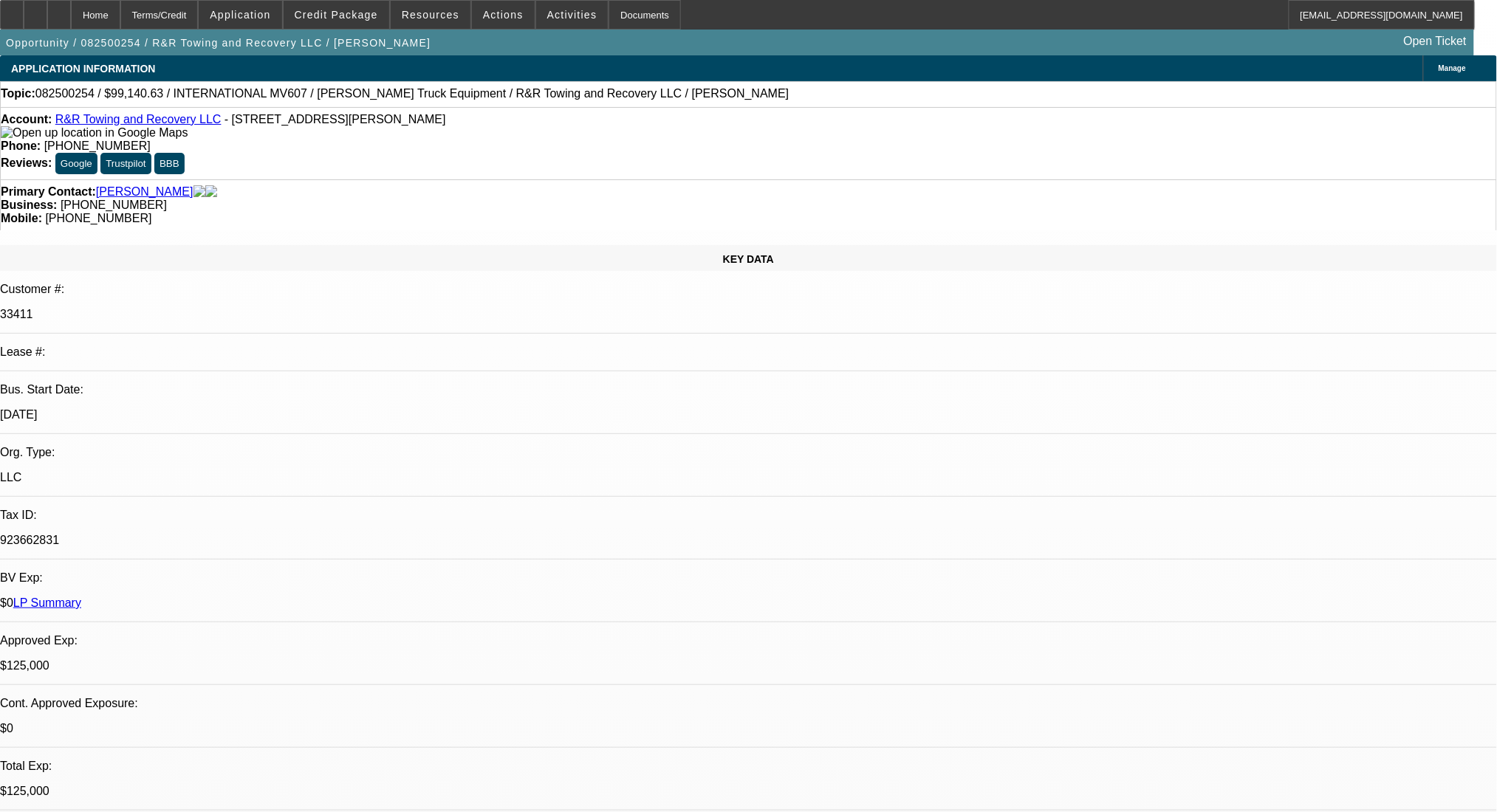
select select "0.1"
select select "2"
select select "0.1"
select select "4"
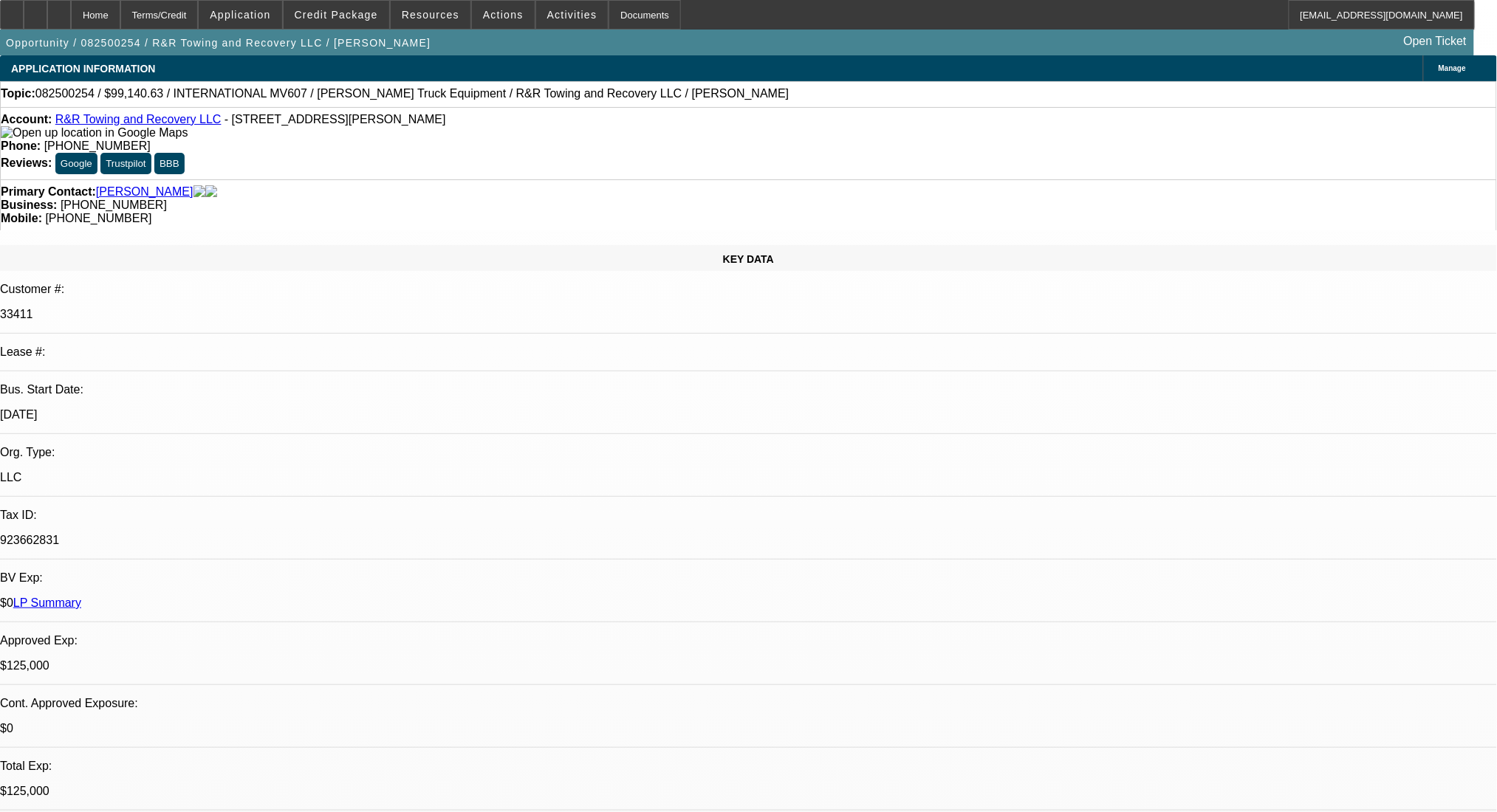
select select "0.1"
select select "2"
select select "0.1"
select select "4"
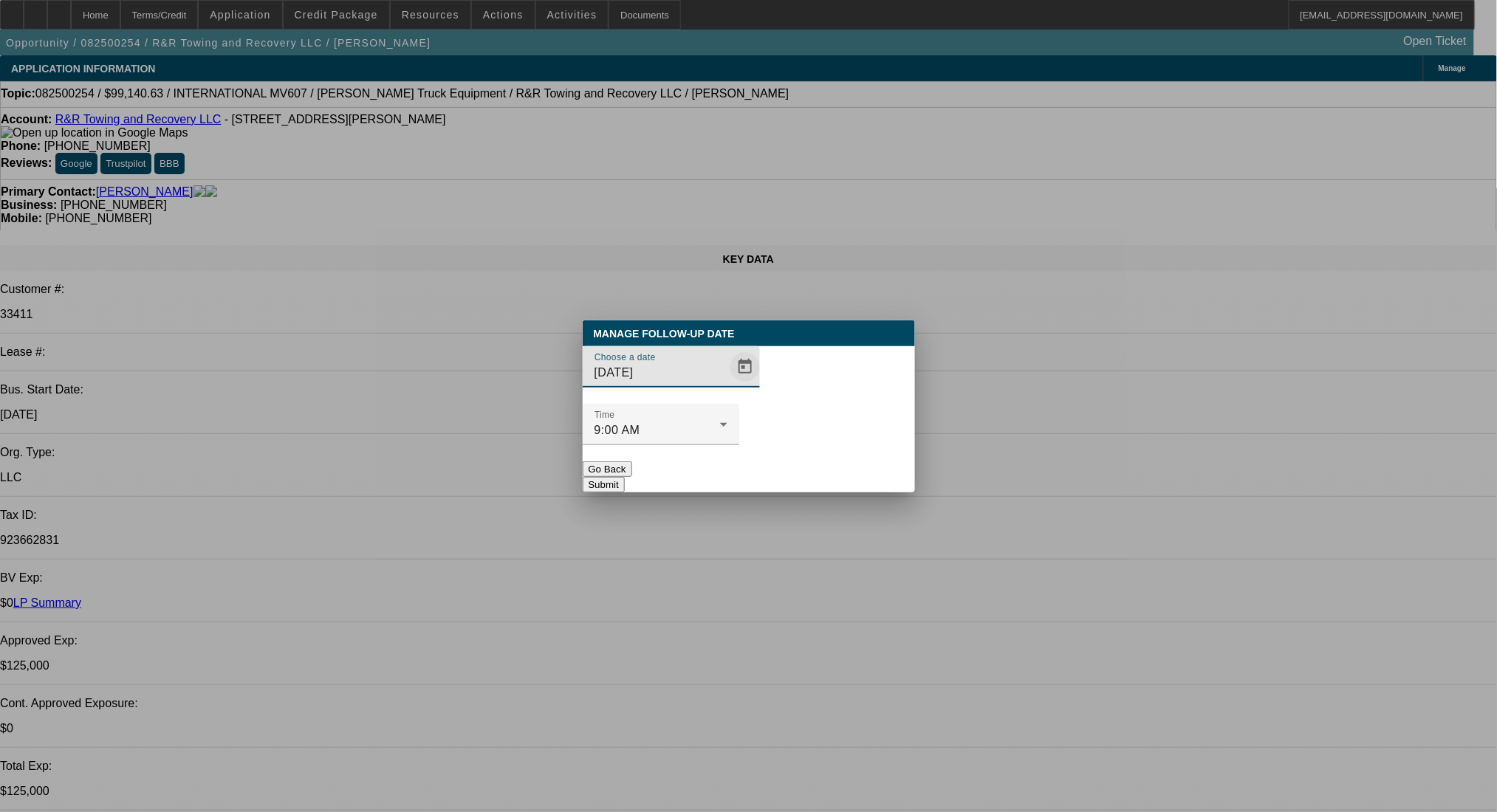
click at [727, 384] on span "Open calendar" at bounding box center [745, 367] width 35 height 35
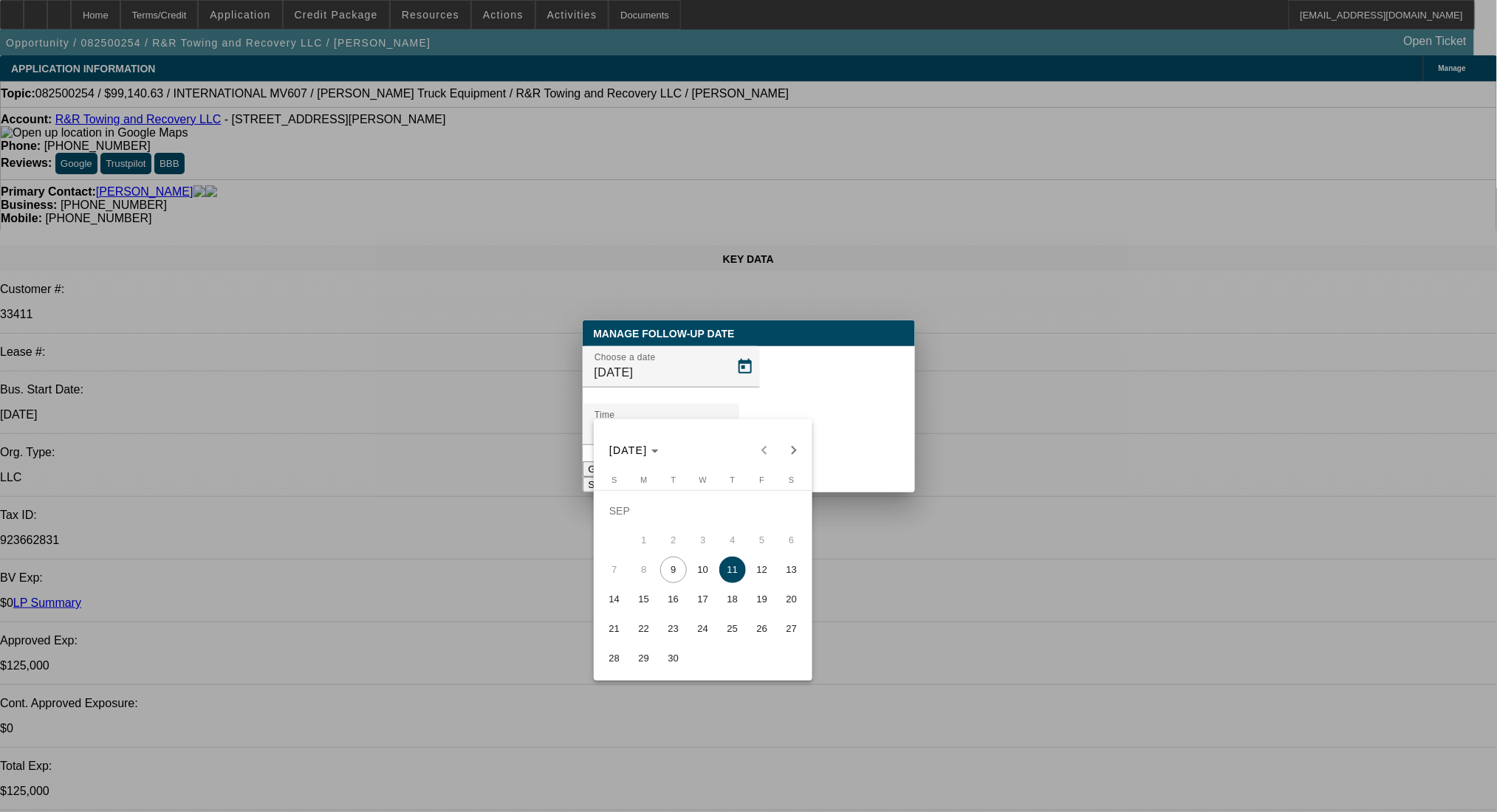
drag, startPoint x: 651, startPoint y: 626, endPoint x: 654, endPoint y: 609, distance: 17.3
click at [651, 625] on span "22" at bounding box center [644, 629] width 26 height 26
type input "9/22/2025"
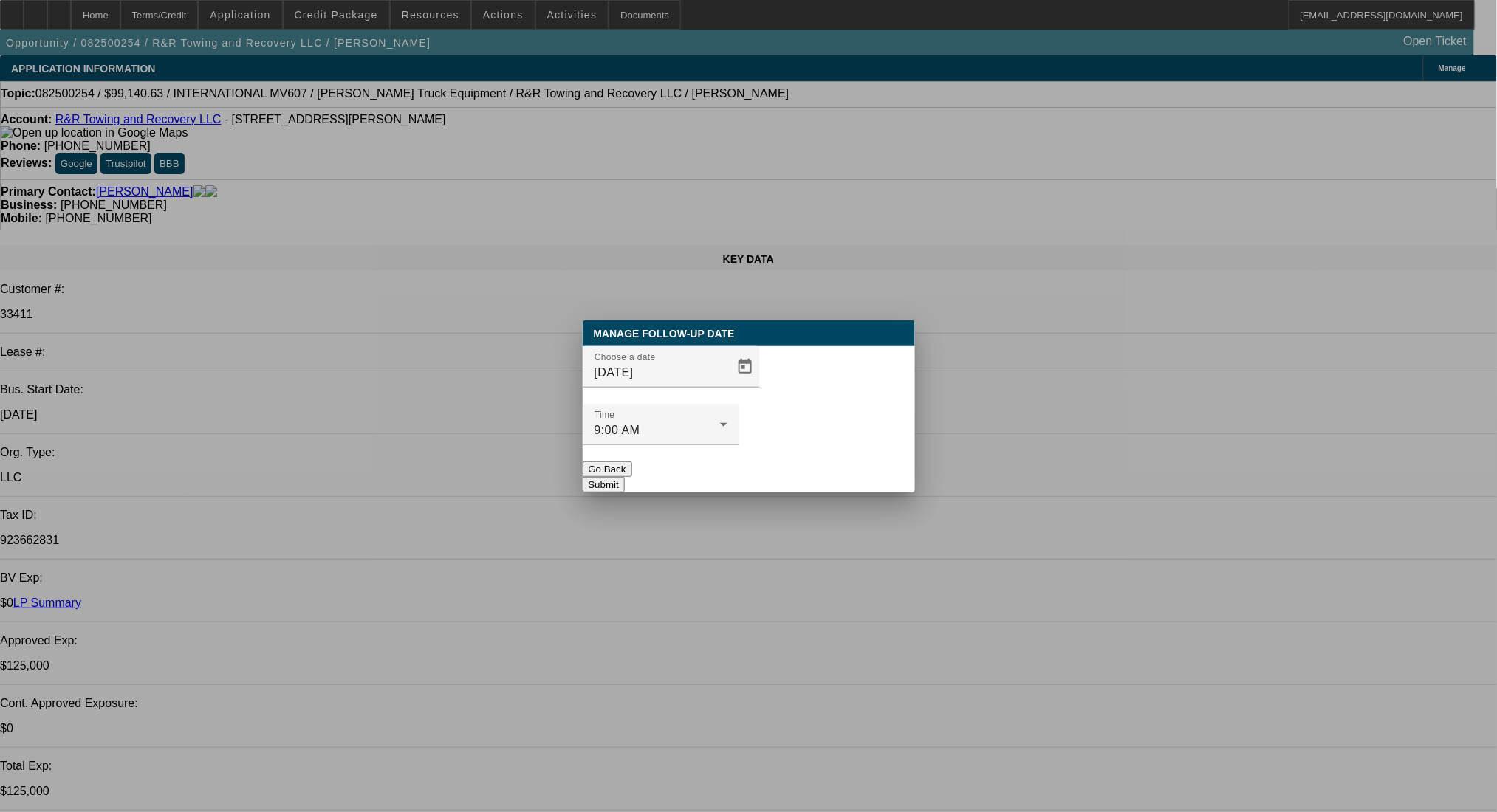
click at [625, 477] on button "Submit" at bounding box center [604, 484] width 42 height 15
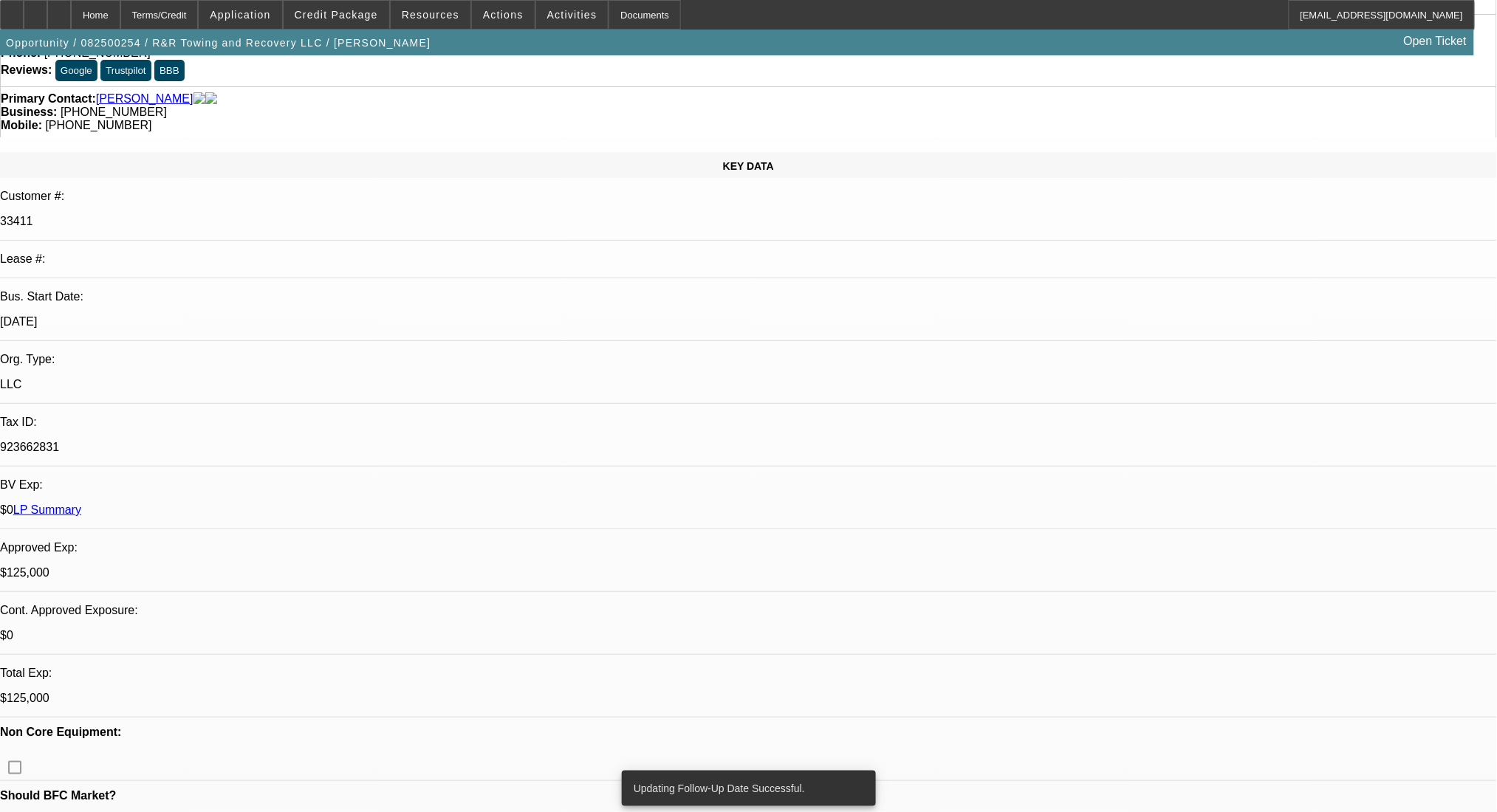
scroll to position [196, 0]
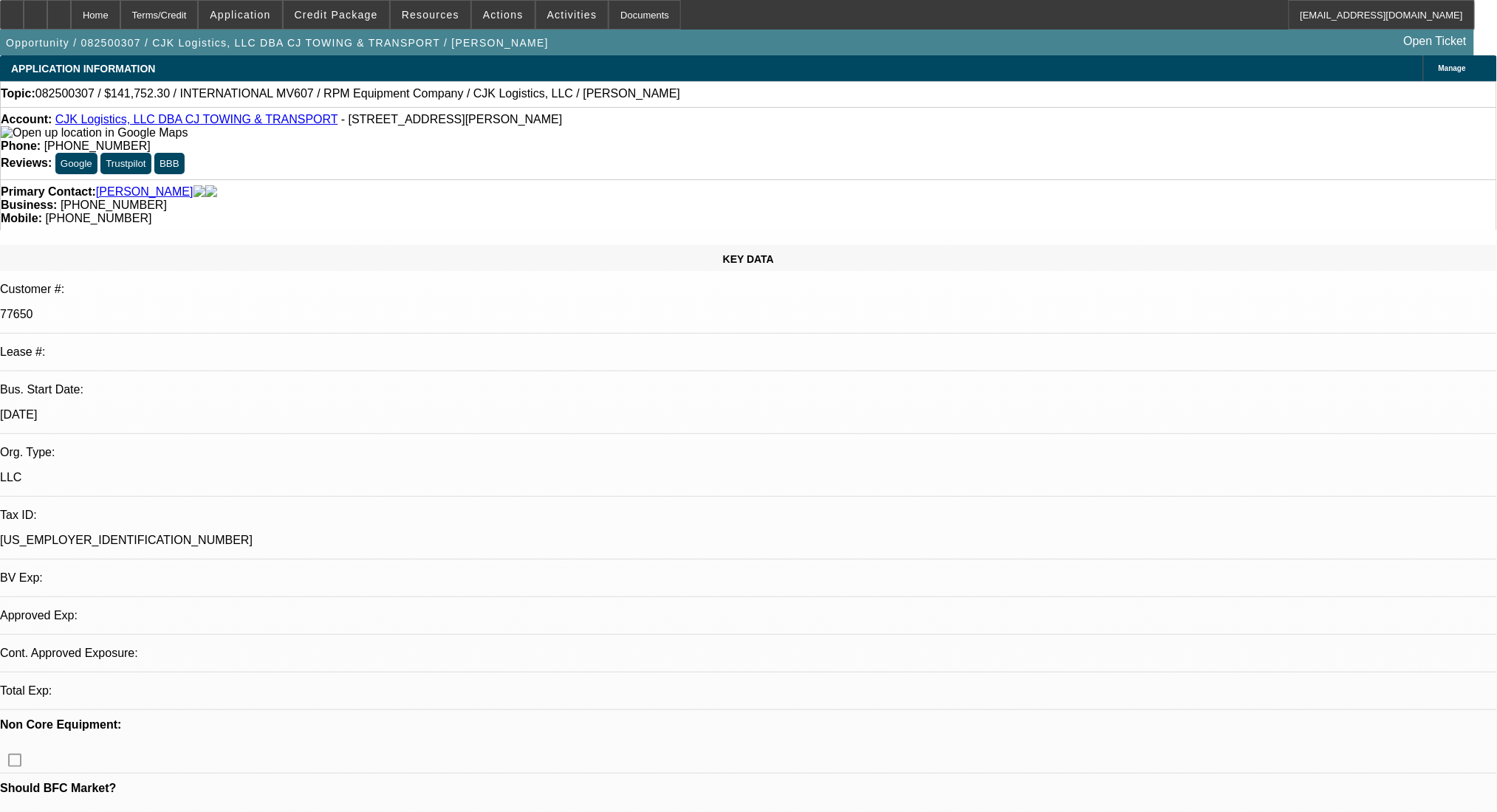
select select "0"
select select "6"
click at [513, 13] on span at bounding box center [503, 14] width 62 height 35
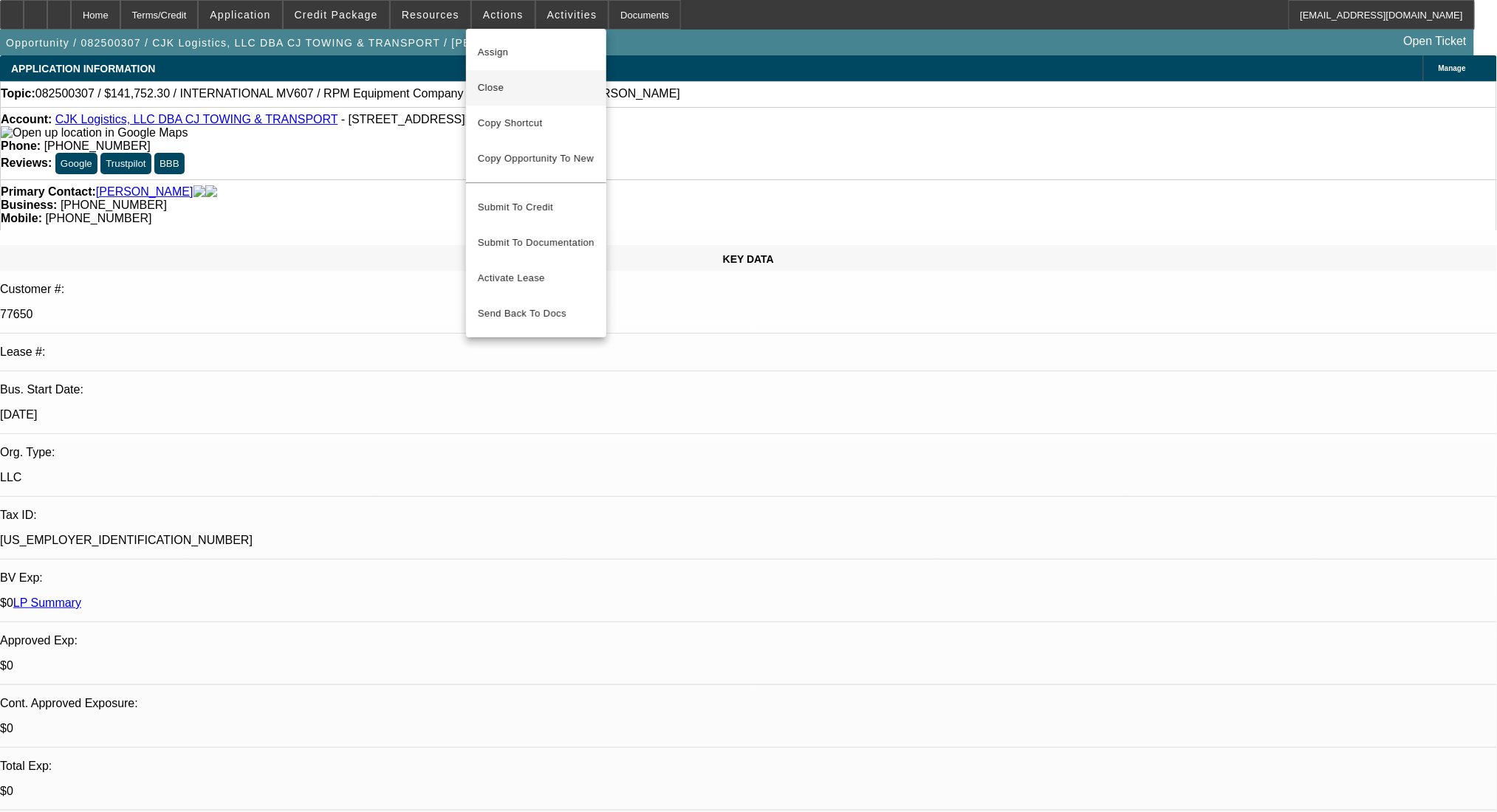
click at [520, 86] on span "Close" at bounding box center [537, 88] width 117 height 18
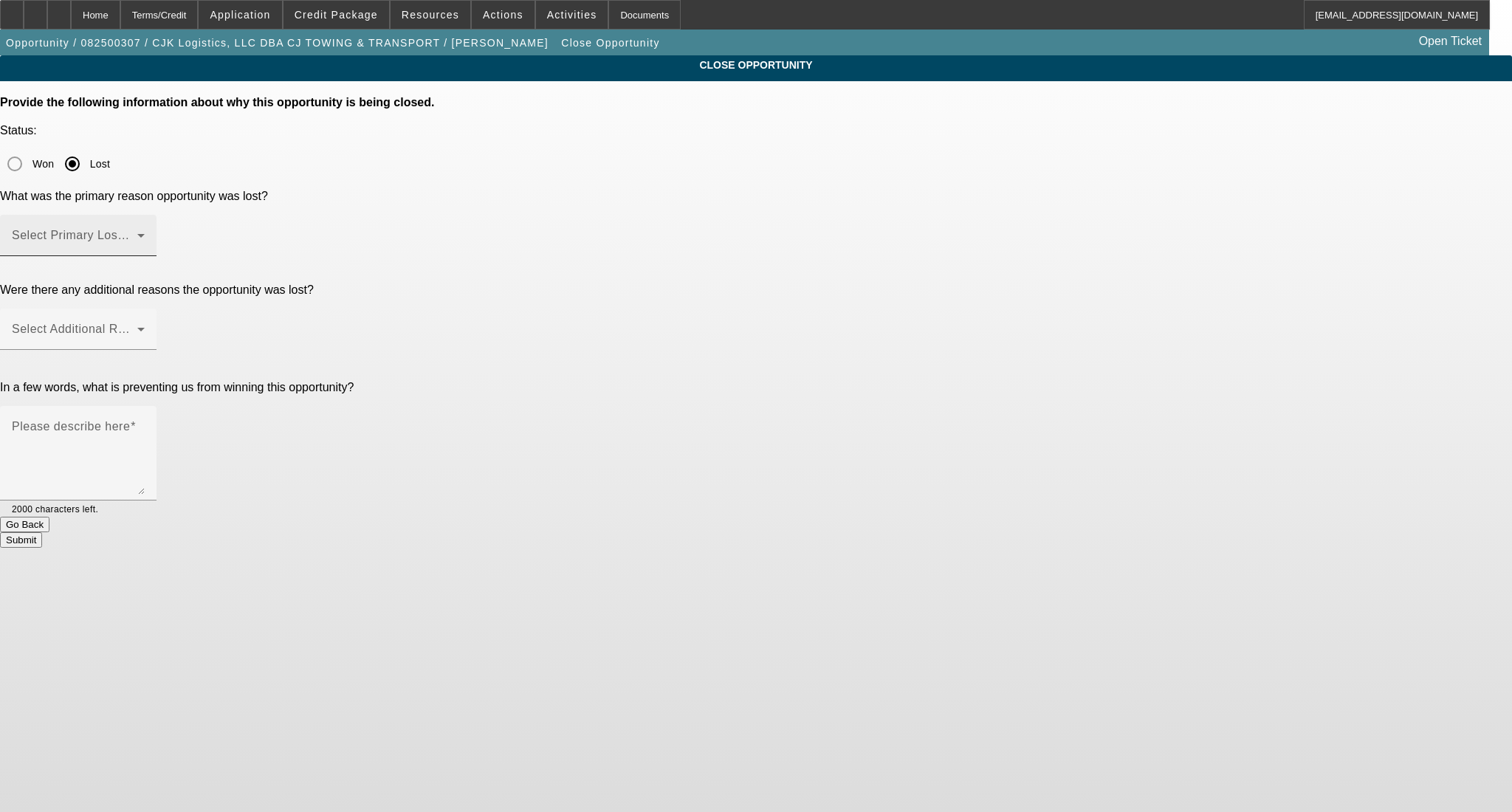
click at [138, 233] on span at bounding box center [74, 242] width 126 height 18
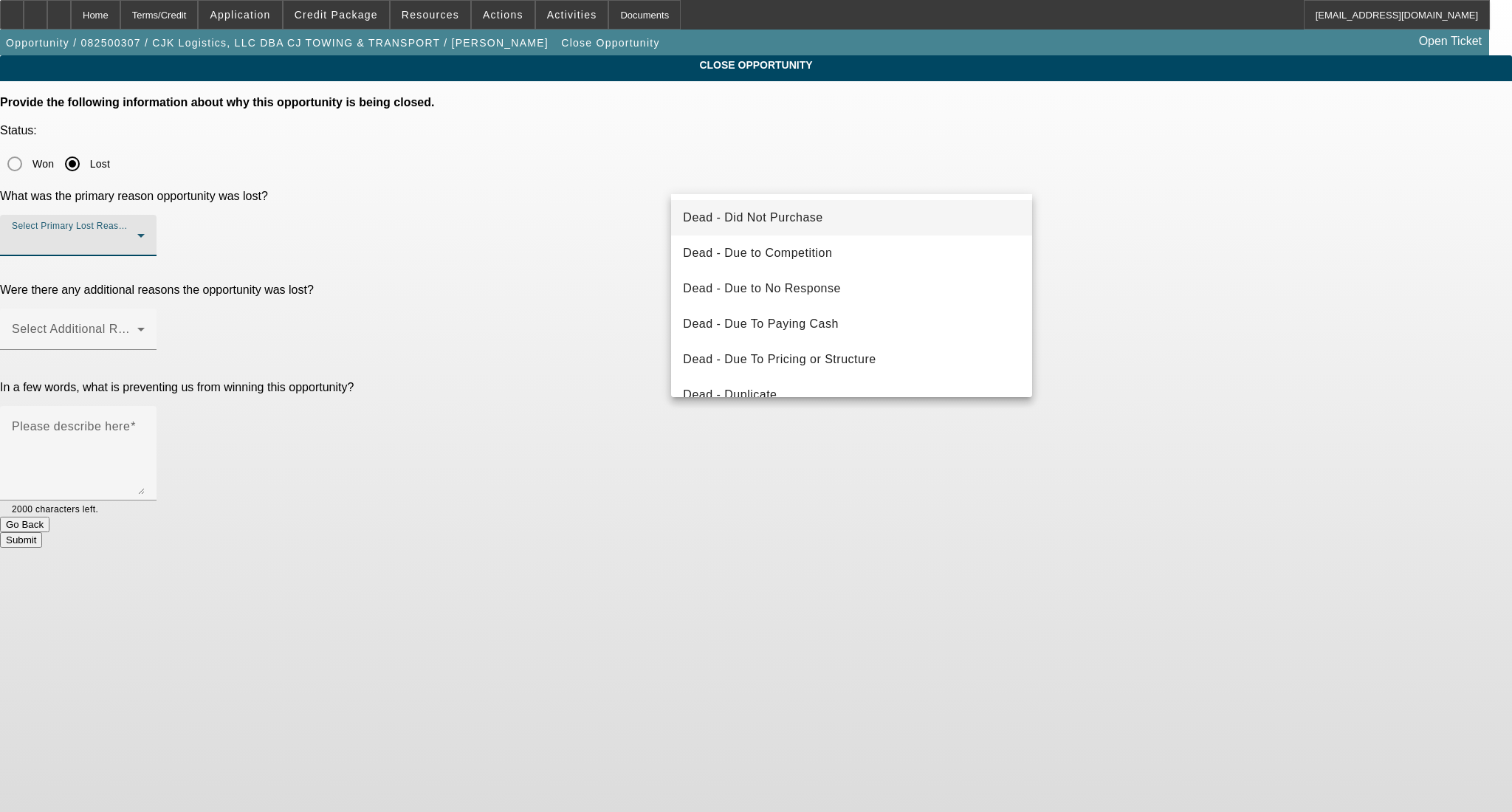
click at [793, 212] on span "Dead - Did Not Purchase" at bounding box center [752, 218] width 139 height 18
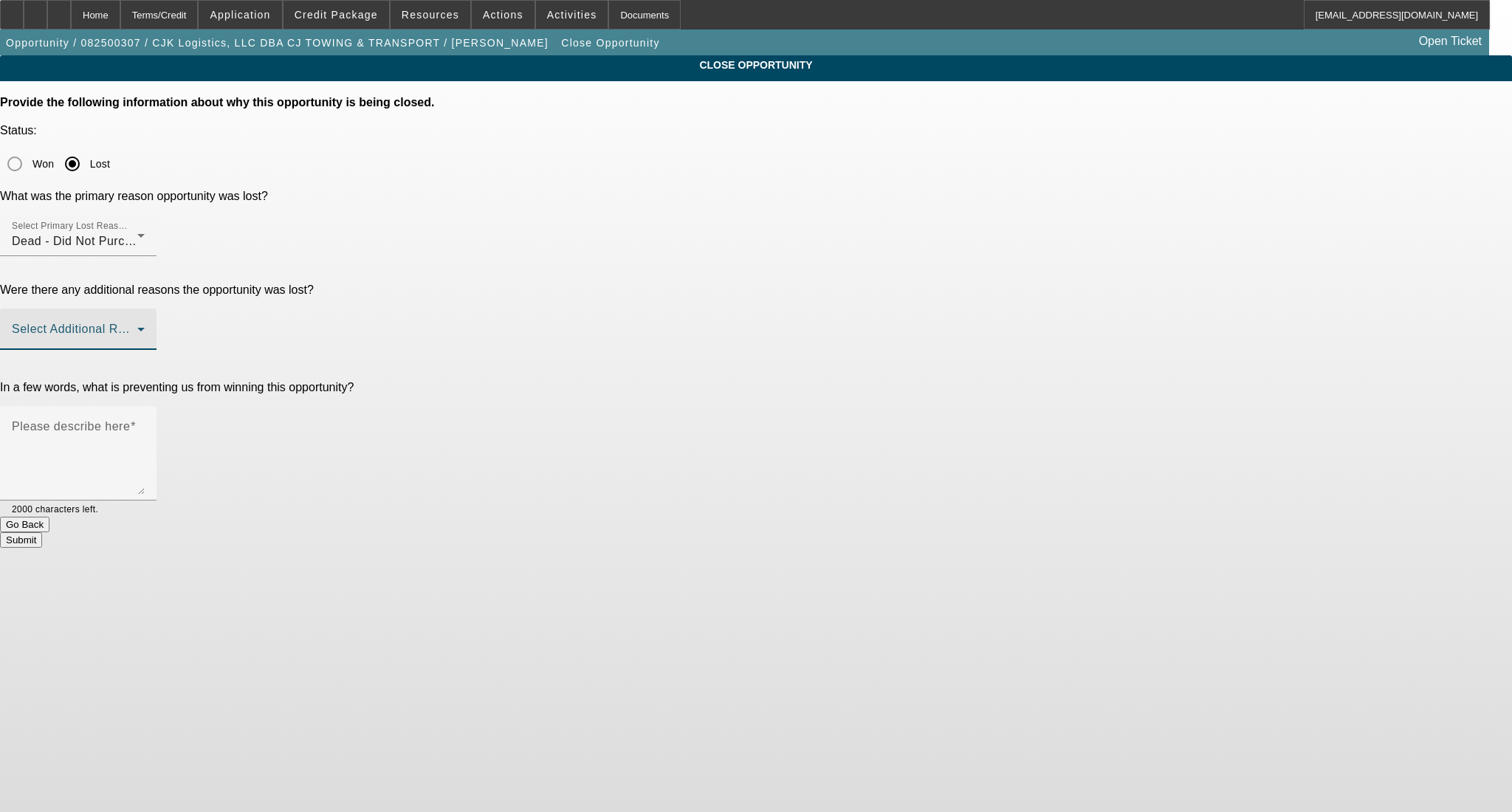
click at [138, 327] on span at bounding box center [74, 336] width 126 height 18
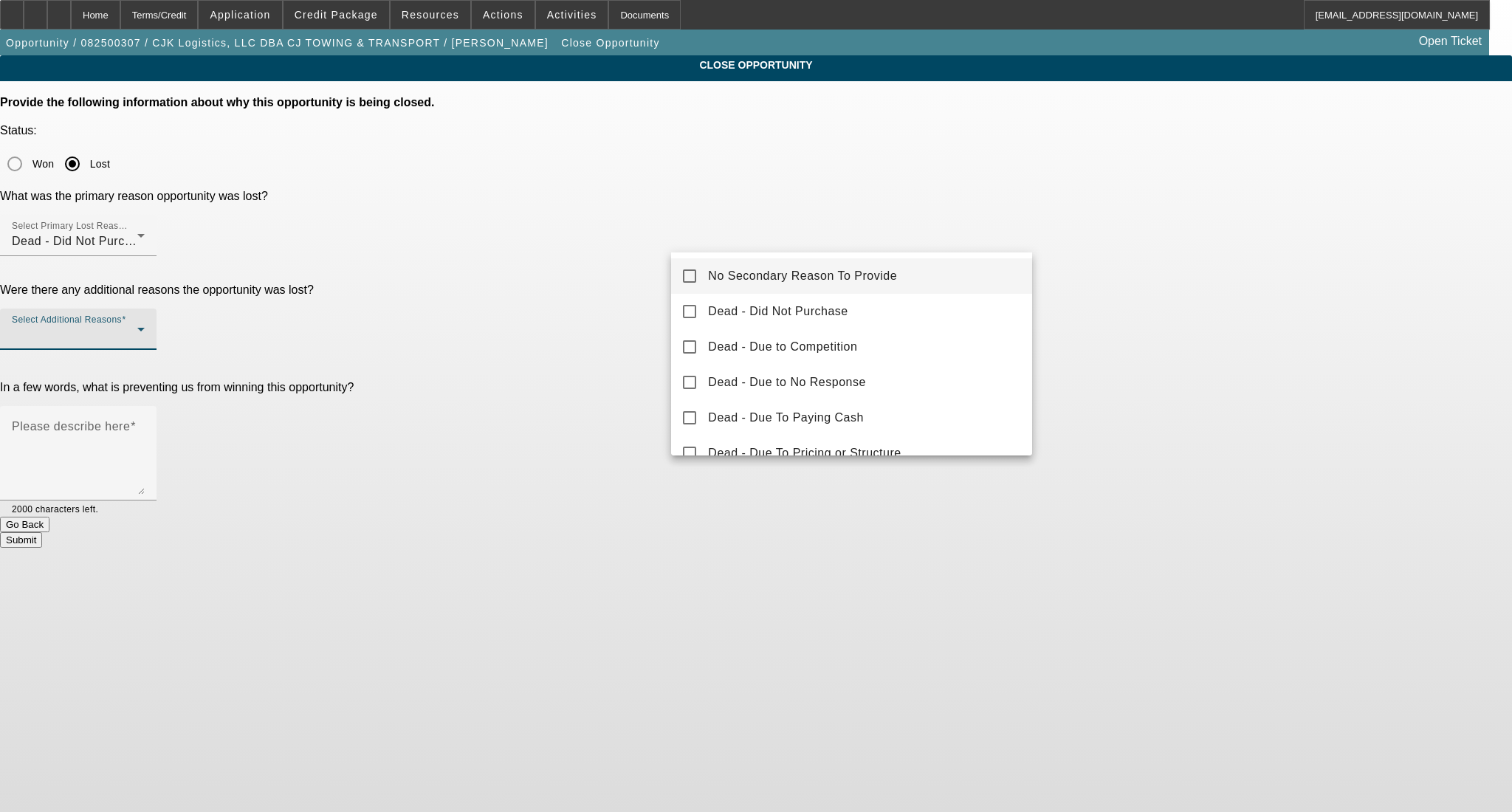
click at [888, 279] on span "No Secondary Reason To Provide" at bounding box center [802, 276] width 189 height 18
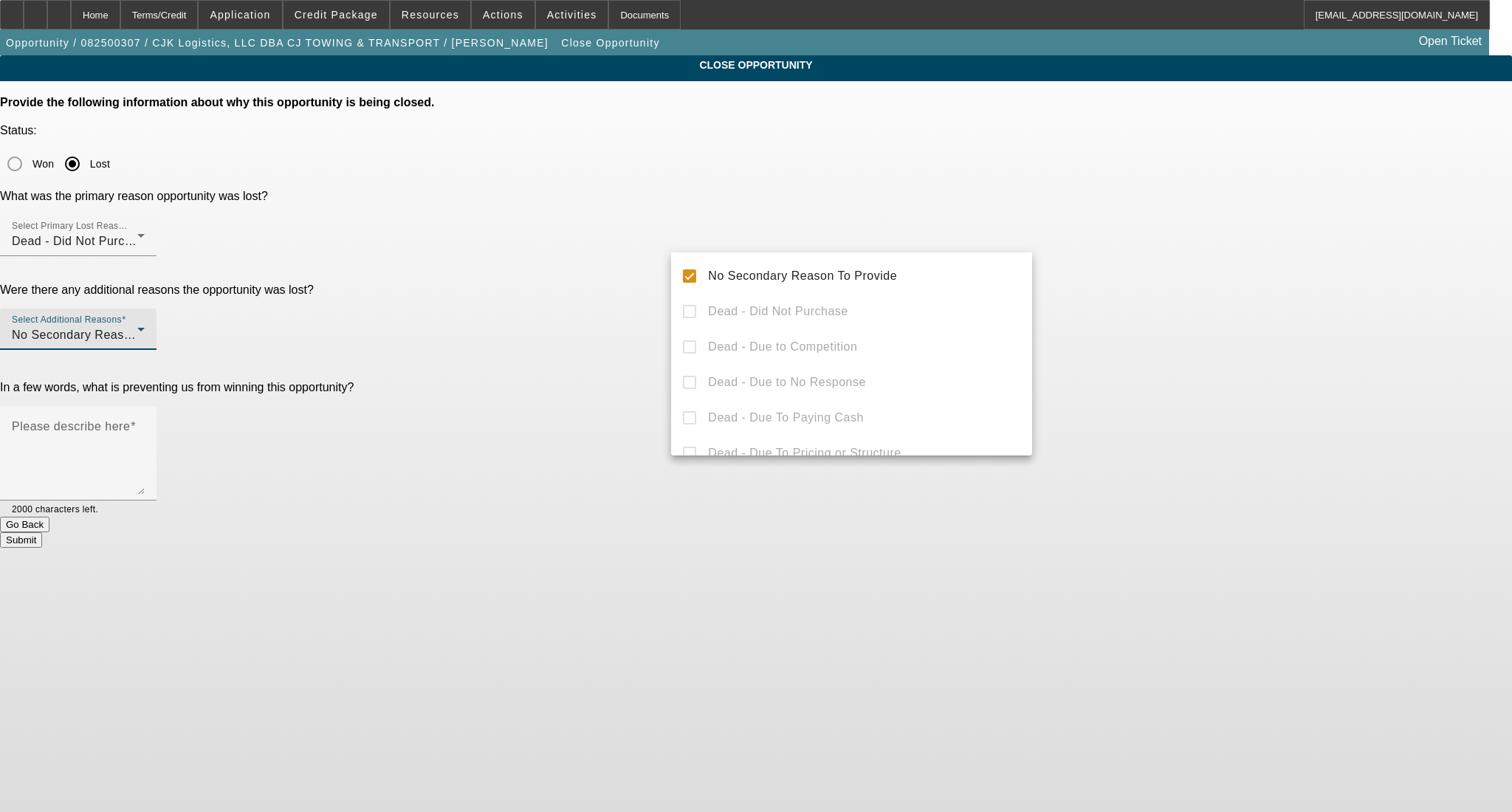
click at [1241, 228] on div at bounding box center [756, 406] width 1512 height 812
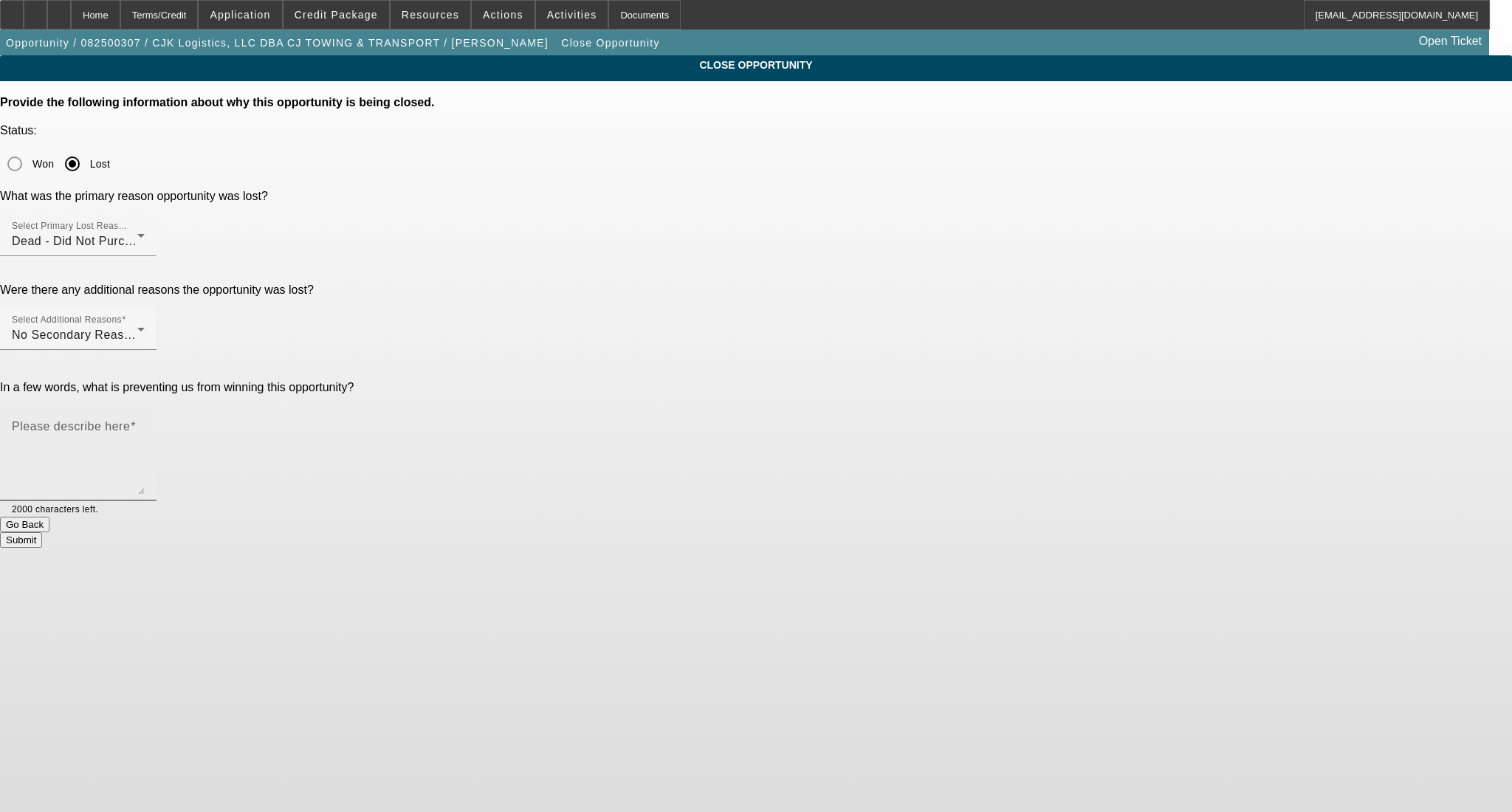
click at [145, 424] on textarea "Please describe here" at bounding box center [78, 459] width 133 height 71
type textarea "."
click at [42, 533] on button "Submit" at bounding box center [21, 540] width 42 height 15
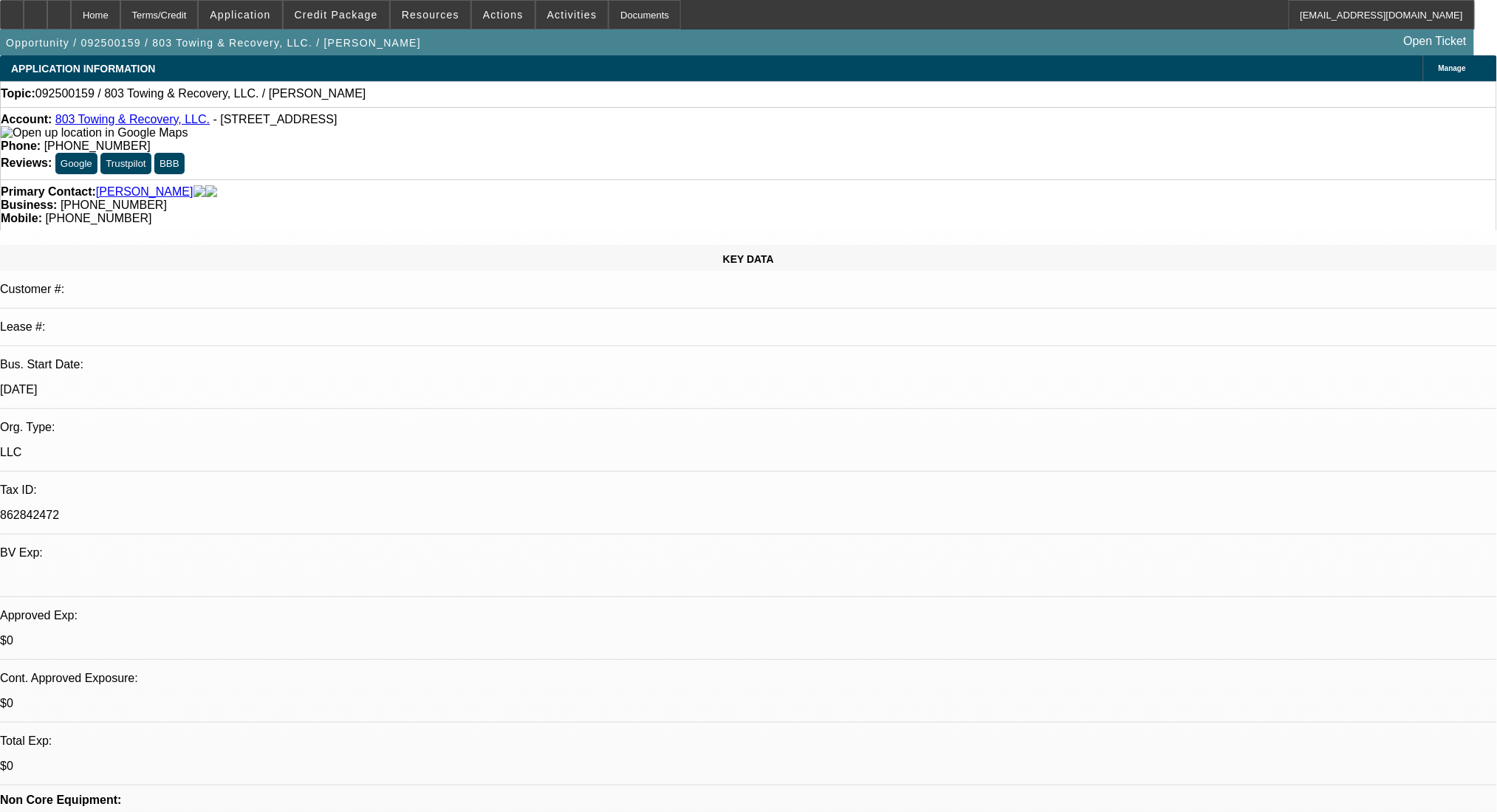
select select "0"
select select "2"
select select "0.1"
select select "4"
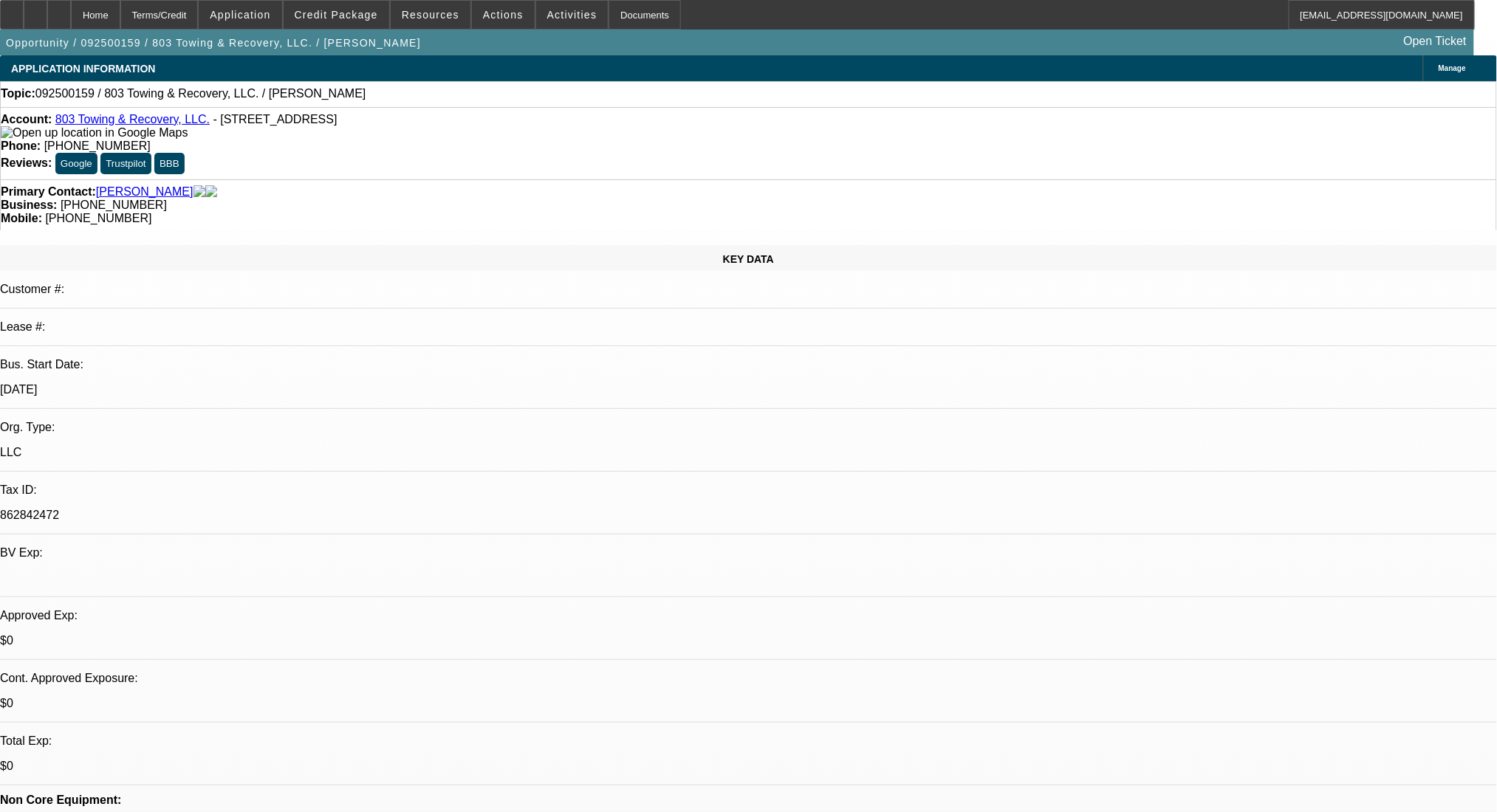
click at [369, 5] on span at bounding box center [336, 14] width 106 height 35
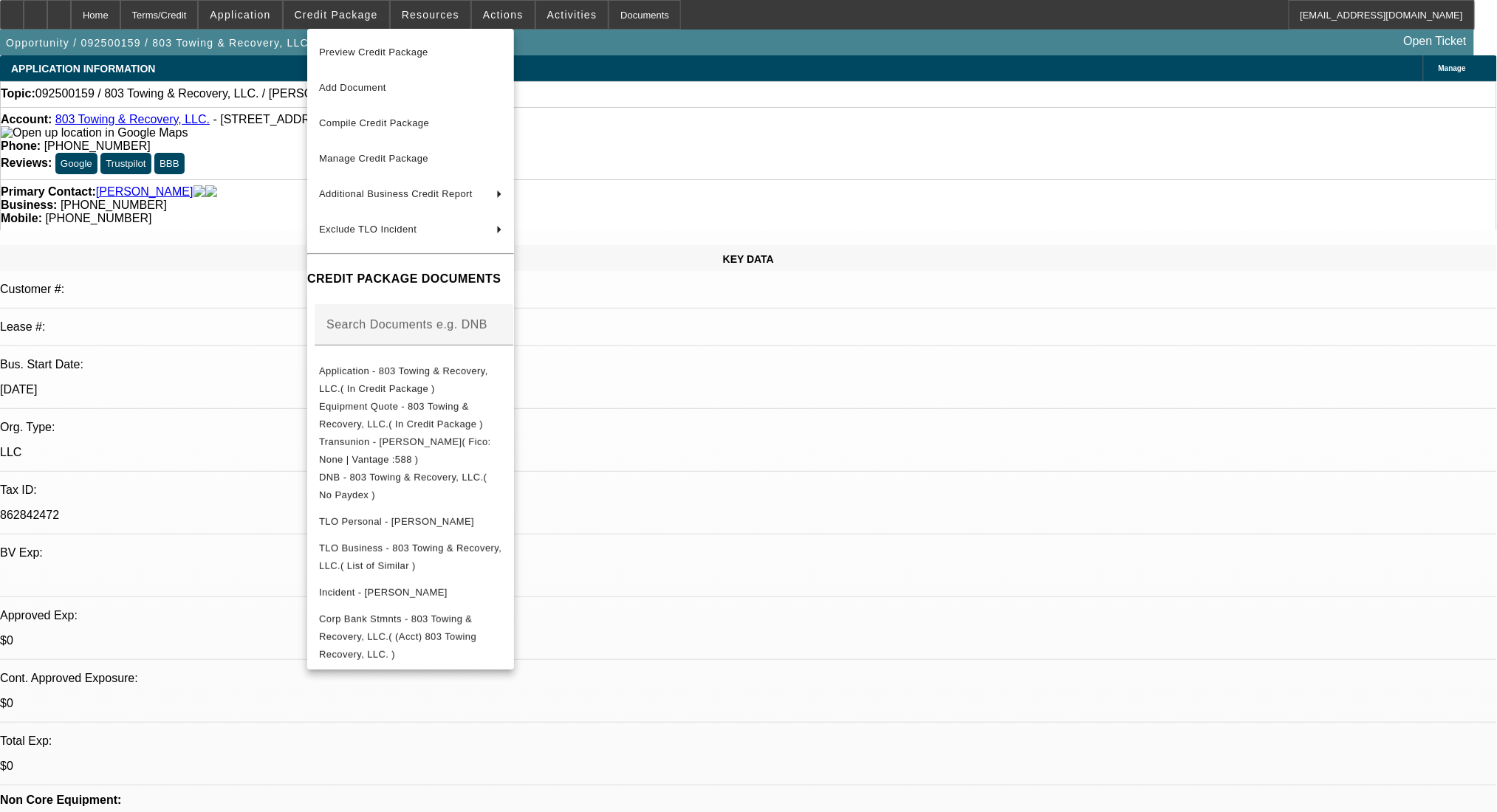
click at [803, 384] on div at bounding box center [748, 406] width 1497 height 812
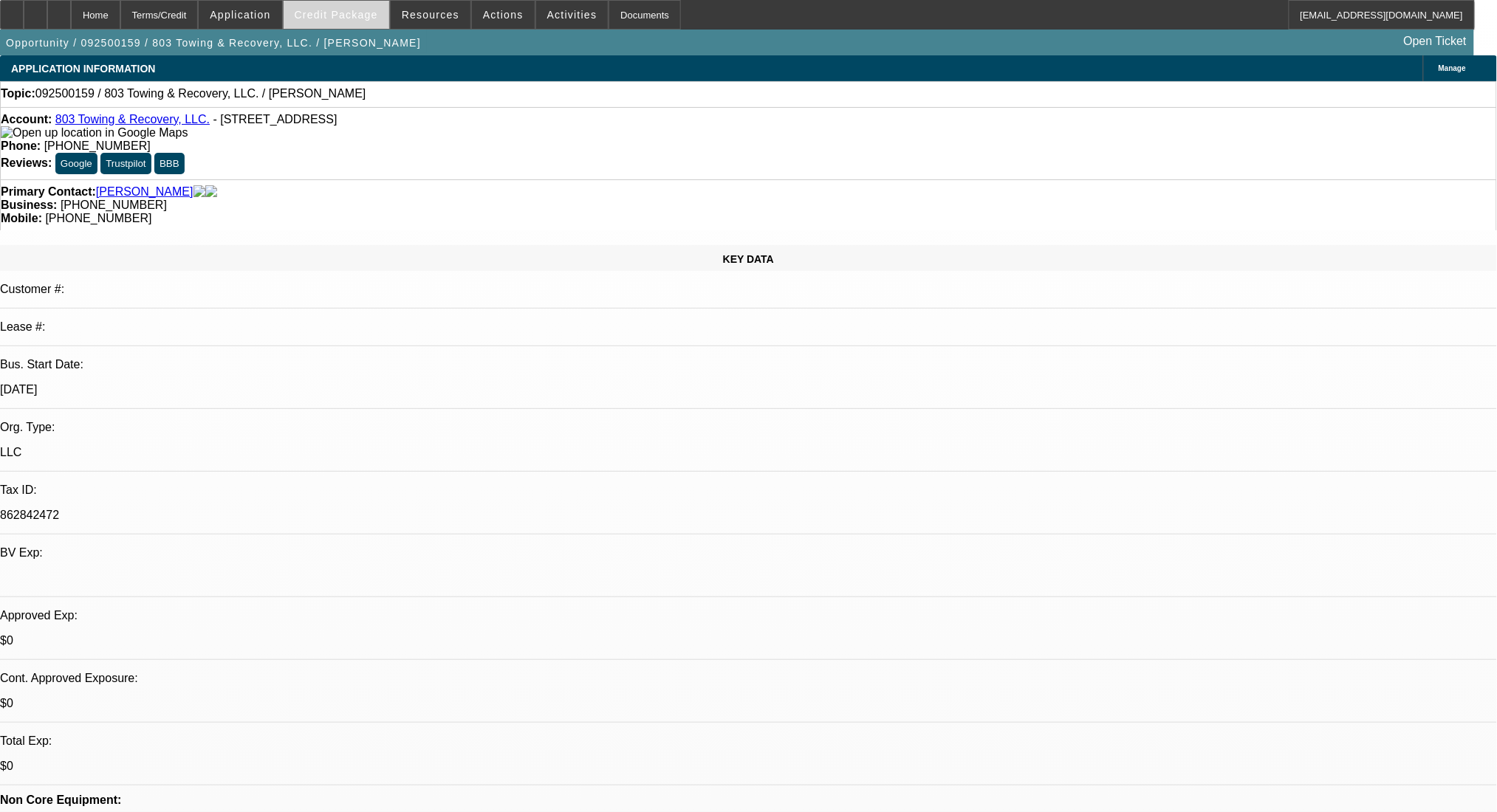
click at [332, 9] on span "Credit Package" at bounding box center [336, 14] width 83 height 12
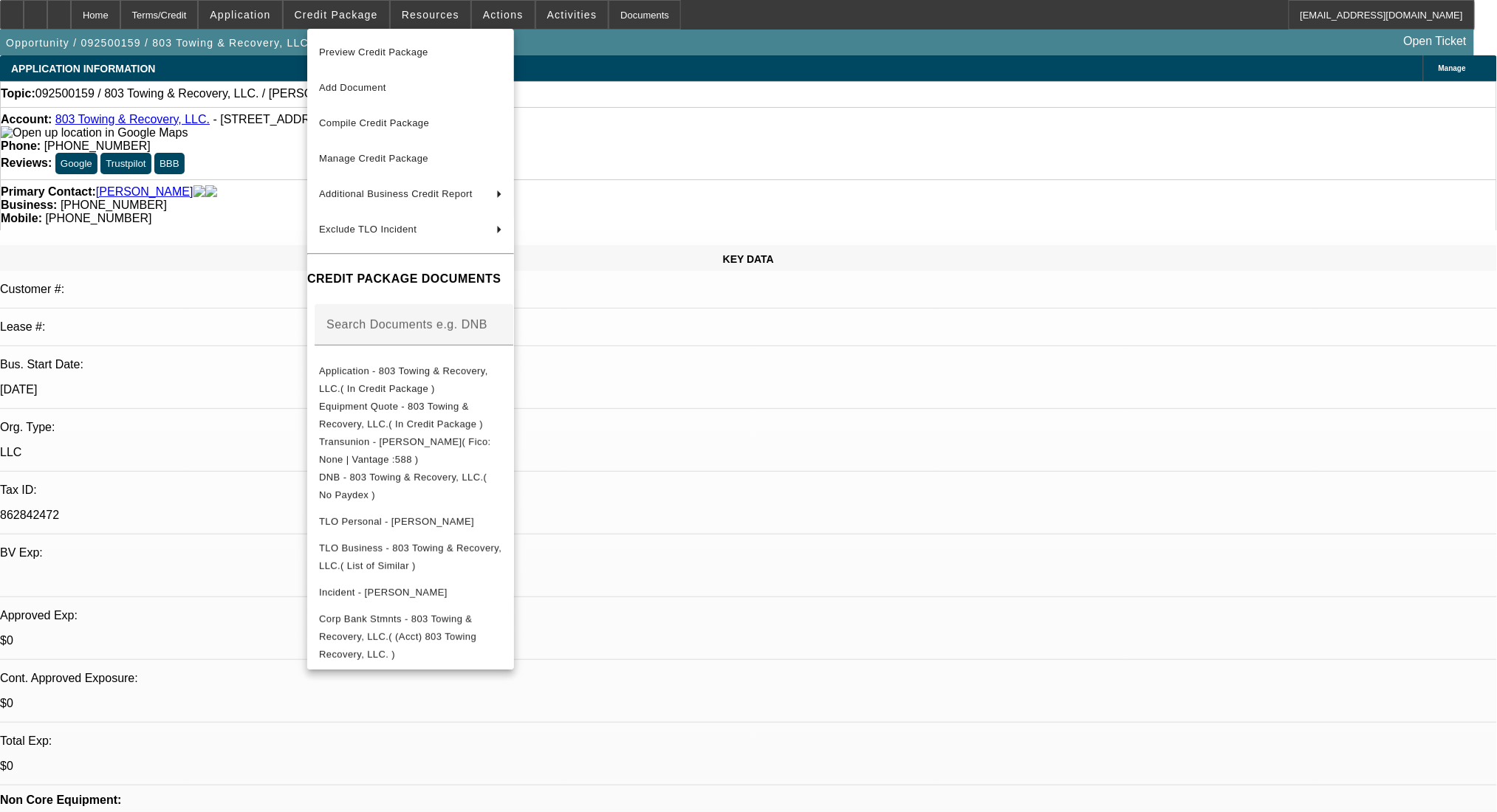
click at [823, 470] on div at bounding box center [748, 406] width 1497 height 812
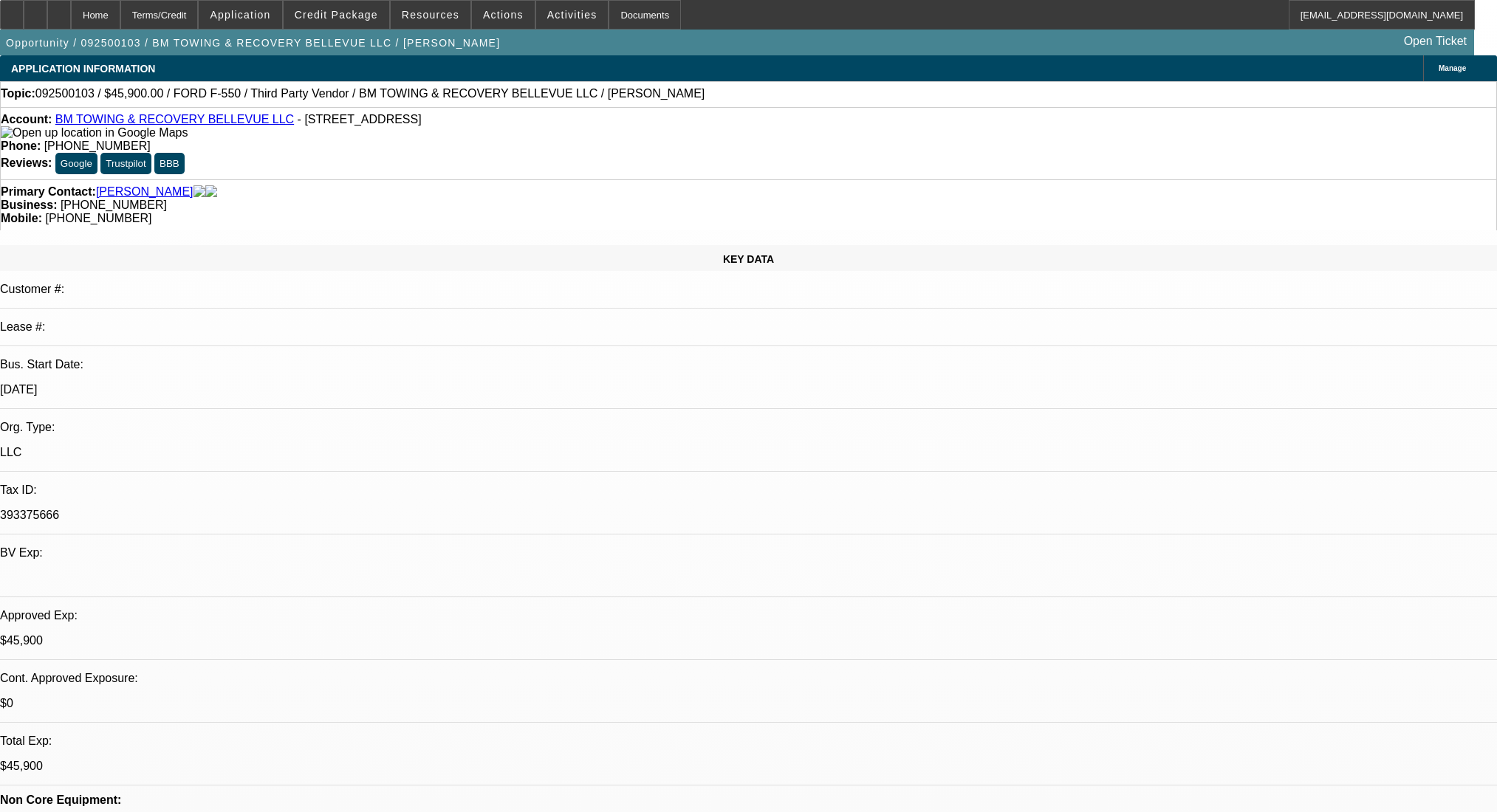
select select "0.15"
select select "2"
select select "0.1"
select select "4"
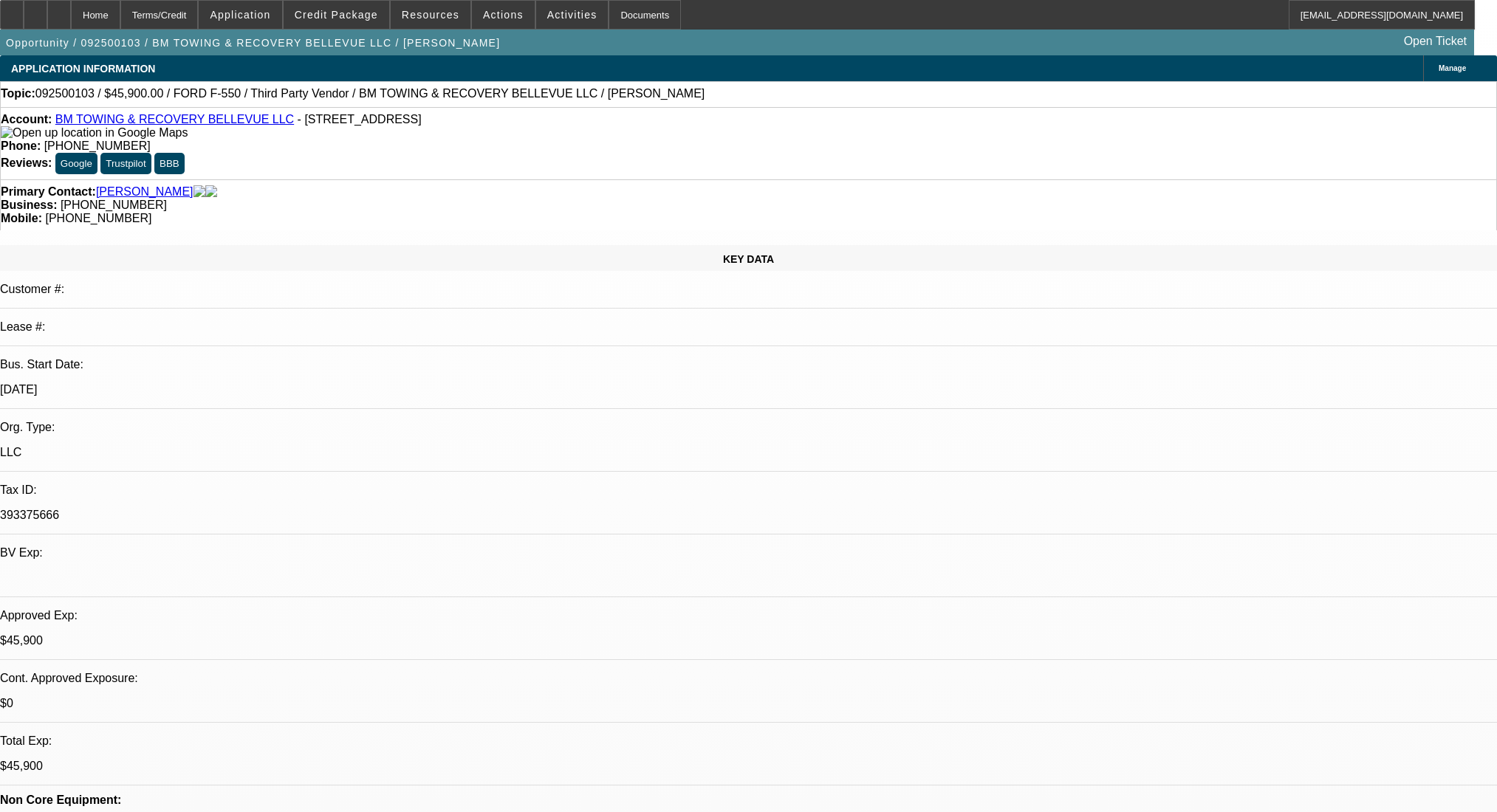
select select "0"
select select "2"
select select "0.1"
select select "4"
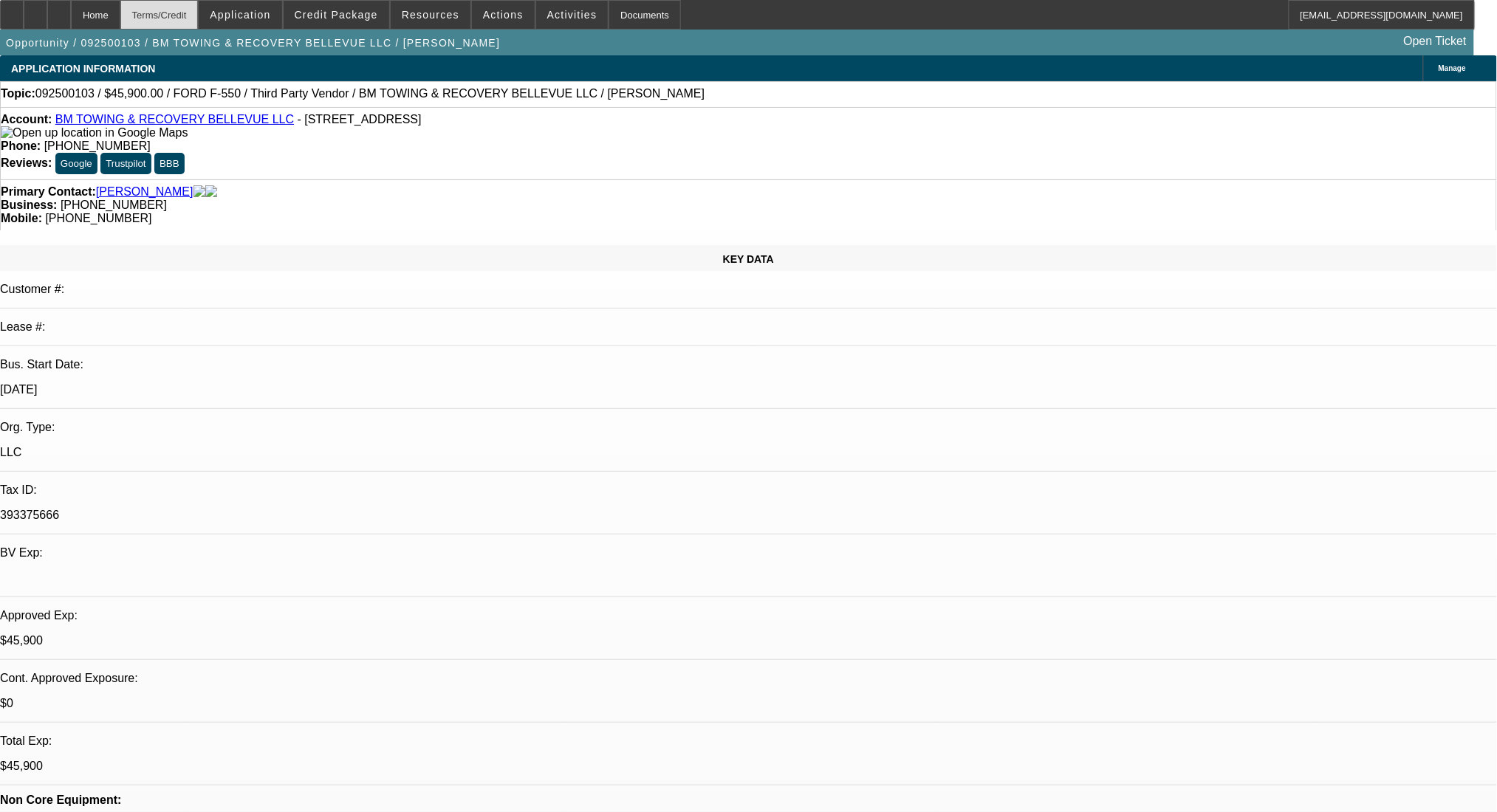
click at [199, 2] on div "Terms/Credit" at bounding box center [159, 14] width 78 height 30
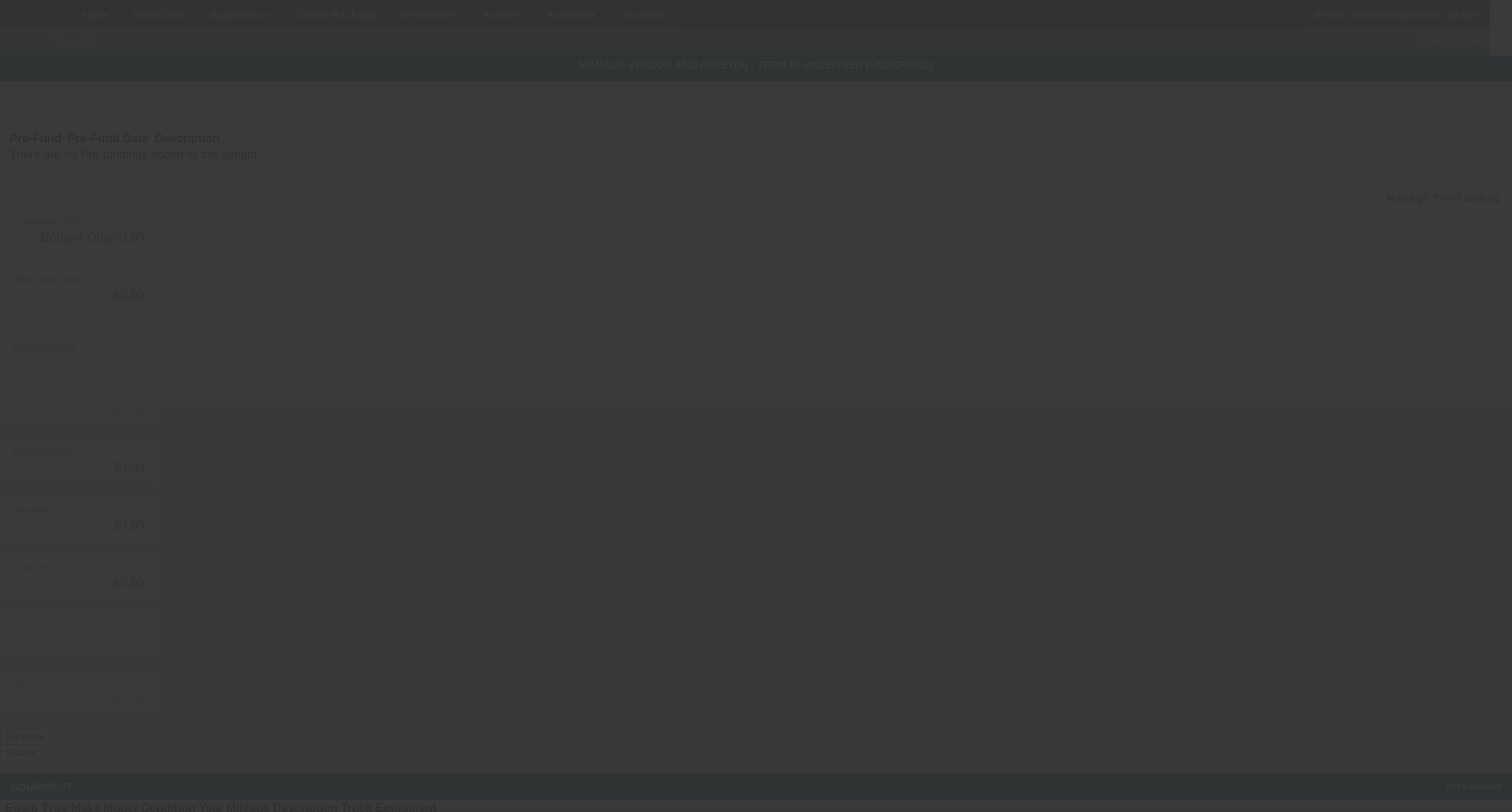
type input "$54,000.00"
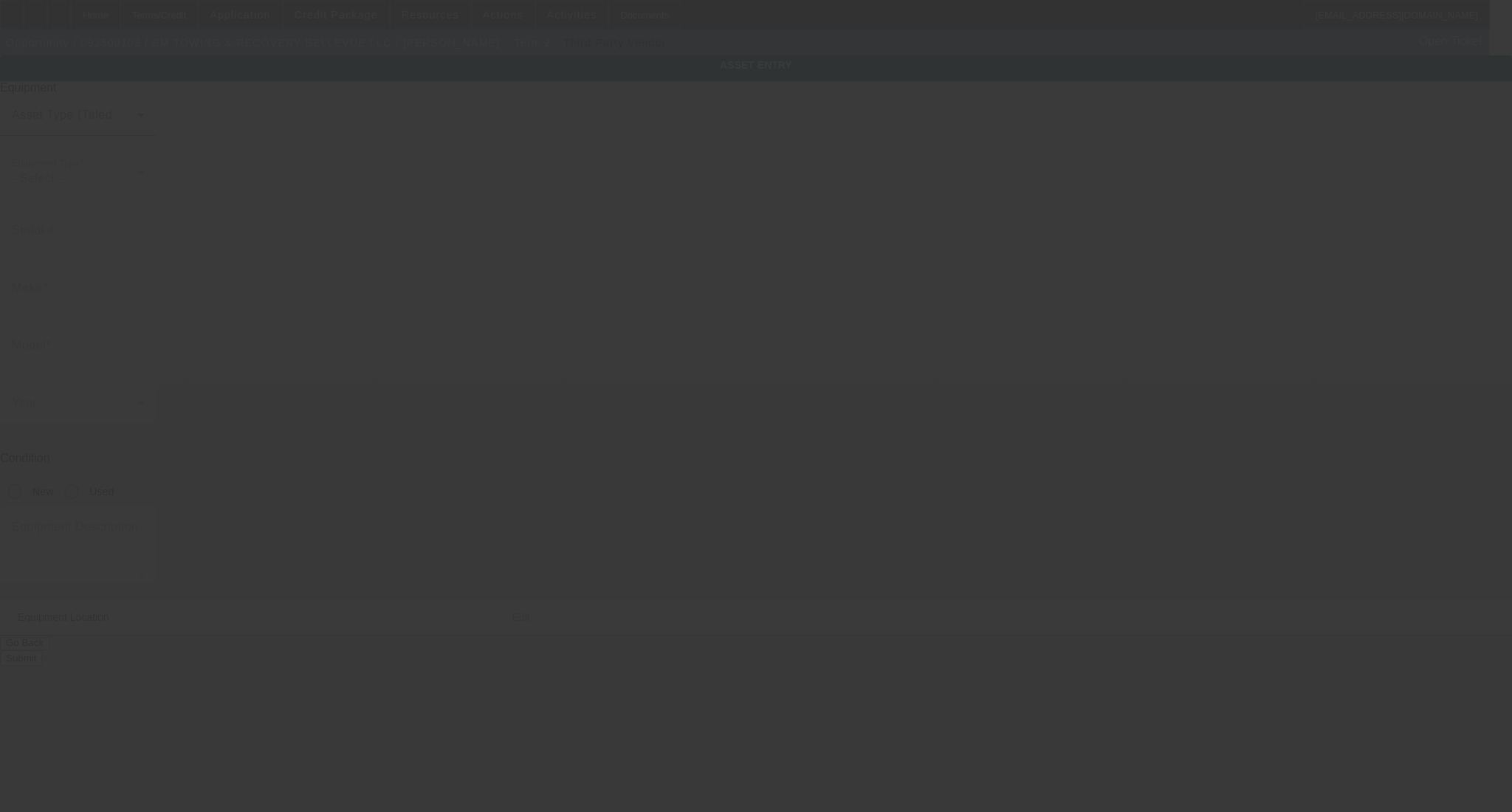
type input "1FDUF5HY6JDA01943"
type input "Ford"
type input "F-550"
radio input "true"
type textarea "Flatbed rollback"
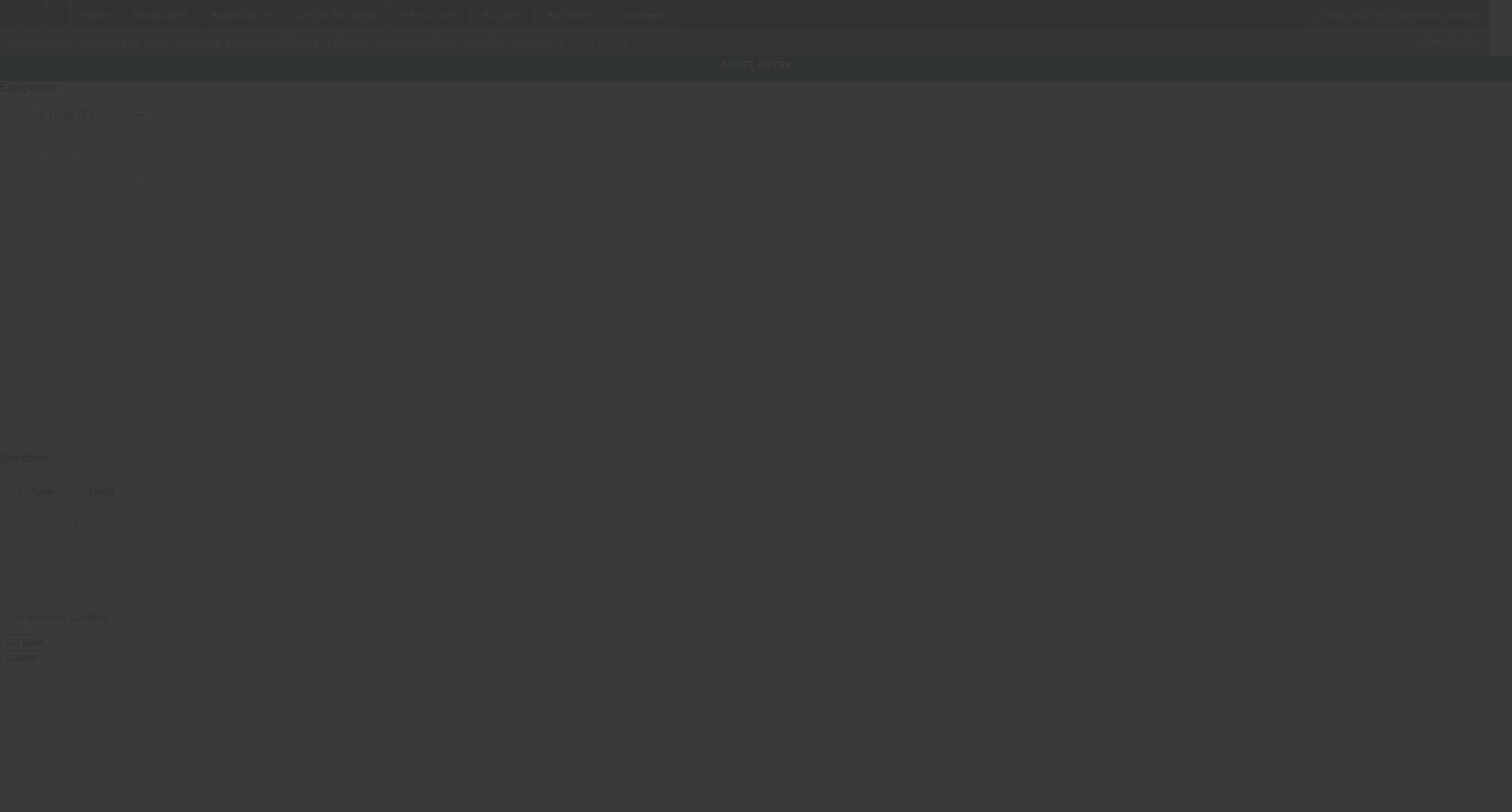
type input "10424 Northeast 125th Place"
type input "Kirkland"
type input "98034"
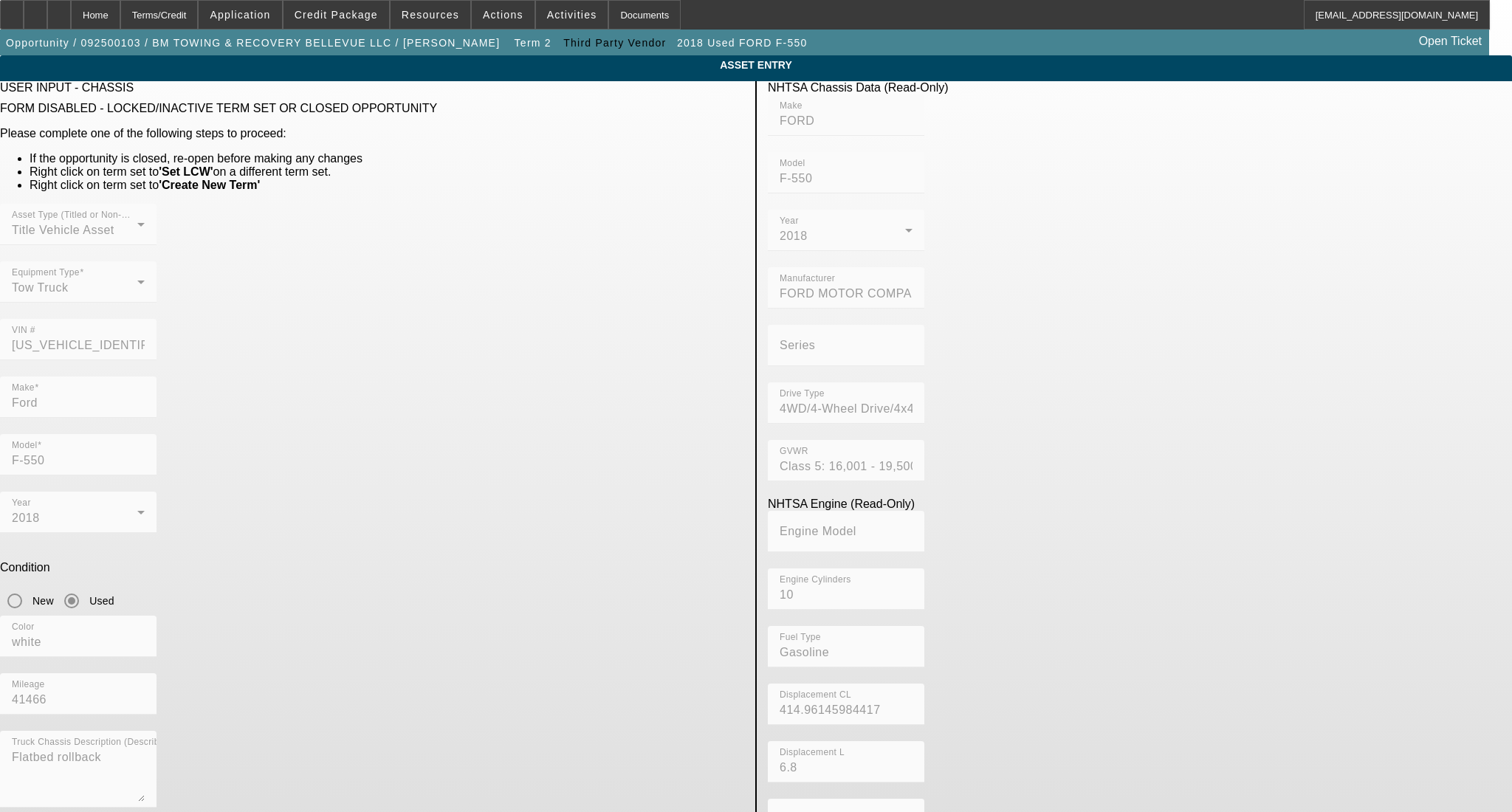
click at [475, 319] on div "Asset Type (Titled or Non-Titled) Title Vehicle Asset Equipment Type Tow Truck …" at bounding box center [372, 291] width 744 height 173
click at [157, 434] on mat-form-field "Model F-550" at bounding box center [78, 463] width 157 height 58
click at [520, 616] on div "Color white Mileage 41466" at bounding box center [372, 673] width 744 height 115
click at [367, 17] on span "Credit Package" at bounding box center [336, 14] width 83 height 12
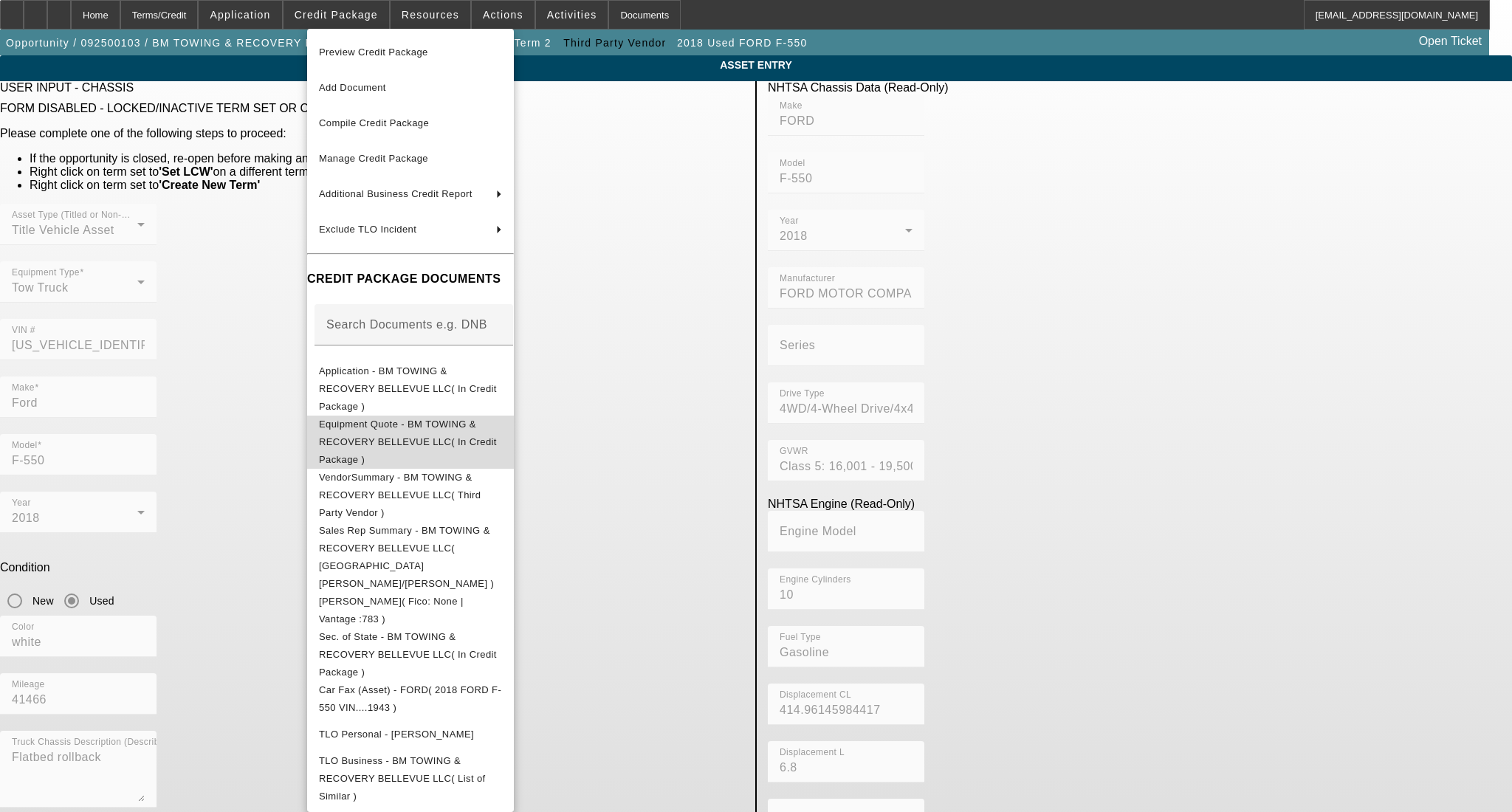
click at [408, 415] on span "Equipment Quote - BM TOWING & RECOVERY BELLEVUE LLC( In Credit Package )" at bounding box center [410, 441] width 183 height 53
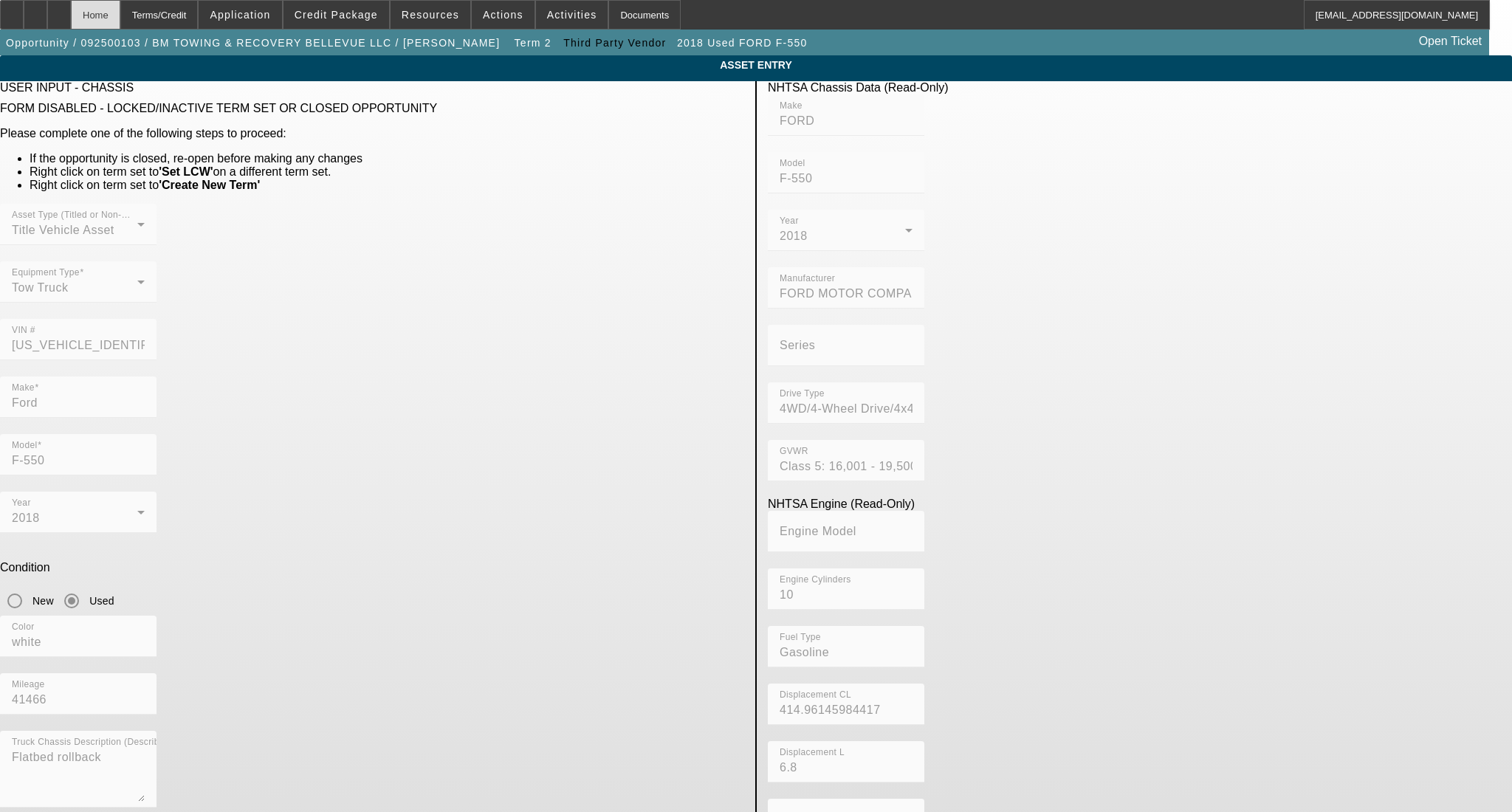
click at [120, 15] on div "Home" at bounding box center [96, 14] width 50 height 30
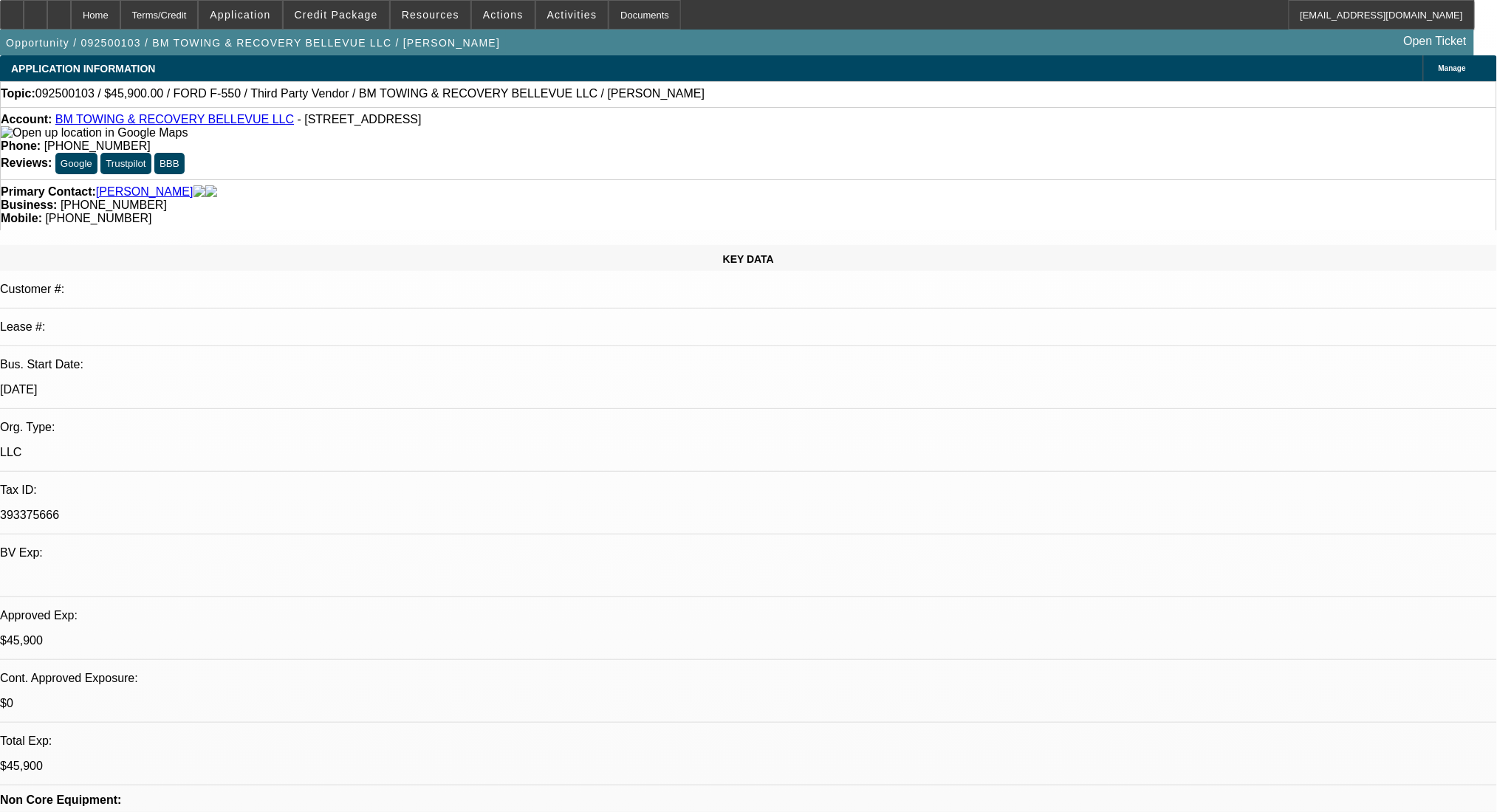
select select "0.15"
select select "2"
select select "0.1"
select select "4"
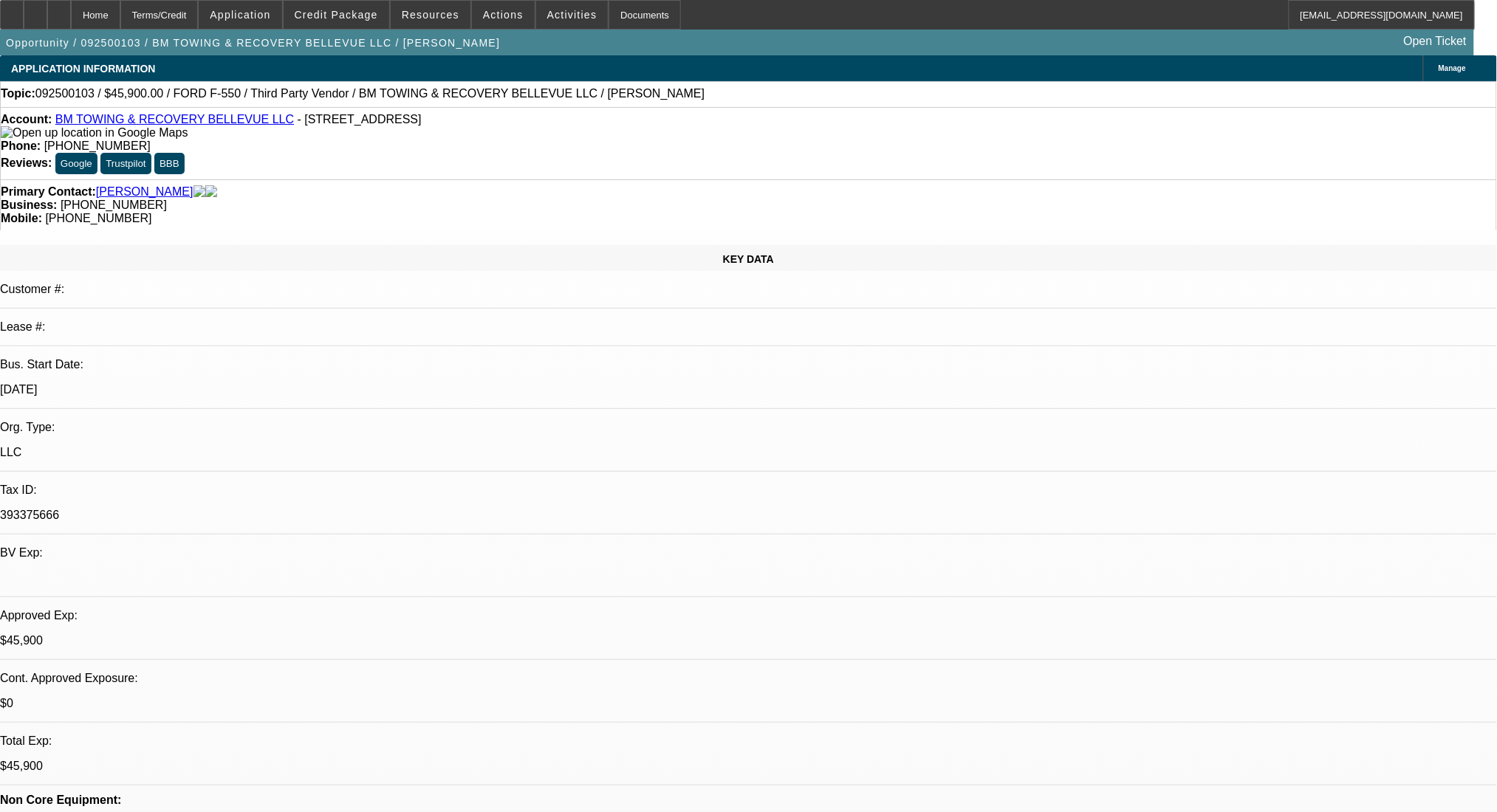
select select "0"
select select "2"
select select "0.1"
select select "4"
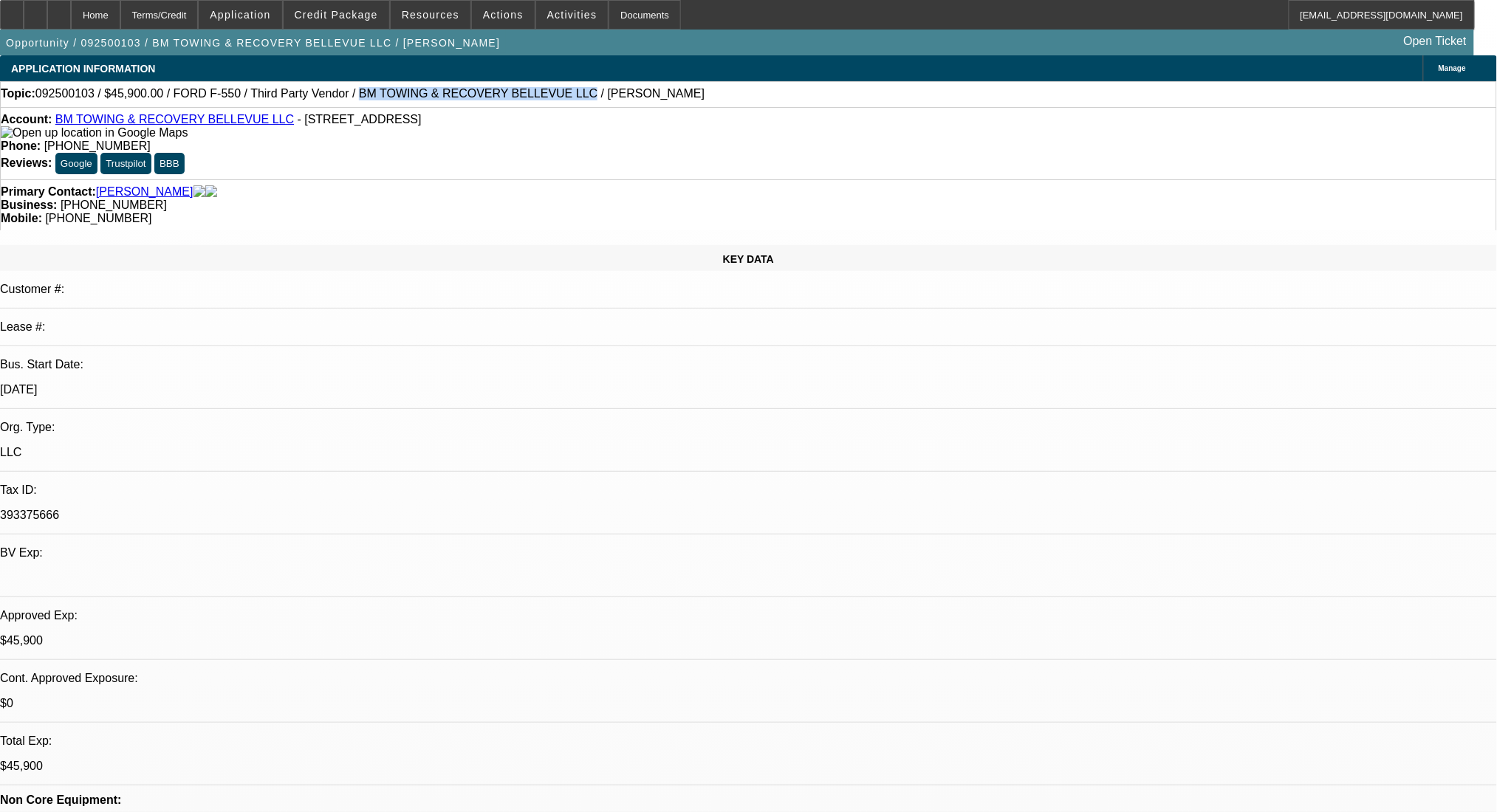
drag, startPoint x: 315, startPoint y: 97, endPoint x: 508, endPoint y: 105, distance: 193.2
click at [508, 100] on div "Topic: 092500103 / $45,900.00 / FORD F-550 / Third Party Vendor / BM TOWING & R…" at bounding box center [749, 94] width 1496 height 14
copy span "BM TOWING & RECOVERY BELLEVUE LLC"
drag, startPoint x: 268, startPoint y: 126, endPoint x: 444, endPoint y: 126, distance: 176.0
click at [444, 126] on div "Account: BM TOWING & RECOVERY BELLEVUE LLC - 10424 NE 125th Pl, Kirkland, WA 98…" at bounding box center [749, 126] width 1496 height 26
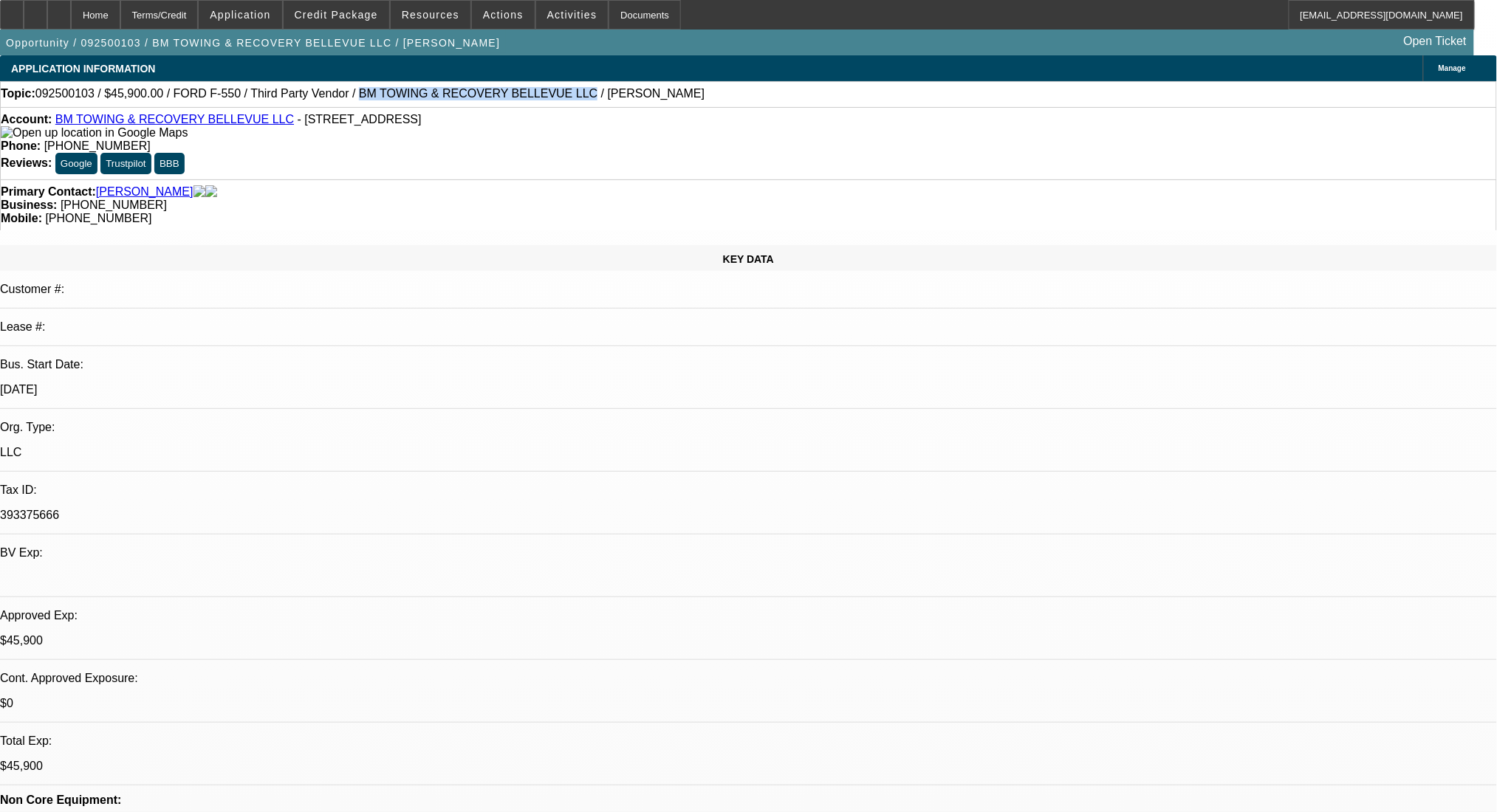
copy span "10424 NE 125th Pl, Kirkland, WA 98034"
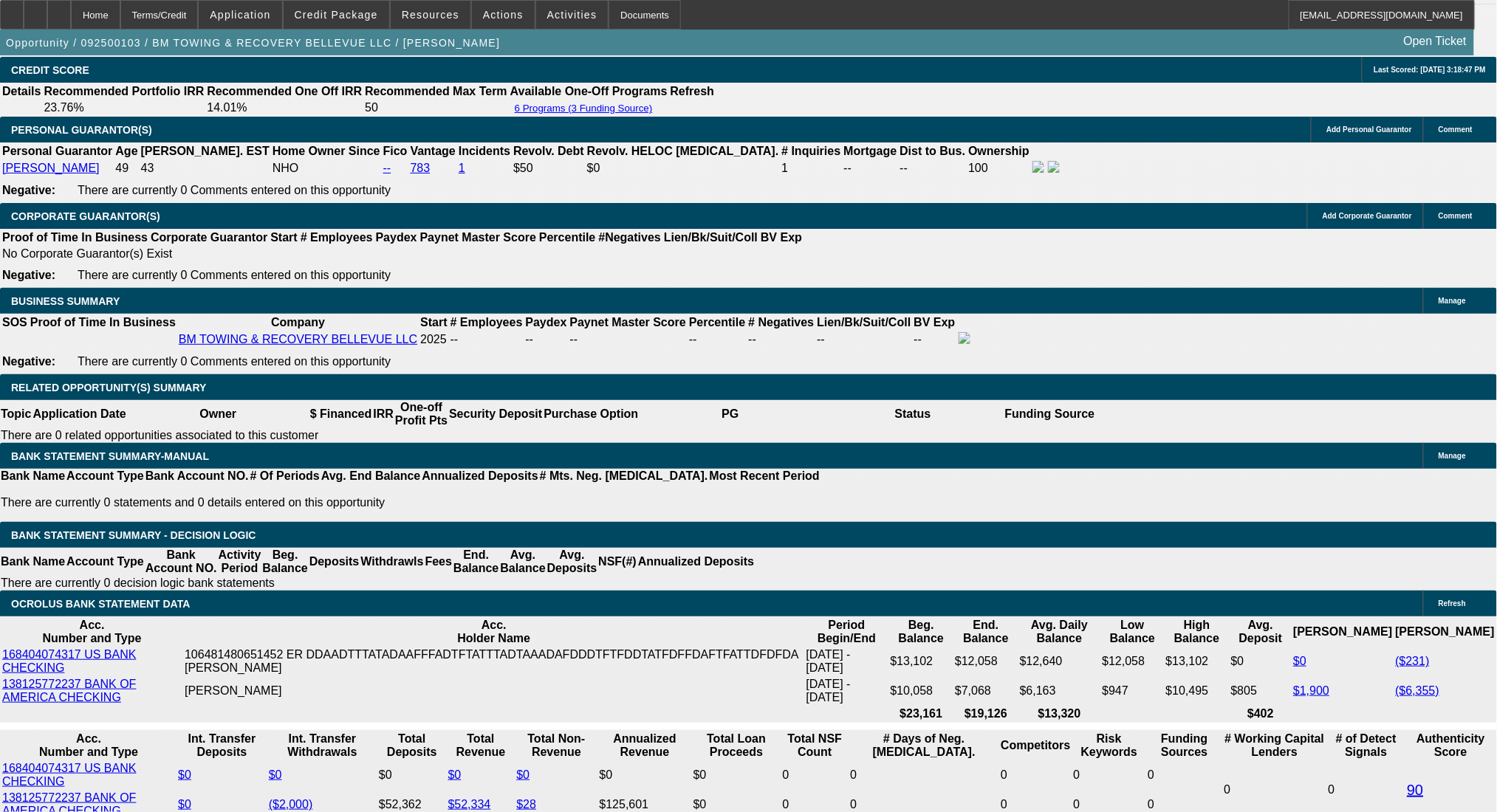
scroll to position [2265, 0]
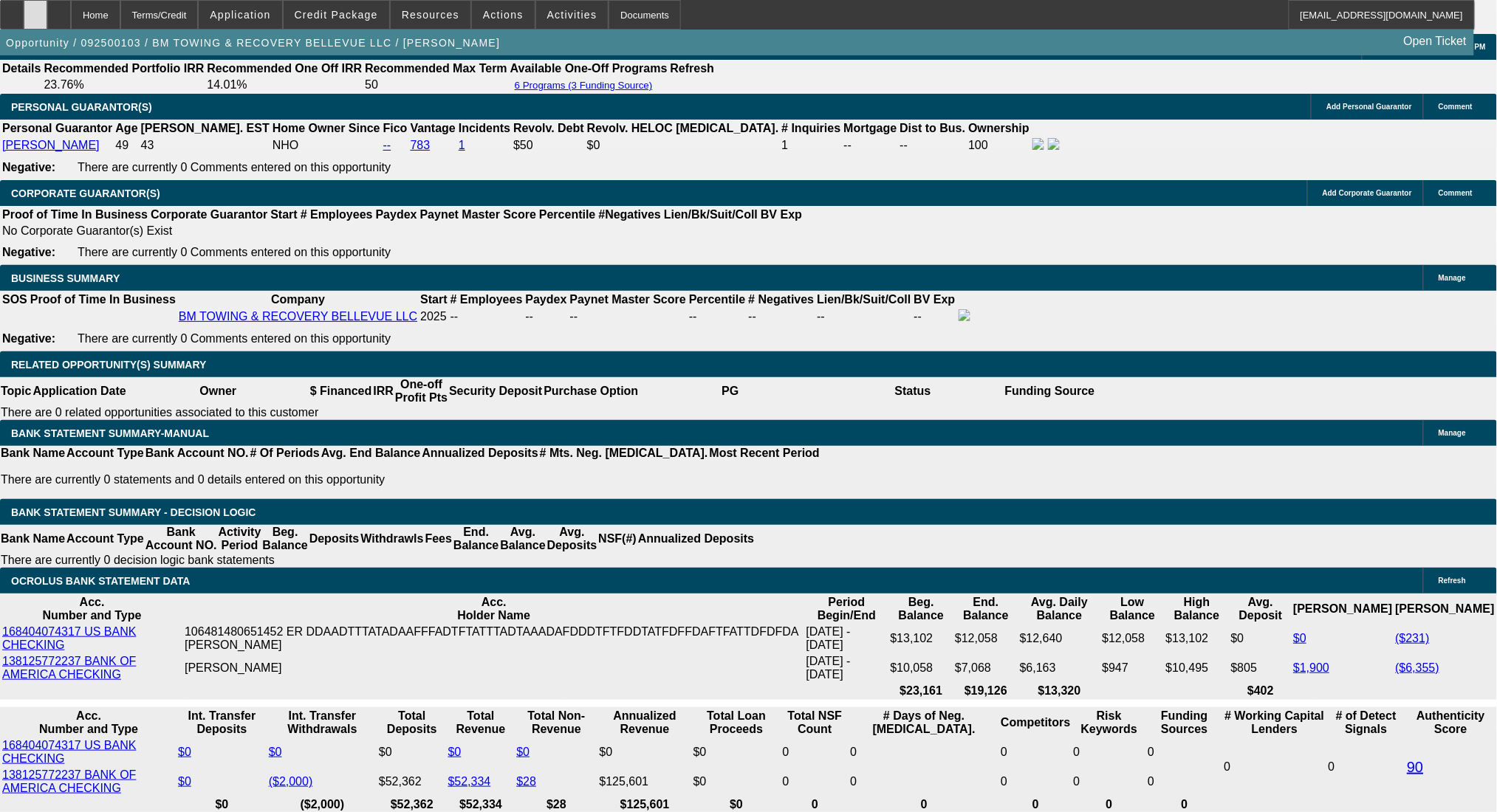
click at [47, 13] on div at bounding box center [36, 14] width 24 height 30
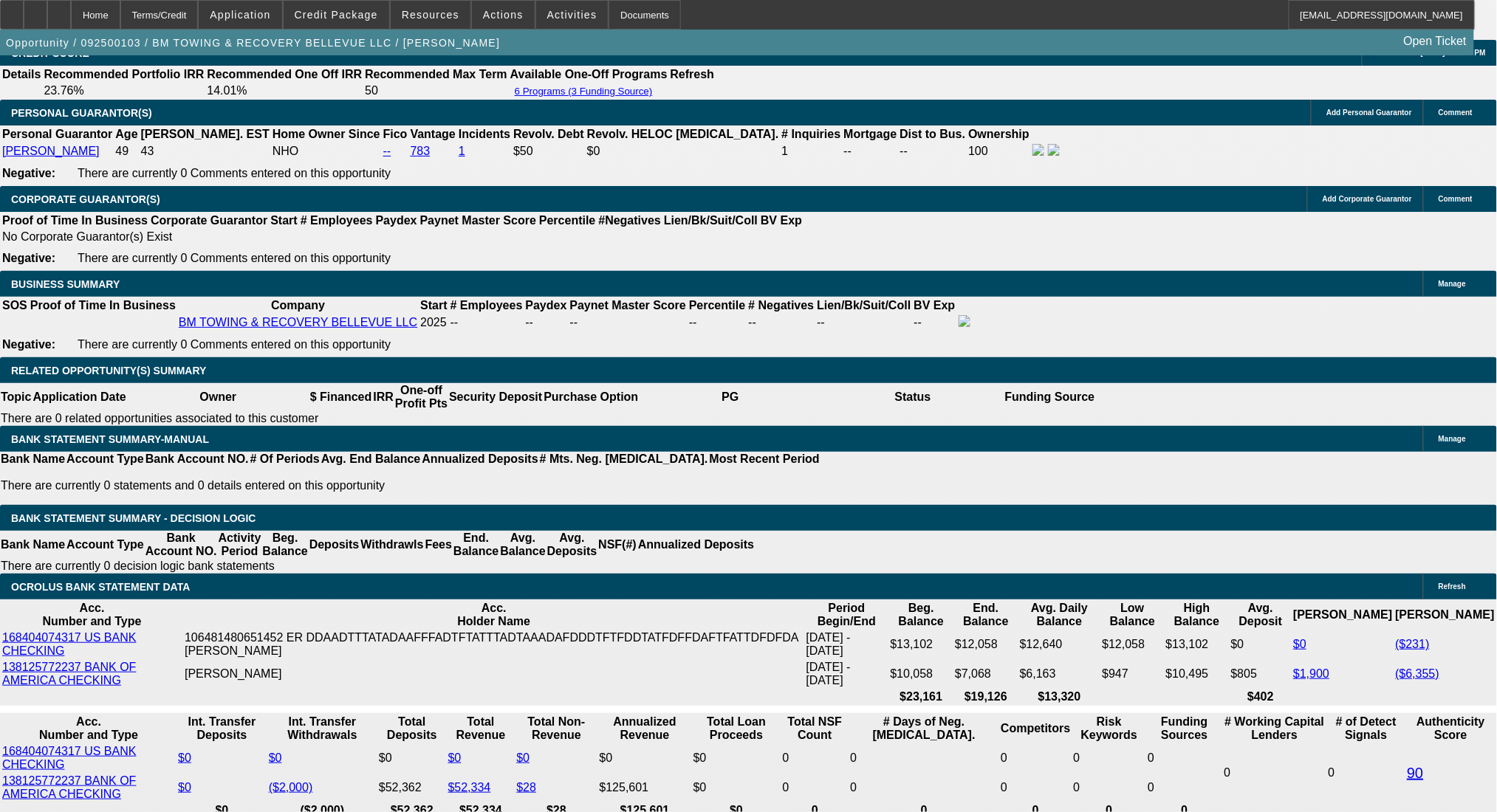
scroll to position [2265, 0]
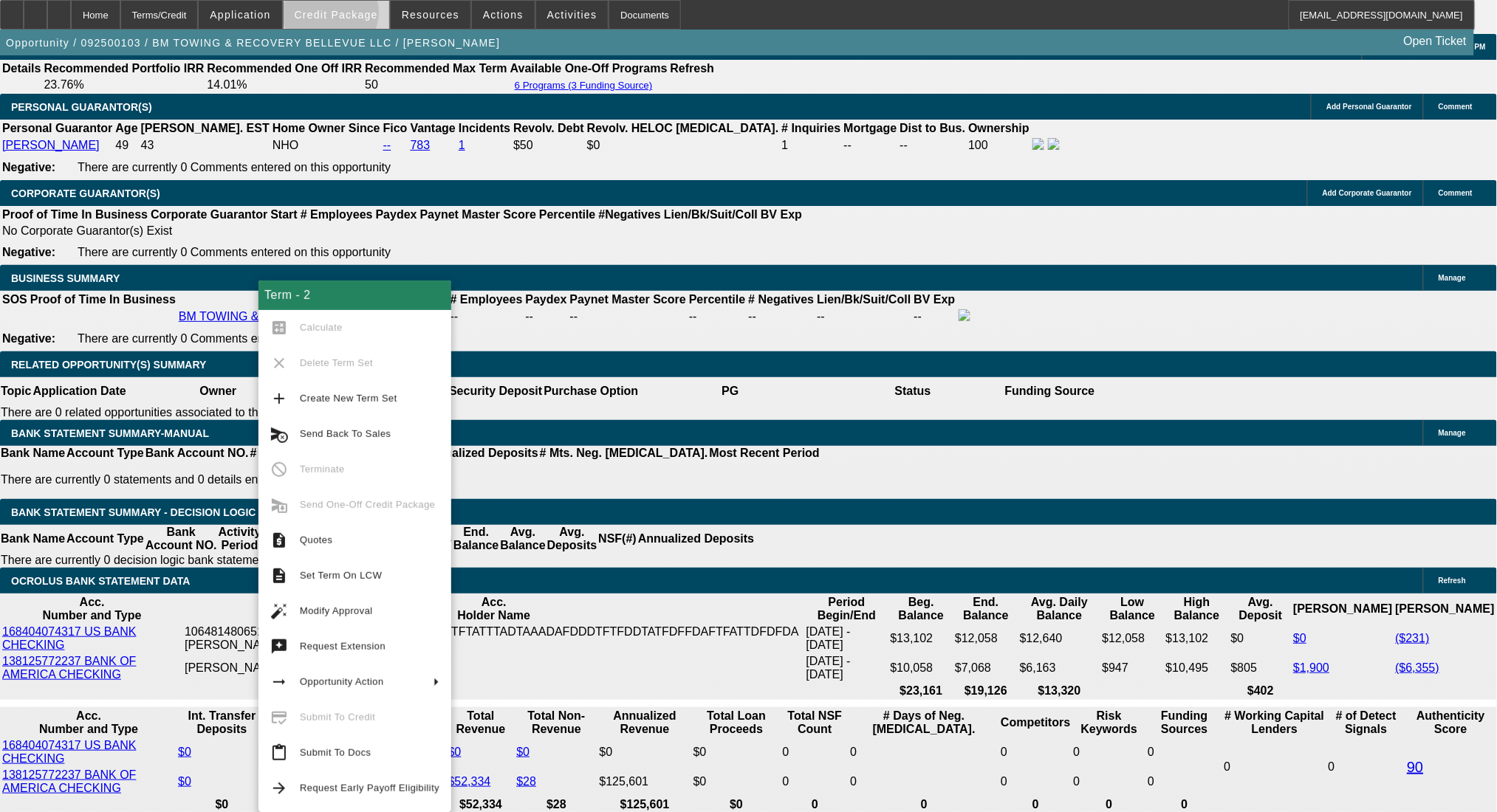
click at [355, 15] on span "Credit Package" at bounding box center [336, 14] width 83 height 12
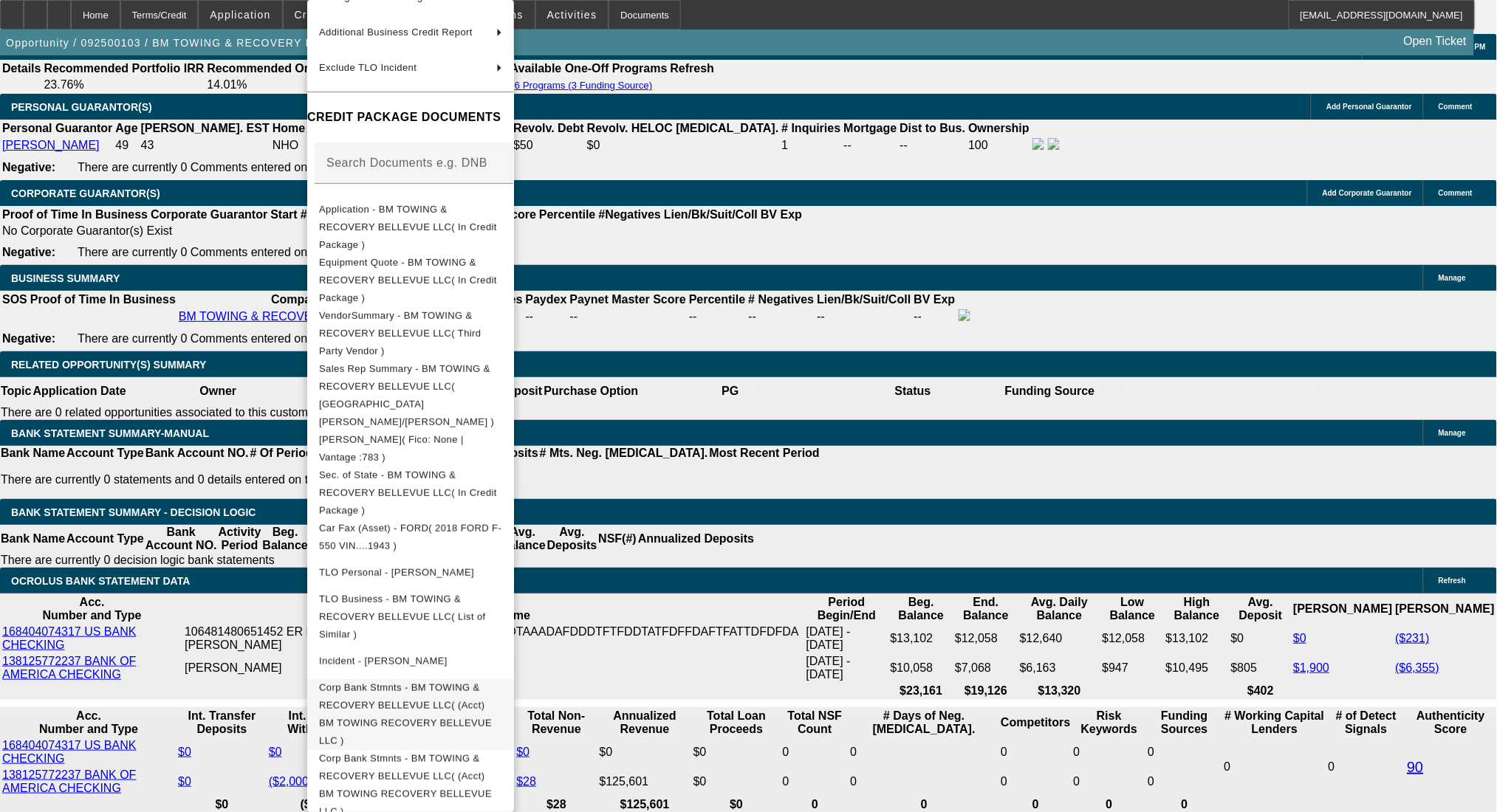
scroll to position [2363, 0]
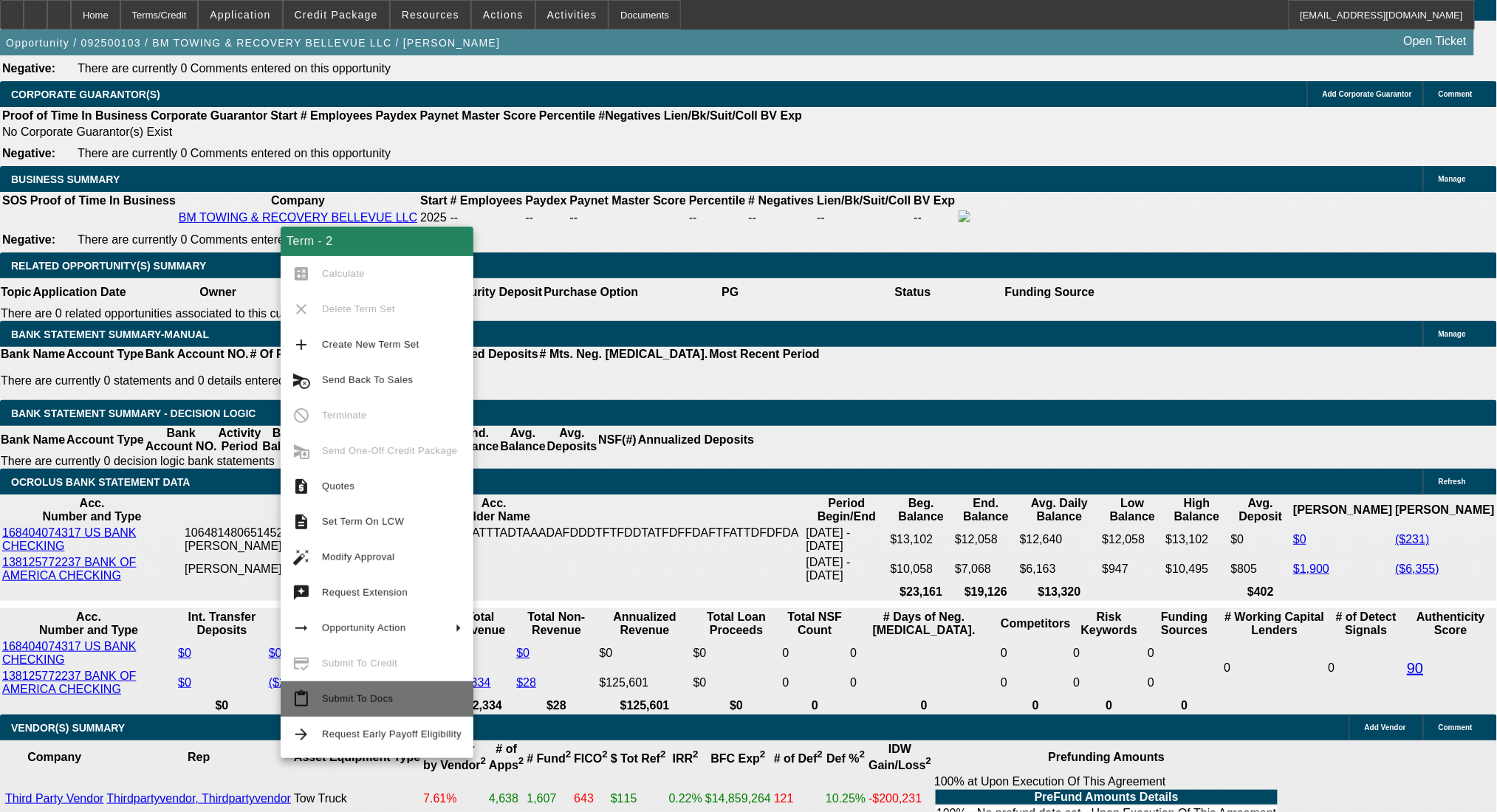
click at [441, 702] on span "Submit To Docs" at bounding box center [392, 699] width 139 height 18
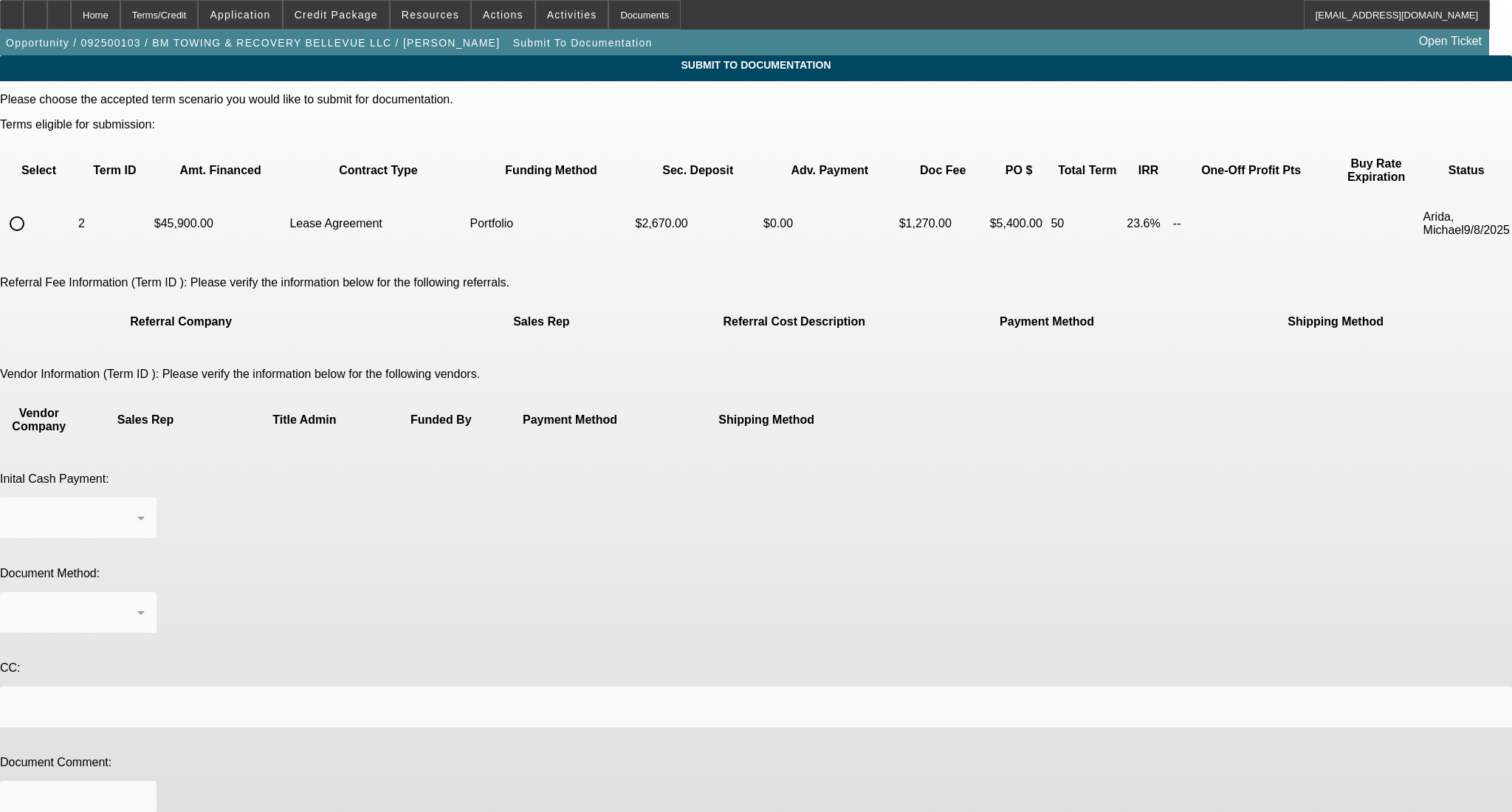
click at [32, 209] on input "radio" at bounding box center [17, 223] width 30 height 30
radio input "true"
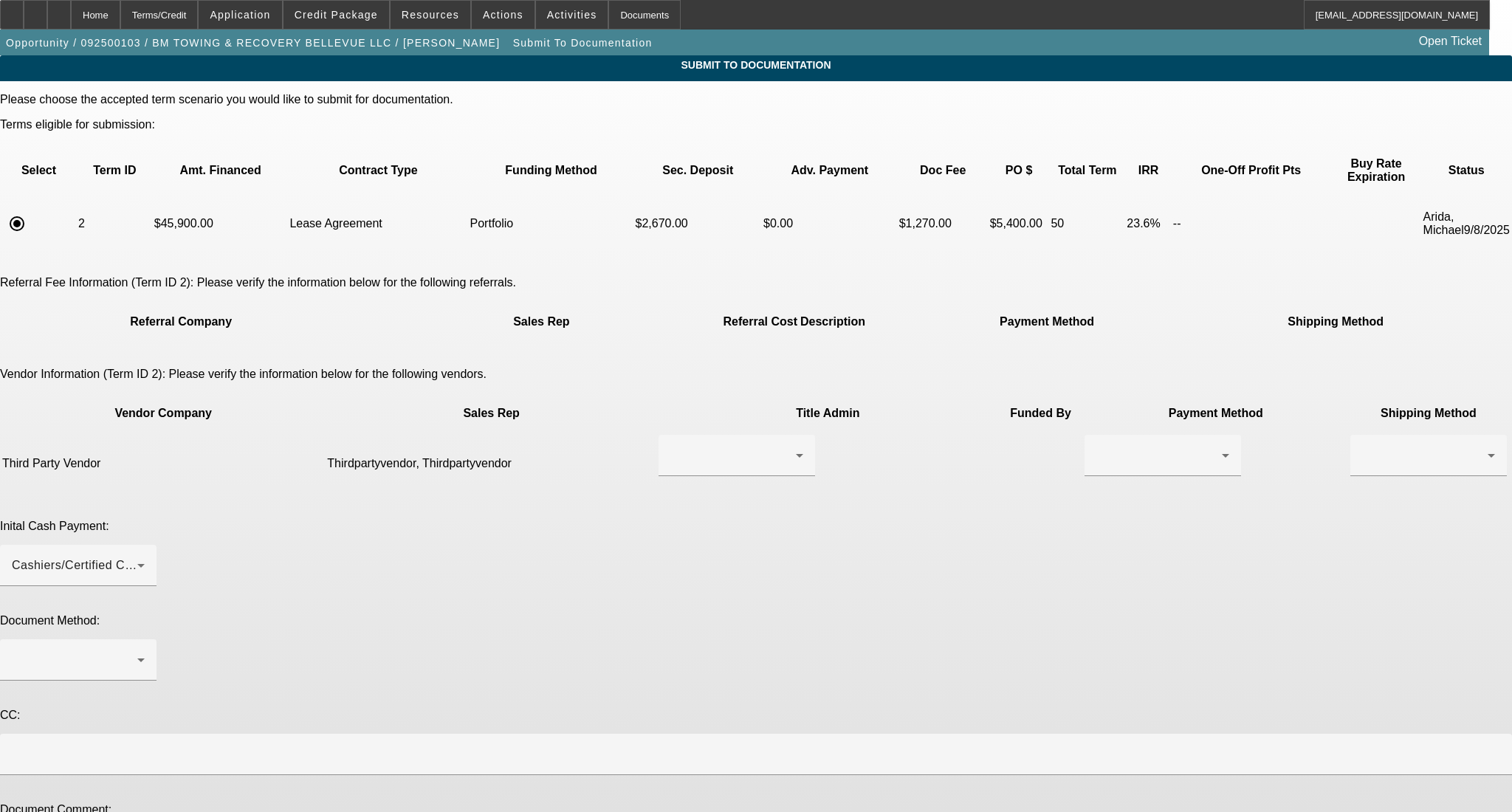
click at [707, 476] on div at bounding box center [737, 484] width 157 height 16
click at [702, 435] on div at bounding box center [736, 456] width 133 height 42
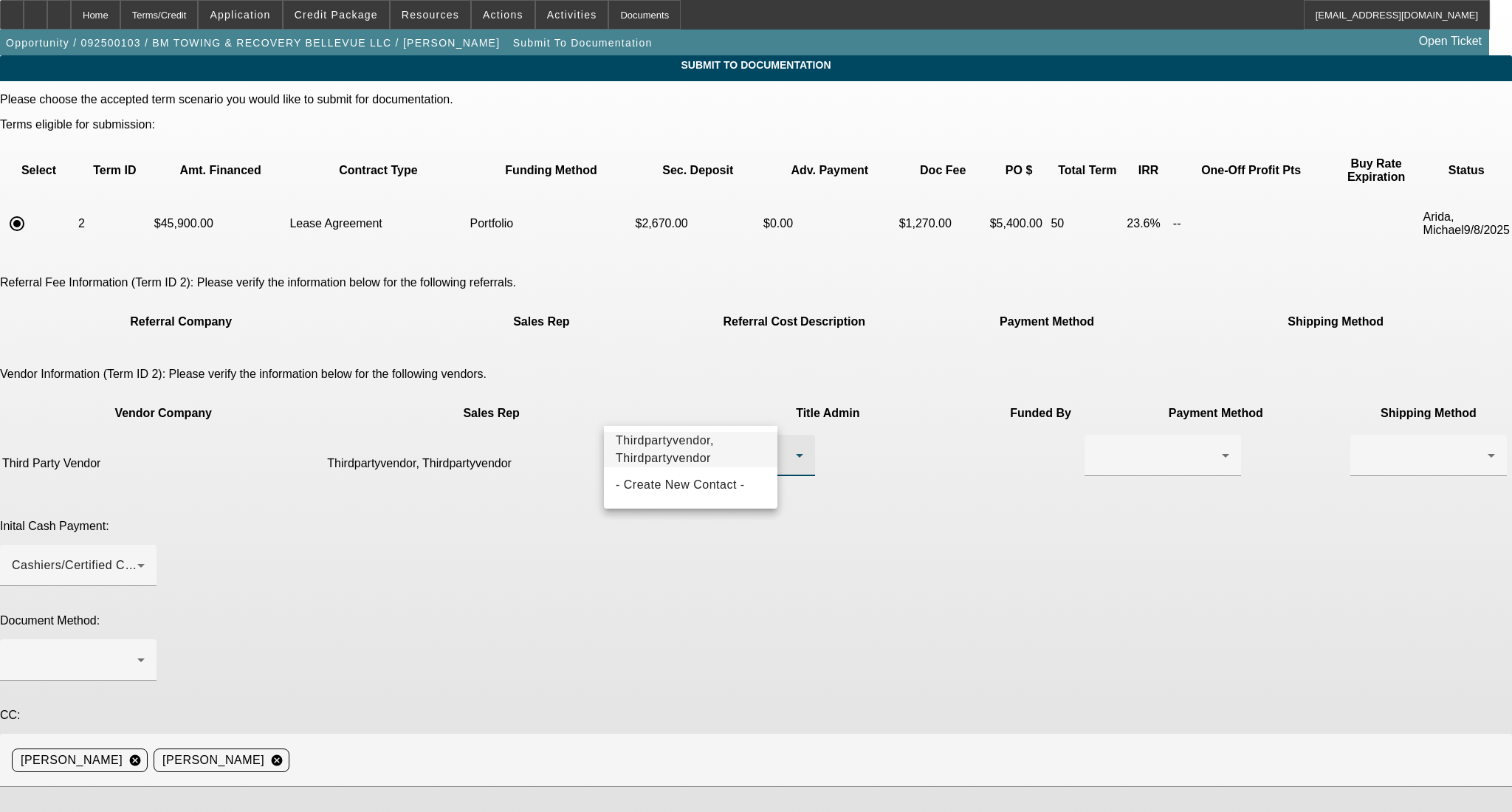
click at [686, 465] on span "Thirdpartyvendor, Thirdpartyvendor" at bounding box center [690, 450] width 150 height 35
click at [1097, 435] on div at bounding box center [1163, 456] width 133 height 42
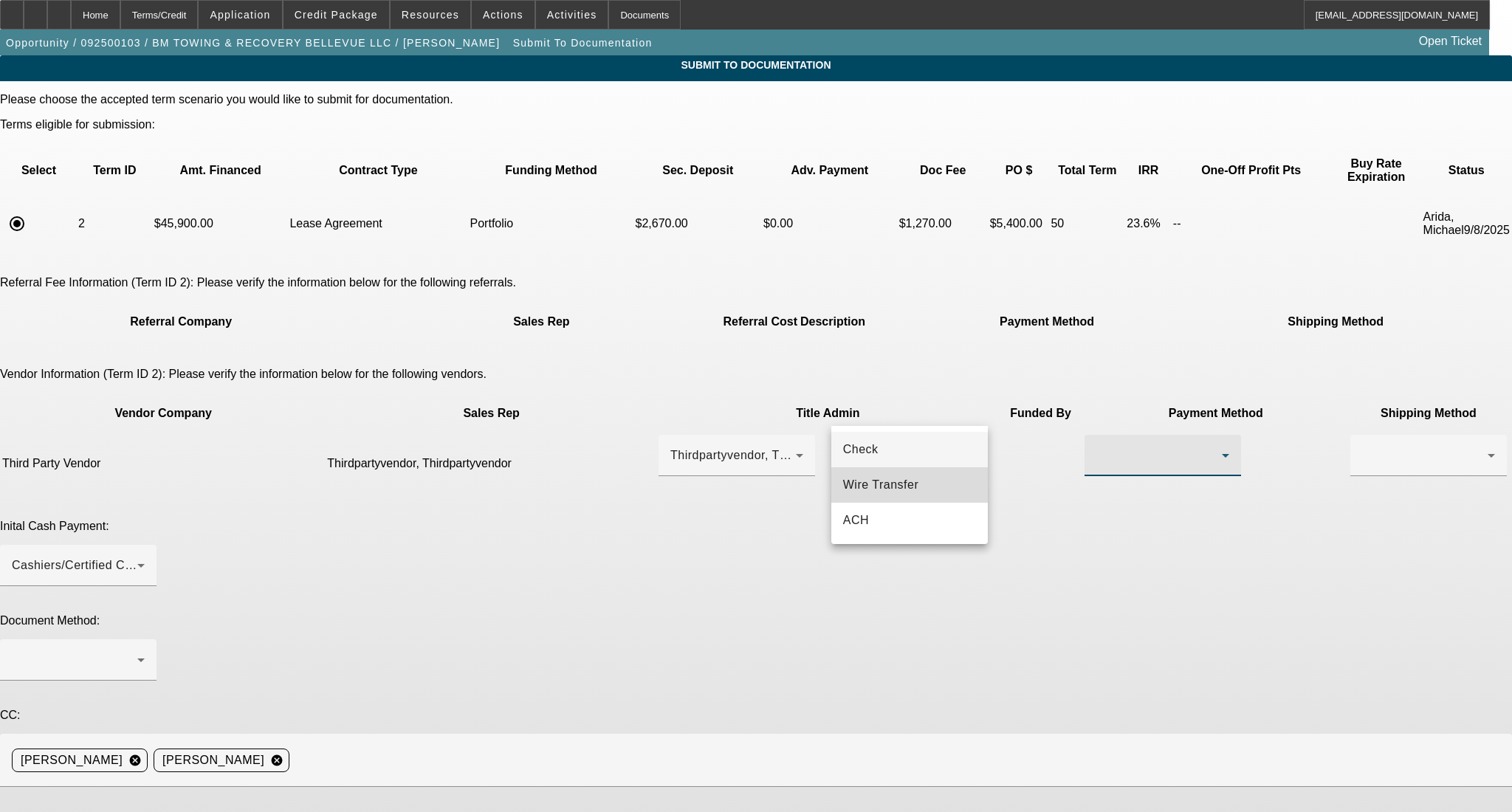
click at [927, 478] on mat-option "Wire Transfer" at bounding box center [909, 485] width 157 height 35
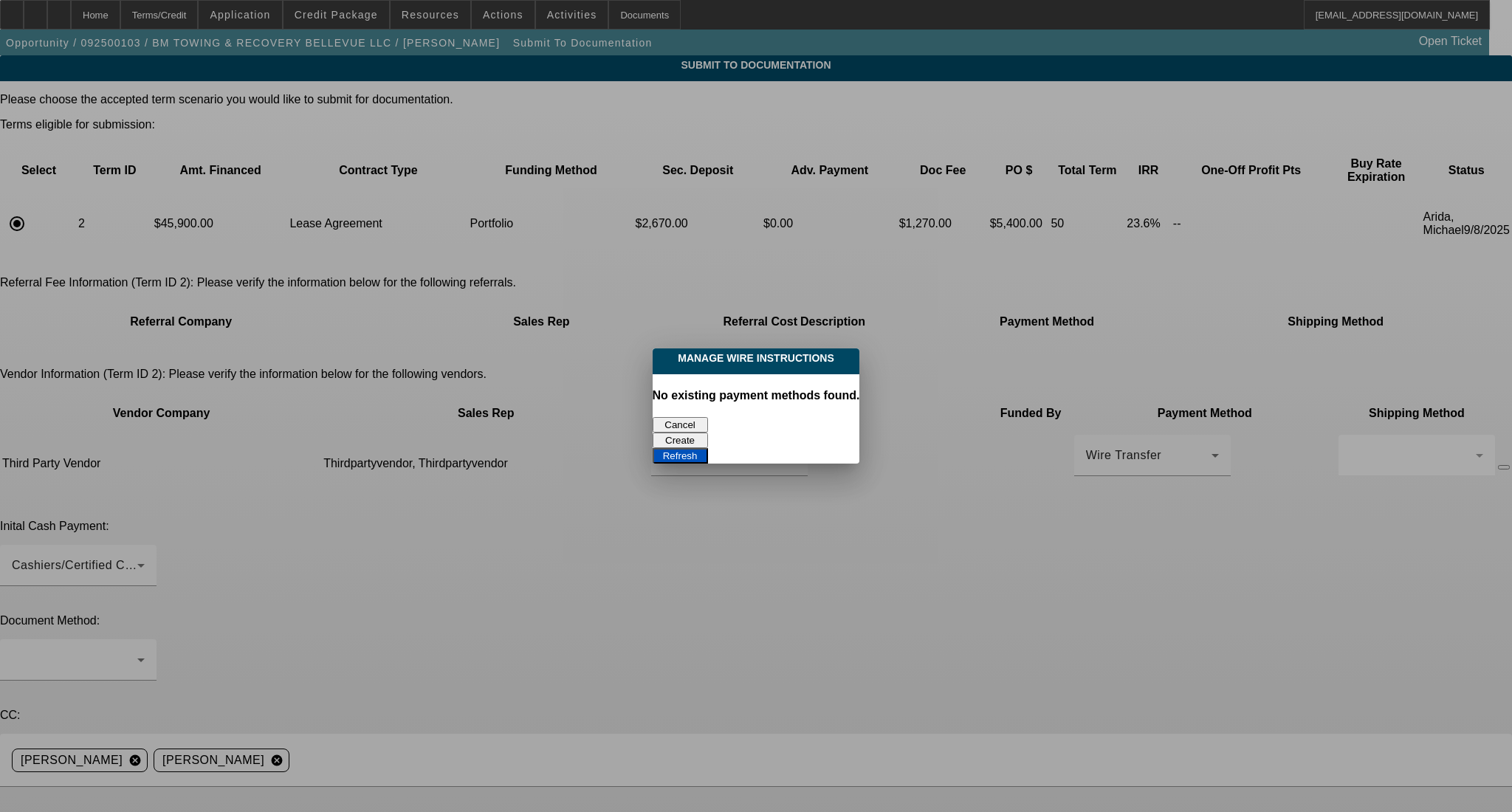
drag, startPoint x: 668, startPoint y: 424, endPoint x: 757, endPoint y: 417, distance: 89.3
click at [668, 425] on button "Cancel" at bounding box center [680, 424] width 55 height 15
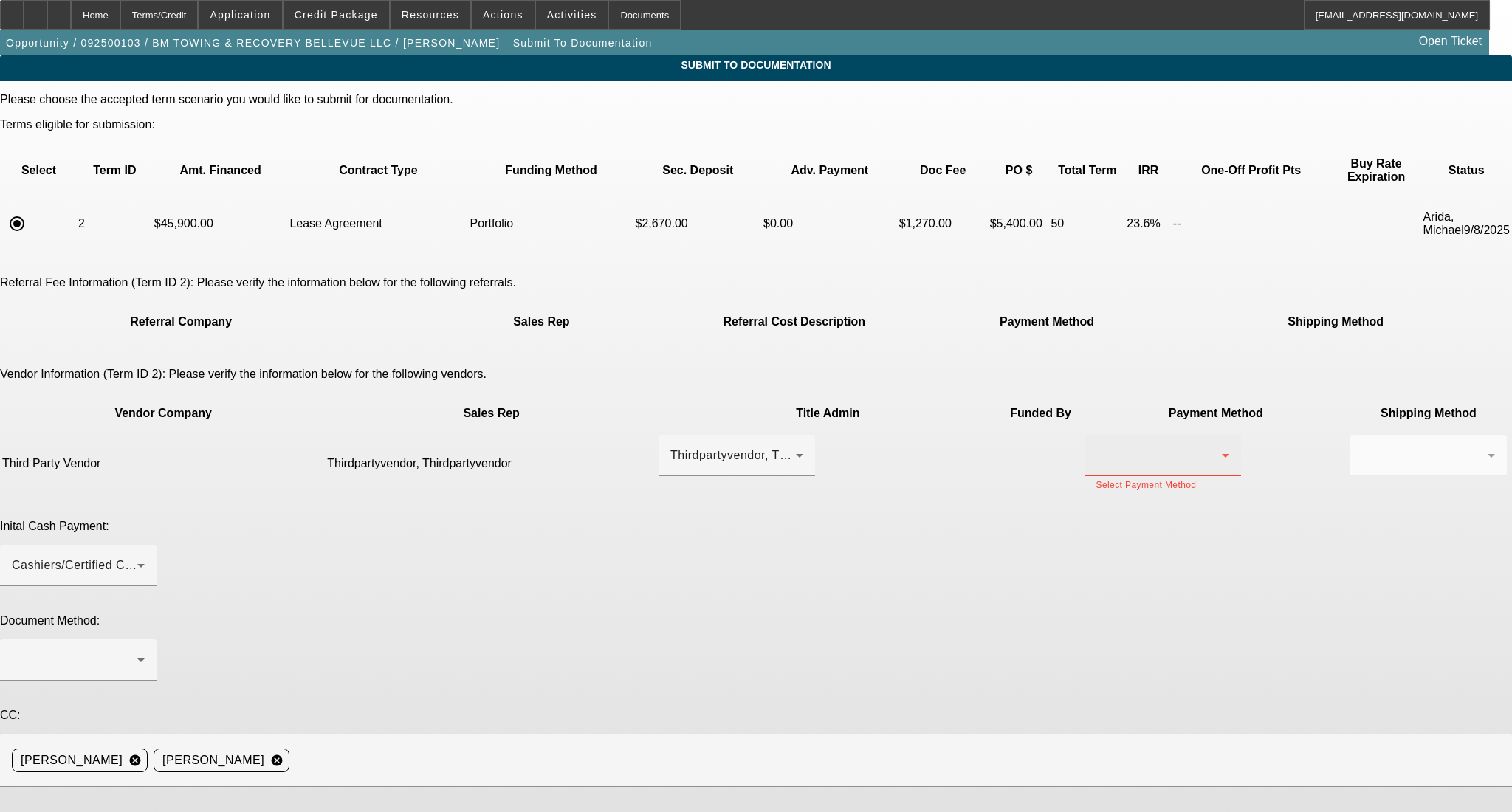
click at [1097, 447] on div at bounding box center [1159, 456] width 126 height 18
click at [876, 459] on span "Check" at bounding box center [860, 450] width 35 height 18
click at [1362, 447] on div at bounding box center [1425, 456] width 126 height 18
click at [1049, 488] on mat-option "Fed Ex" at bounding box center [1074, 485] width 157 height 35
click at [138, 557] on div "Cashiers/Certified Check" at bounding box center [74, 565] width 126 height 18
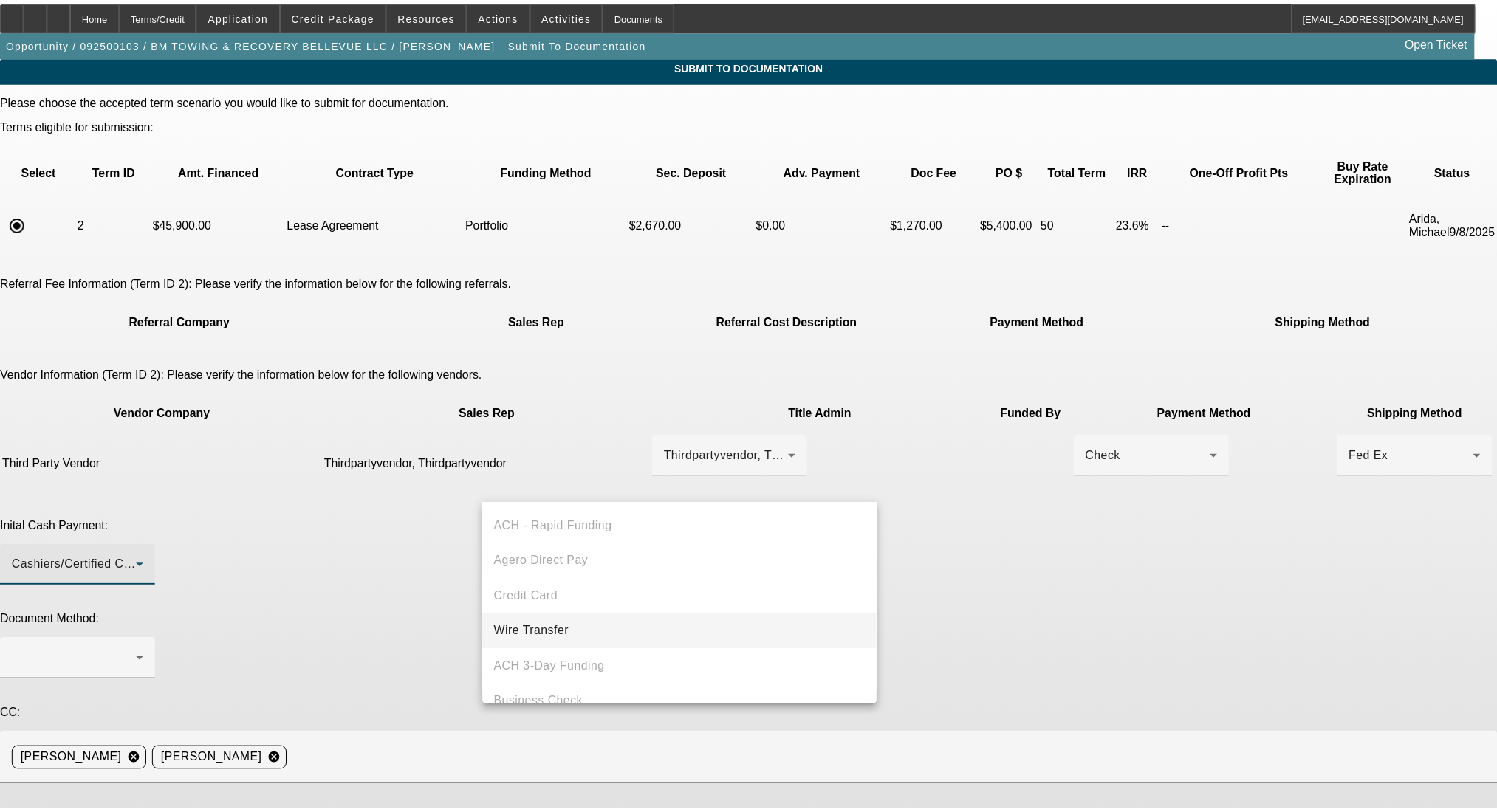
scroll to position [51, 0]
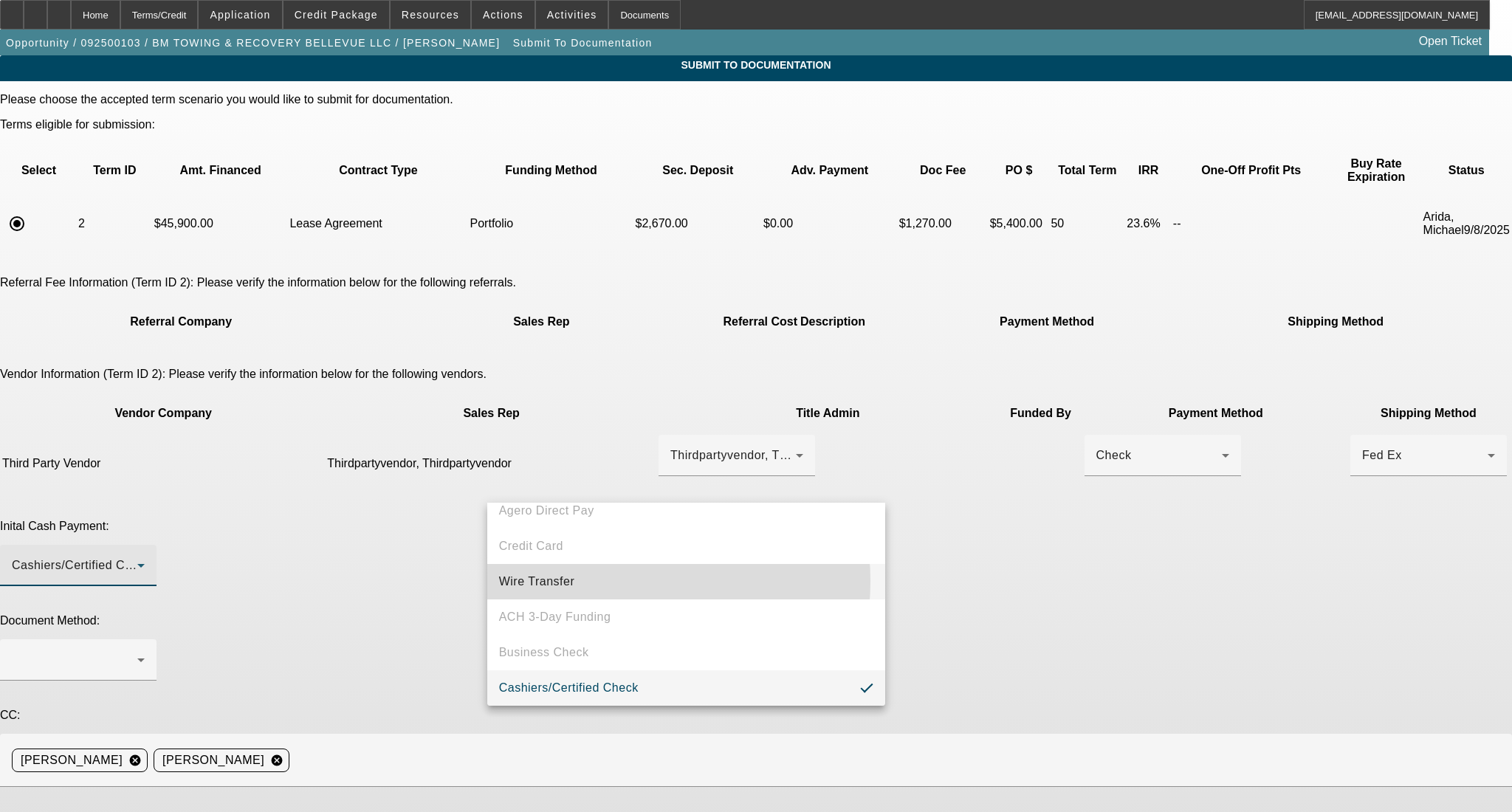
click at [610, 581] on mat-option "Wire Transfer" at bounding box center [686, 582] width 398 height 35
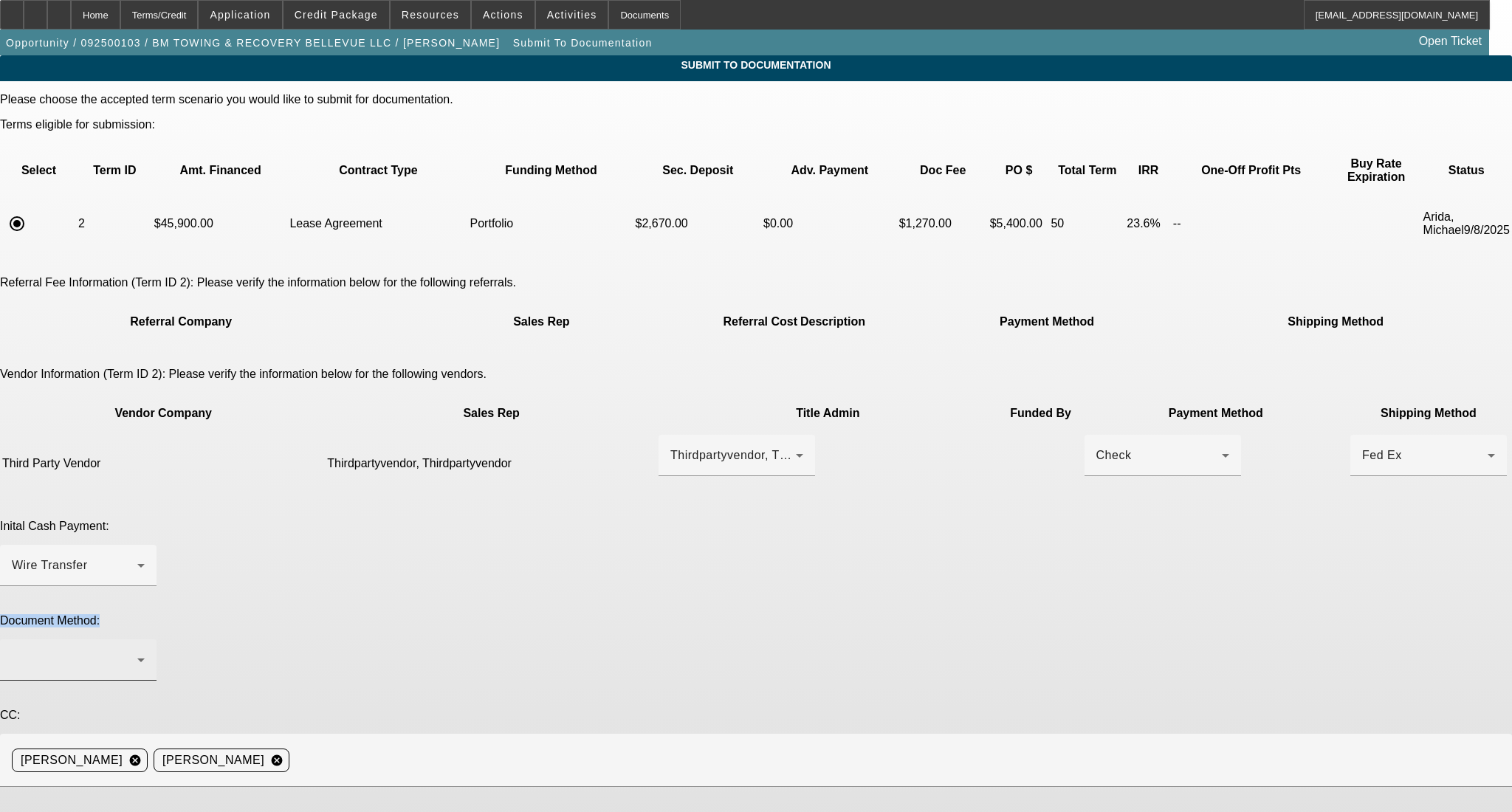
drag, startPoint x: 624, startPoint y: 518, endPoint x: 626, endPoint y: 529, distance: 11.2
click at [145, 640] on div at bounding box center [78, 661] width 133 height 42
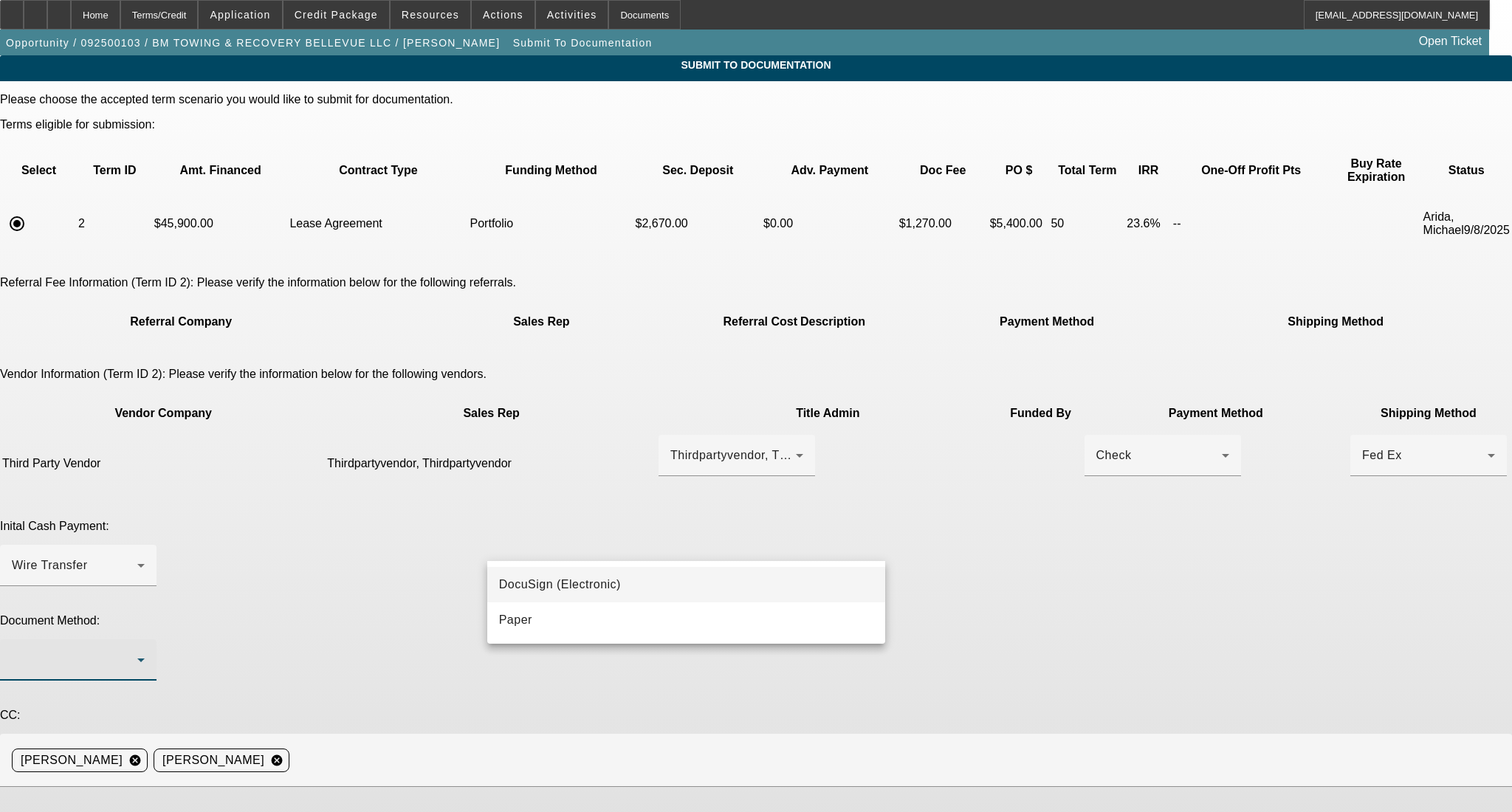
click at [622, 537] on div at bounding box center [756, 406] width 1512 height 812
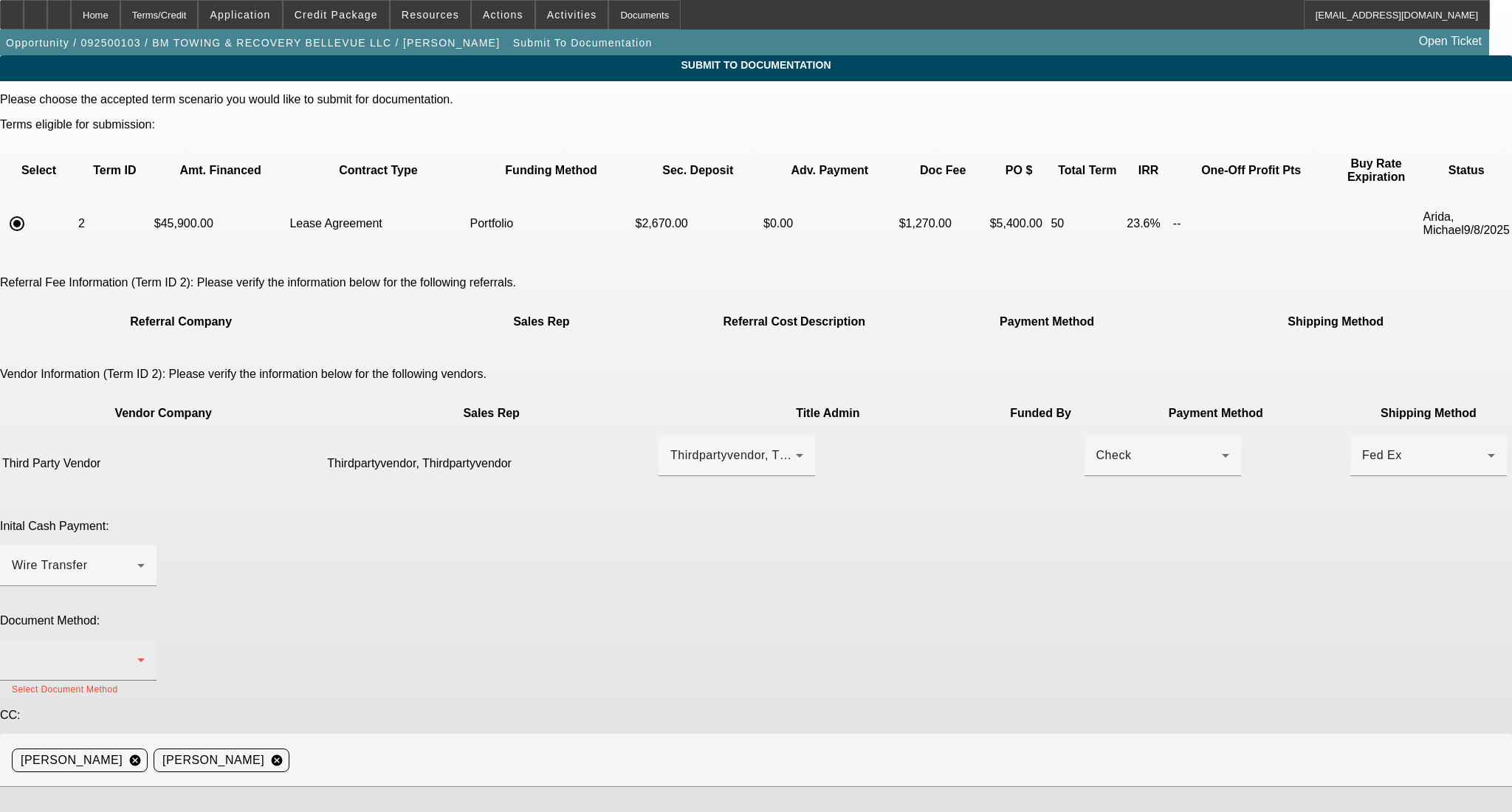
click at [138, 651] on div at bounding box center [74, 660] width 126 height 18
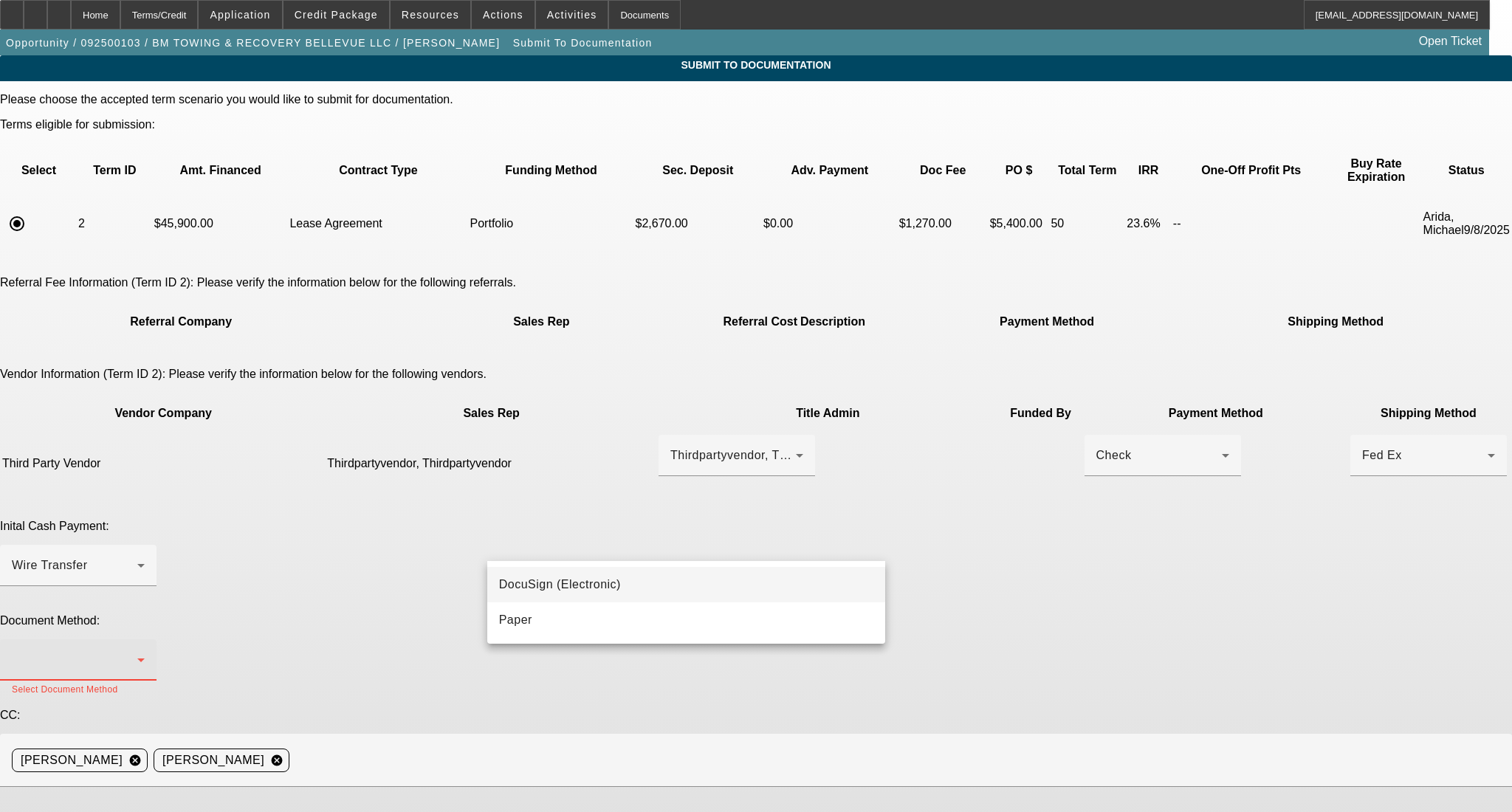
click at [679, 589] on mat-option "DocuSign (Electronic)" at bounding box center [686, 585] width 398 height 35
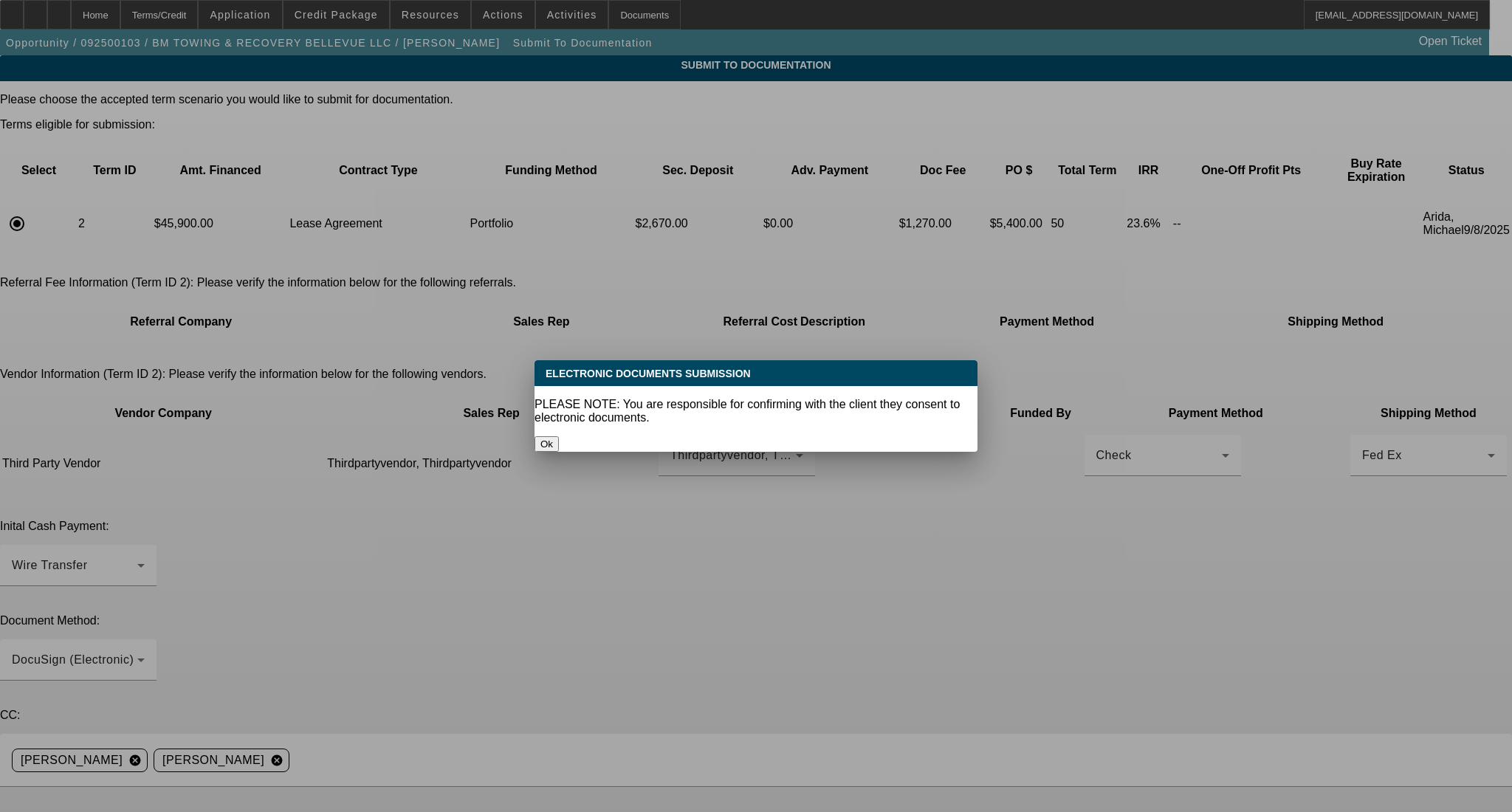
click at [765, 438] on div "Ok" at bounding box center [756, 444] width 443 height 15
click at [559, 436] on button "Ok" at bounding box center [547, 444] width 24 height 15
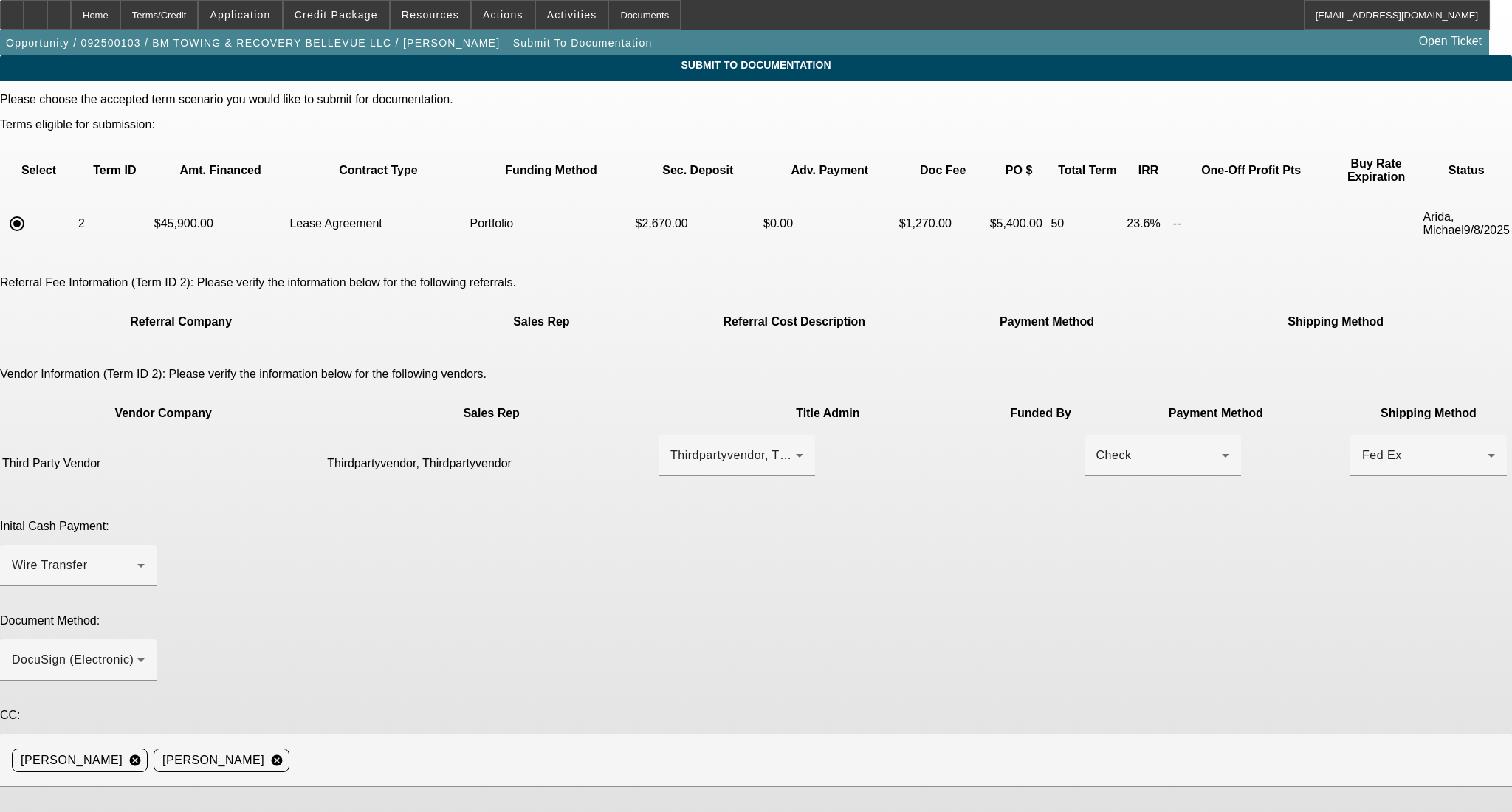
paste textarea "Good Afternoon- please order GPS and inspection, contact is Trevor @ 541-619-47…"
type textarea "Good Afternoon- please order GPS and inspection, contact is Trevor @ 541-619-47…"
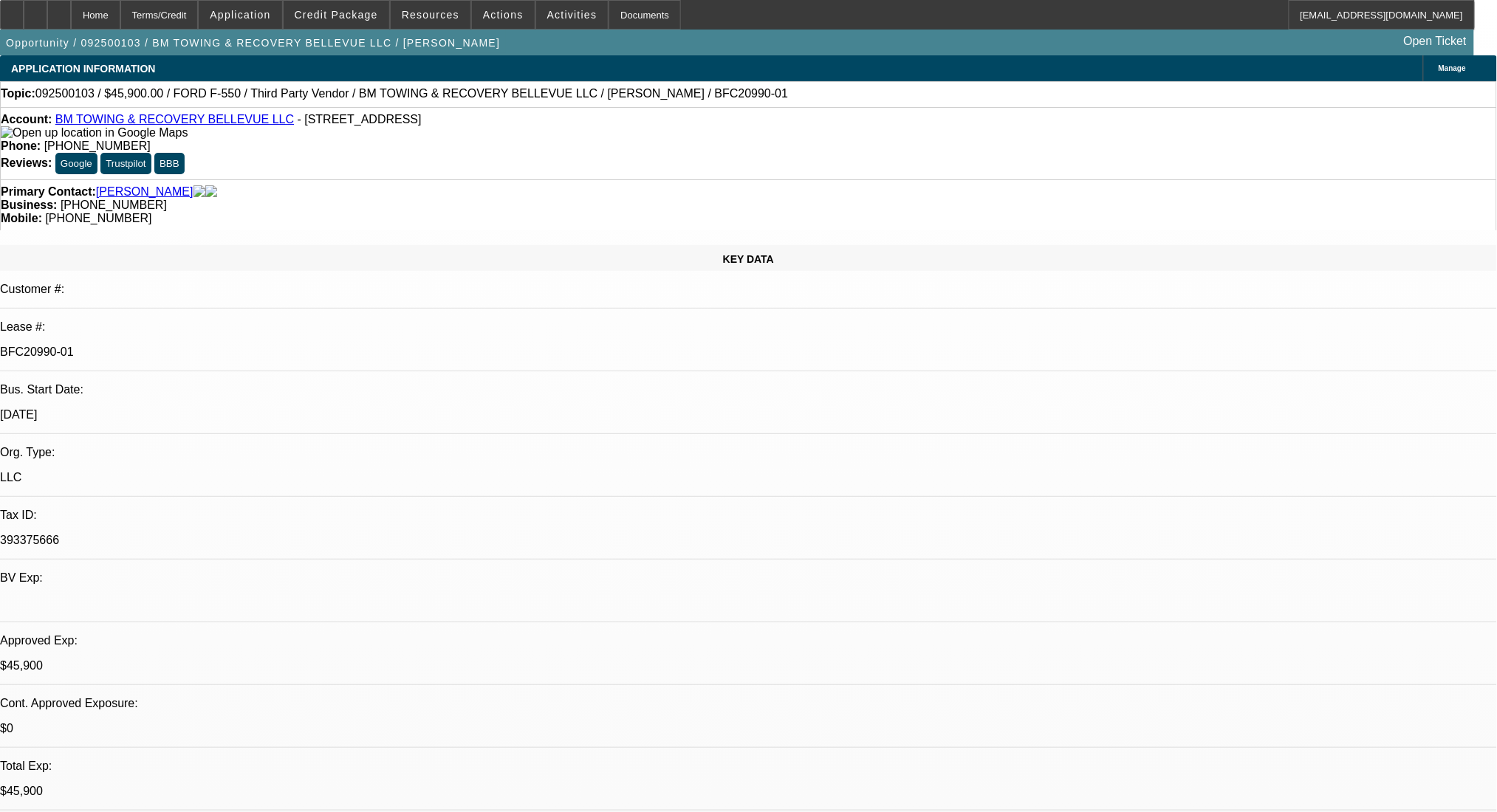
select select "0.15"
select select "2"
select select "0.1"
select select "4"
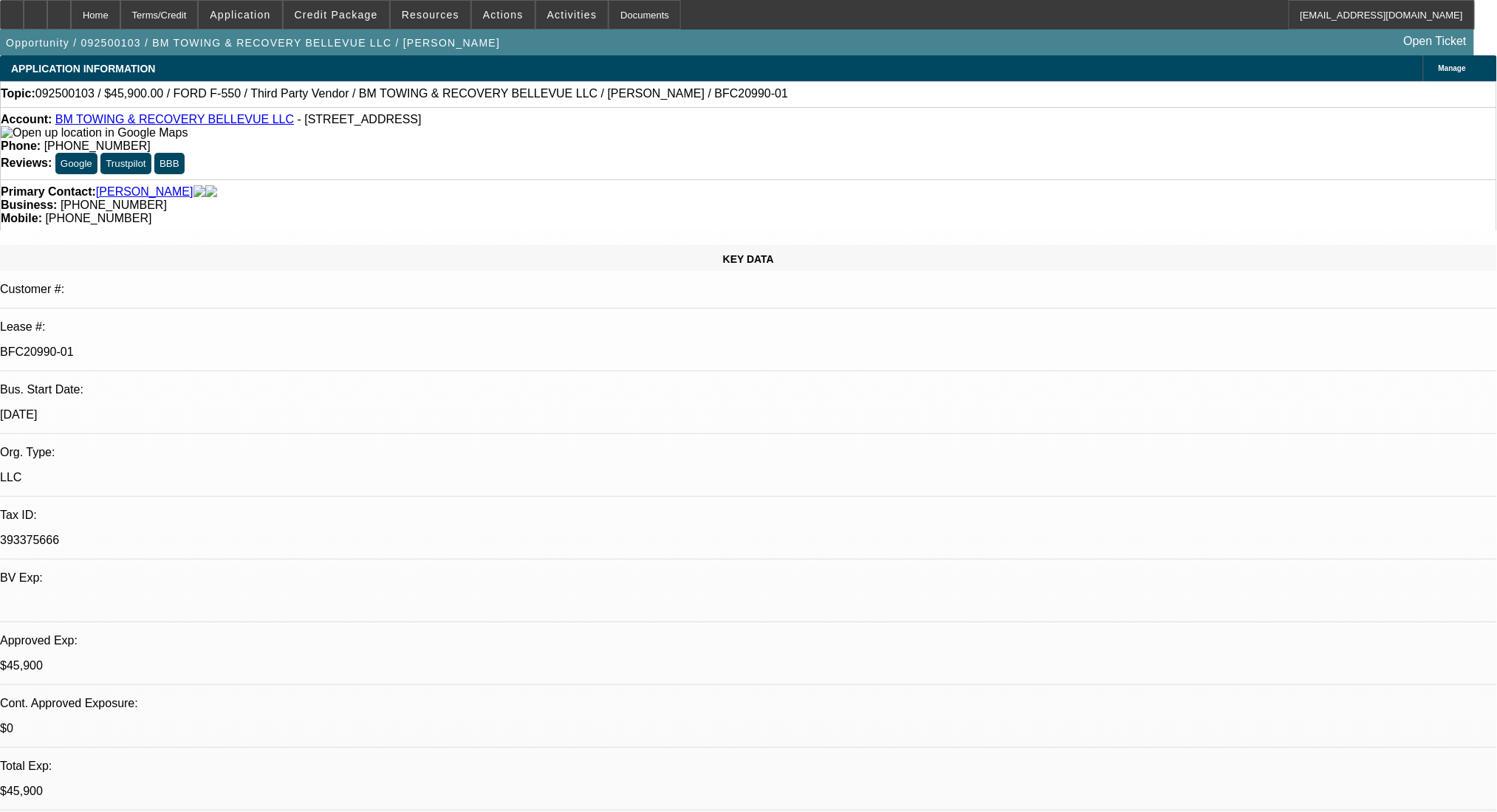
select select "0"
select select "2"
select select "0.1"
select select "4"
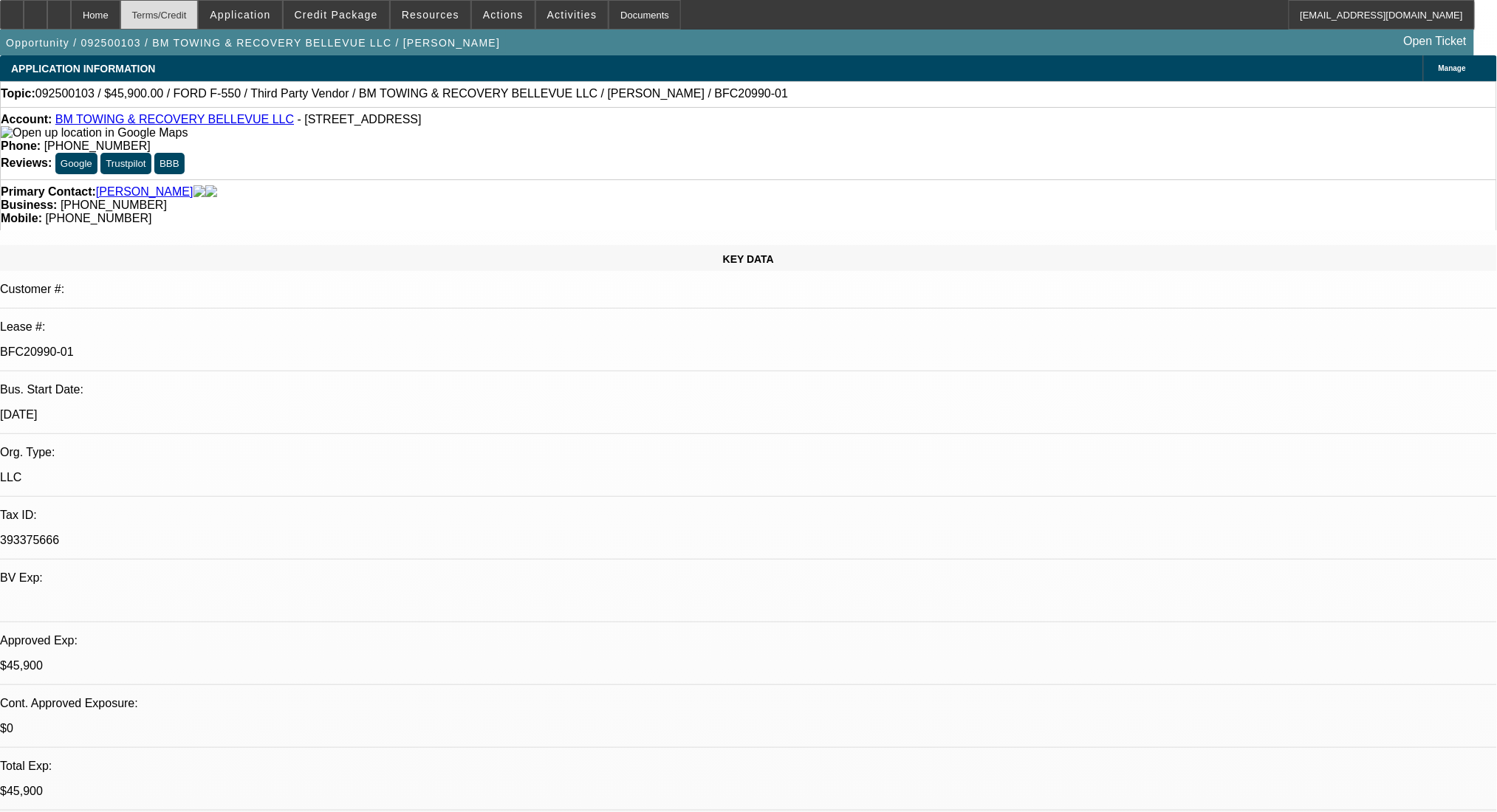
click at [197, 17] on div "Terms/Credit" at bounding box center [159, 14] width 78 height 30
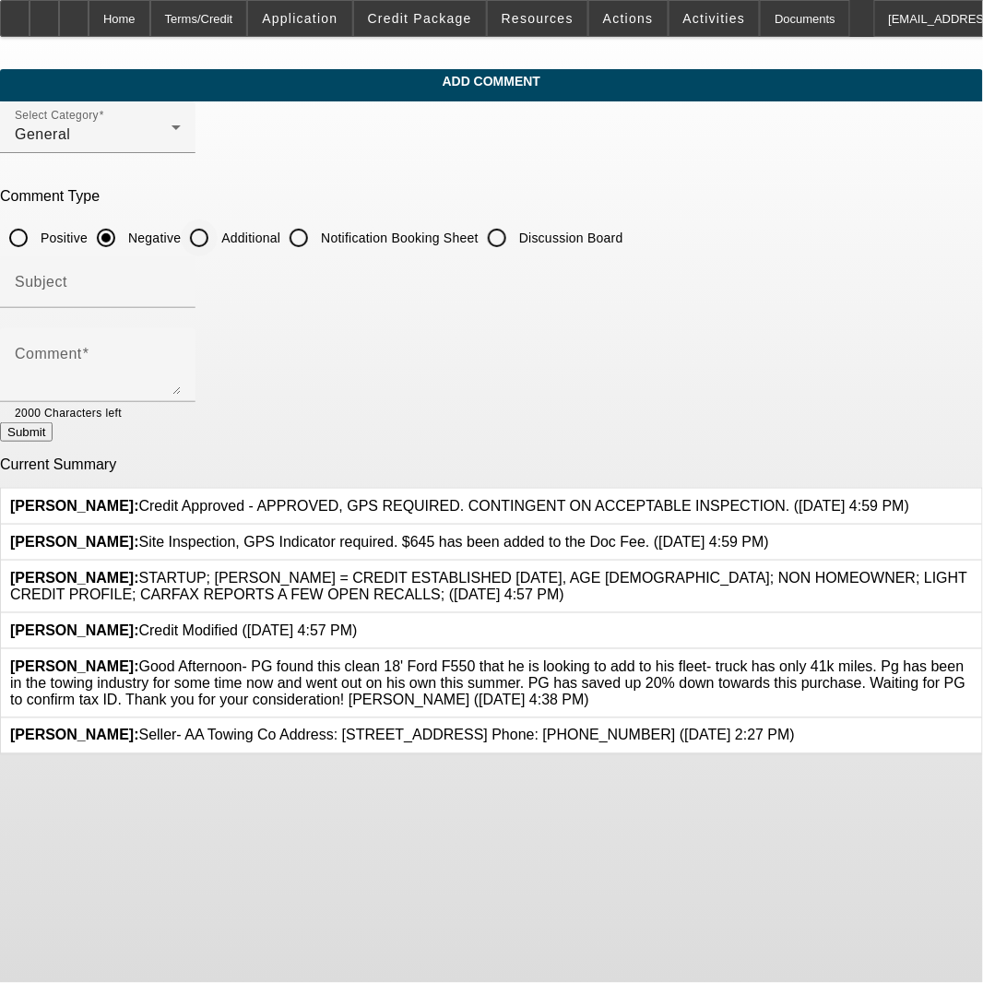
click at [218, 237] on input "Additional" at bounding box center [199, 237] width 37 height 37
radio input "true"
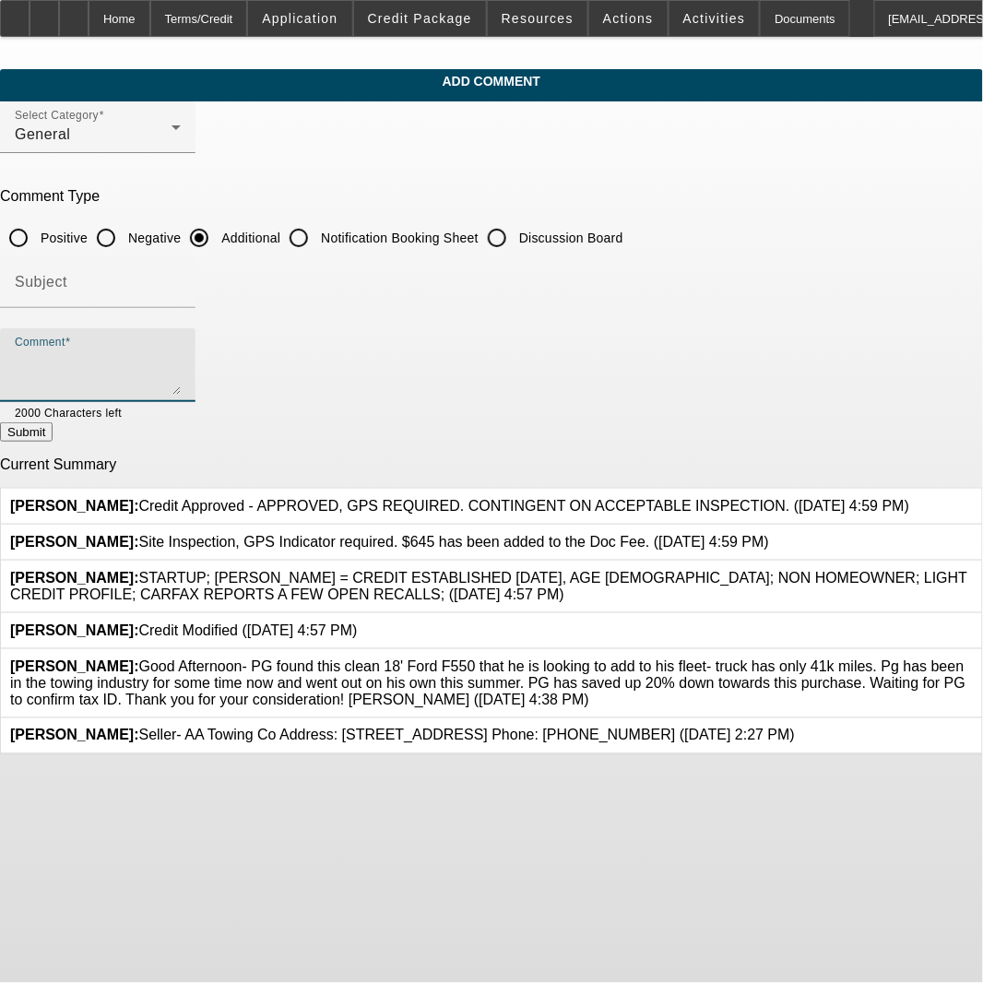
click at [181, 371] on textarea "Comment" at bounding box center [98, 372] width 166 height 44
click at [181, 362] on textarea "Good Afternoon- please order GPS and inspection, contact is [PERSON_NAME] @" at bounding box center [98, 372] width 166 height 44
paste textarea "[PHONE_NUMBER]"
drag, startPoint x: 529, startPoint y: 369, endPoint x: 559, endPoint y: 388, distance: 35.3
click at [181, 370] on textarea "Good Afternoon- please order GPS and inspection, contact is [PERSON_NAME] @ [PH…" at bounding box center [98, 372] width 166 height 44
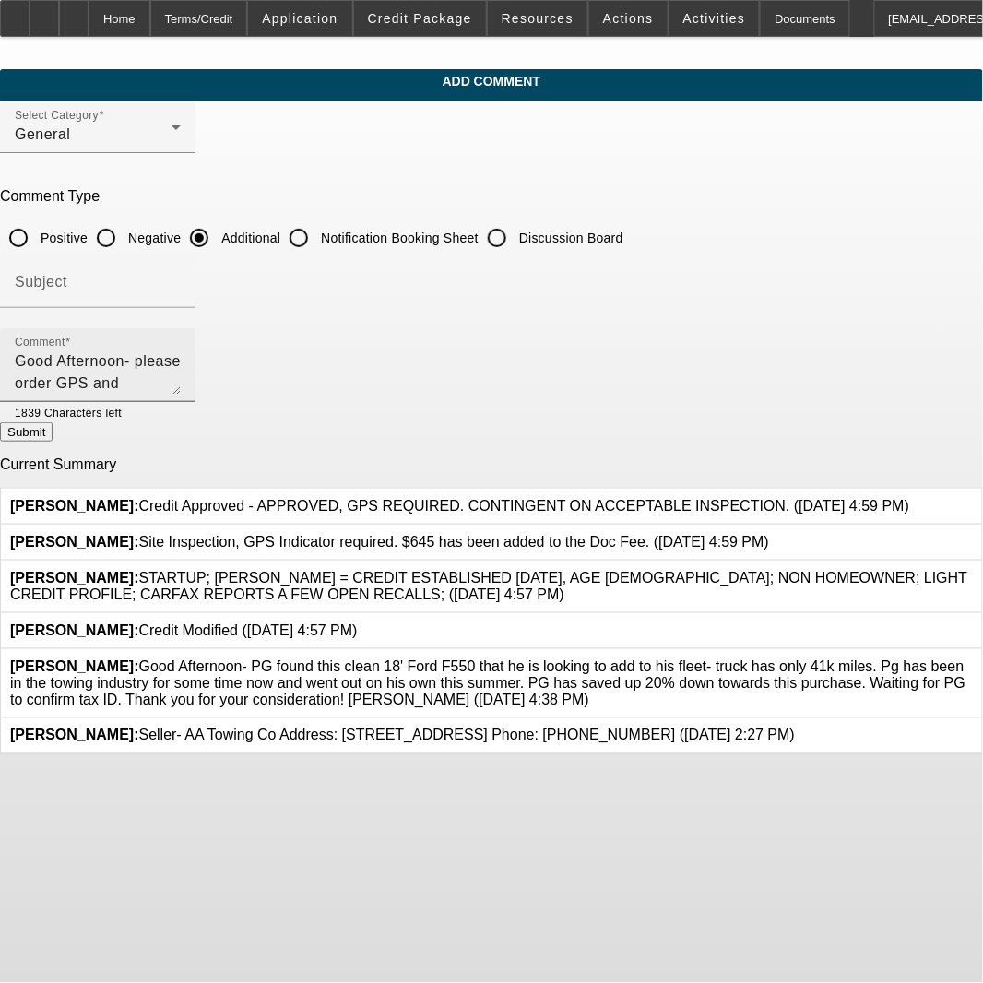
click at [181, 363] on textarea "Good Afternoon- please order GPS and inspection, contact is [PERSON_NAME] @ [PH…" at bounding box center [98, 372] width 166 height 44
click at [181, 365] on textarea "Good Afternoon- please order GPS and inspection, contact is [PERSON_NAME] @ [PH…" at bounding box center [98, 372] width 166 height 44
paste textarea "[PERSON_NAME][EMAIL_ADDRESS][DOMAIN_NAME]"
click at [181, 363] on textarea "Good Afternoon- please order GPS and inspection, contact is [PERSON_NAME] @ [PH…" at bounding box center [98, 372] width 166 height 44
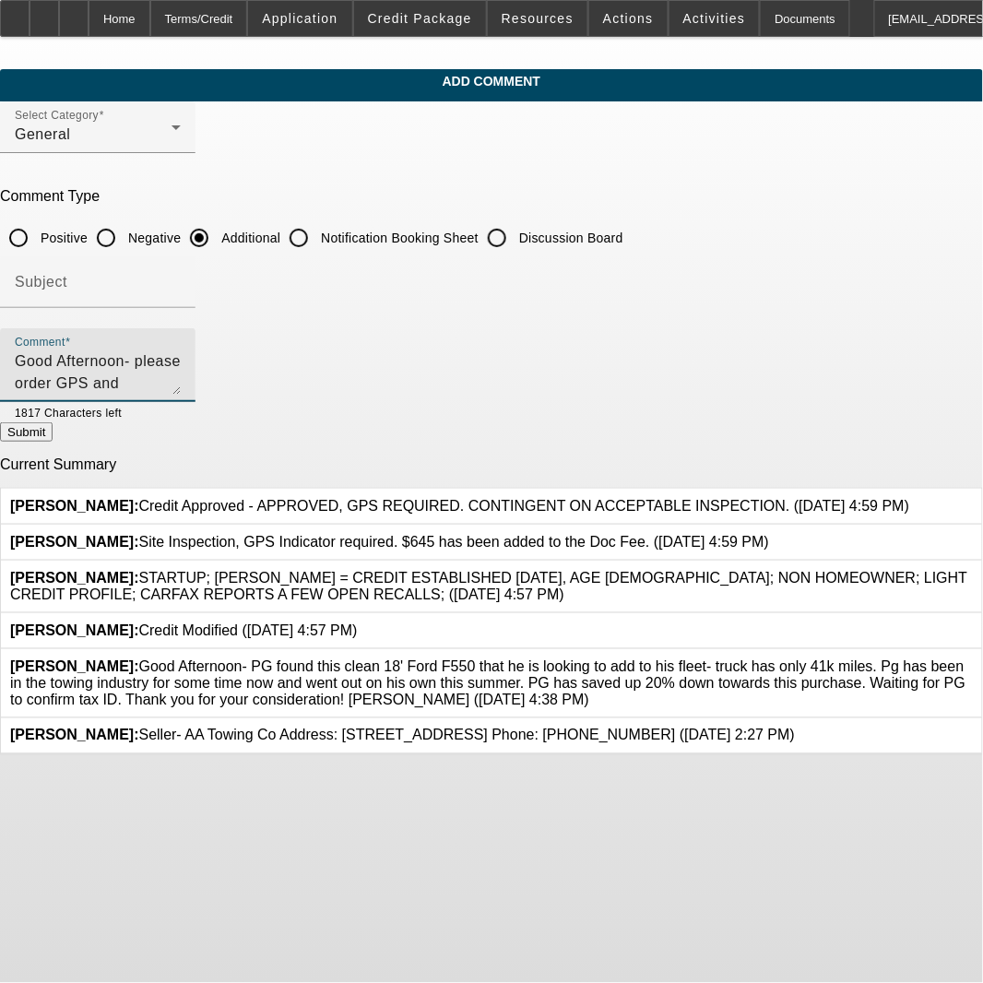
click at [181, 384] on textarea "Good Afternoon- please order GPS and inspection, contact is [PERSON_NAME] @ [PH…" at bounding box center [98, 372] width 166 height 44
drag, startPoint x: 323, startPoint y: 384, endPoint x: 49, endPoint y: 345, distance: 276.6
click at [49, 345] on div "Comment Good Afternoon- please order GPS and inspection, contact is [PERSON_NAM…" at bounding box center [491, 375] width 983 height 94
type textarea "Good Afternoon- please order GPS and inspection, contact is [PERSON_NAME] @ [PH…"
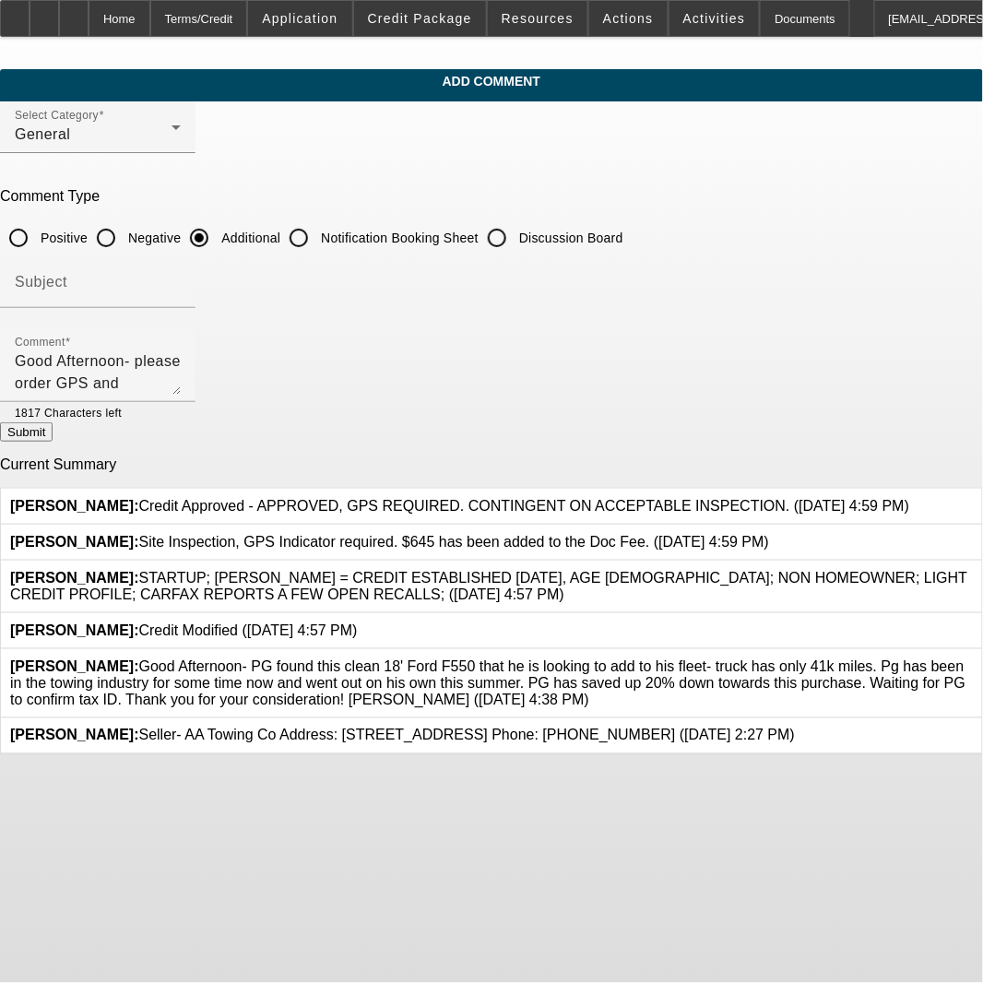
drag, startPoint x: 694, startPoint y: 845, endPoint x: 695, endPoint y: 809, distance: 36.0
click at [695, 837] on body "Home Terms/Credit Application Credit Package Resources Actions Activities Docum…" at bounding box center [491, 491] width 983 height 983
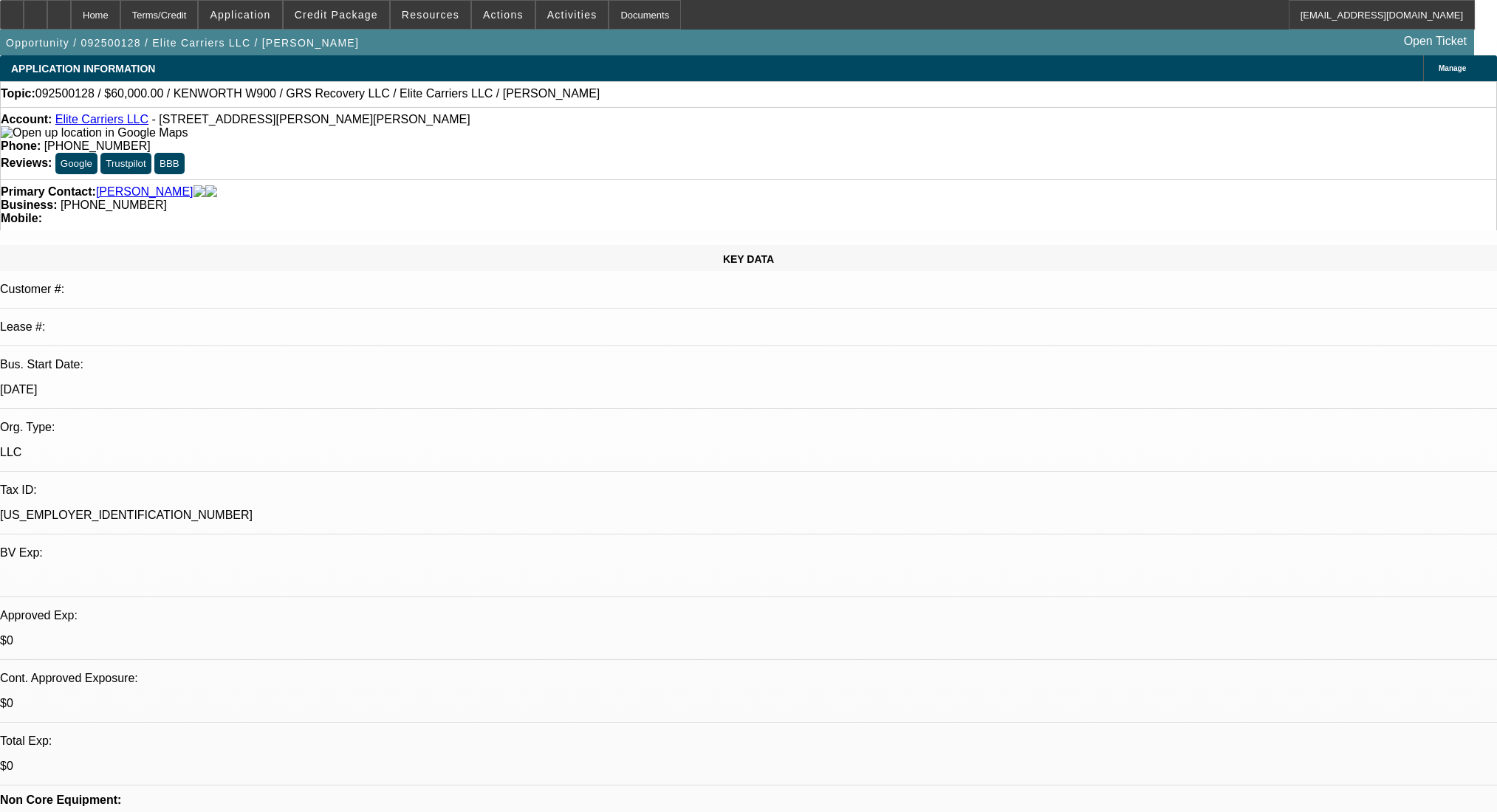
select select "0"
select select "2"
select select "0.1"
select select "4"
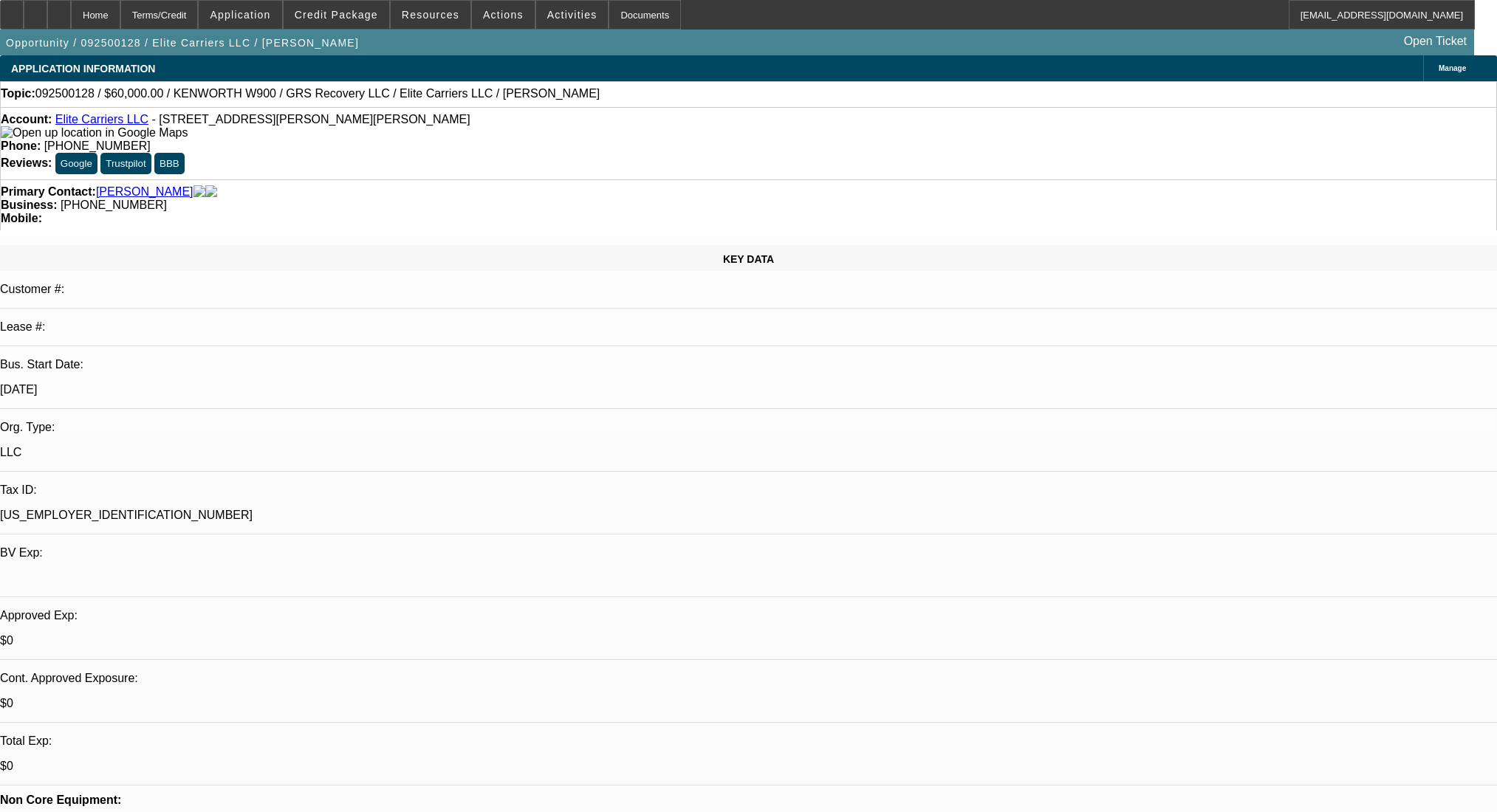
select select "0"
select select "2"
select select "0.1"
select select "4"
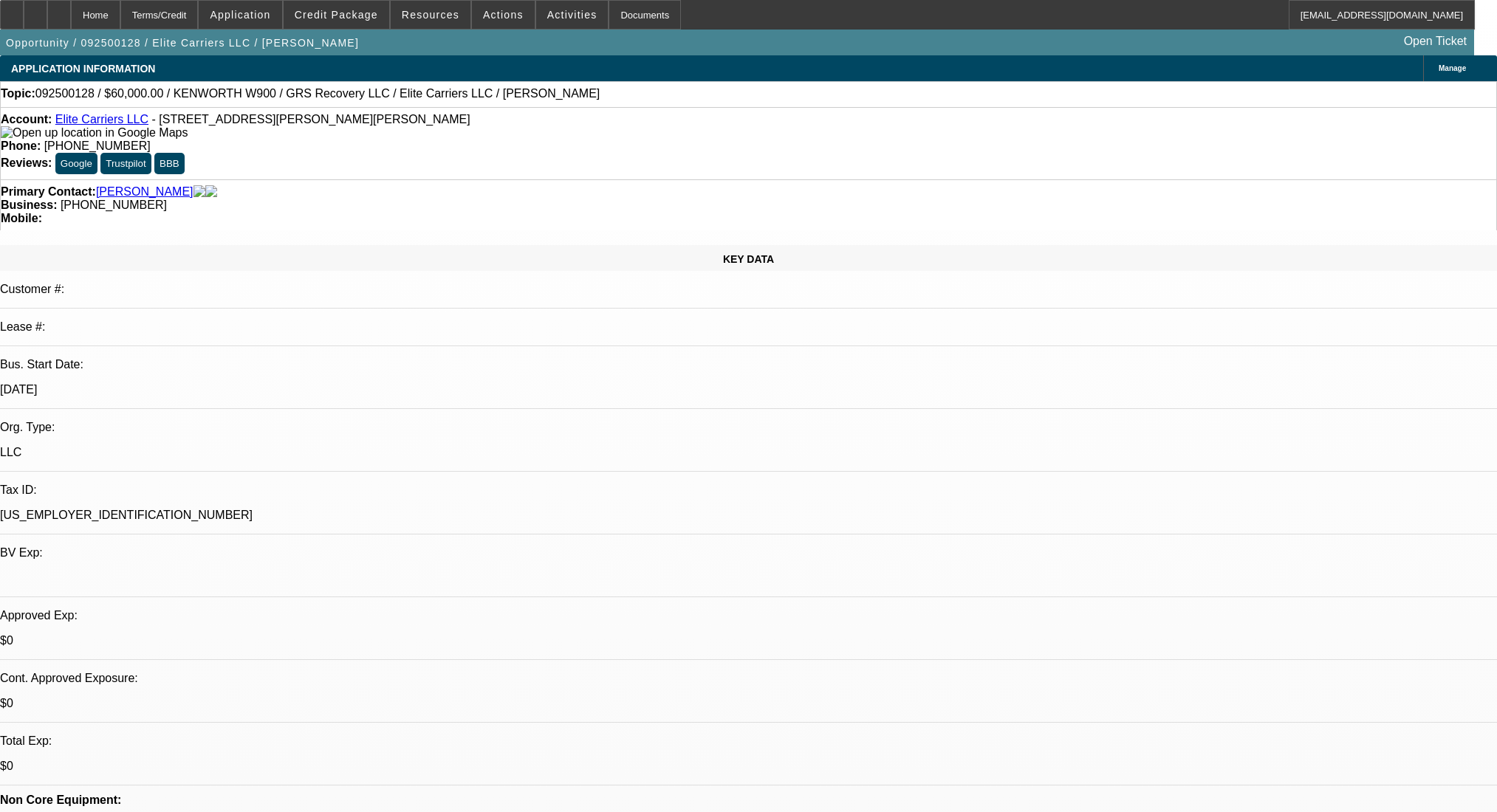
select select "0"
select select "2"
select select "0.1"
select select "4"
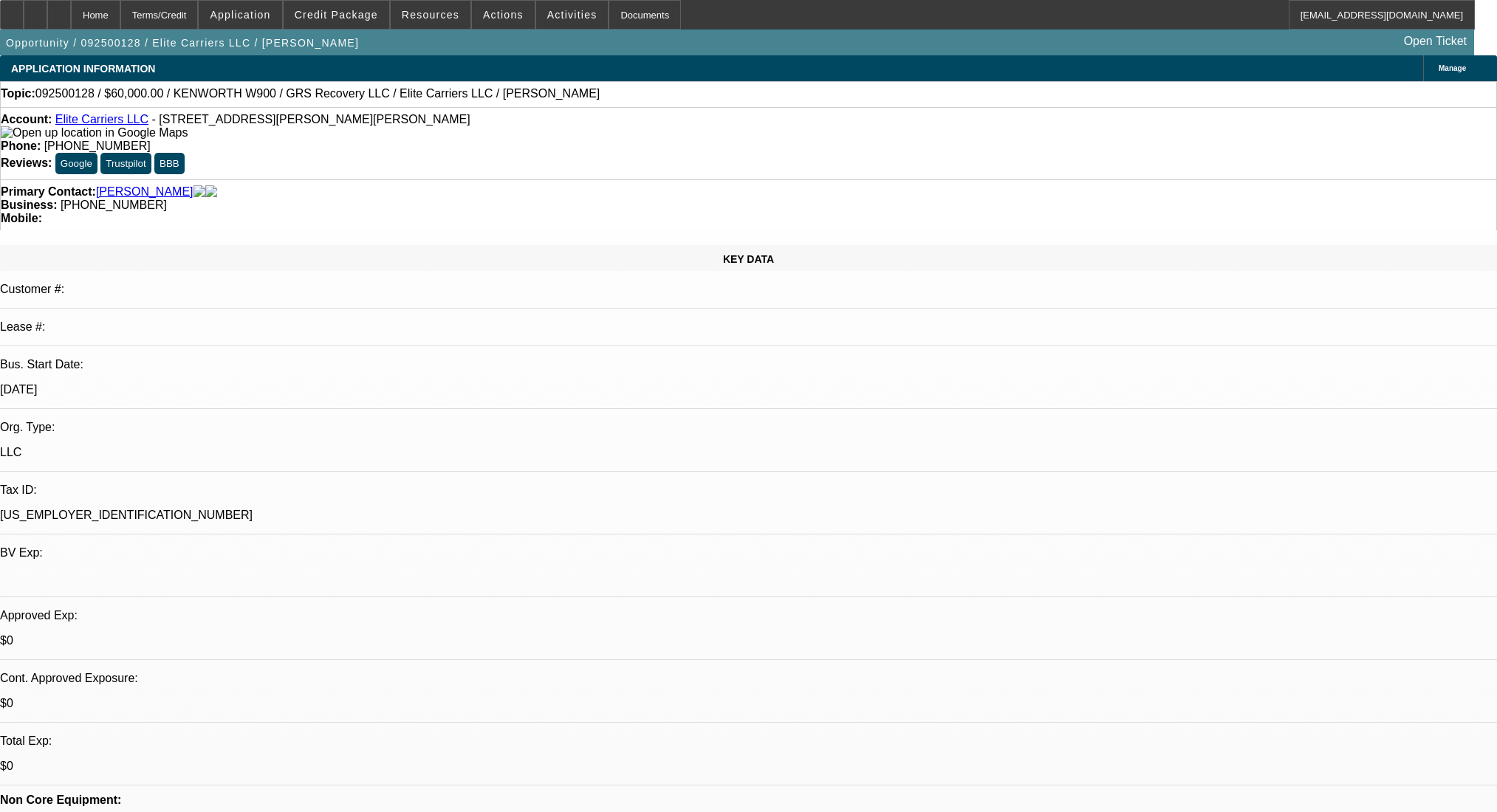
select select "0"
select select "2"
select select "0.1"
select select "4"
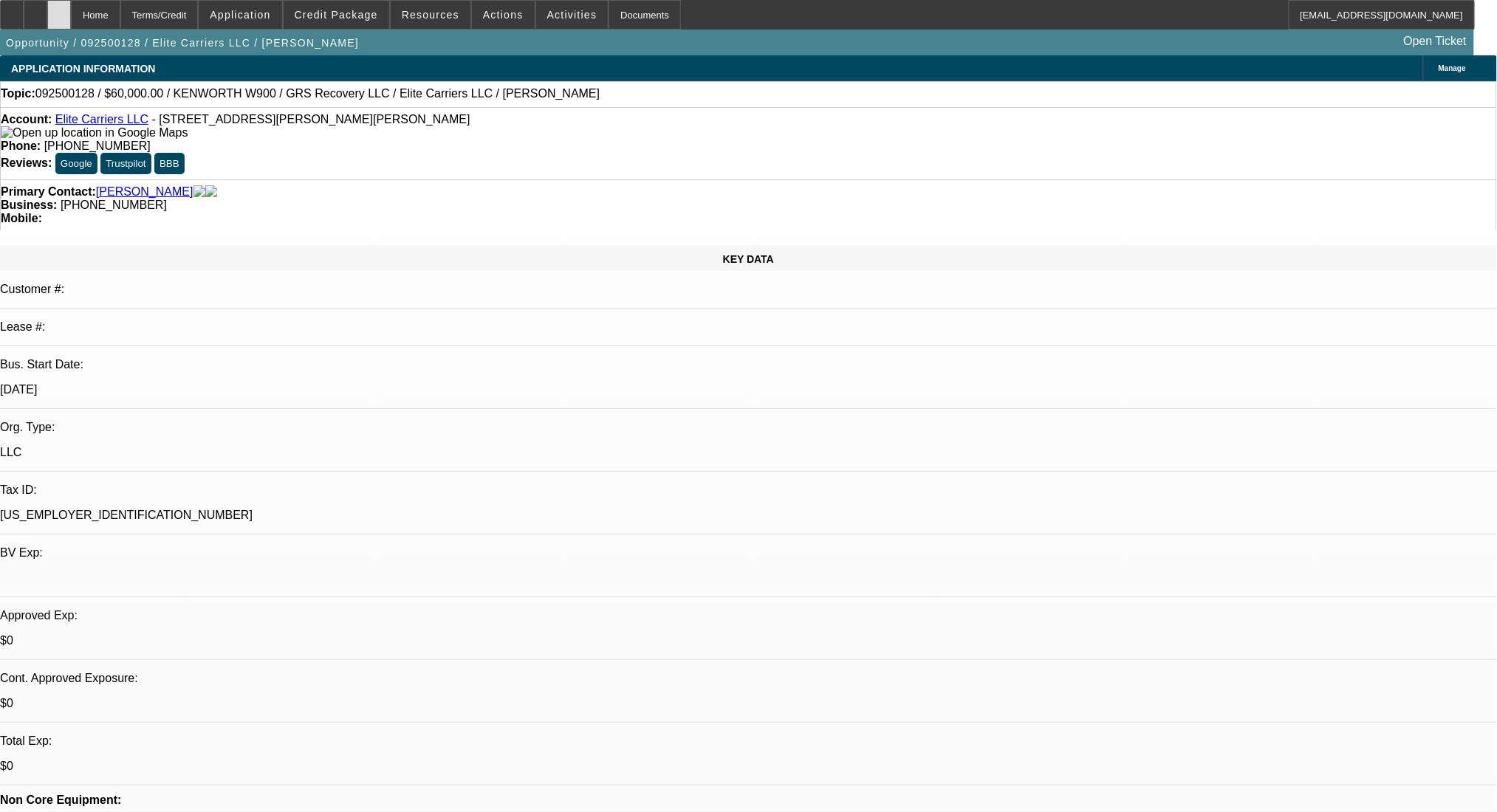
click at [71, 12] on div at bounding box center [59, 14] width 24 height 30
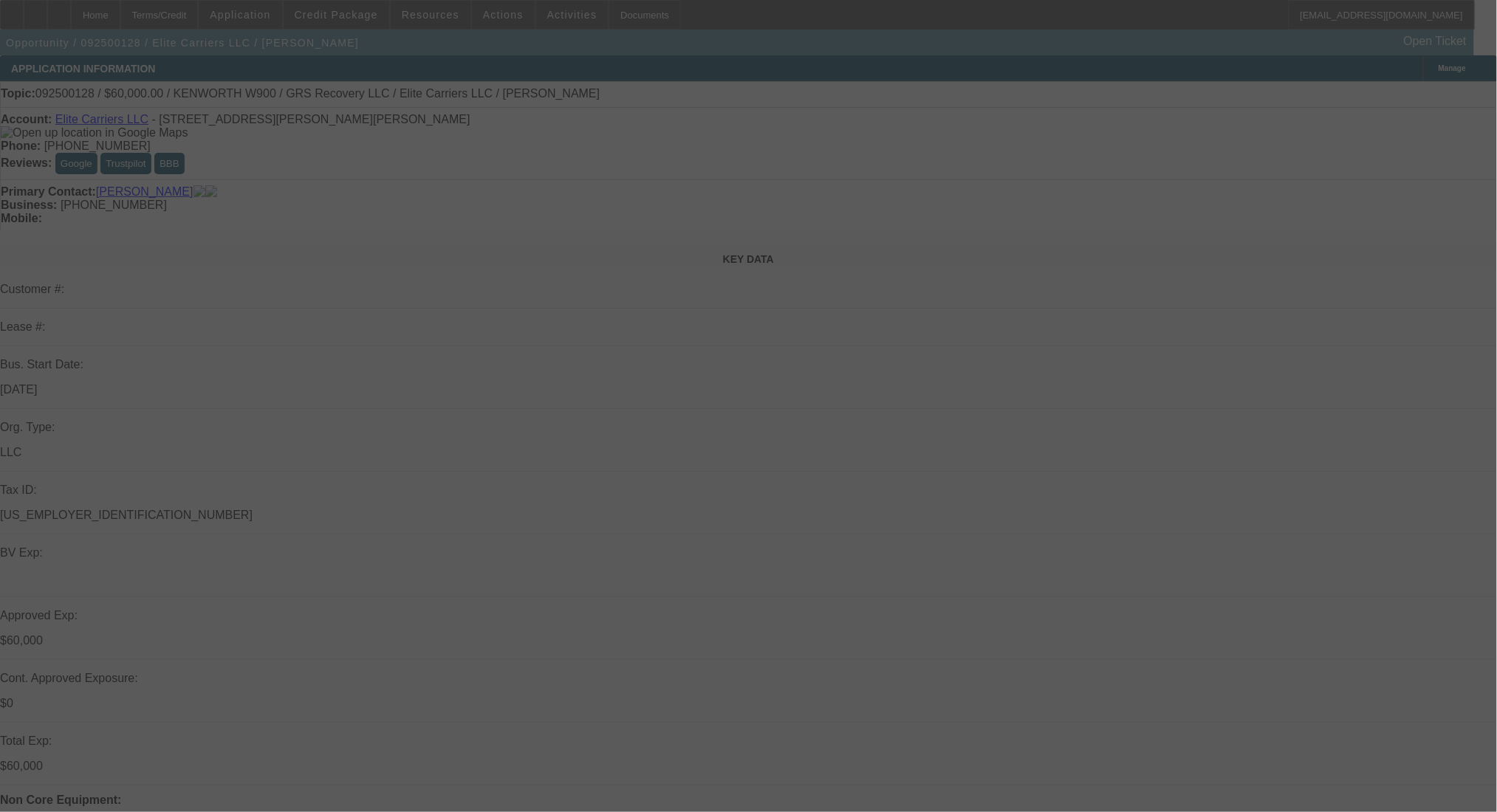
select select "0"
select select "2"
select select "0.1"
select select "4"
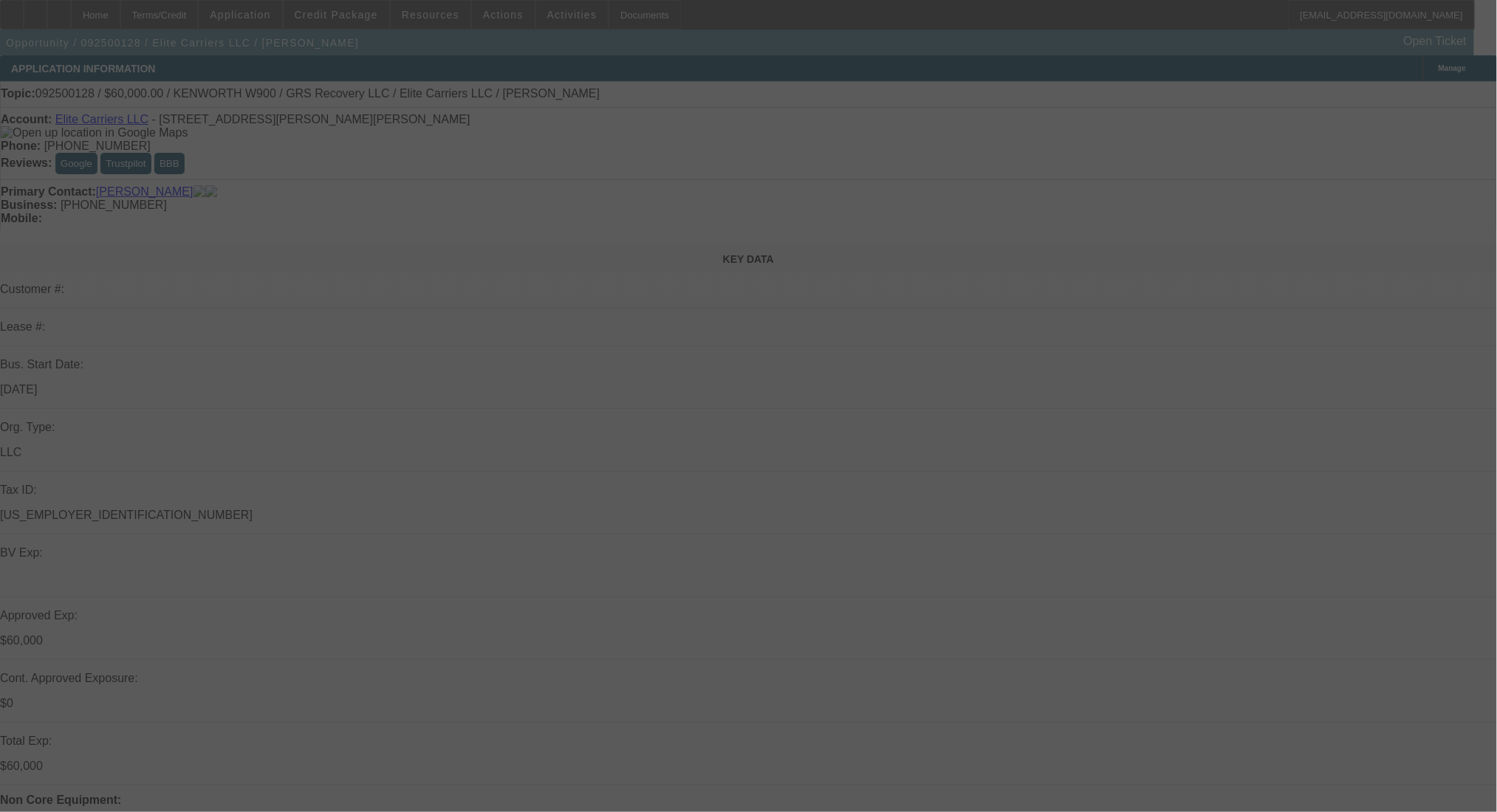
select select "0"
select select "2"
select select "0.1"
select select "4"
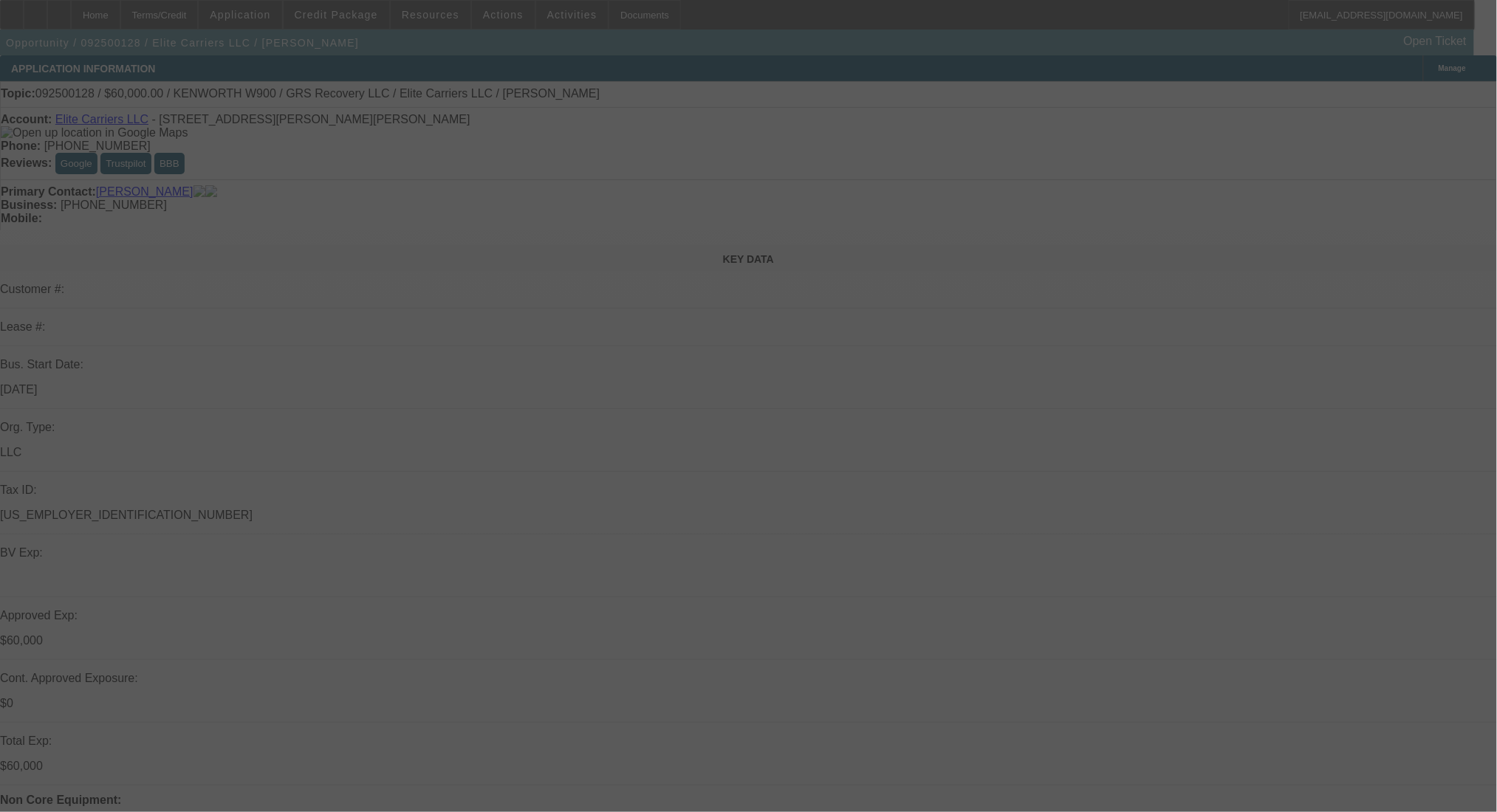
select select "0"
select select "2"
select select "0.1"
select select "4"
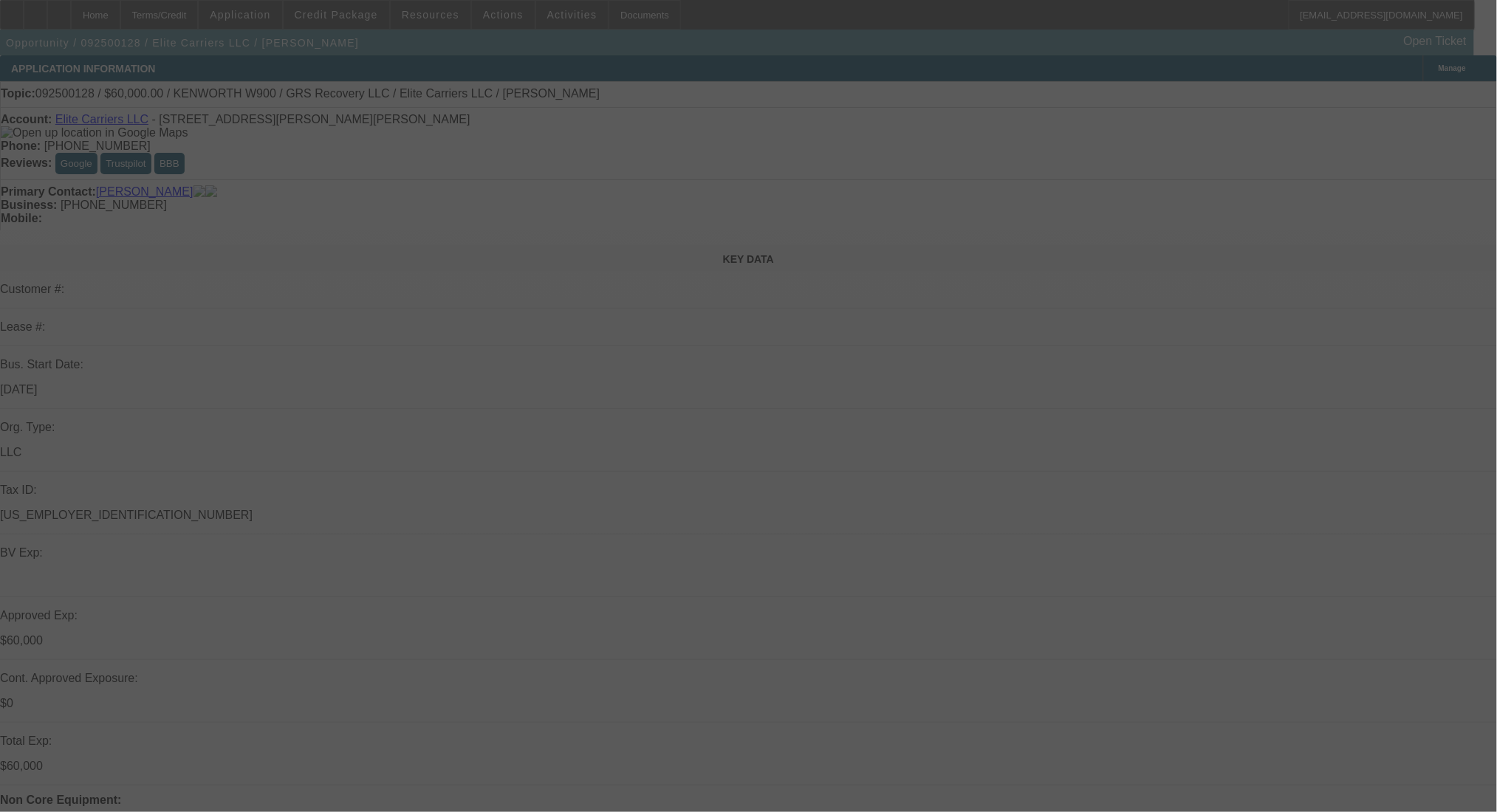
select select "0"
select select "2"
select select "0.1"
select select "4"
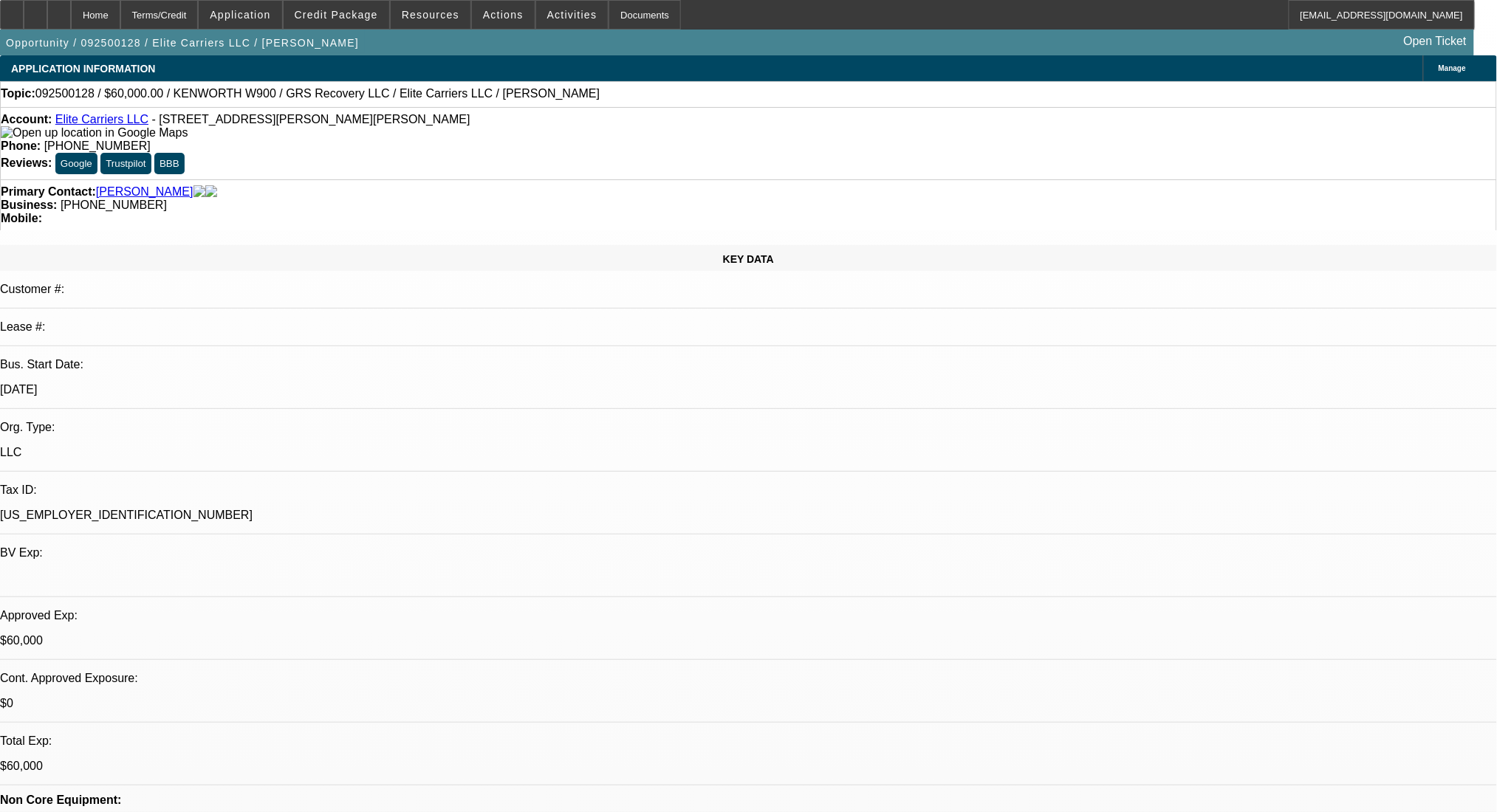
drag, startPoint x: 588, startPoint y: 387, endPoint x: 501, endPoint y: 392, distance: 87.1
click at [199, 23] on div "Terms/Credit" at bounding box center [159, 14] width 78 height 30
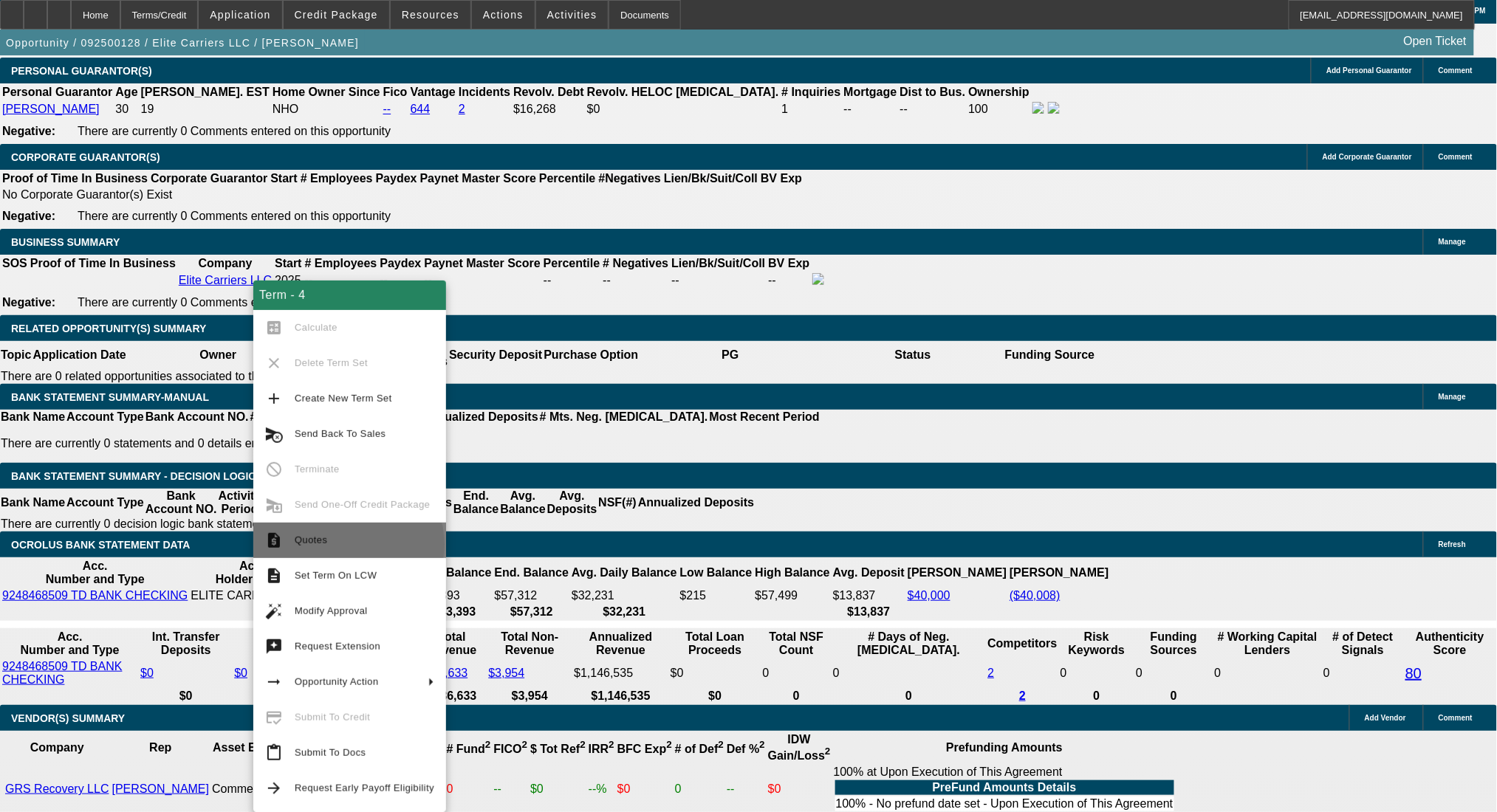
click at [348, 545] on span "Quotes" at bounding box center [364, 541] width 139 height 18
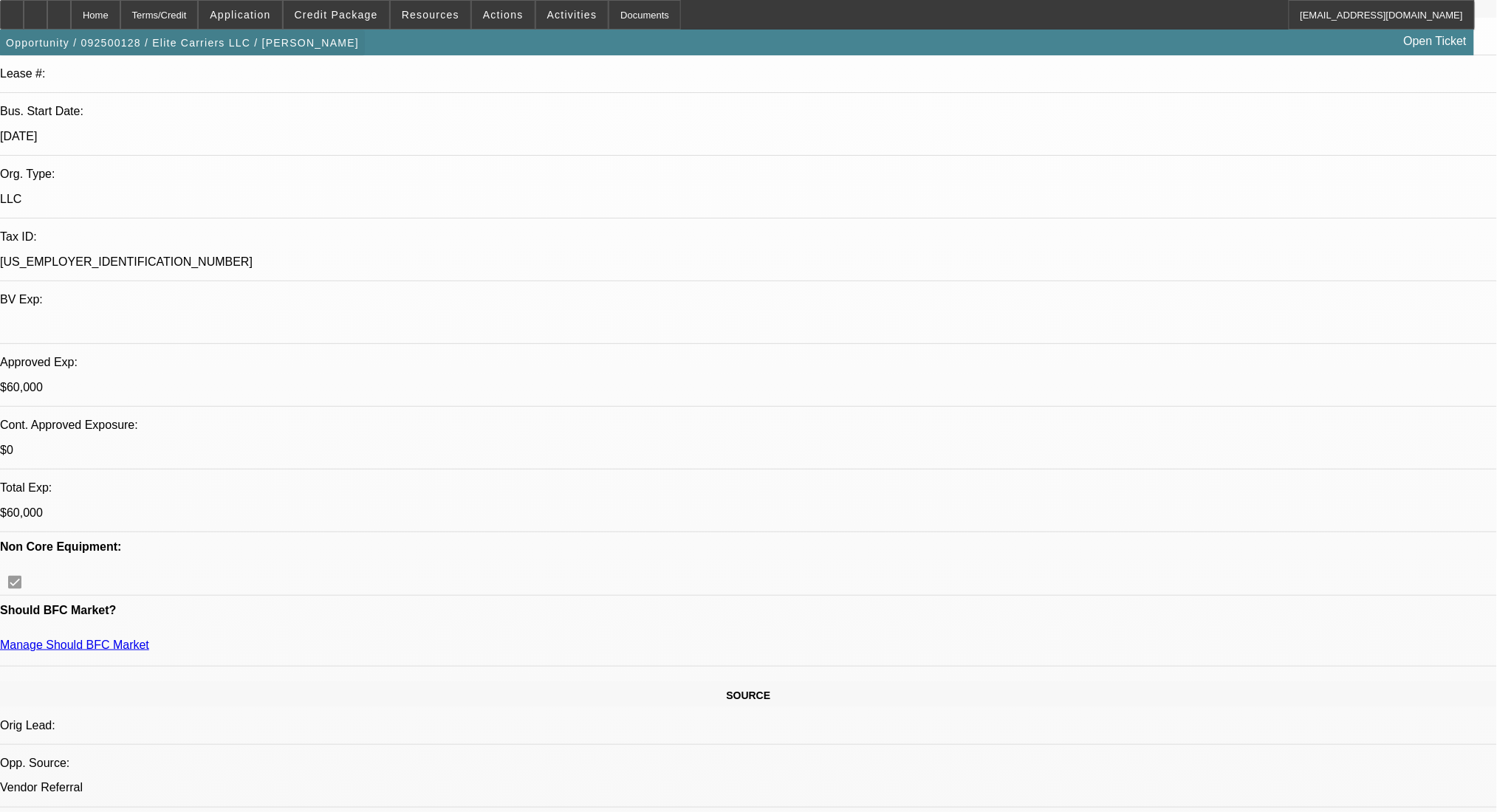
scroll to position [30, 0]
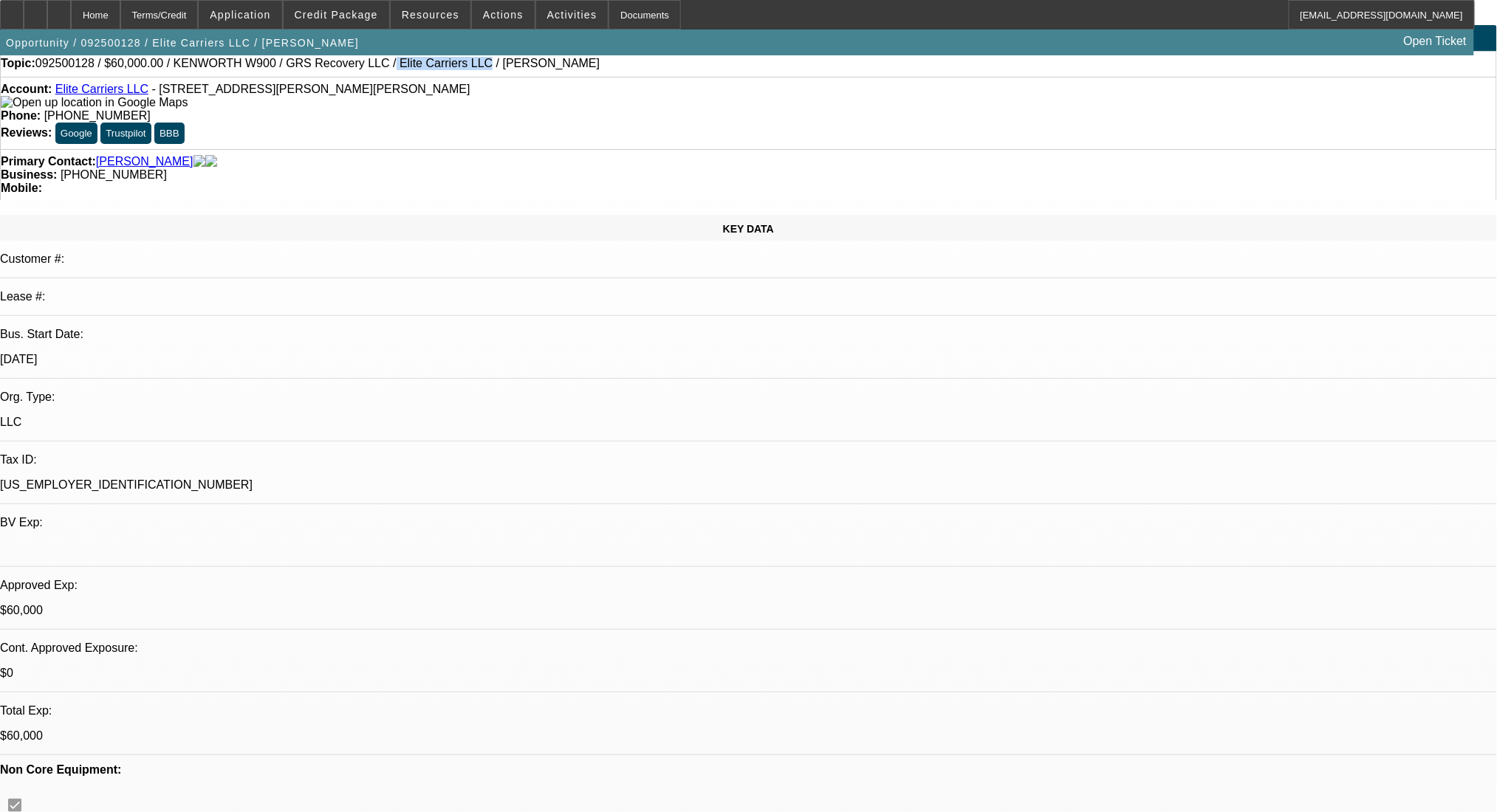
drag, startPoint x: 345, startPoint y: 69, endPoint x: 423, endPoint y: 74, distance: 78.2
click at [423, 70] on div "Topic: 092500128 / $60,000.00 / KENWORTH W900 / GRS Recovery LLC / Elite Carrie…" at bounding box center [749, 63] width 1496 height 14
copy span "Elite Carriers LLC"
drag, startPoint x: 381, startPoint y: 65, endPoint x: 373, endPoint y: 78, distance: 15.3
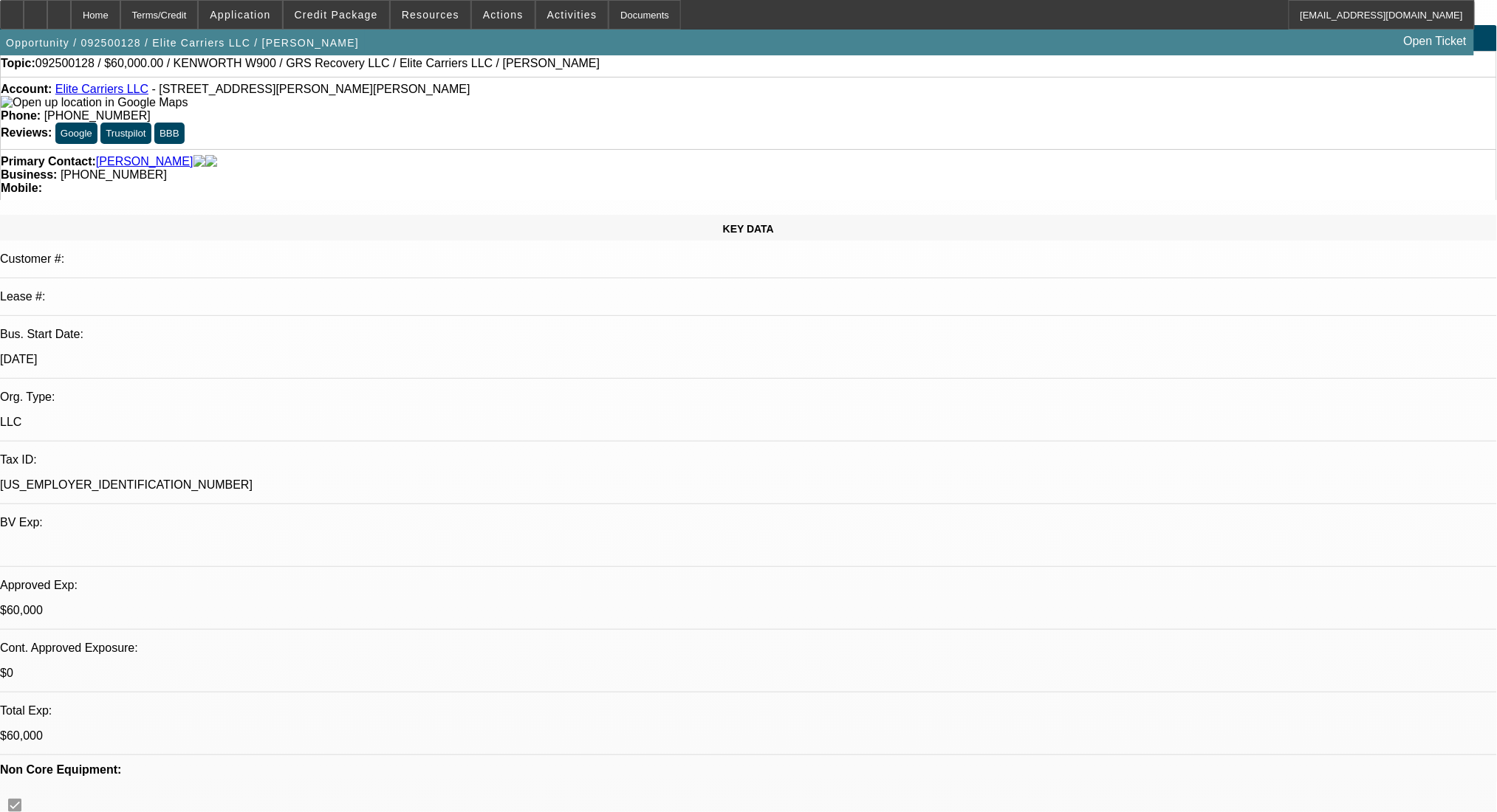
click at [343, 68] on span "092500128 / $60,000.00 / KENWORTH W900 / GRS Recovery LLC / Elite Carriers LLC …" at bounding box center [317, 63] width 565 height 14
drag, startPoint x: 347, startPoint y: 66, endPoint x: 422, endPoint y: 74, distance: 75.4
click at [422, 70] on div "Topic: 092500128 / $60,000.00 / KENWORTH W900 / GRS Recovery LLC / Elite Carrie…" at bounding box center [749, 63] width 1496 height 14
copy span "Elite Carriers LLC"
click at [189, 3] on div "Terms/Credit" at bounding box center [159, 14] width 78 height 30
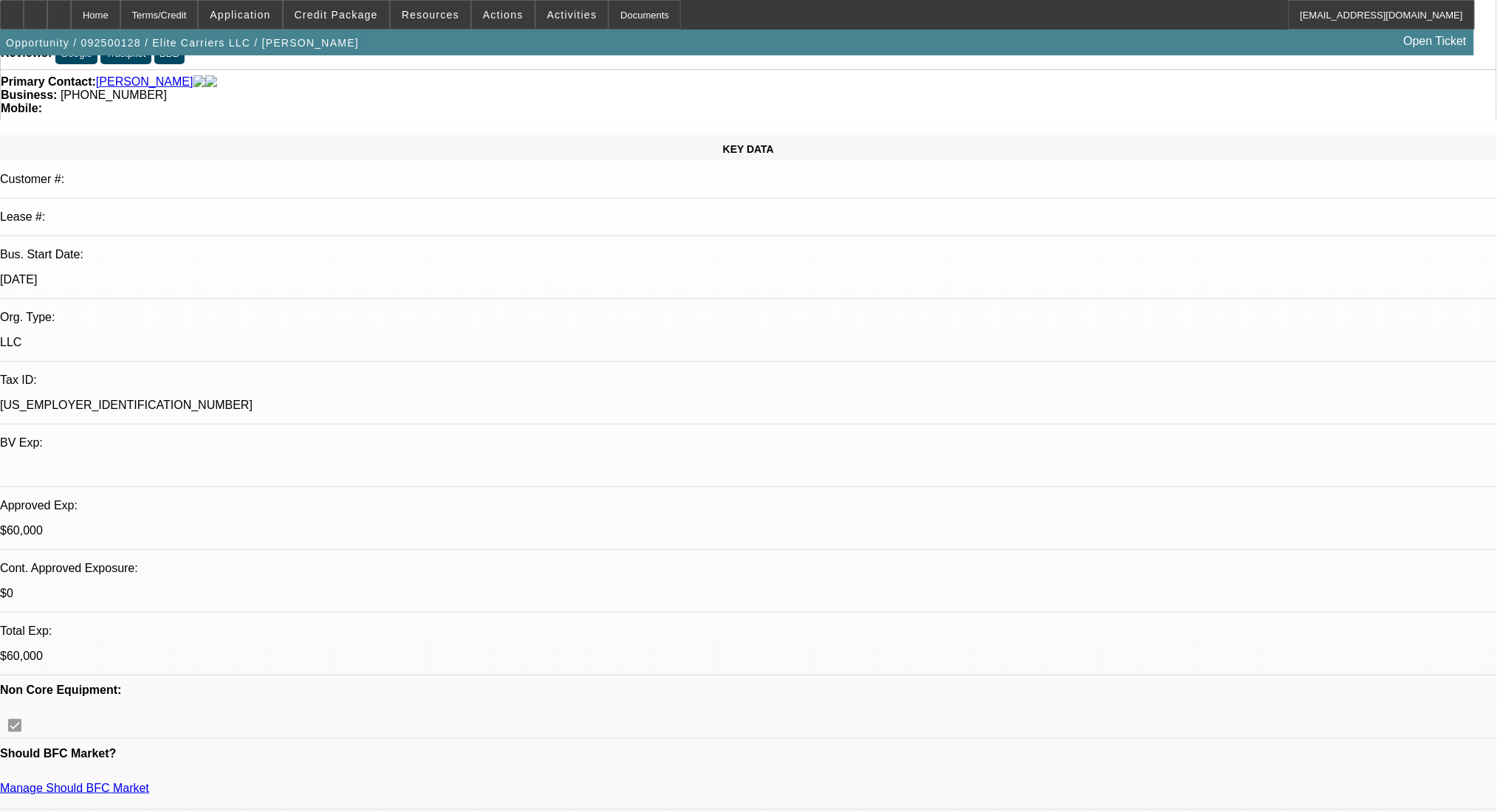
scroll to position [0, 0]
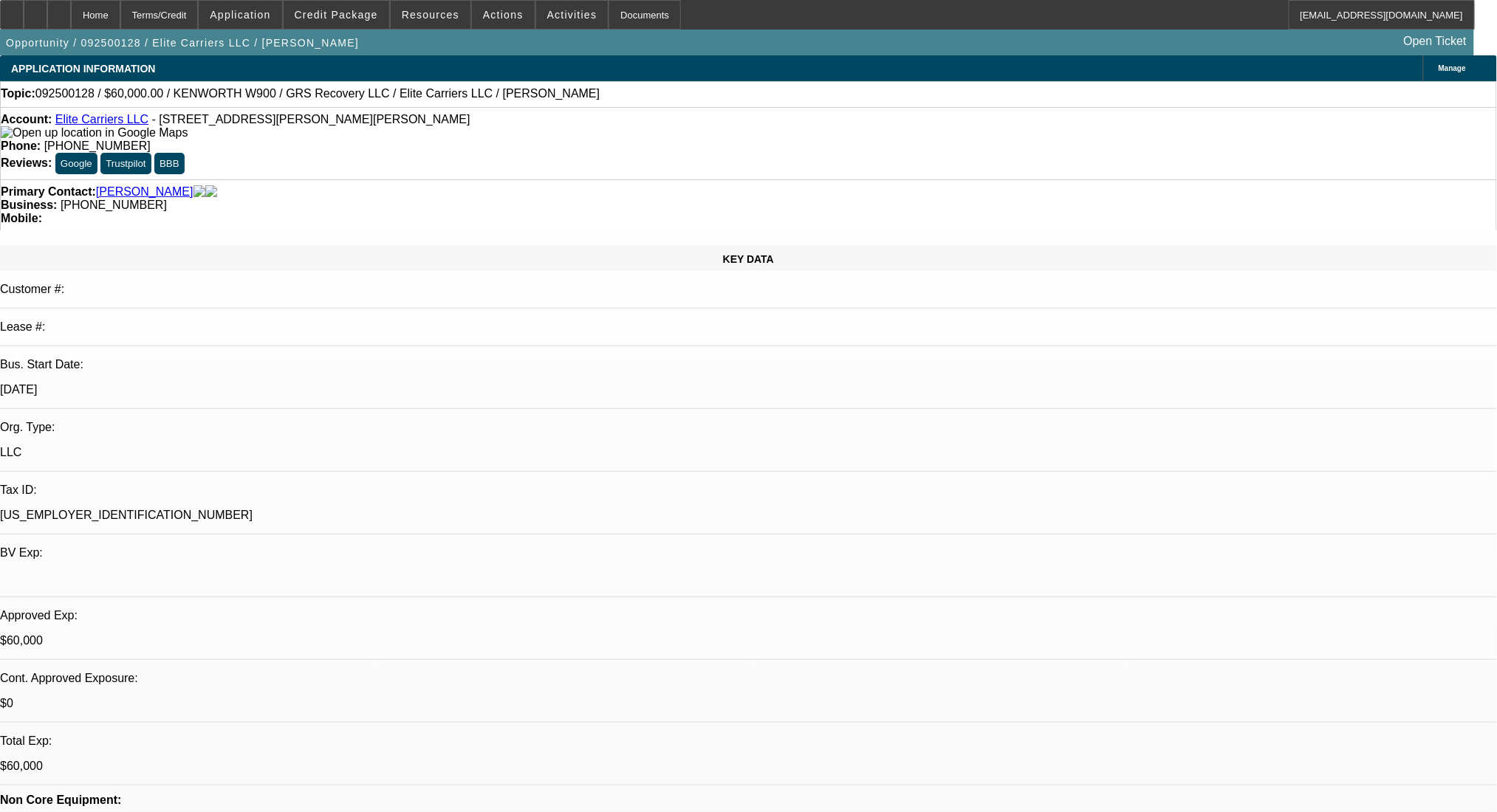
click at [380, 98] on span "092500128 / $60,000.00 / KENWORTH W900 / GRS Recovery LLC / Elite Carriers LLC …" at bounding box center [317, 94] width 565 height 14
drag, startPoint x: 348, startPoint y: 93, endPoint x: 423, endPoint y: 100, distance: 75.3
click at [423, 100] on span "092500128 / $60,000.00 / KENWORTH W900 / GRS Recovery LLC / Elite Carriers LLC …" at bounding box center [317, 94] width 565 height 14
copy span "Elite Carriers LLC"
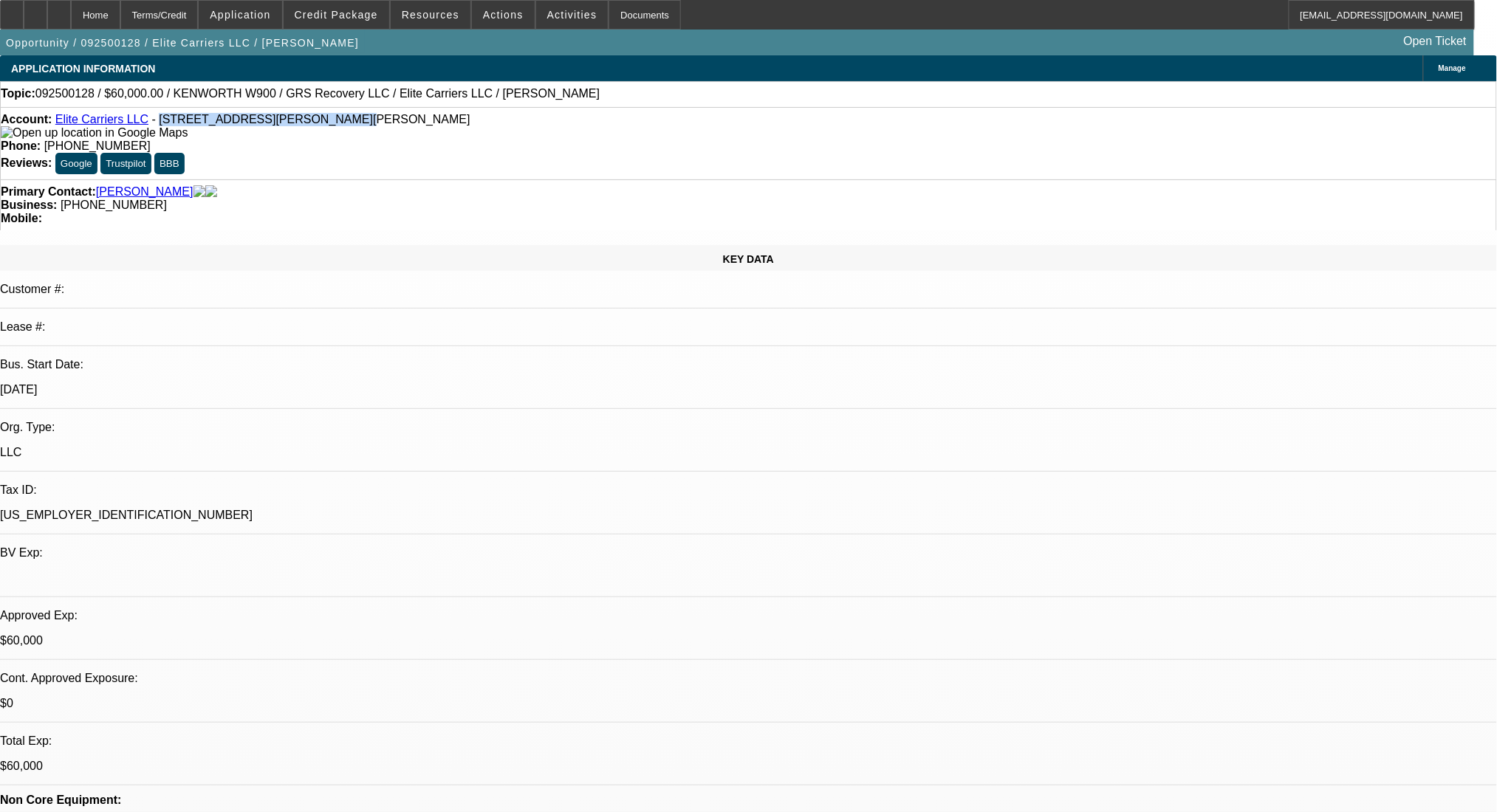
drag, startPoint x: 151, startPoint y: 125, endPoint x: 300, endPoint y: 128, distance: 149.0
click at [300, 128] on div "Account: Elite Carriers LLC - [STREET_ADDRESS][PERSON_NAME][PERSON_NAME]" at bounding box center [749, 126] width 1496 height 26
copy span "[STREET_ADDRESS][PERSON_NAME][PERSON_NAME]"
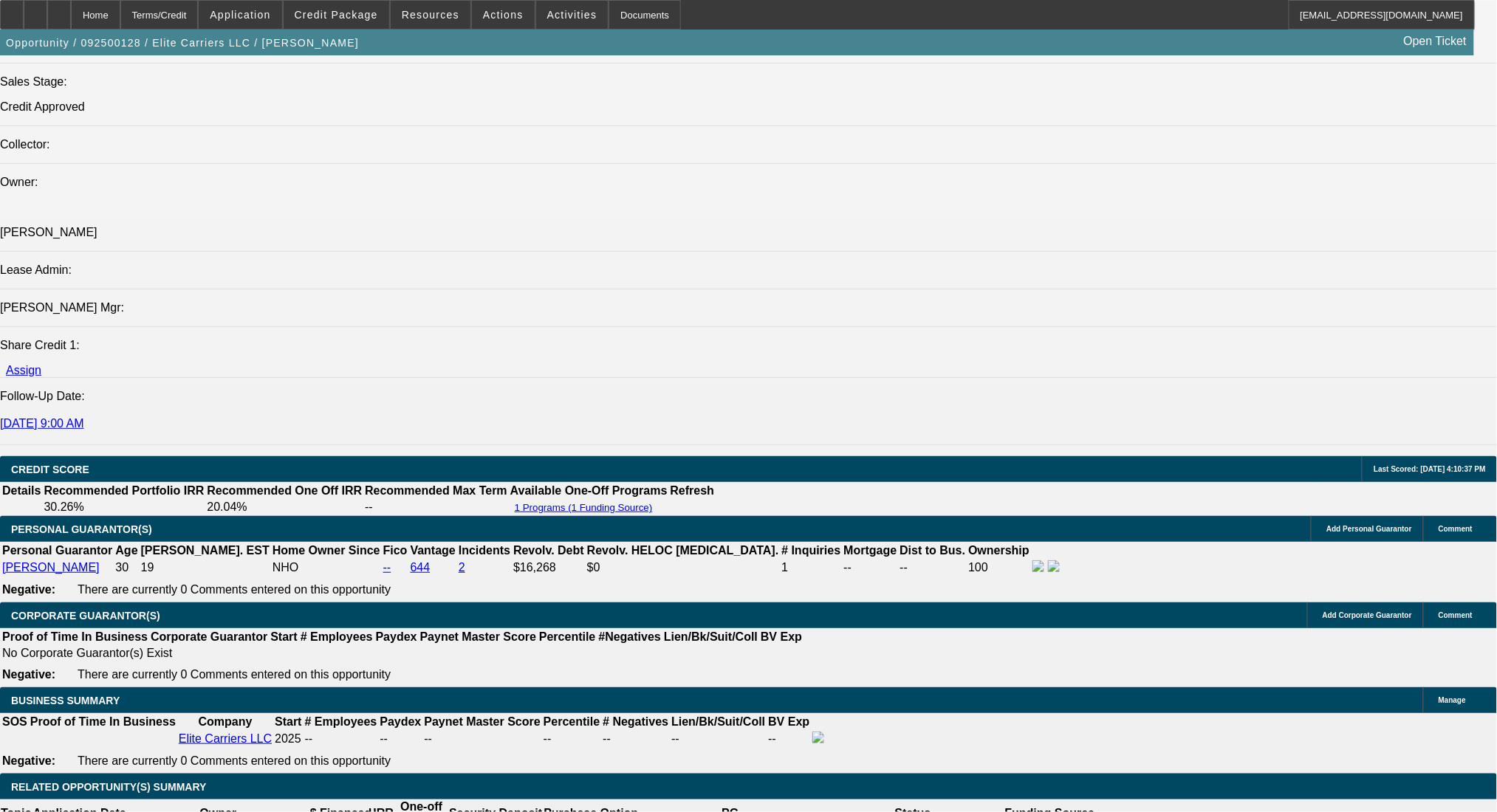
scroll to position [1969, 0]
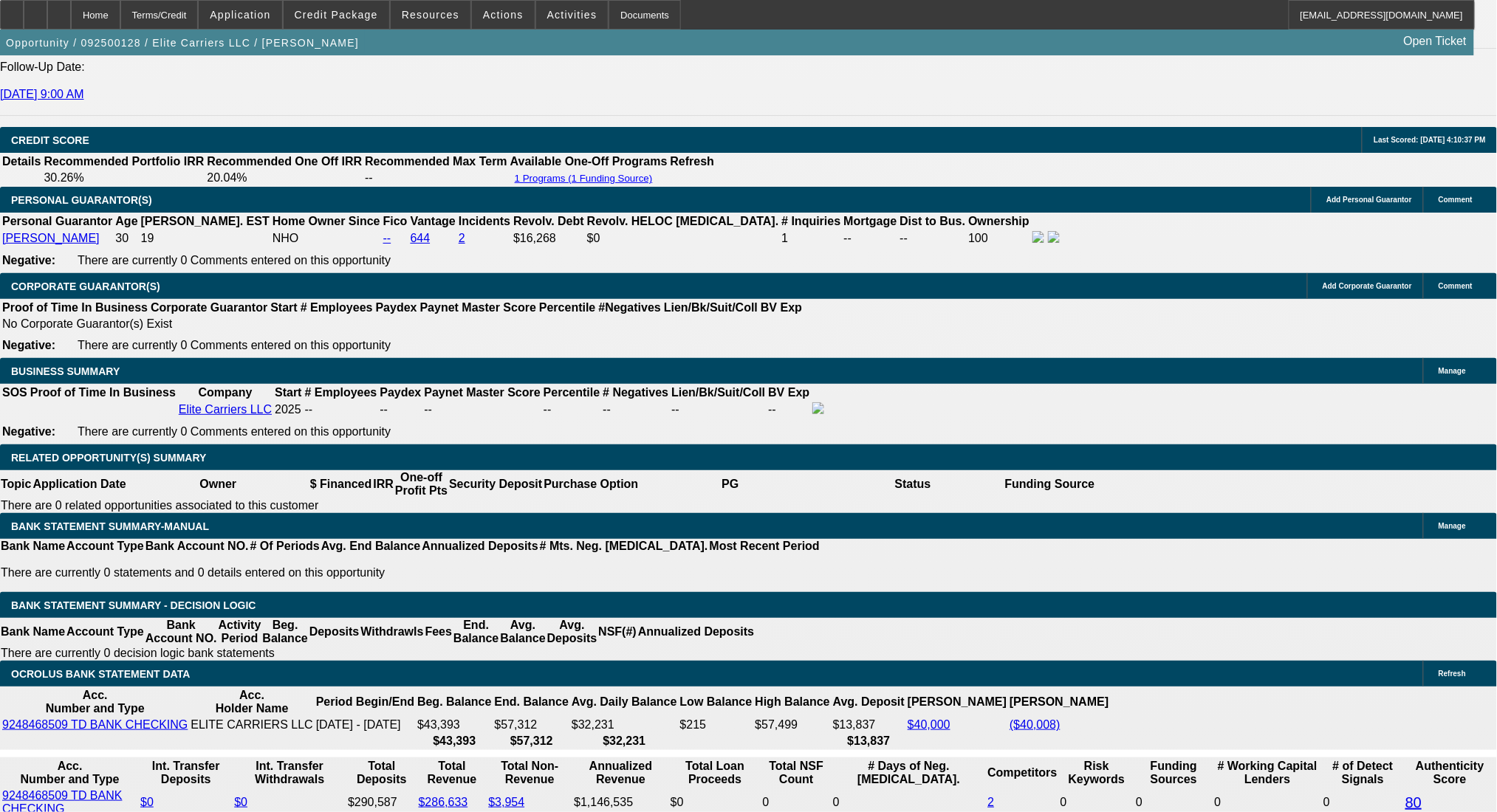
drag, startPoint x: 290, startPoint y: 276, endPoint x: 300, endPoint y: 279, distance: 10.4
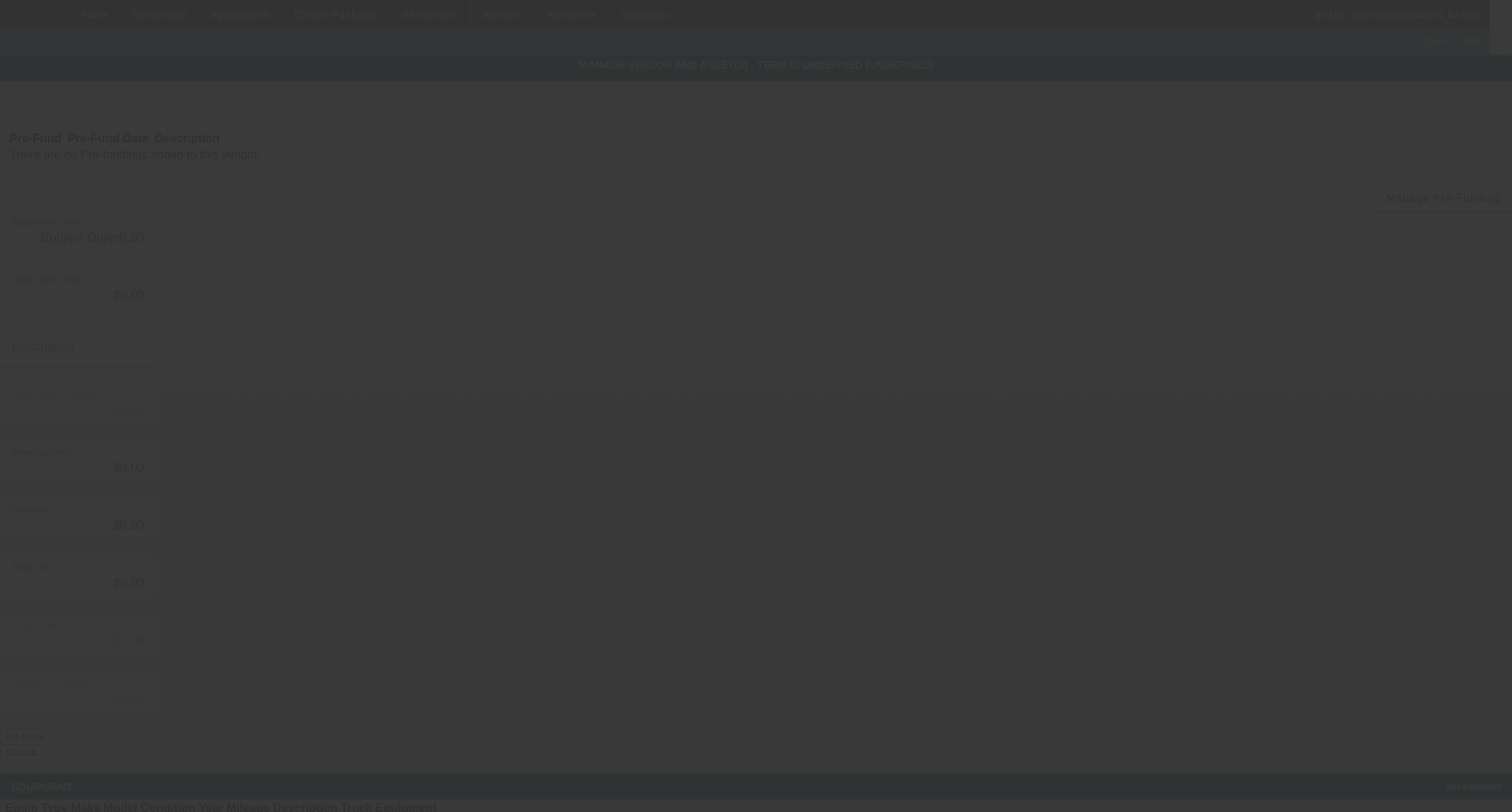
type input "$110,000.00"
type input "$395.00"
type input "$110,395.00"
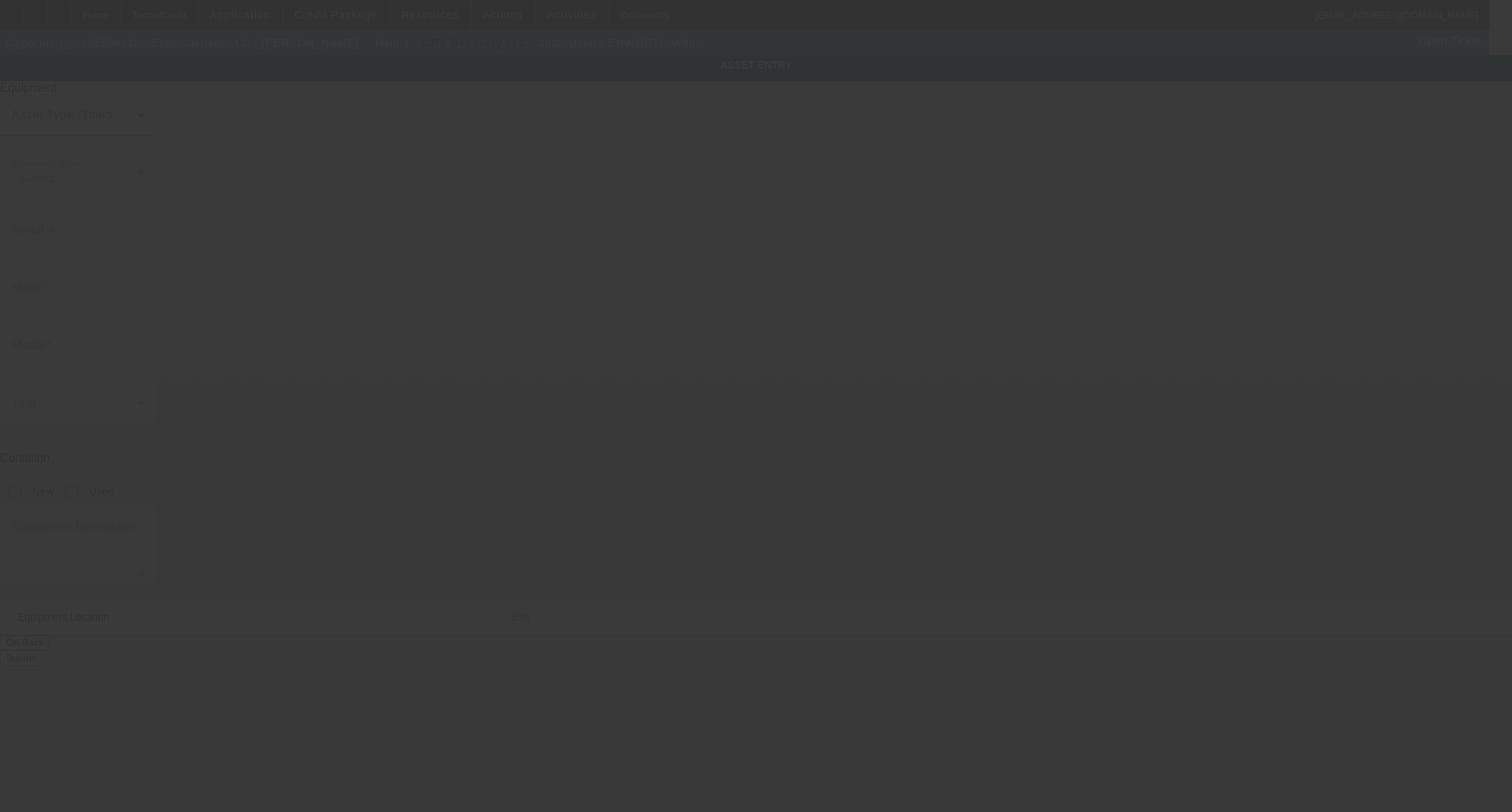
type input "[US_VEHICLE_IDENTIFICATION_NUMBER]"
type input "Kenworth"
type input "W900"
radio input "true"
type textarea "dump truck"
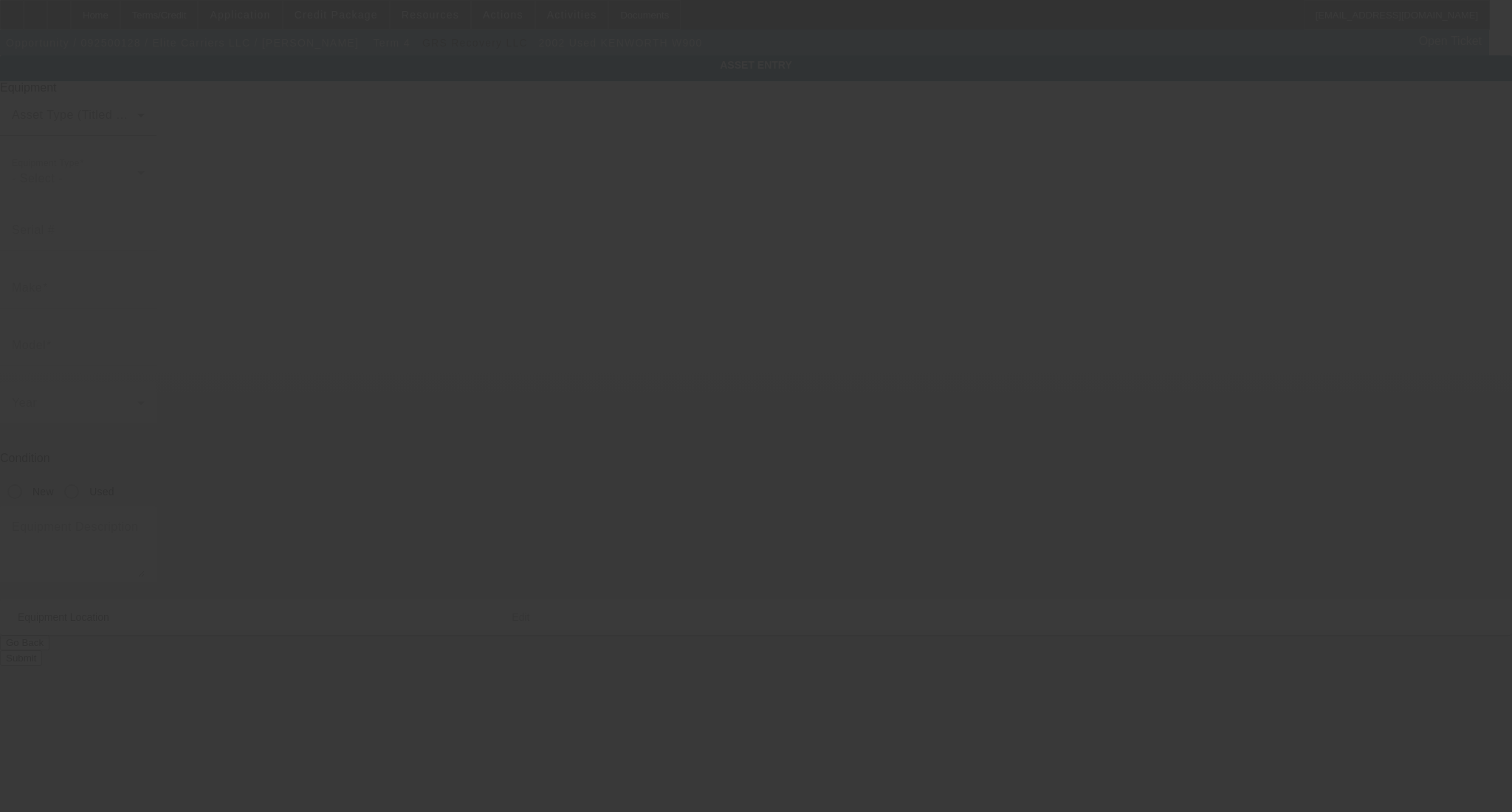
type input "38 Locke Rd"
type input "Hampton"
type input "03842"
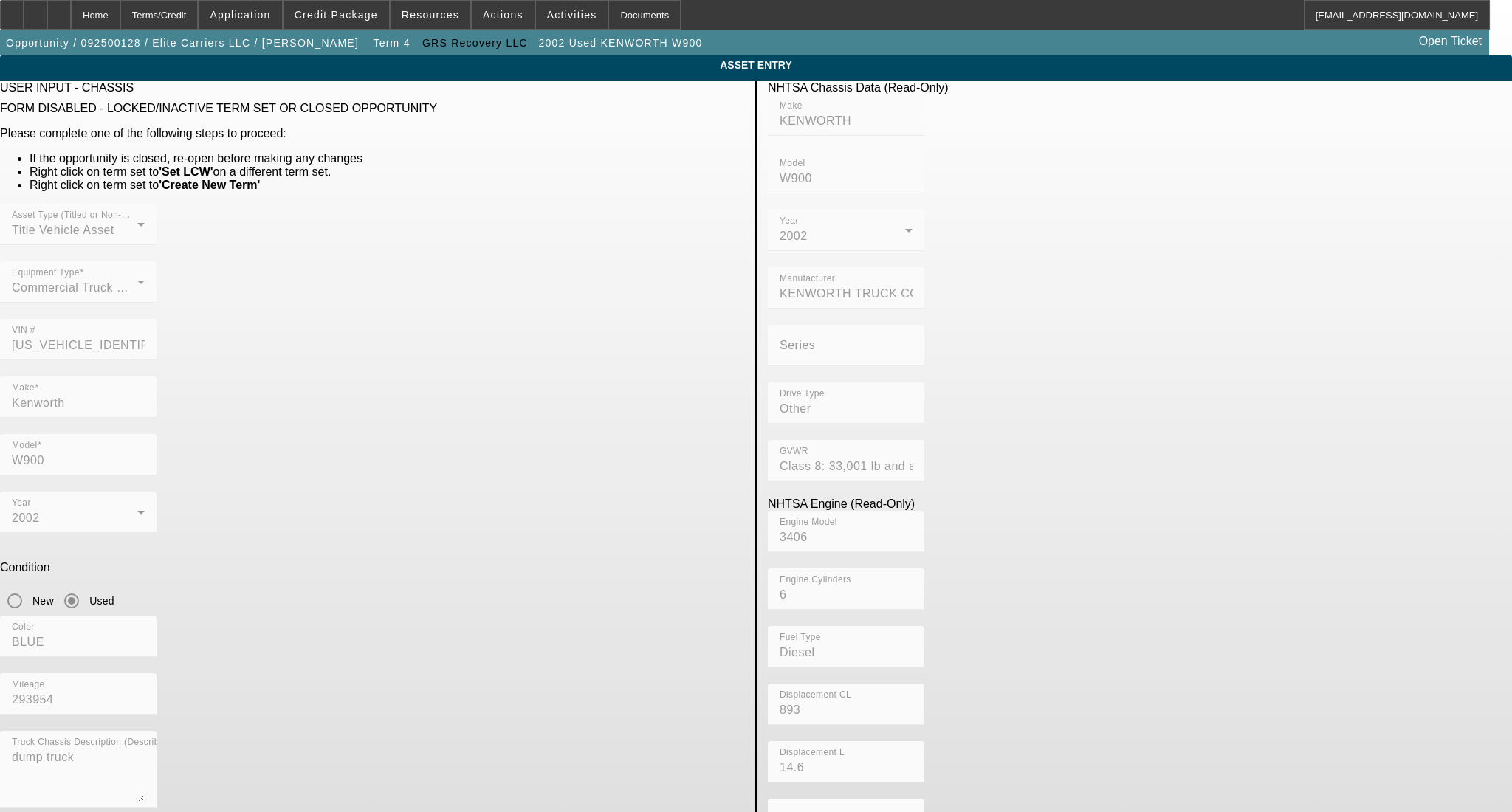
click at [544, 319] on div "VIN # 1NKWXBEXX2J899761" at bounding box center [372, 348] width 744 height 58
click at [175, 9] on div "Terms/Credit" at bounding box center [159, 14] width 78 height 30
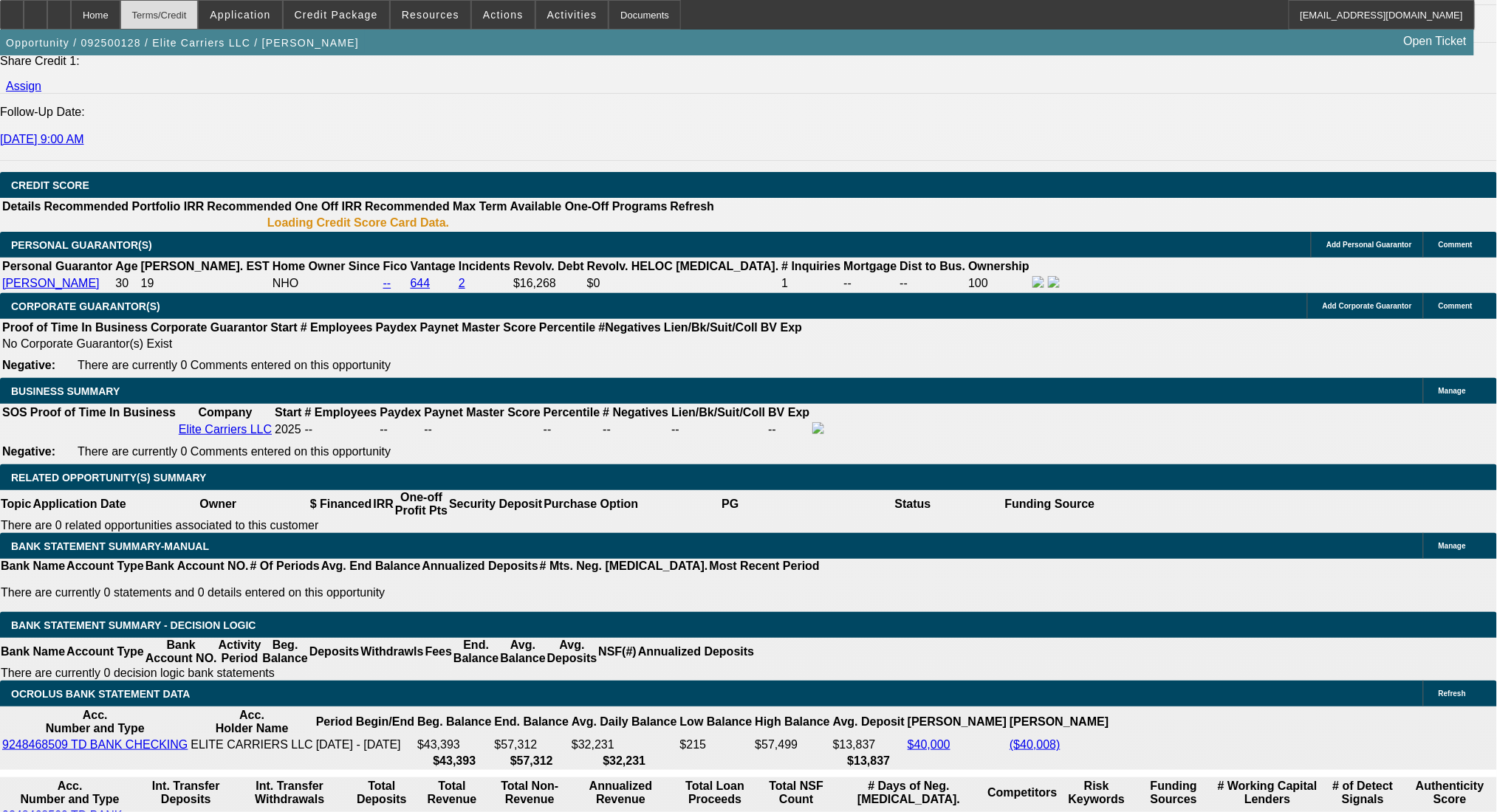
scroll to position [1941, 0]
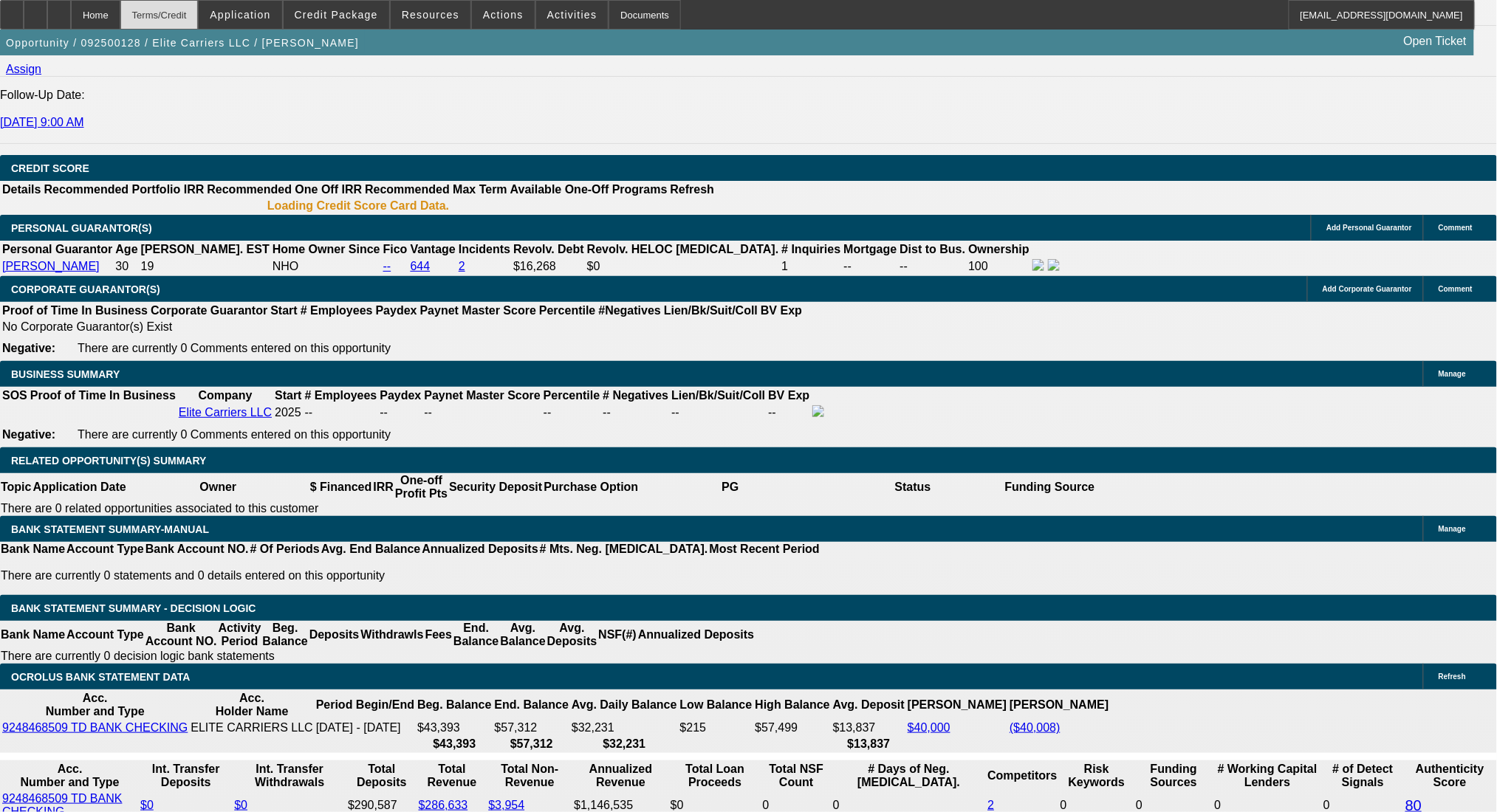
select select "0"
select select "2"
select select "0.1"
select select "4"
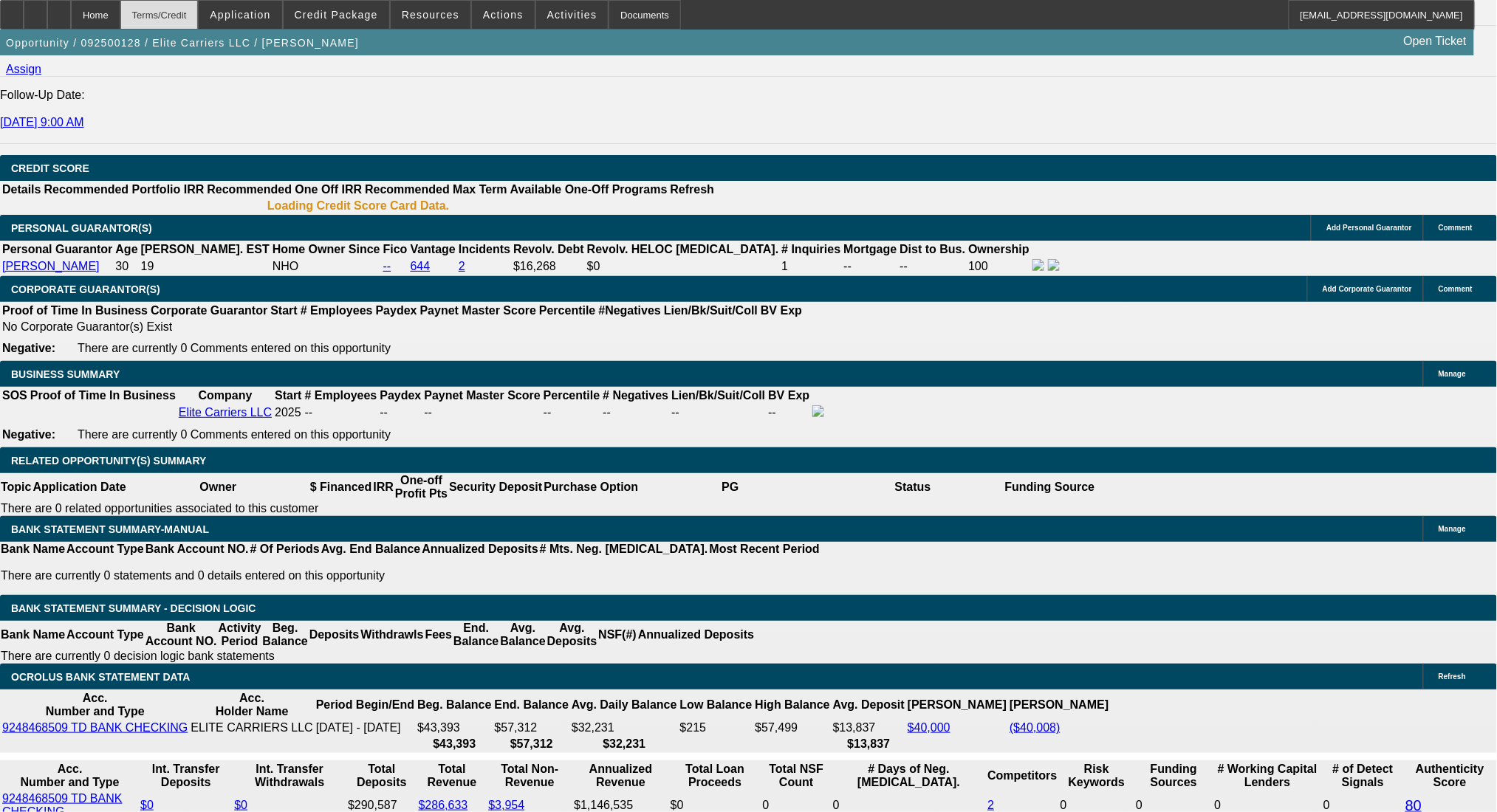
select select "0"
select select "2"
select select "0.1"
select select "4"
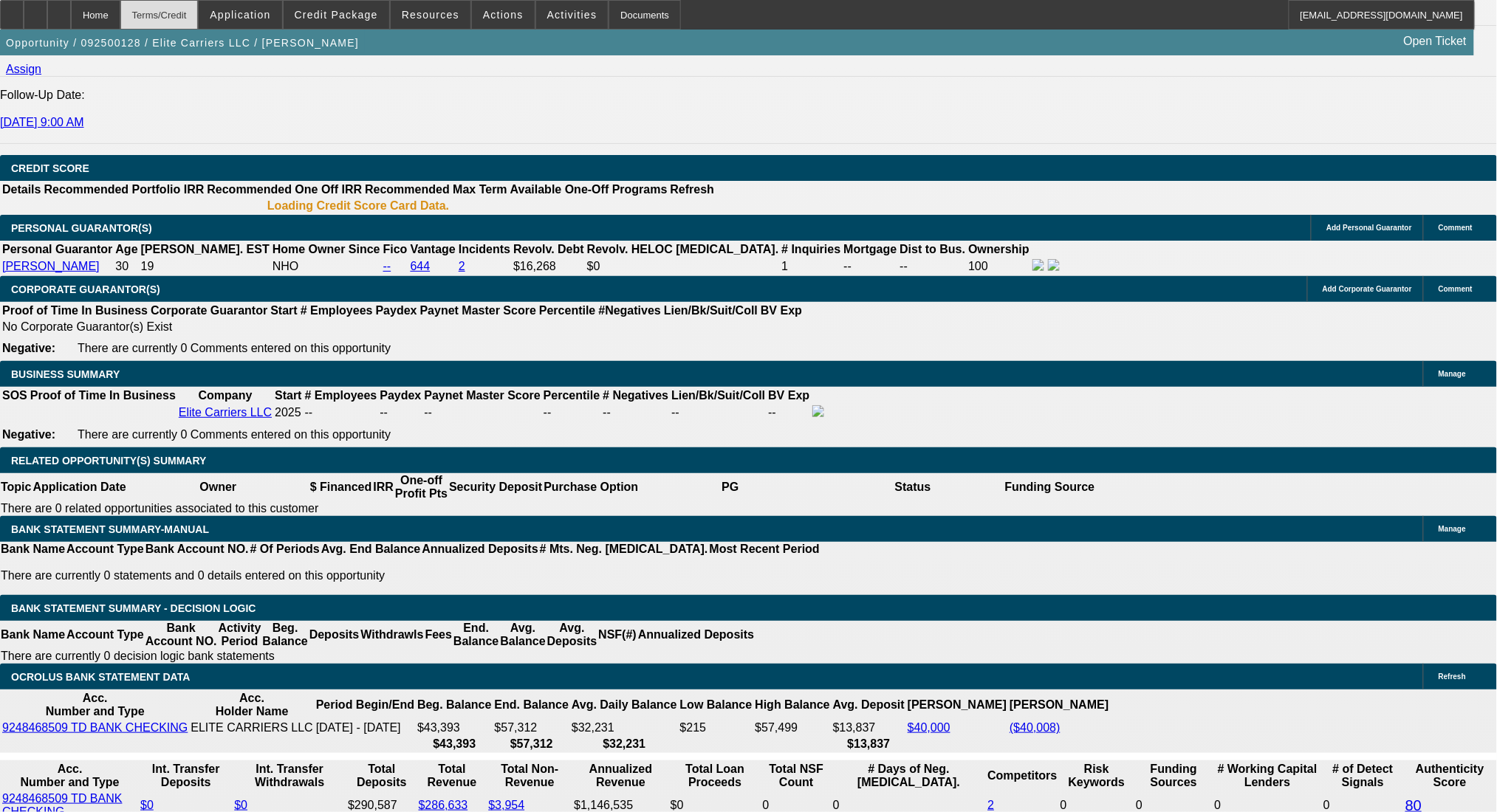
select select "0"
select select "2"
select select "0.1"
select select "4"
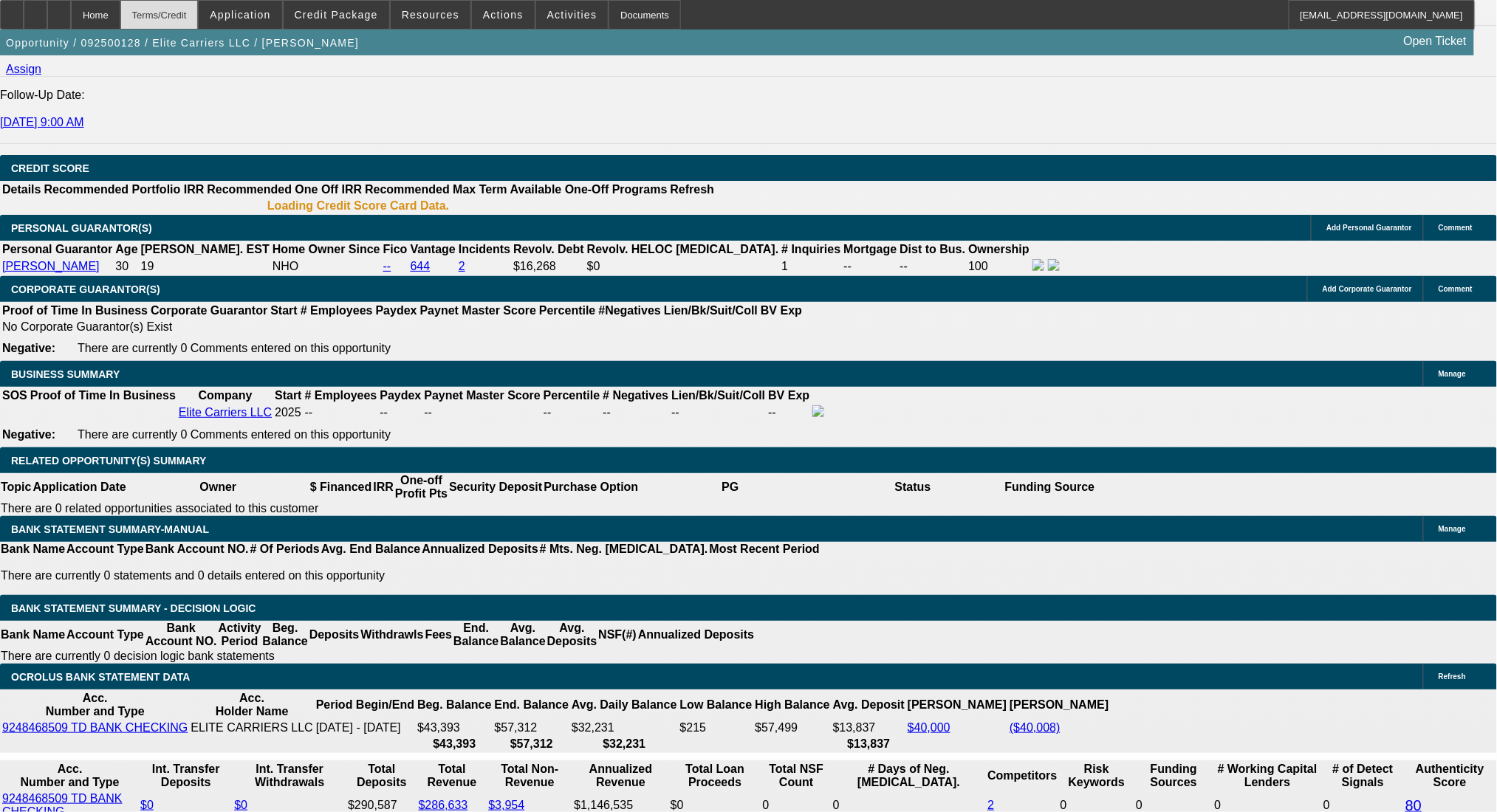
select select "0"
select select "2"
select select "0.1"
select select "4"
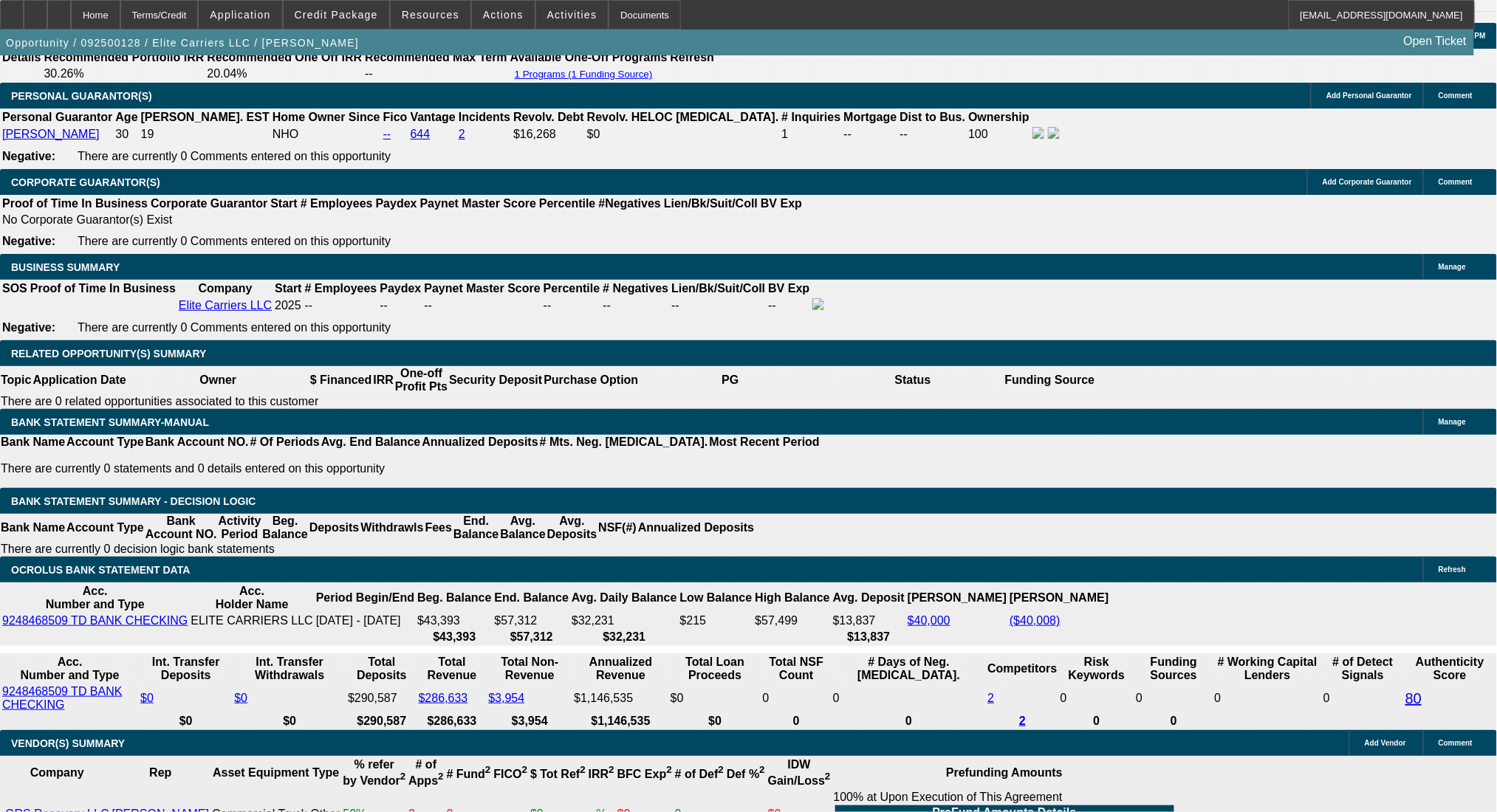
scroll to position [2237, 0]
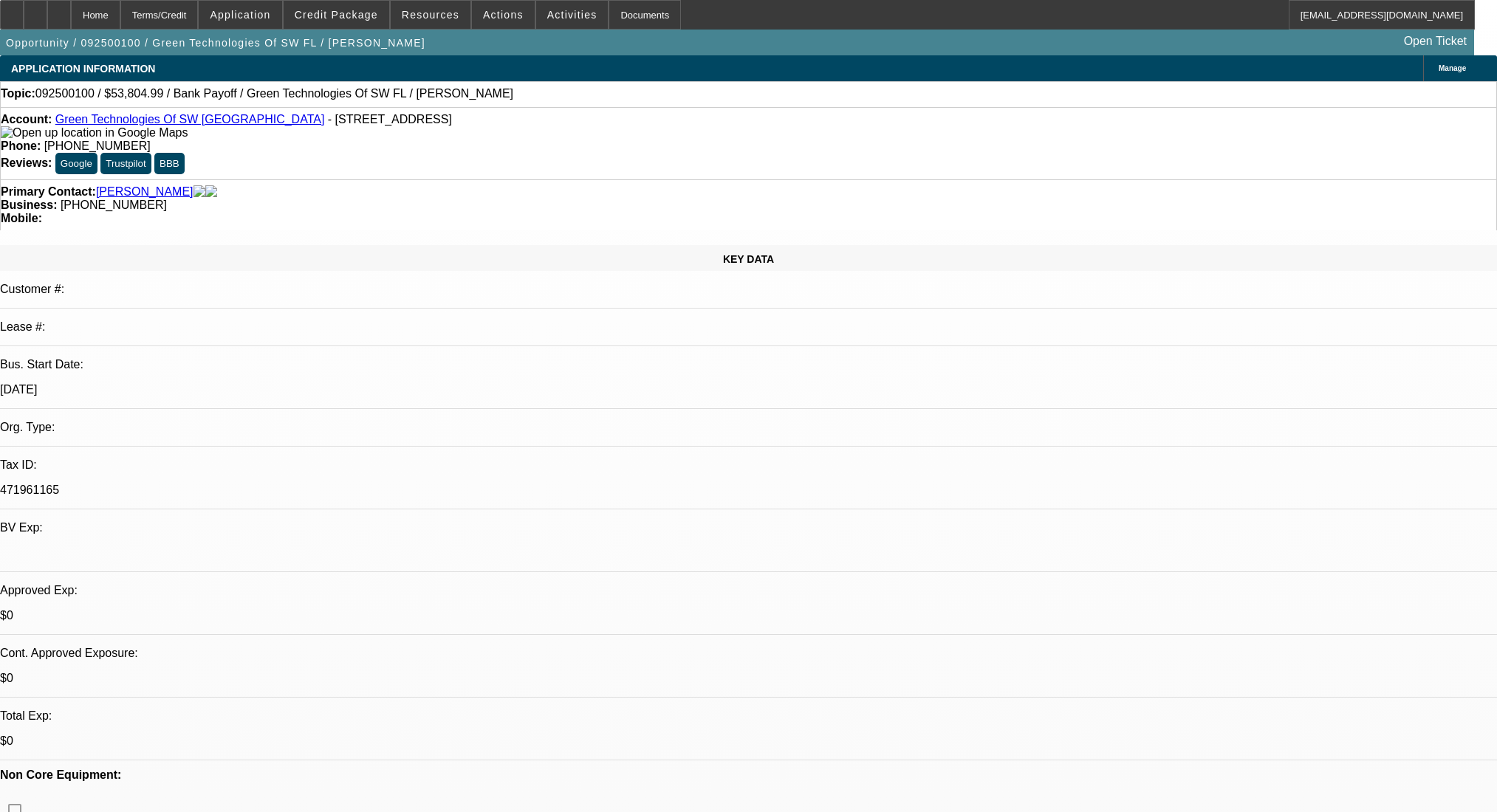
select select "0"
select select "2"
select select "0.1"
select select "4"
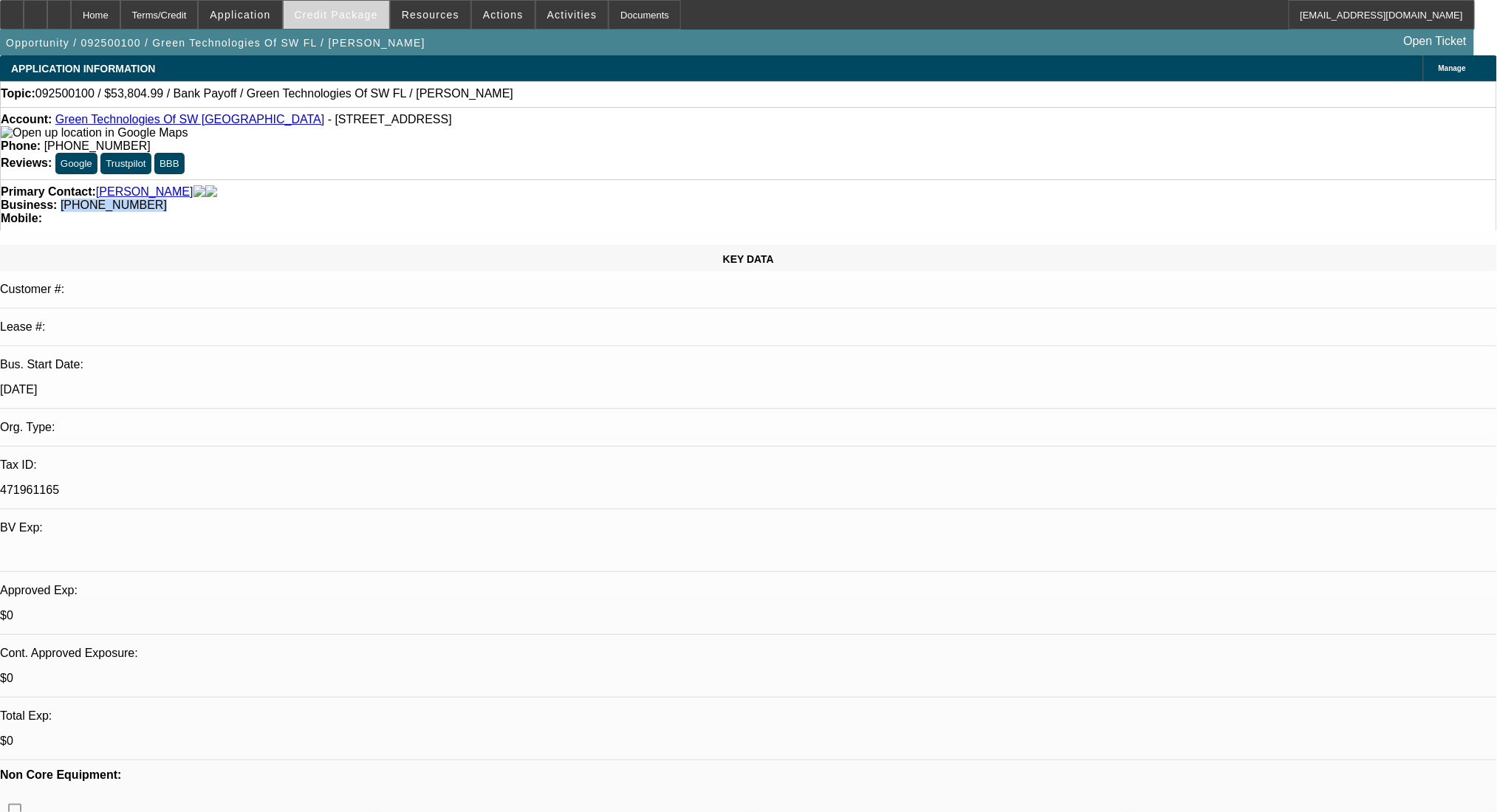
scroll to position [482, 0]
